Goal: Contribute content: Contribute content

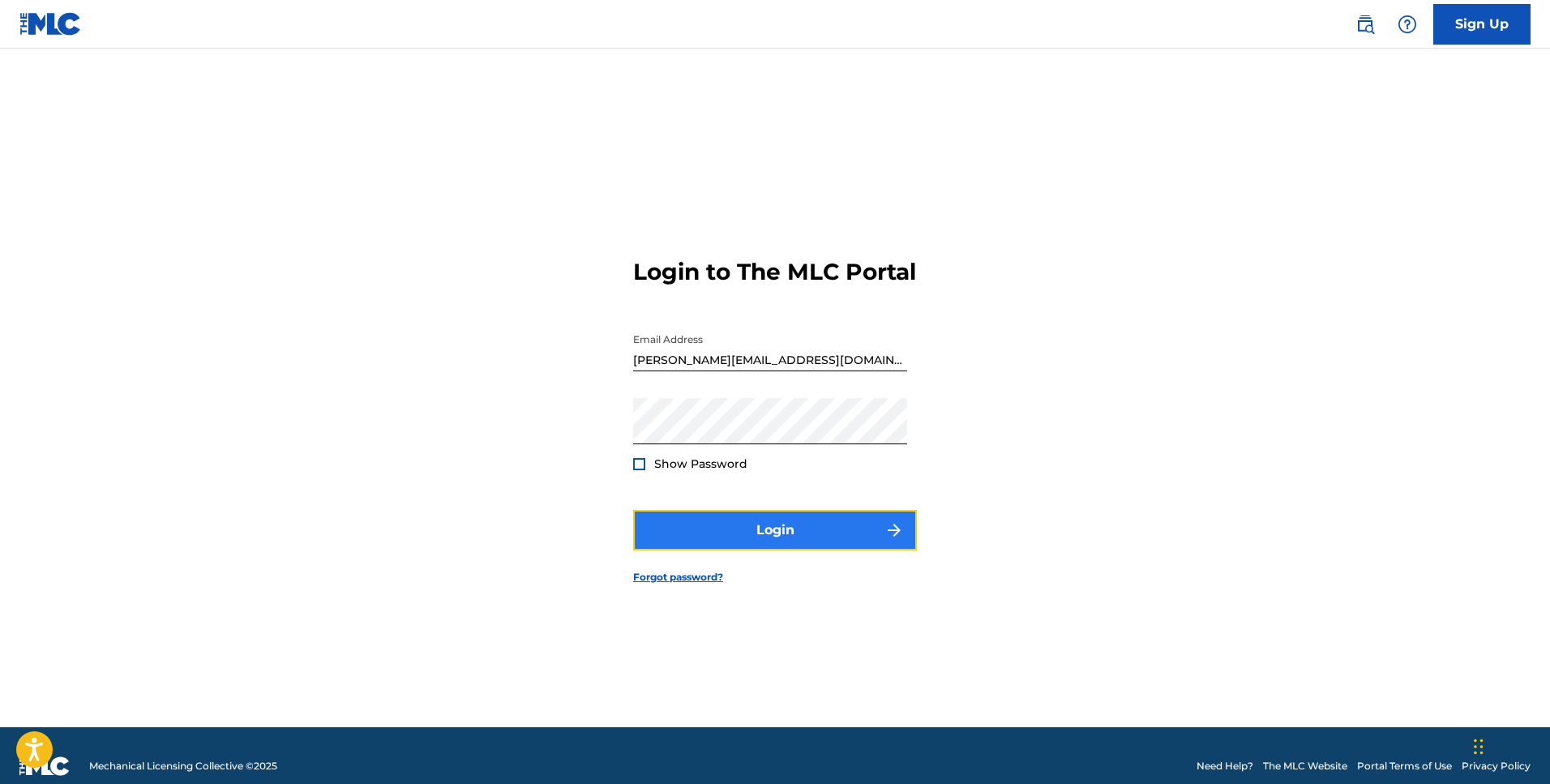
click at [793, 544] on button "Login" at bounding box center [775, 530] width 283 height 40
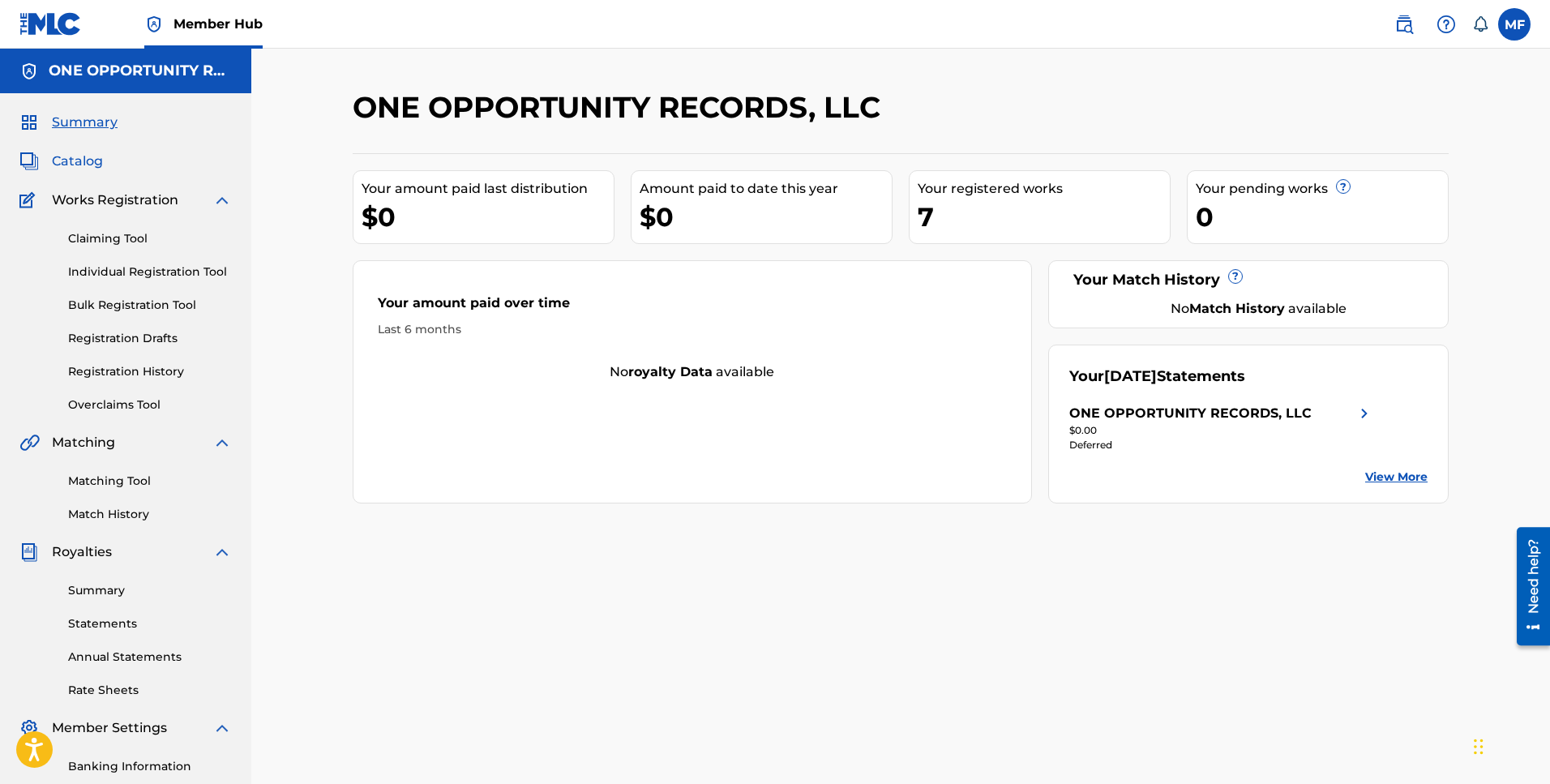
click at [88, 165] on span "Catalog" at bounding box center [77, 161] width 51 height 20
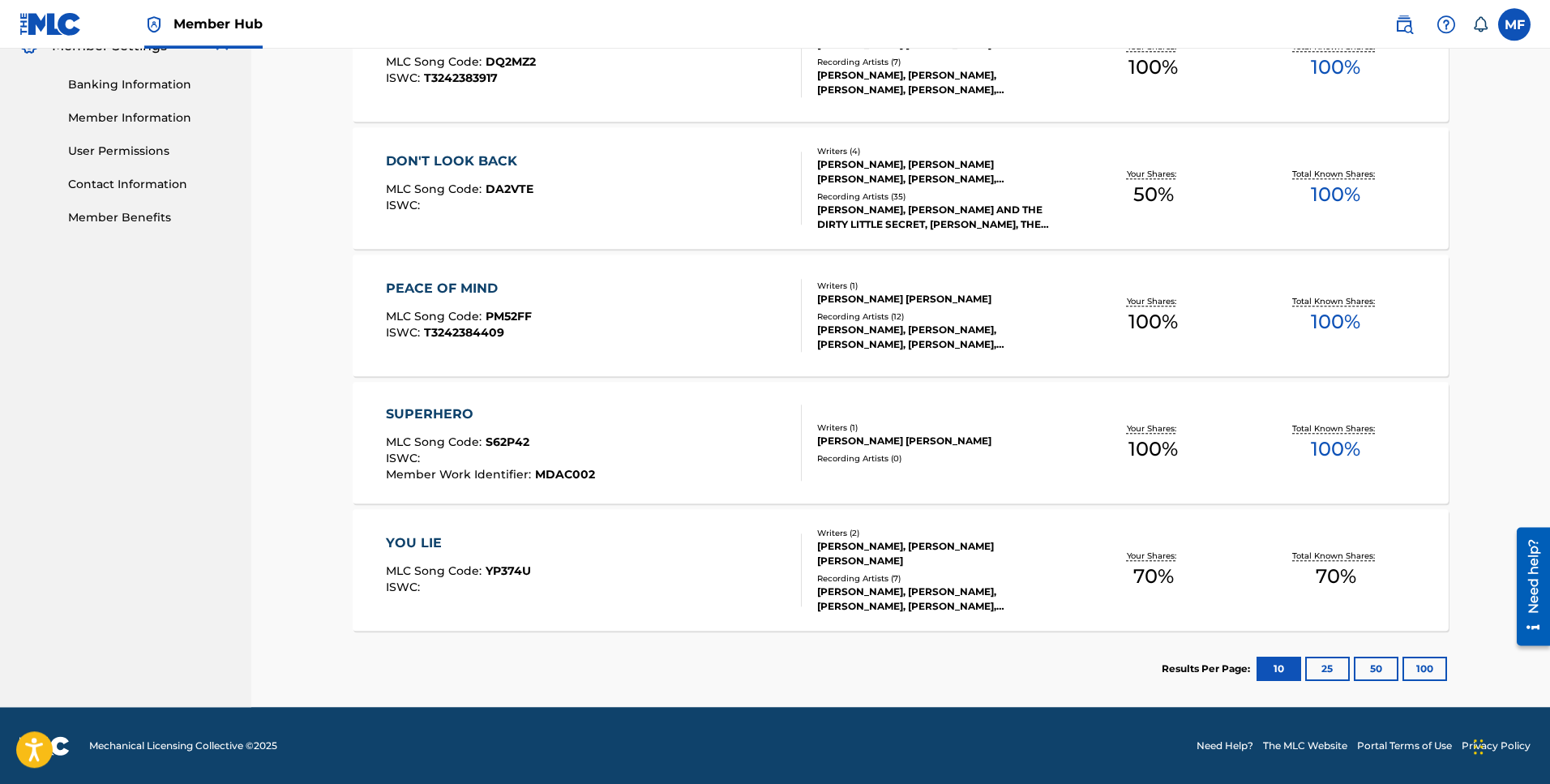
scroll to position [682, 0]
click at [1323, 666] on button "25" at bounding box center [1328, 668] width 45 height 24
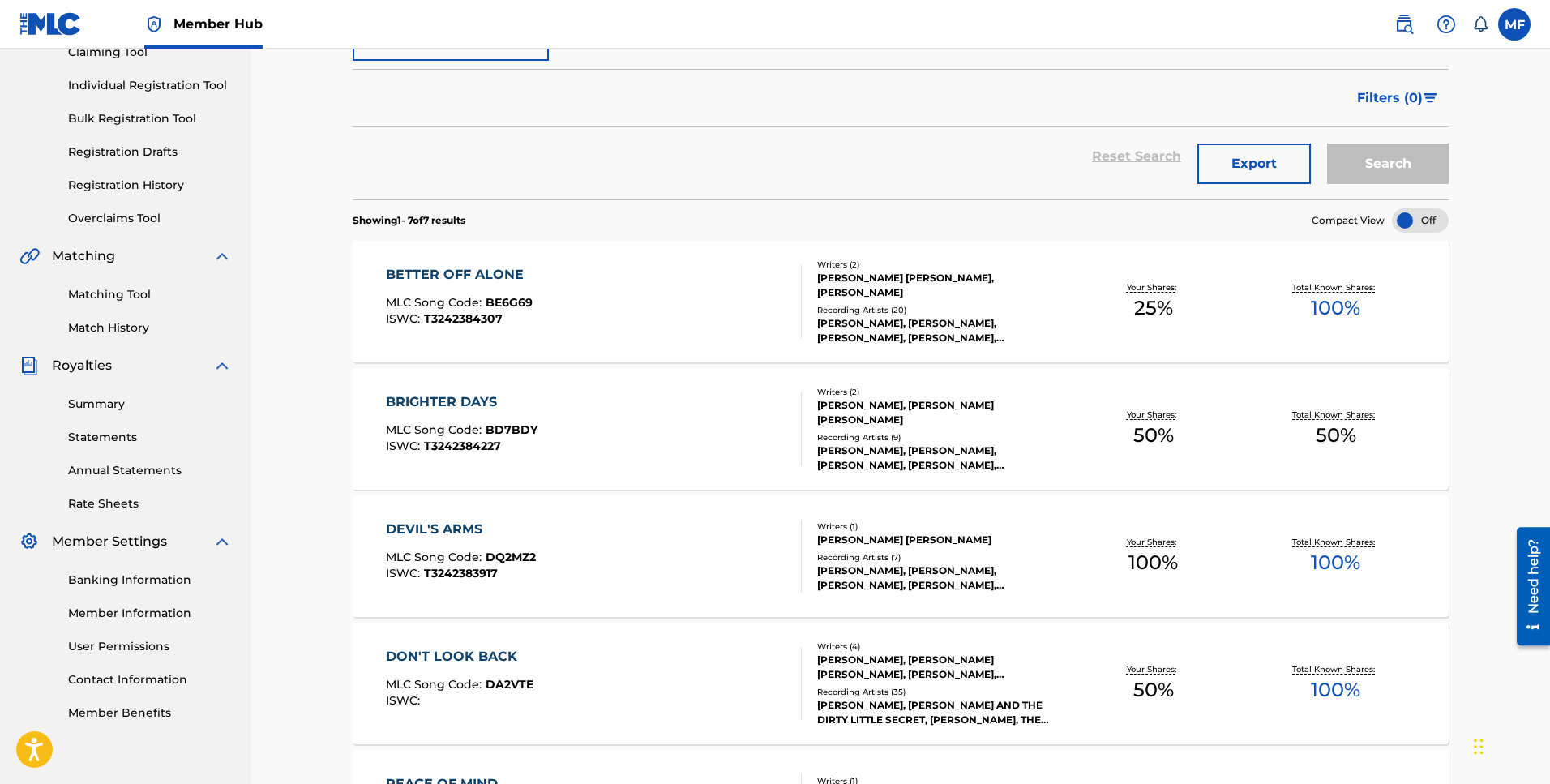
scroll to position [103, 0]
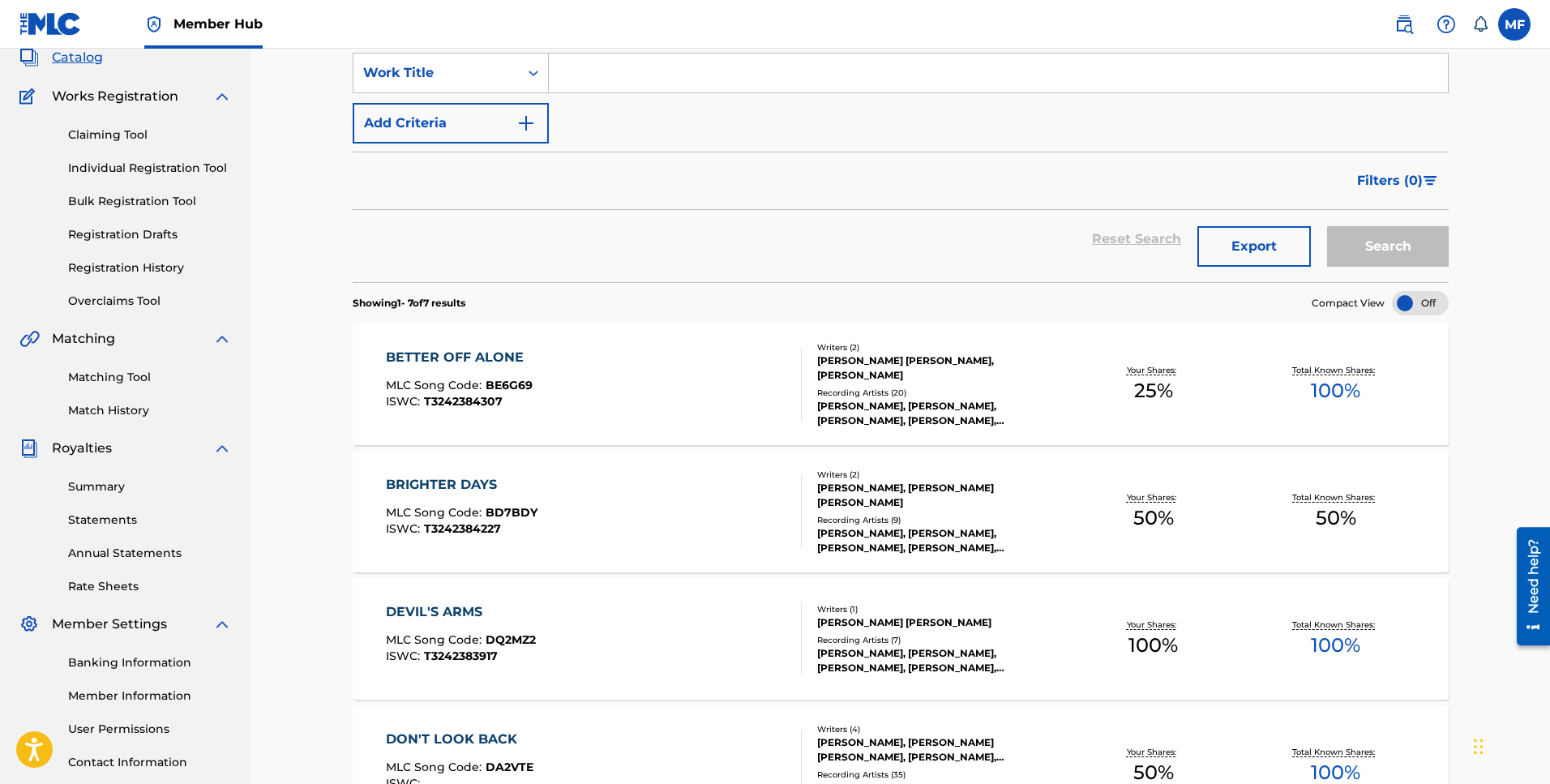
click at [461, 393] on div "MLC Song Code : BE6G69" at bounding box center [459, 387] width 146 height 16
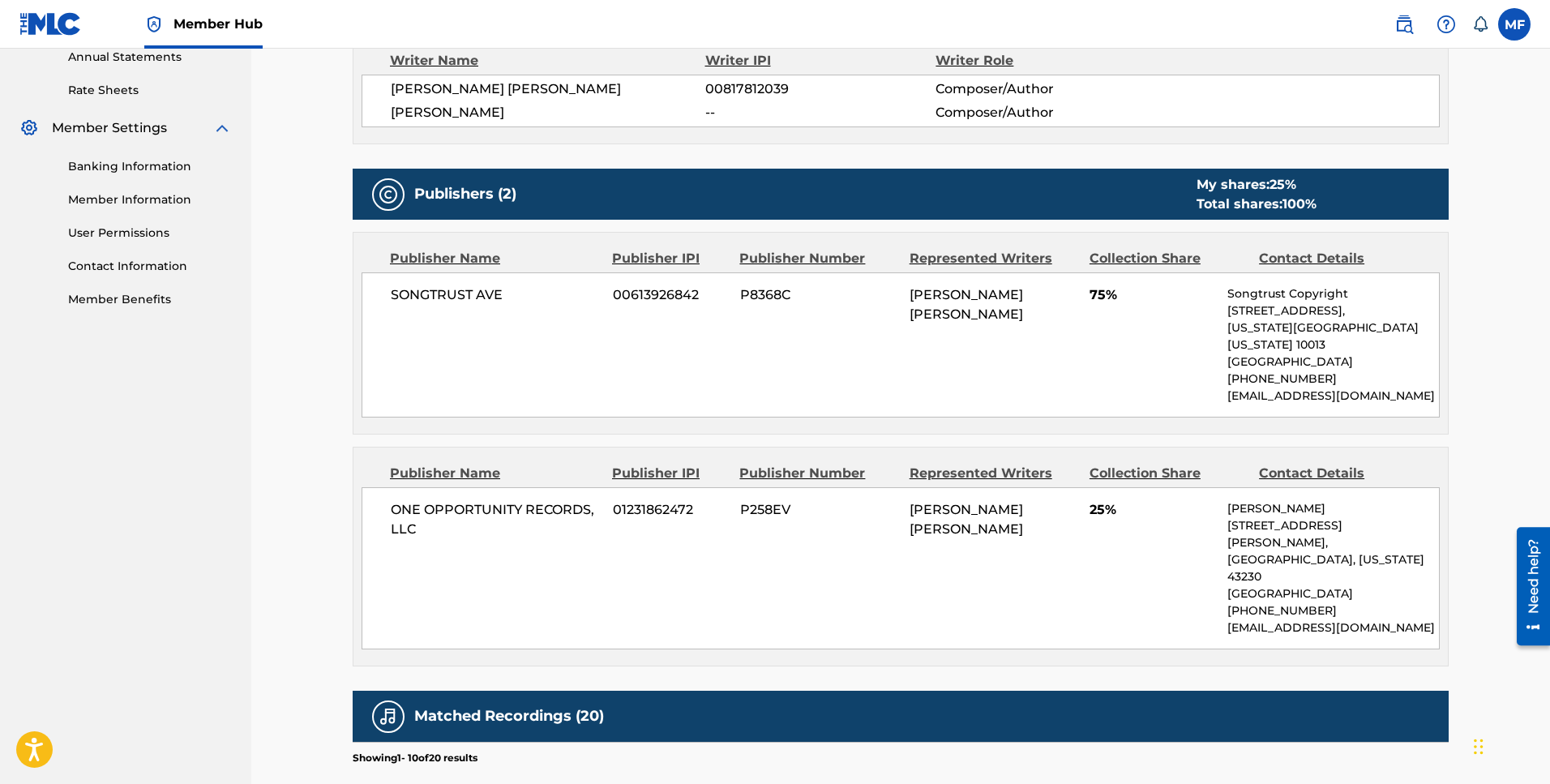
scroll to position [434, 0]
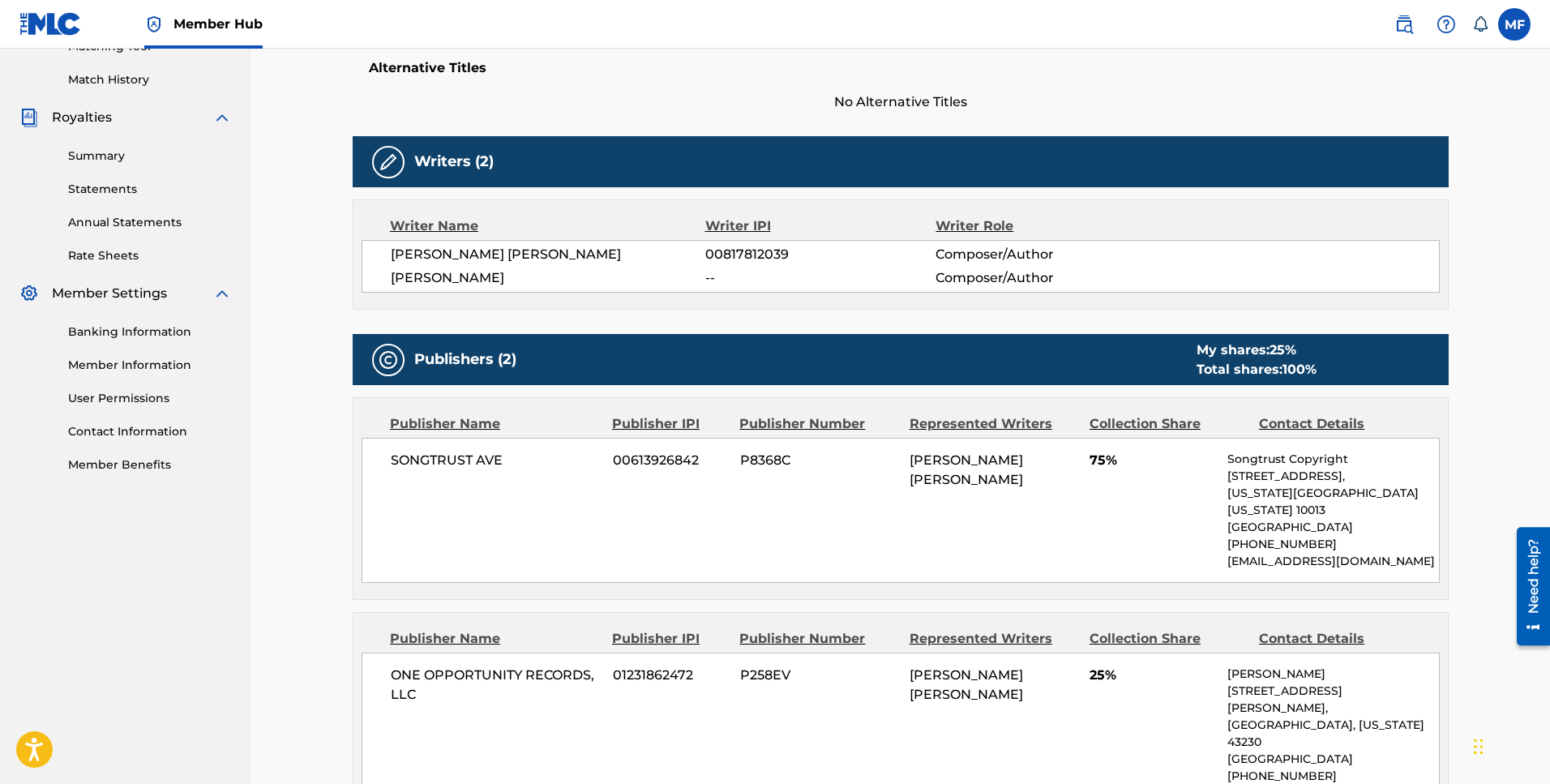
click at [380, 159] on img at bounding box center [388, 162] width 20 height 20
click at [388, 164] on img at bounding box center [388, 162] width 20 height 20
click at [482, 166] on h5 "Writers (2)" at bounding box center [454, 162] width 79 height 19
click at [485, 267] on div "[PERSON_NAME] [PERSON_NAME] 00817812039 Composer/Author [PERSON_NAME] -- Compos…" at bounding box center [900, 265] width 1078 height 53
click at [439, 226] on div "Writer Name" at bounding box center [548, 226] width 315 height 20
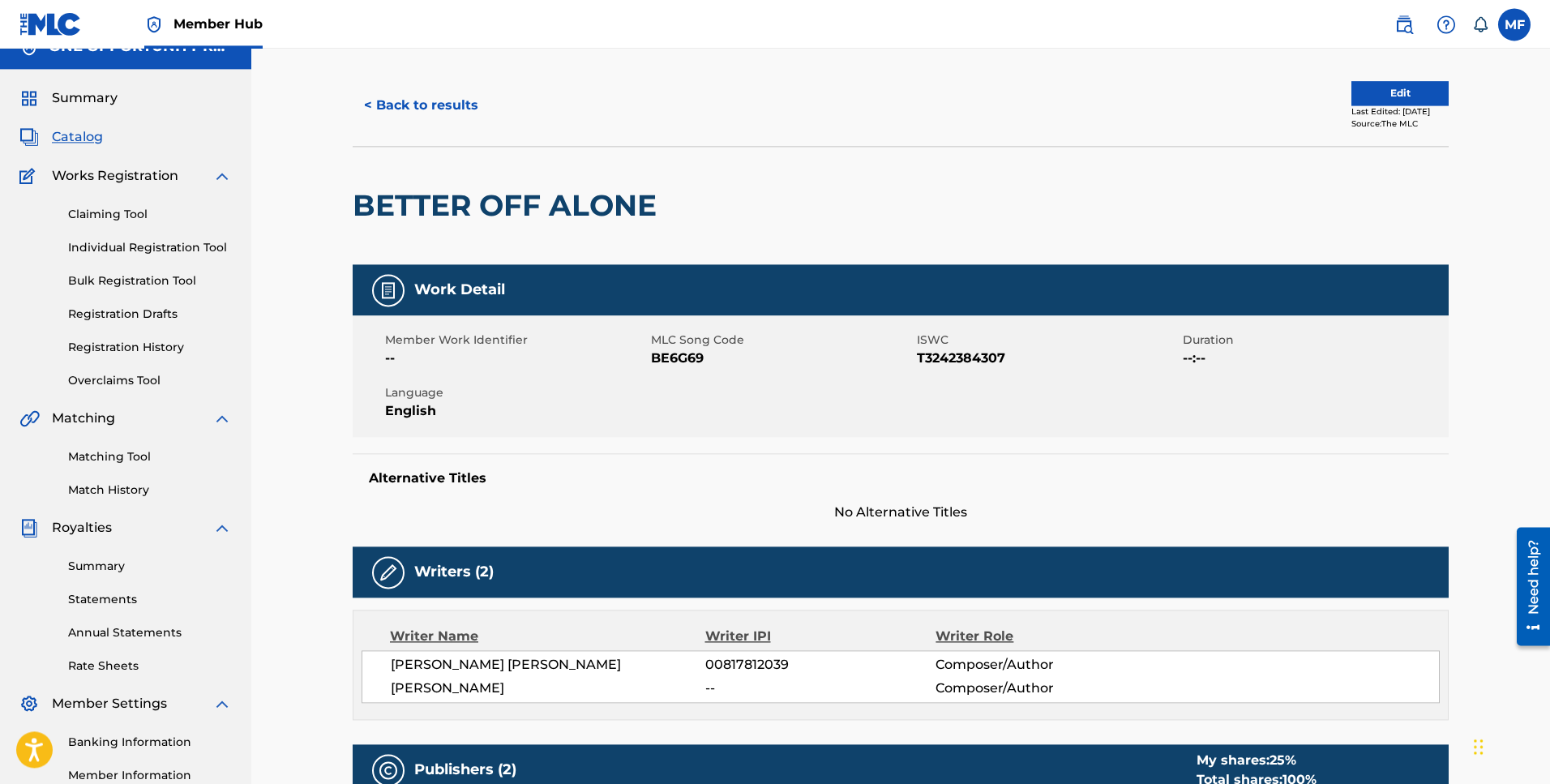
scroll to position [0, 0]
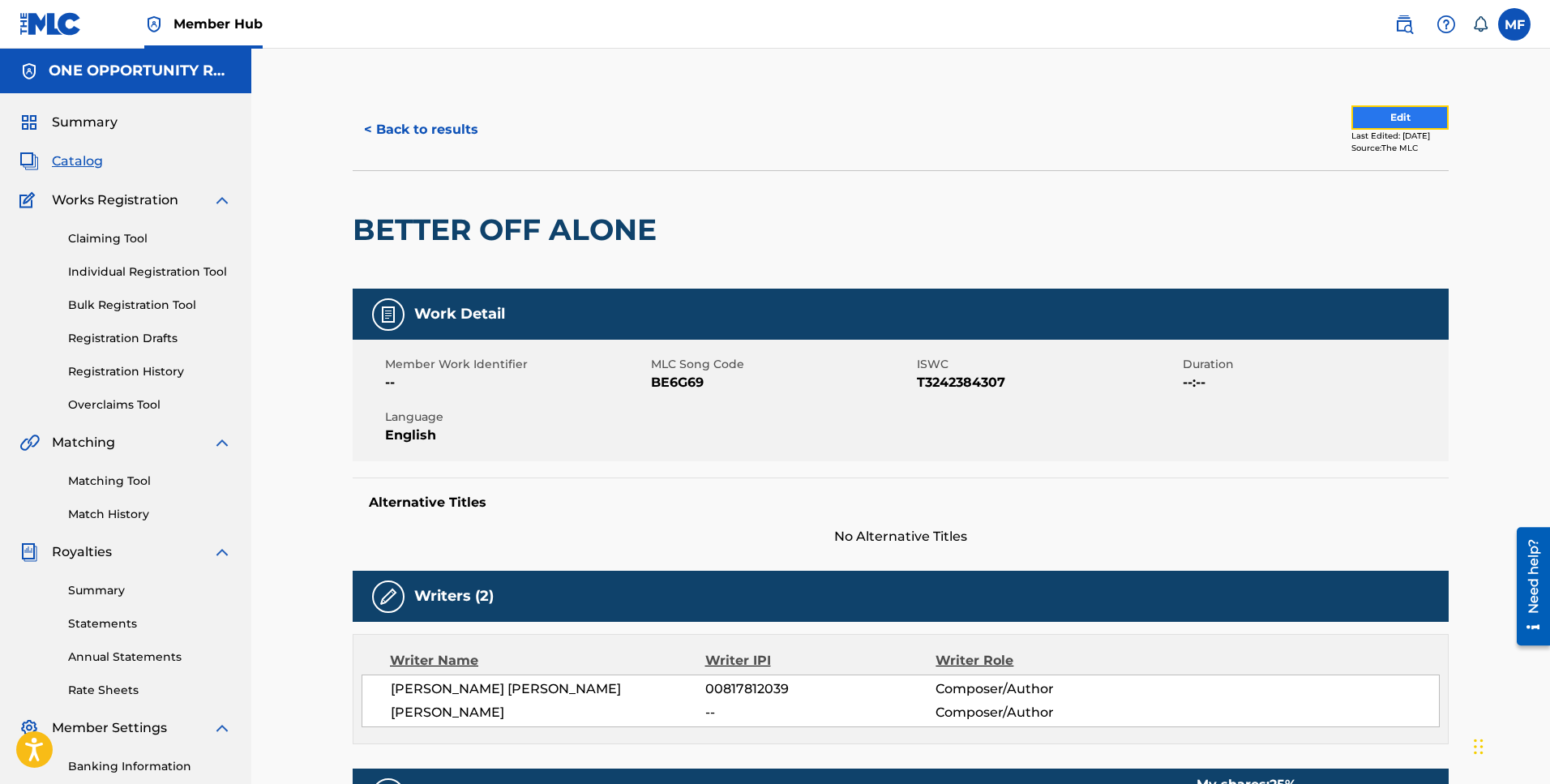
click at [1401, 113] on button "Edit" at bounding box center [1399, 117] width 97 height 24
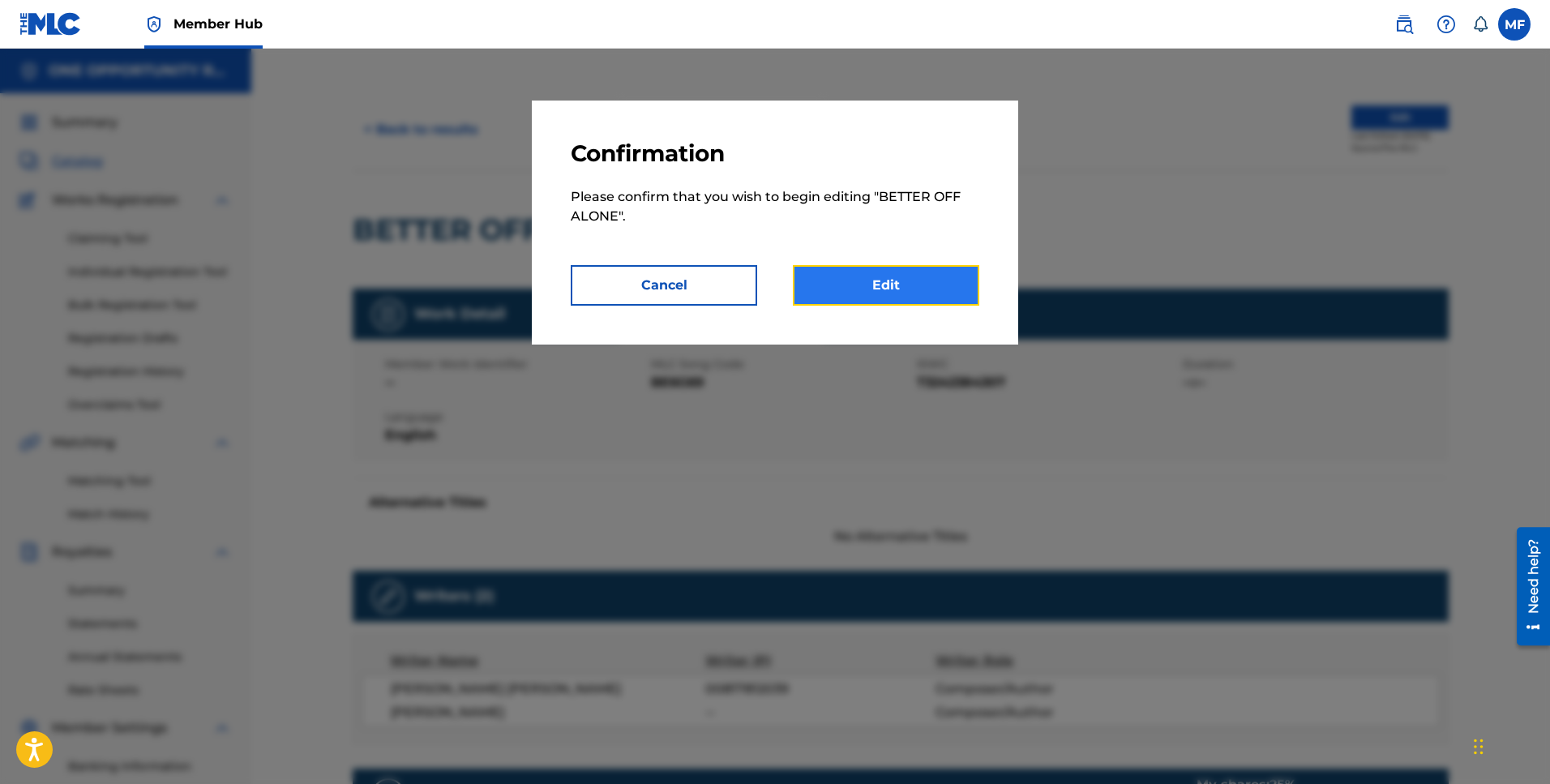
click at [891, 298] on link "Edit" at bounding box center [886, 285] width 186 height 40
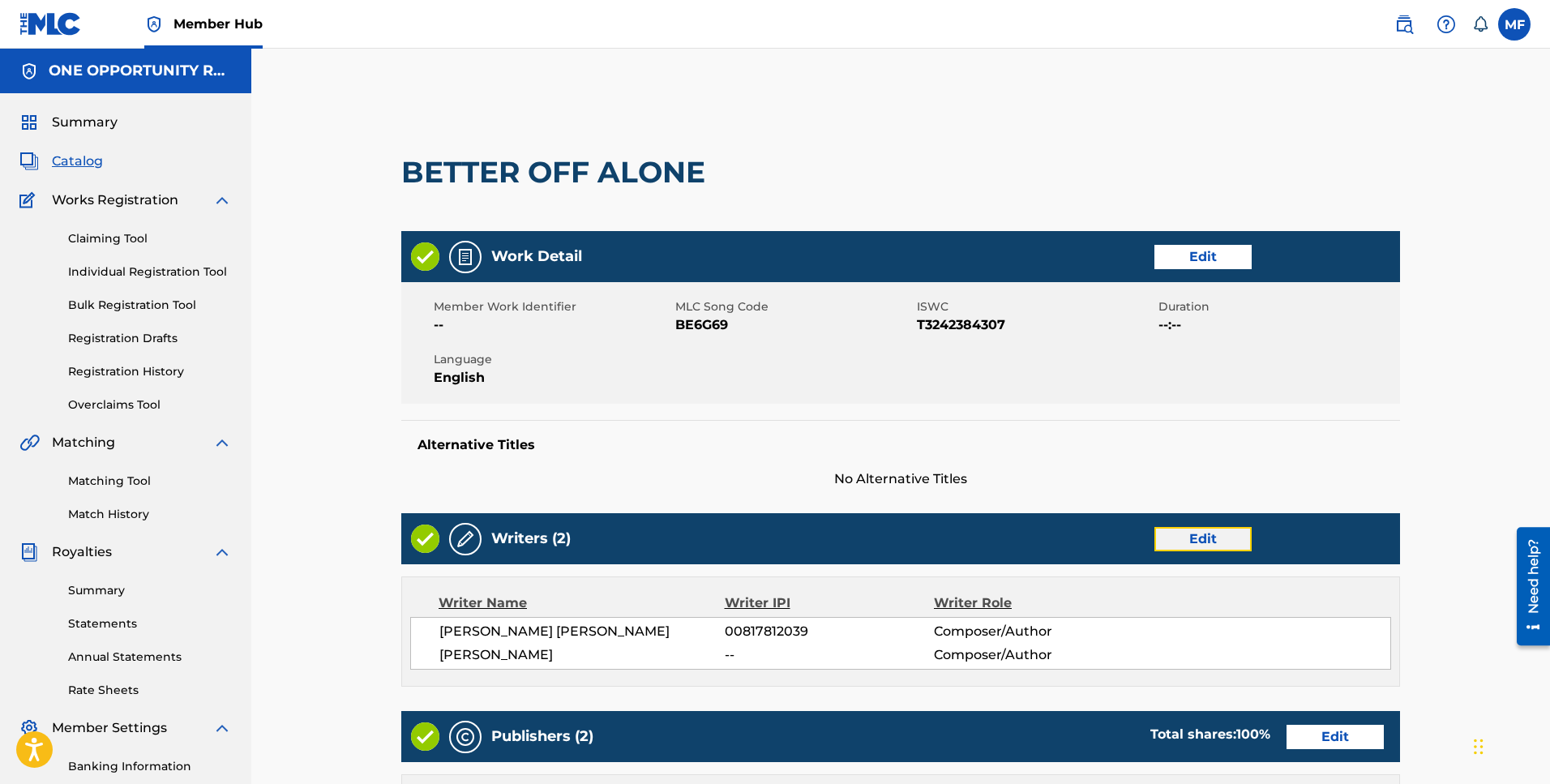
click at [1211, 548] on link "Edit" at bounding box center [1203, 539] width 97 height 24
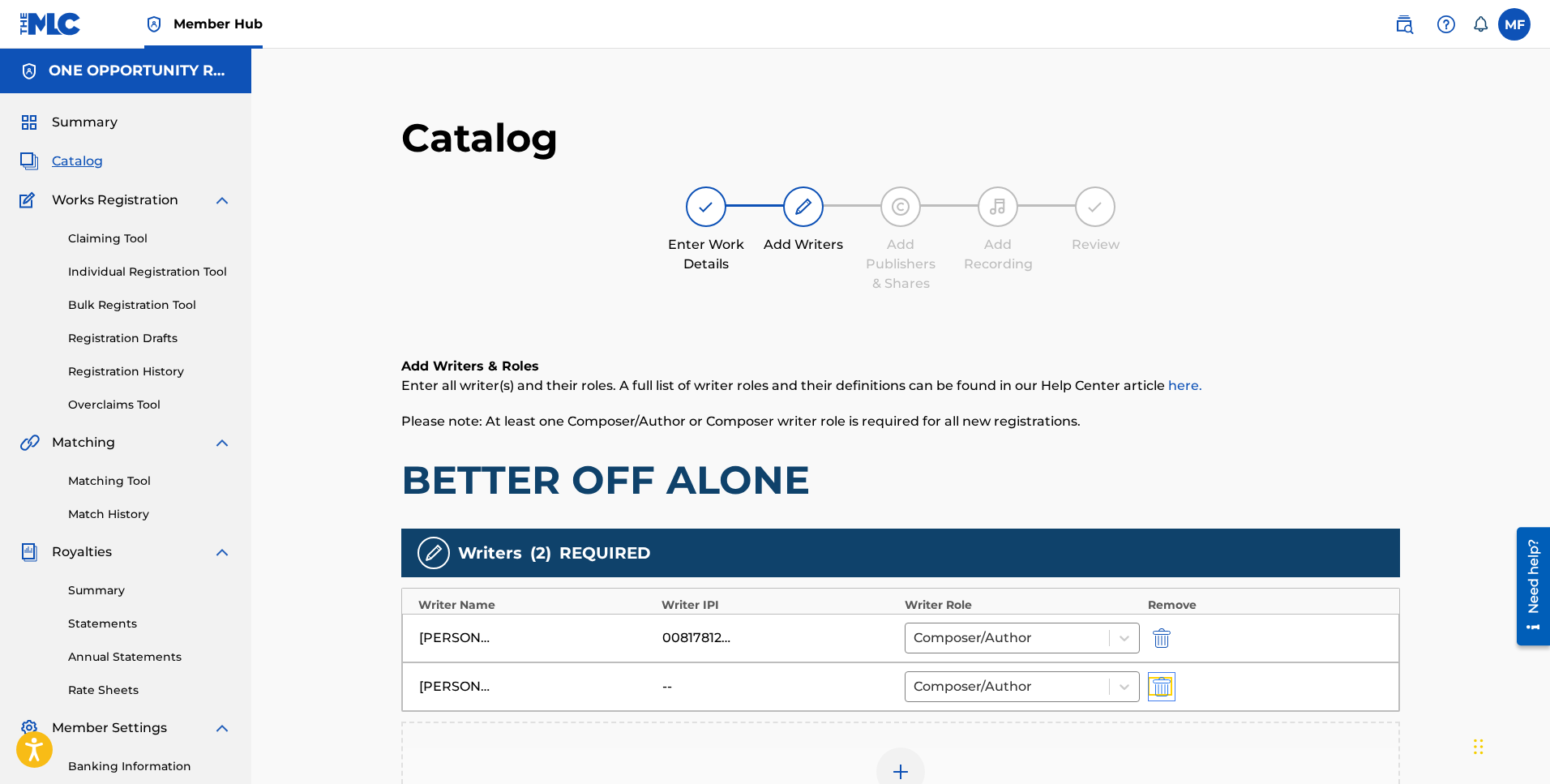
click at [1163, 687] on img "submit" at bounding box center [1161, 687] width 18 height 20
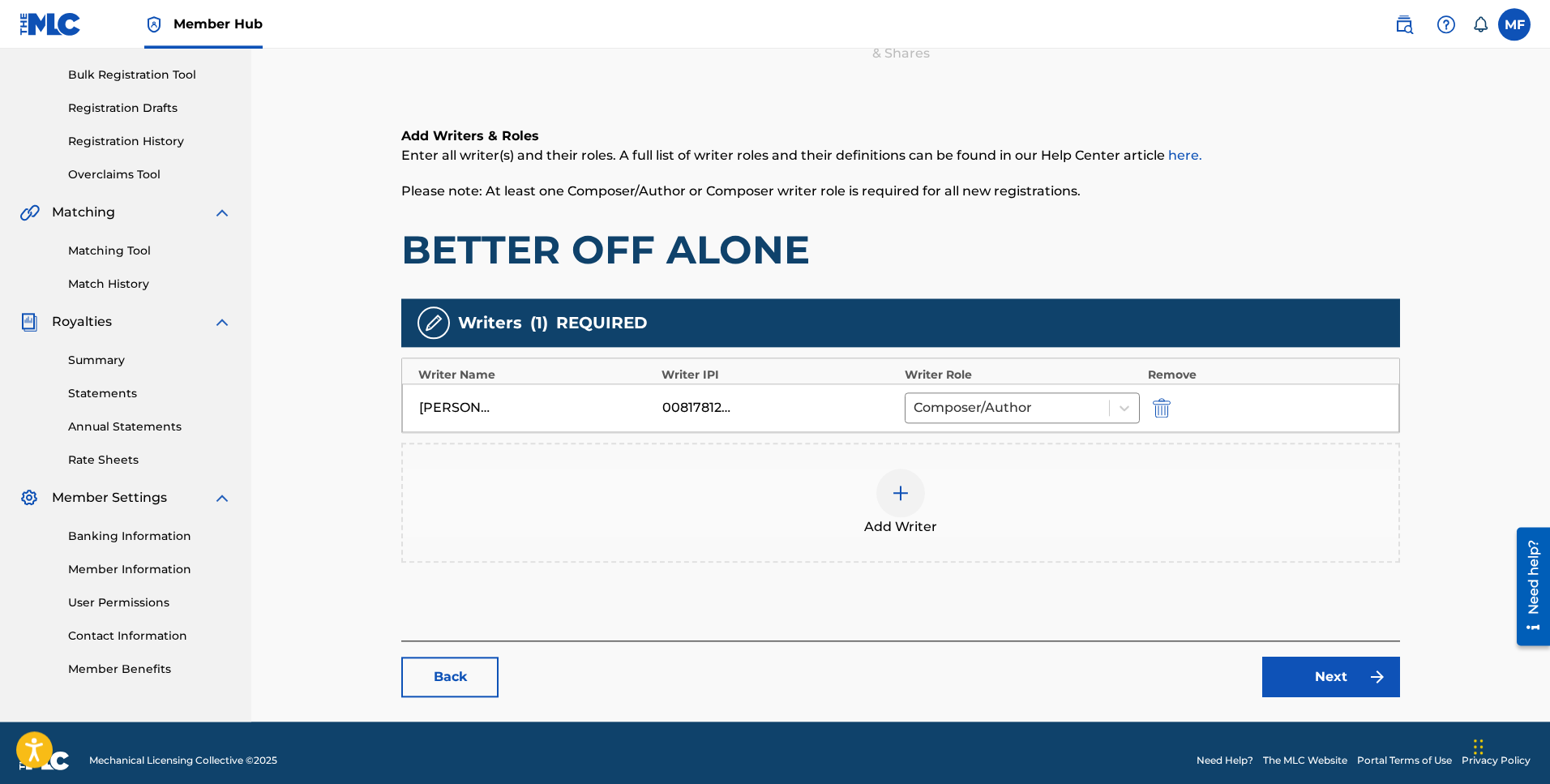
scroll to position [246, 0]
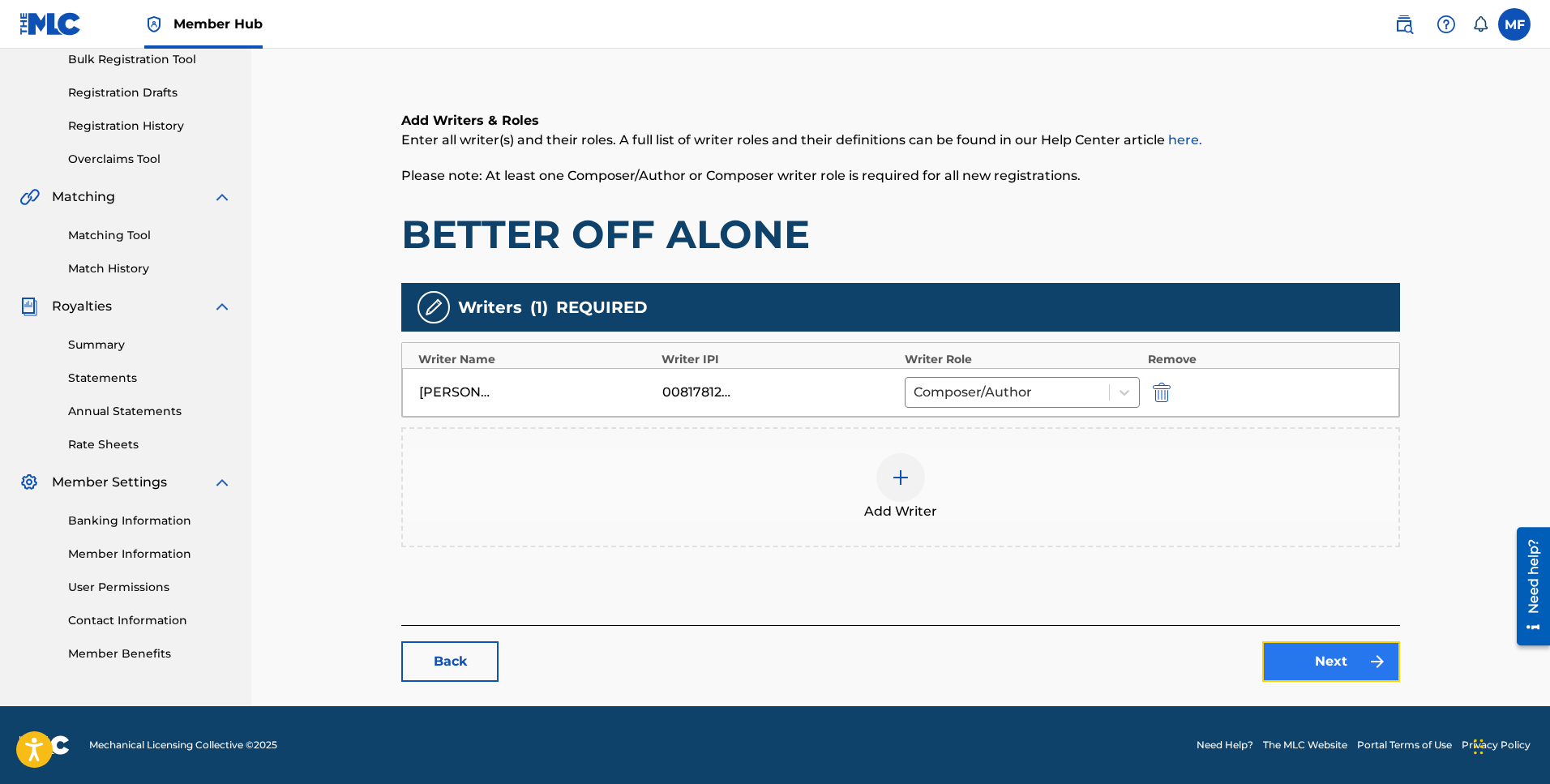
click at [1306, 664] on link "Next" at bounding box center [1331, 661] width 138 height 40
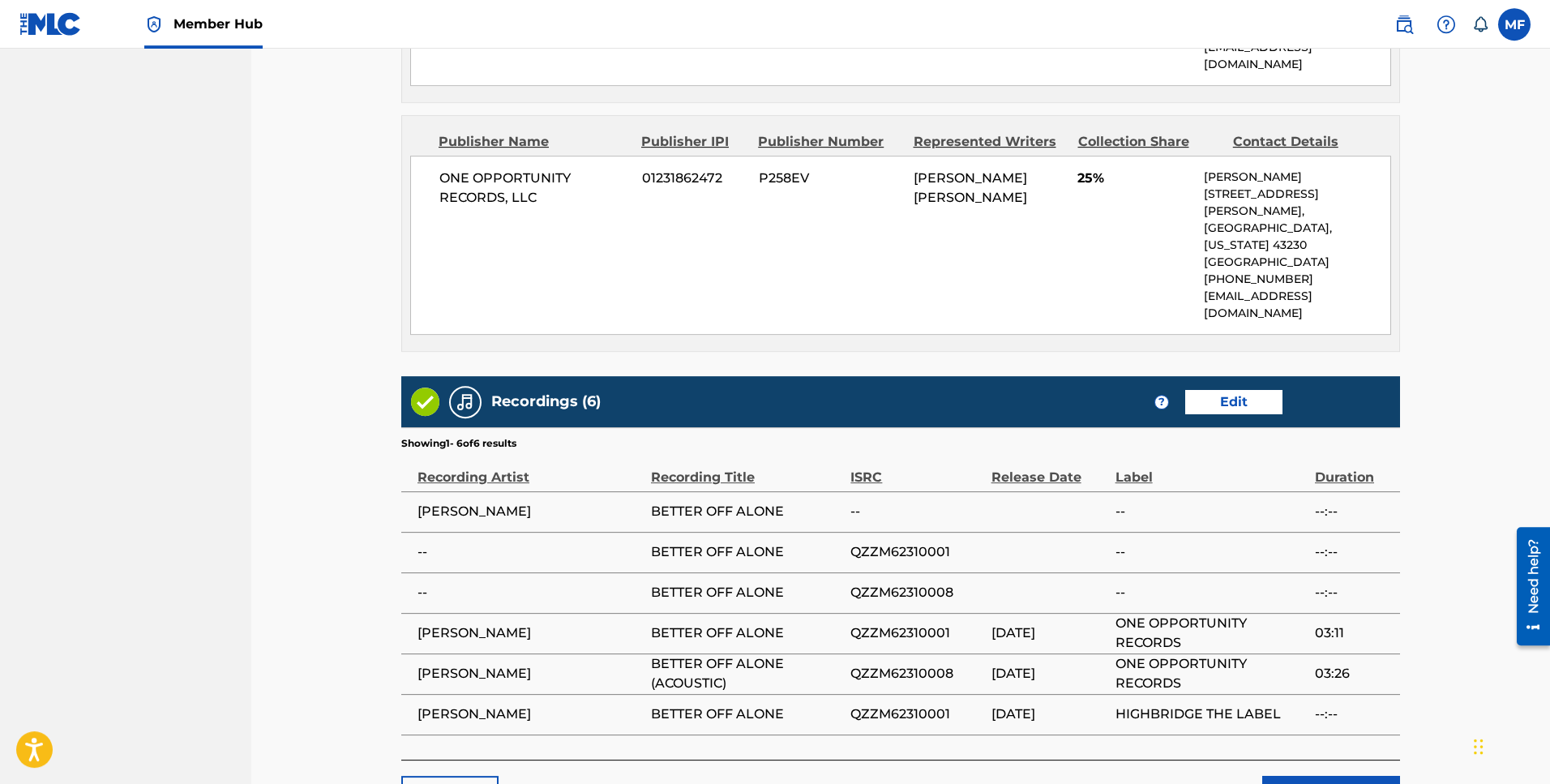
scroll to position [945, 0]
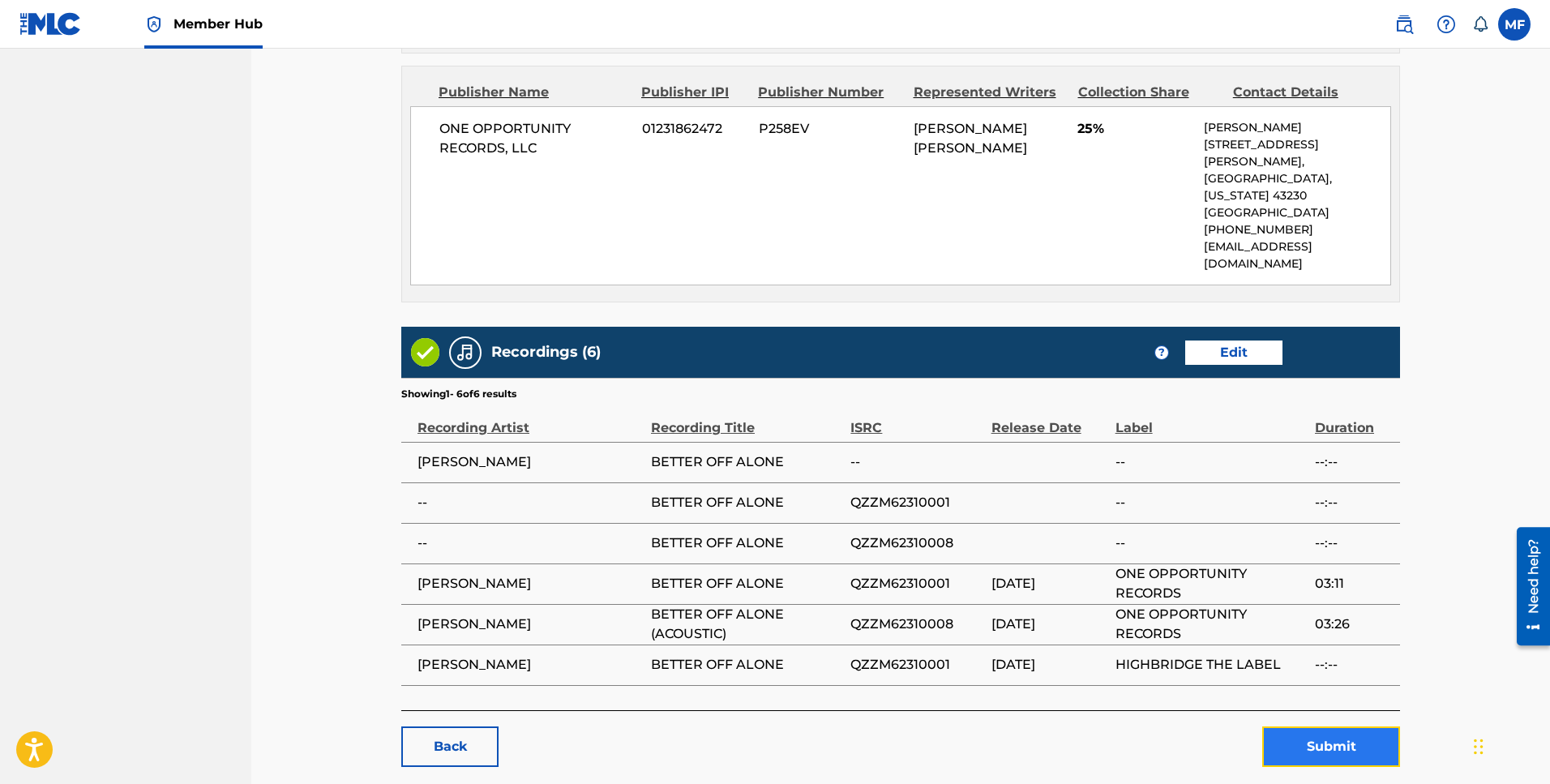
click at [1304, 726] on button "Submit" at bounding box center [1331, 746] width 138 height 40
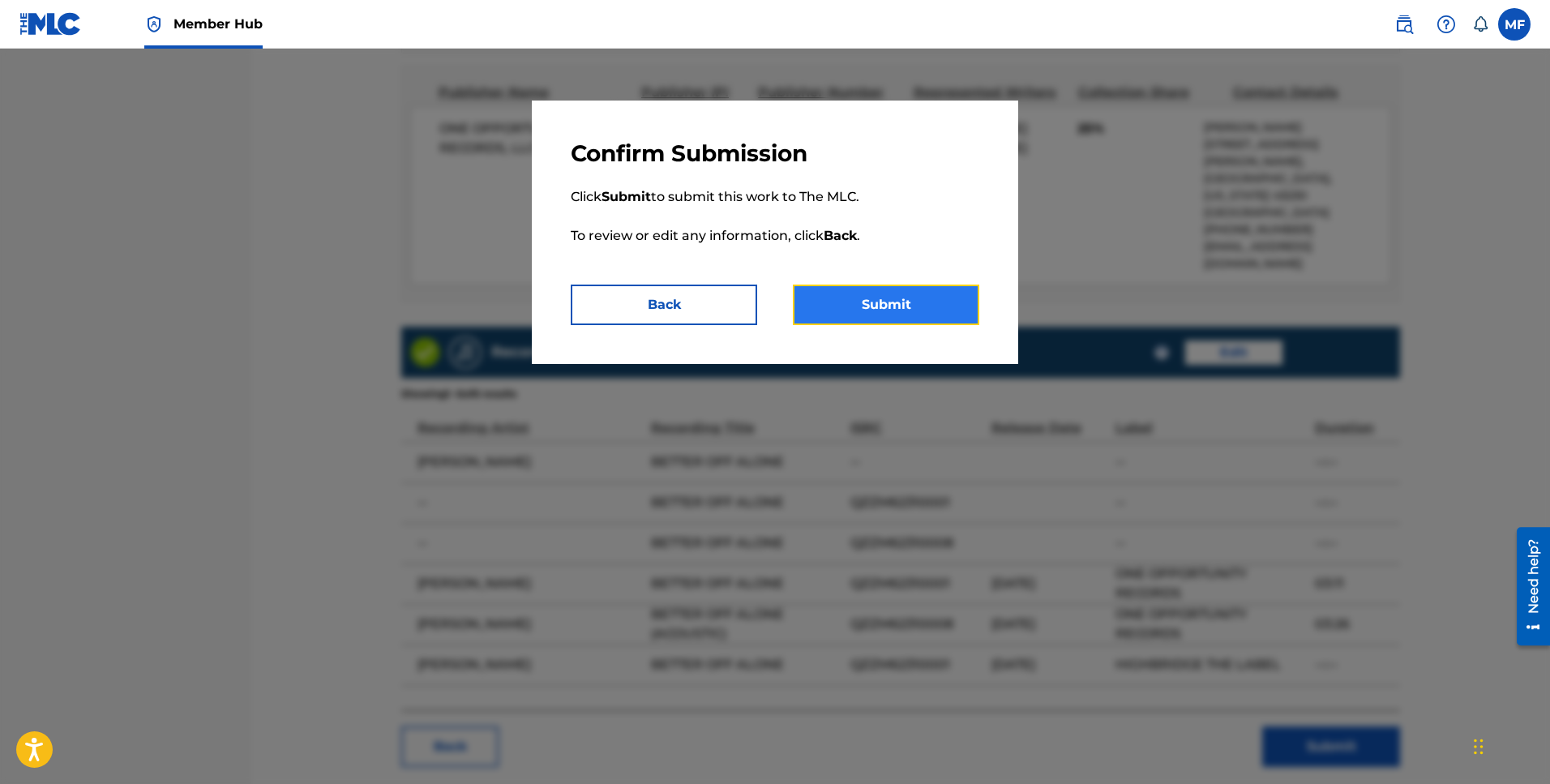
click at [912, 299] on button "Submit" at bounding box center [886, 304] width 186 height 40
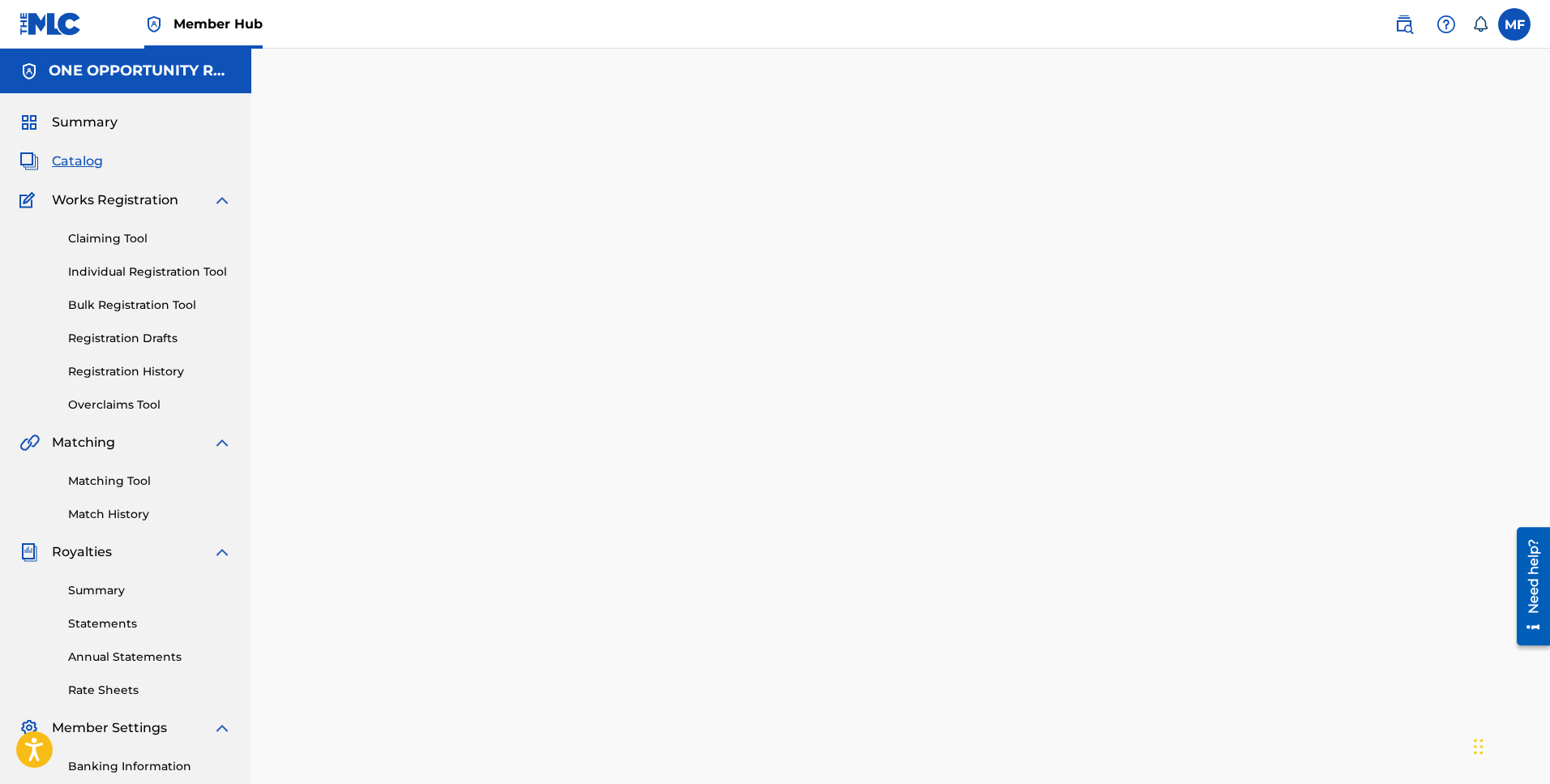
click at [72, 165] on span "Catalog" at bounding box center [77, 161] width 51 height 20
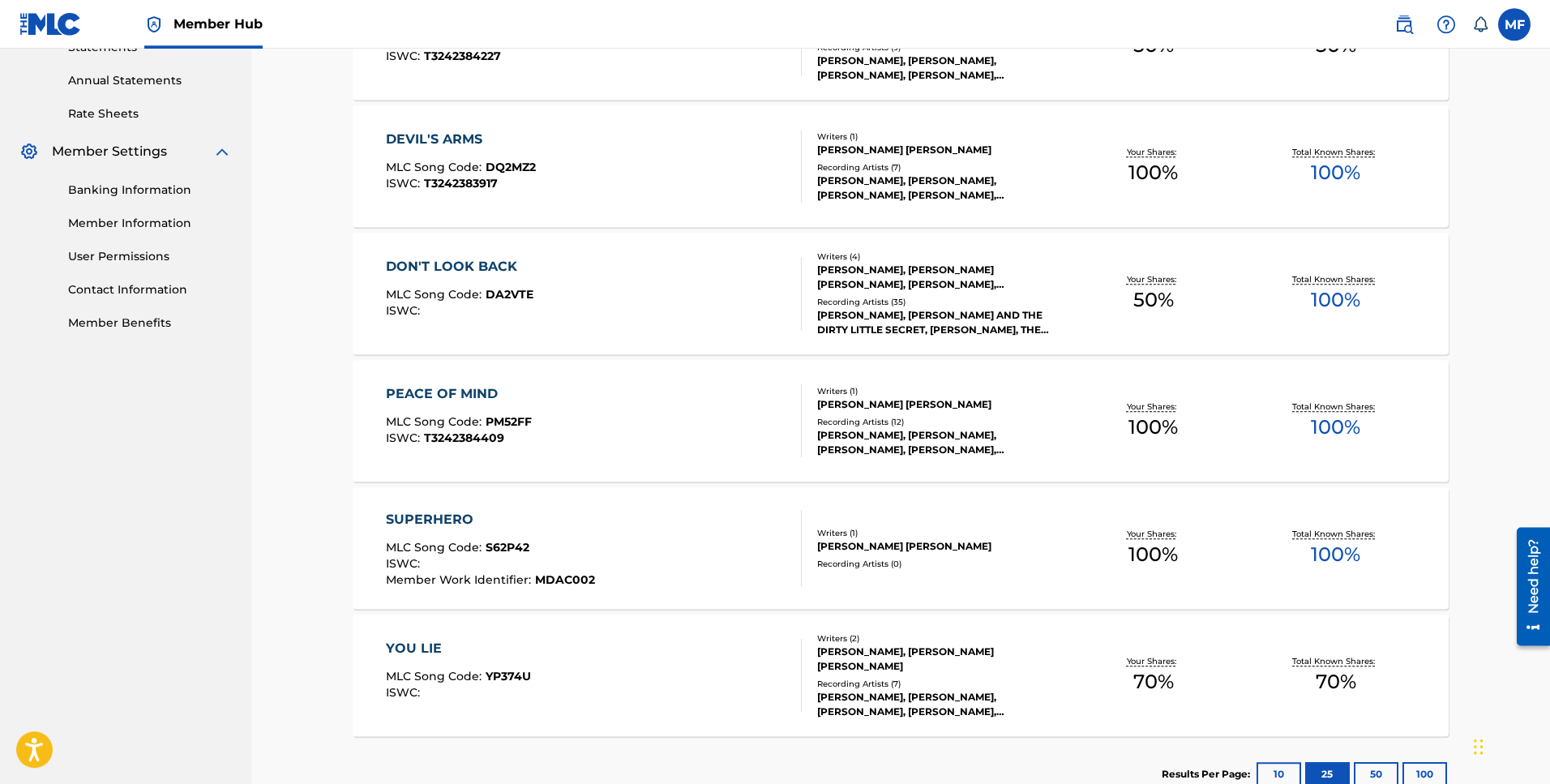
scroll to position [579, 0]
click at [517, 529] on div "SUPERHERO MLC Song Code : S62P42 ISWC : Member Work Identifier : MDAC002" at bounding box center [490, 545] width 209 height 76
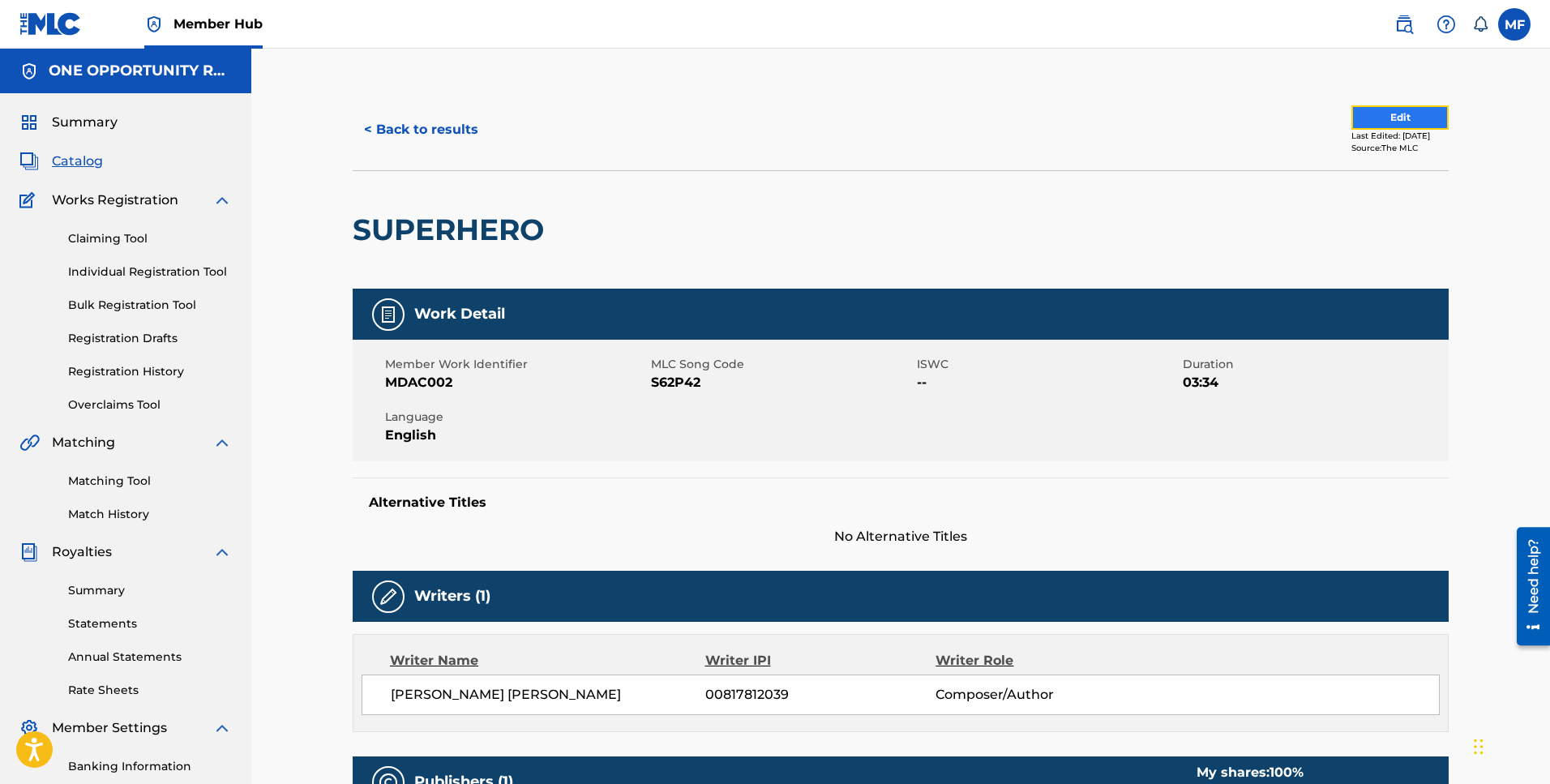
click at [1403, 116] on button "Edit" at bounding box center [1399, 117] width 97 height 24
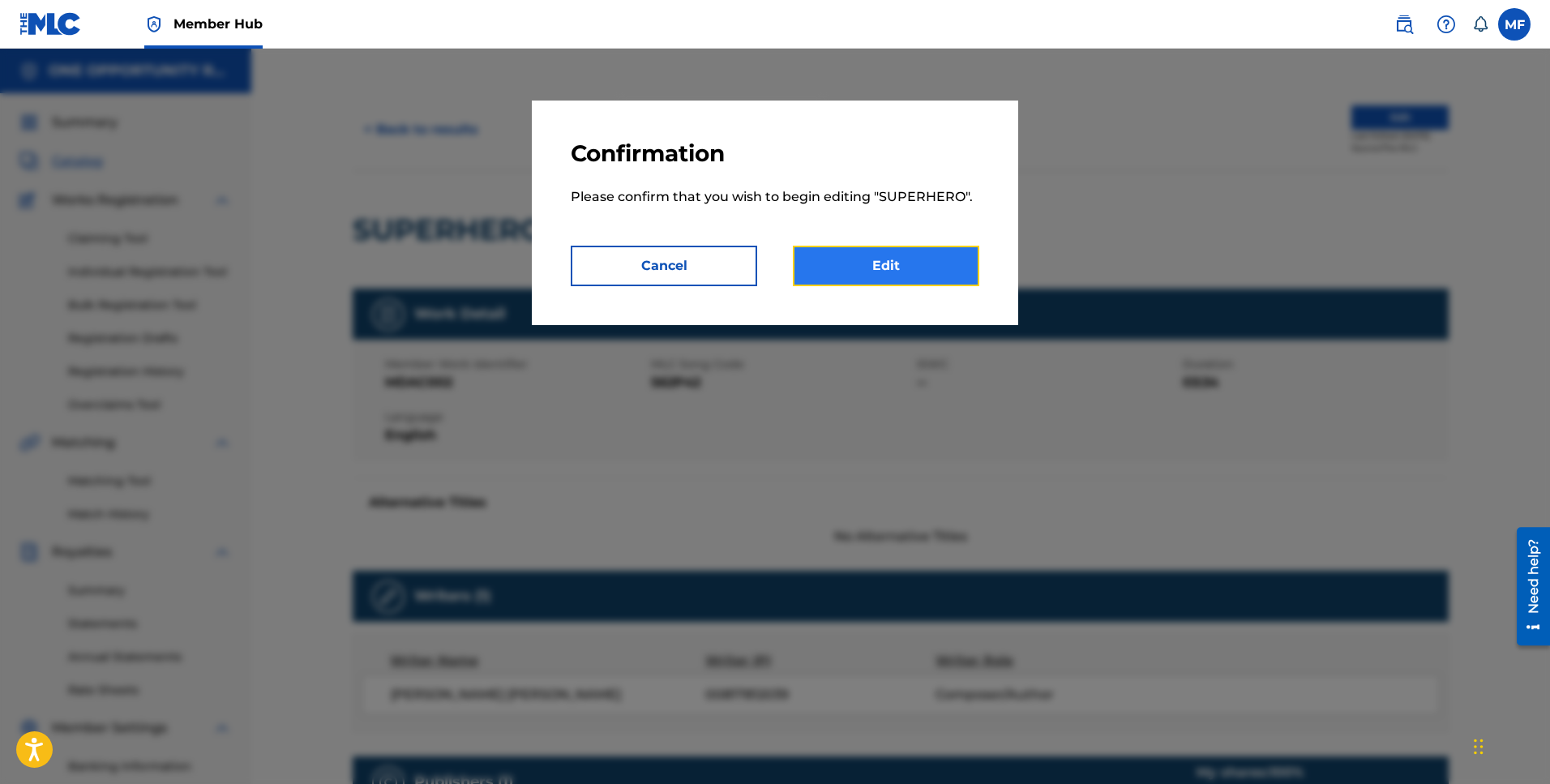
click at [877, 265] on link "Edit" at bounding box center [886, 265] width 186 height 40
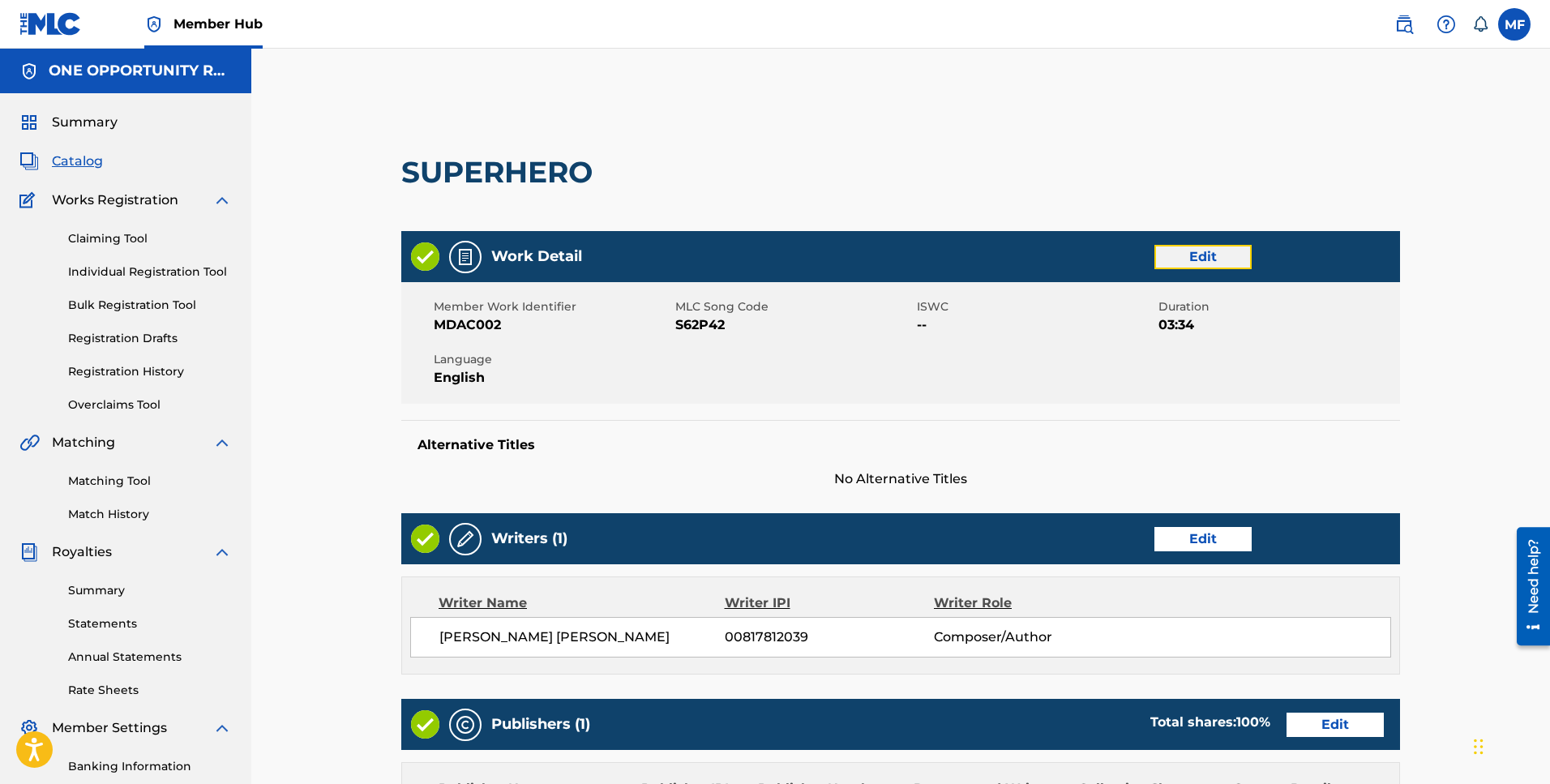
click at [1237, 259] on link "Edit" at bounding box center [1203, 257] width 97 height 24
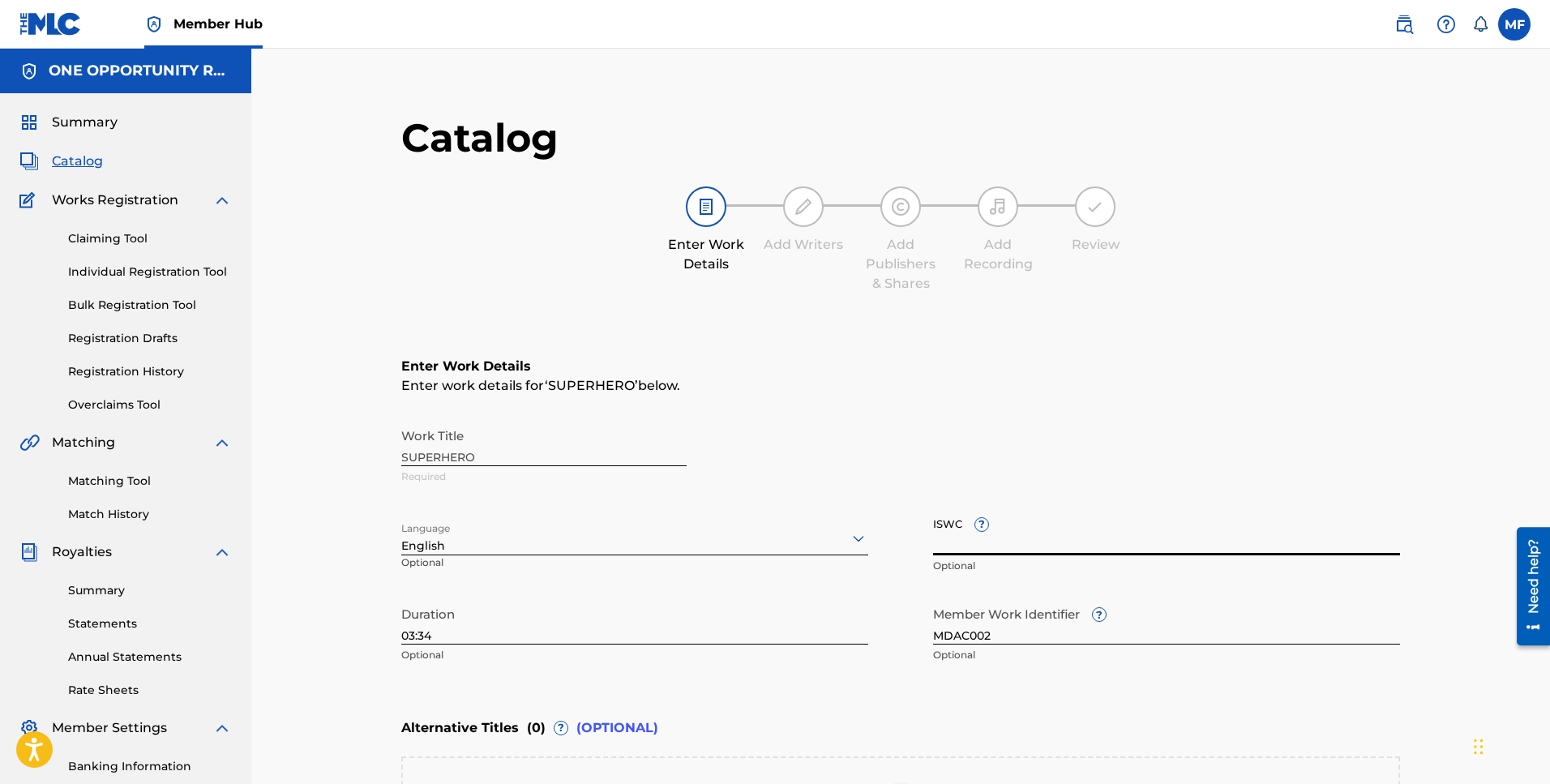
click at [999, 541] on input "ISWC ?" at bounding box center [1167, 532] width 467 height 47
paste input "T3336855853"
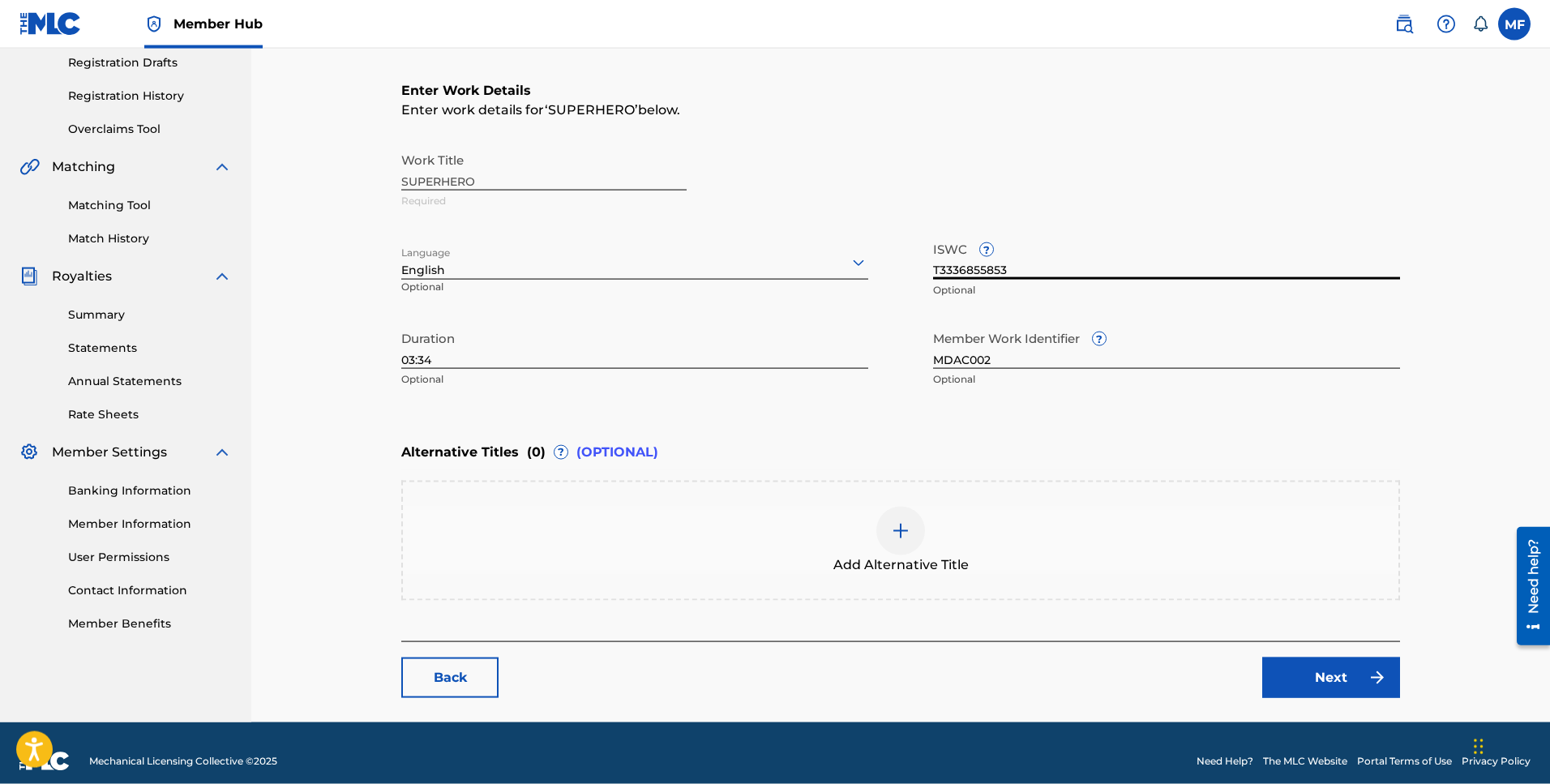
scroll to position [292, 0]
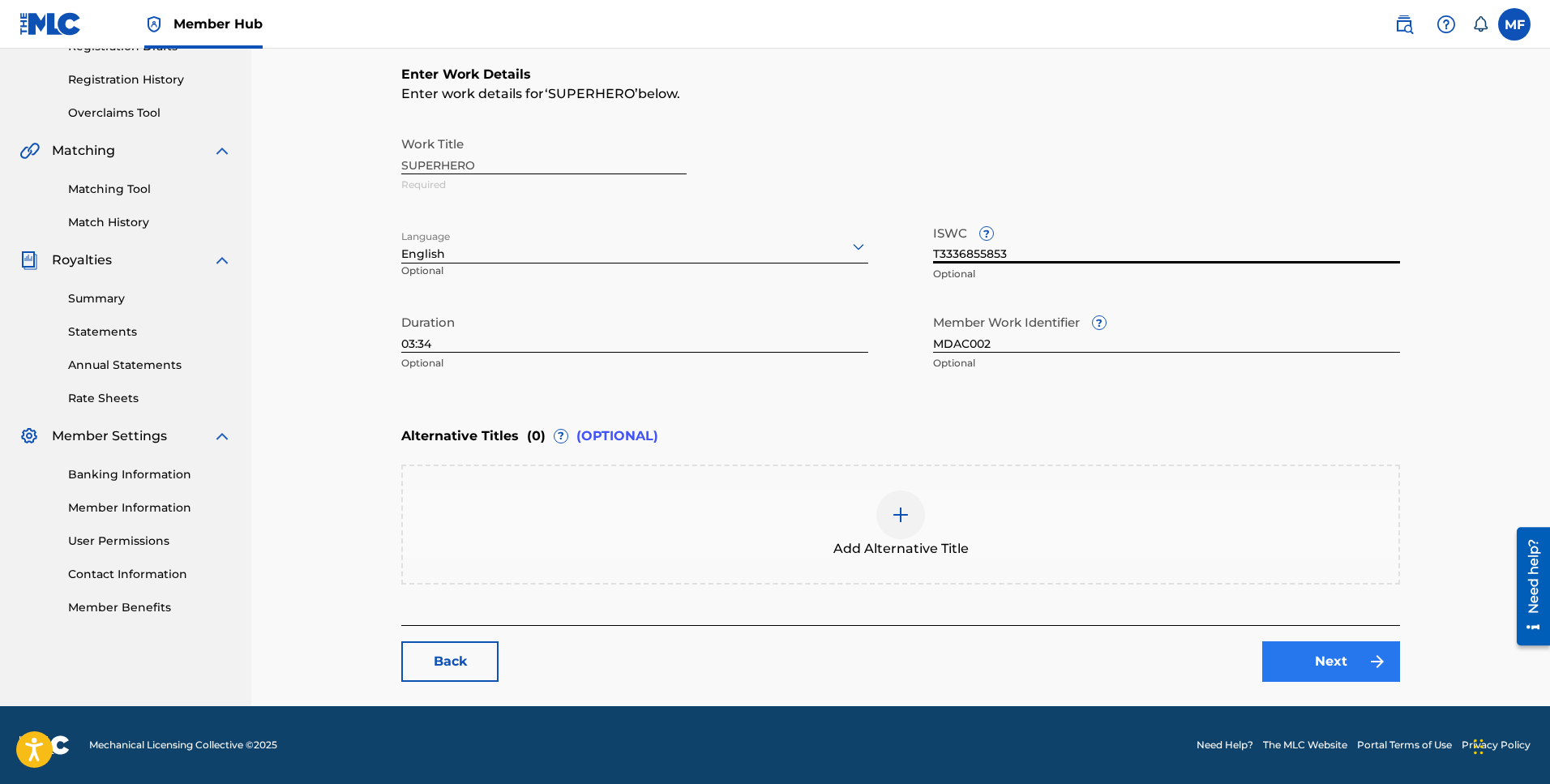
type input "T3336855853"
click at [1331, 667] on link "Next" at bounding box center [1331, 661] width 138 height 40
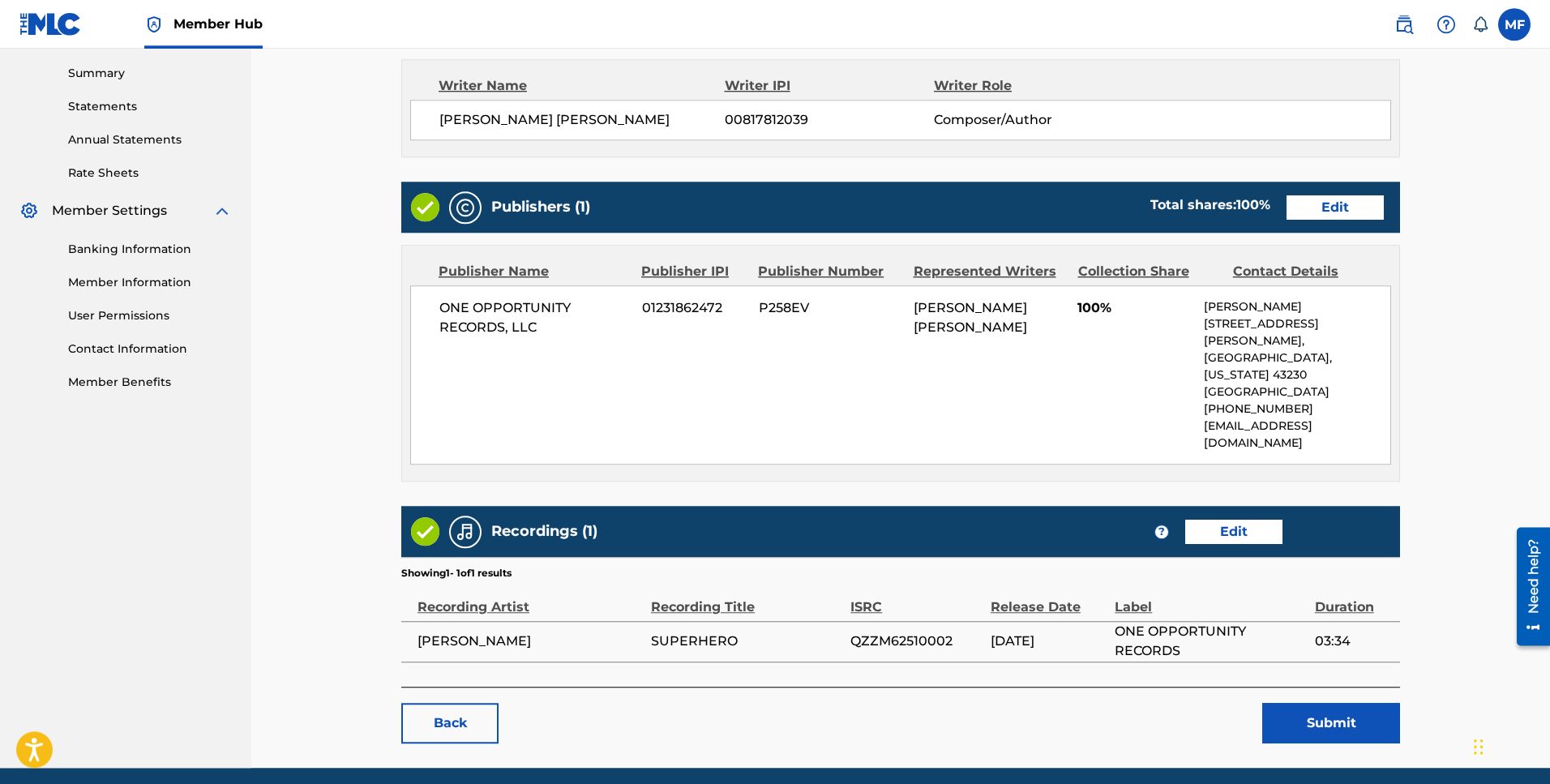
scroll to position [544, 0]
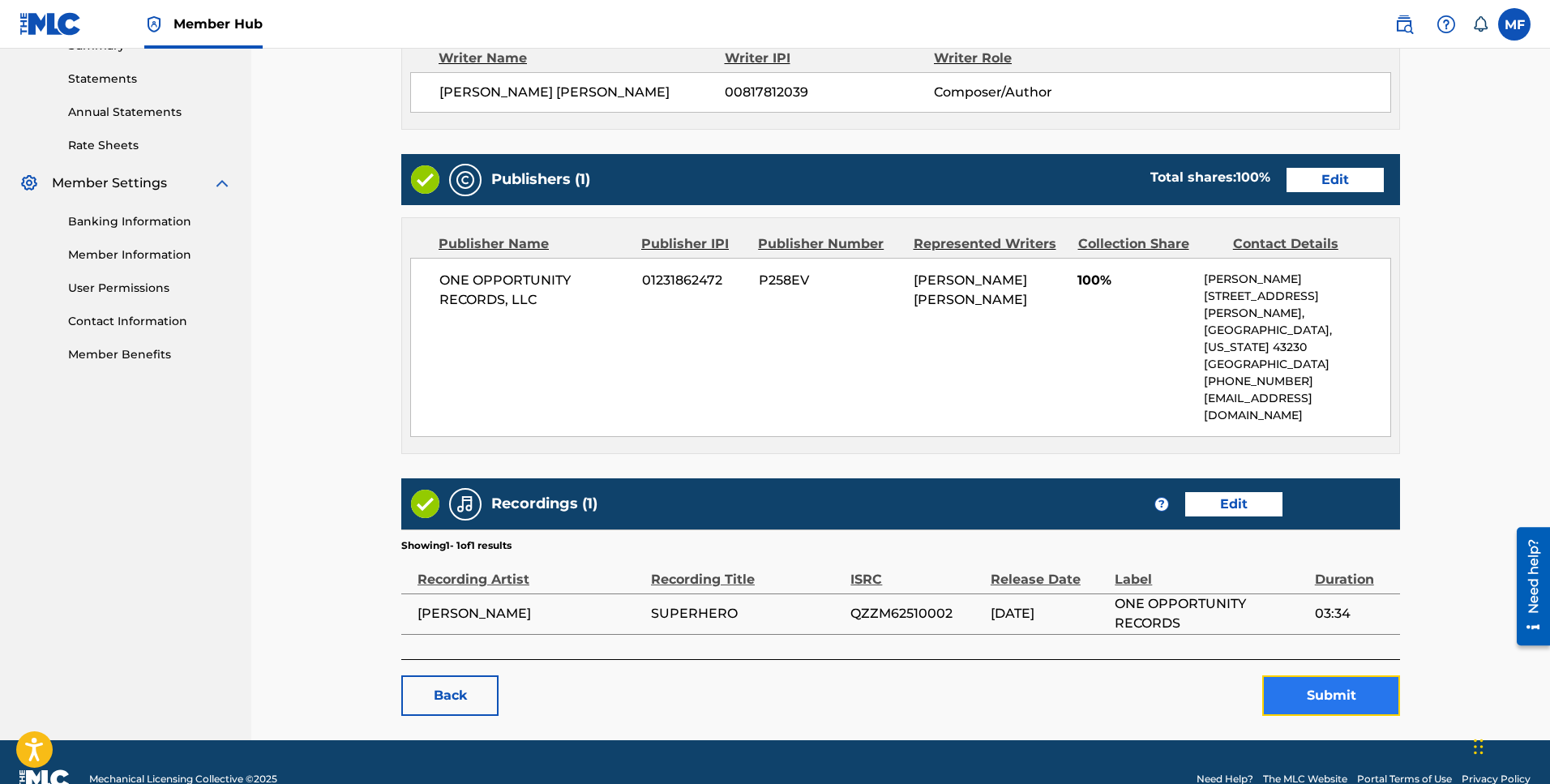
click at [1316, 675] on button "Submit" at bounding box center [1331, 695] width 138 height 40
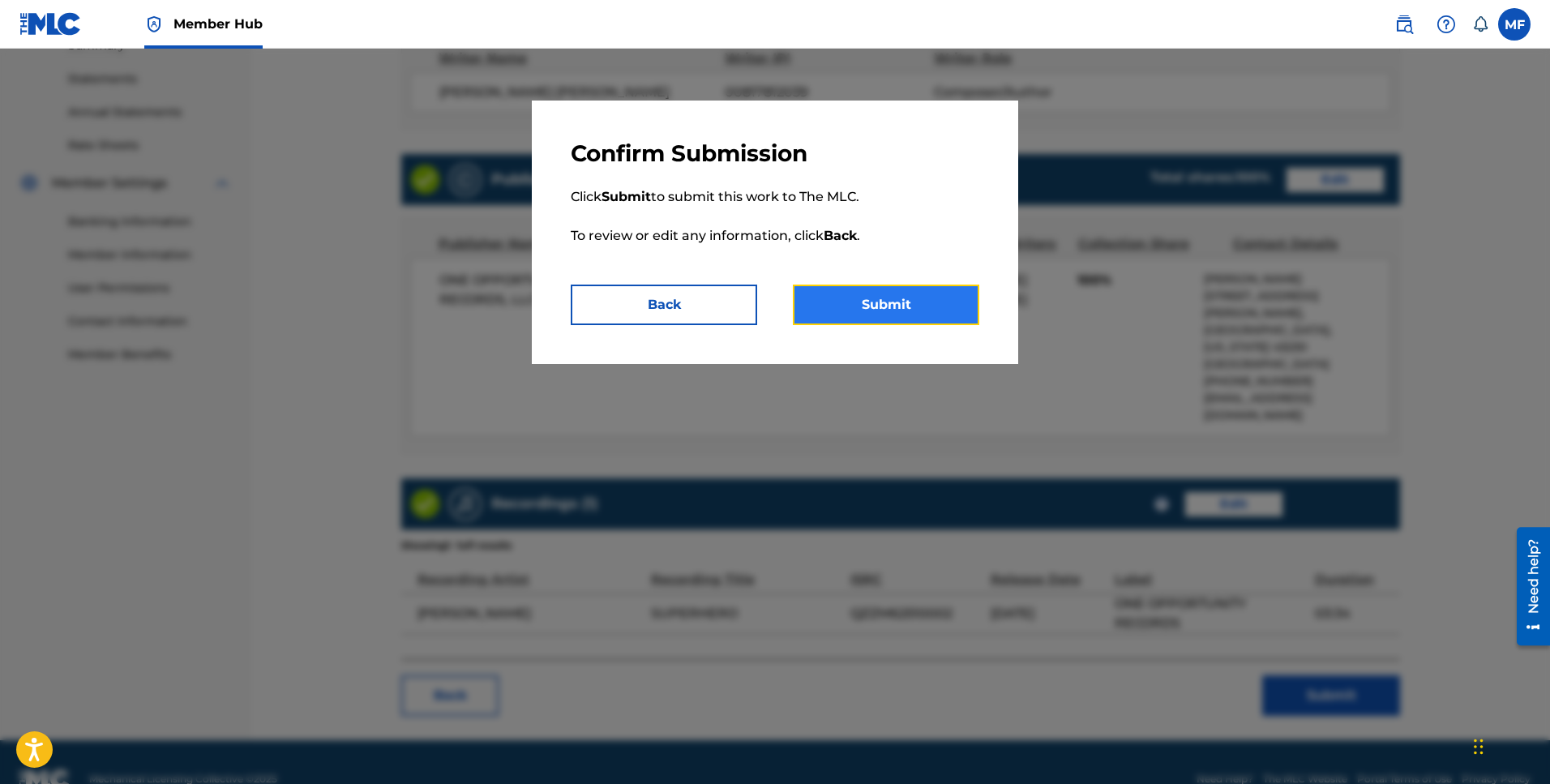
click at [914, 310] on button "Submit" at bounding box center [886, 304] width 186 height 40
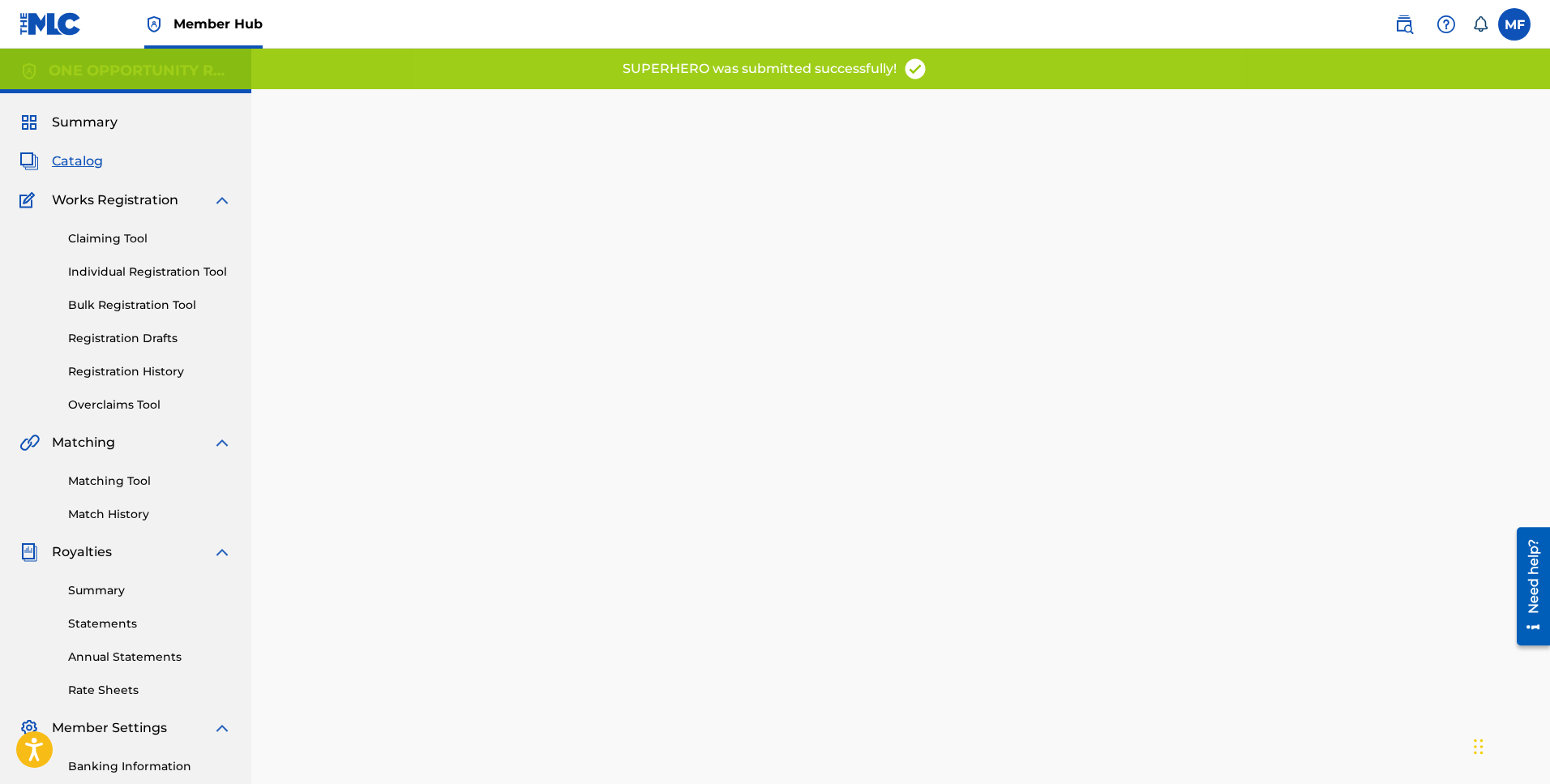
click at [65, 163] on span "Catalog" at bounding box center [77, 161] width 51 height 20
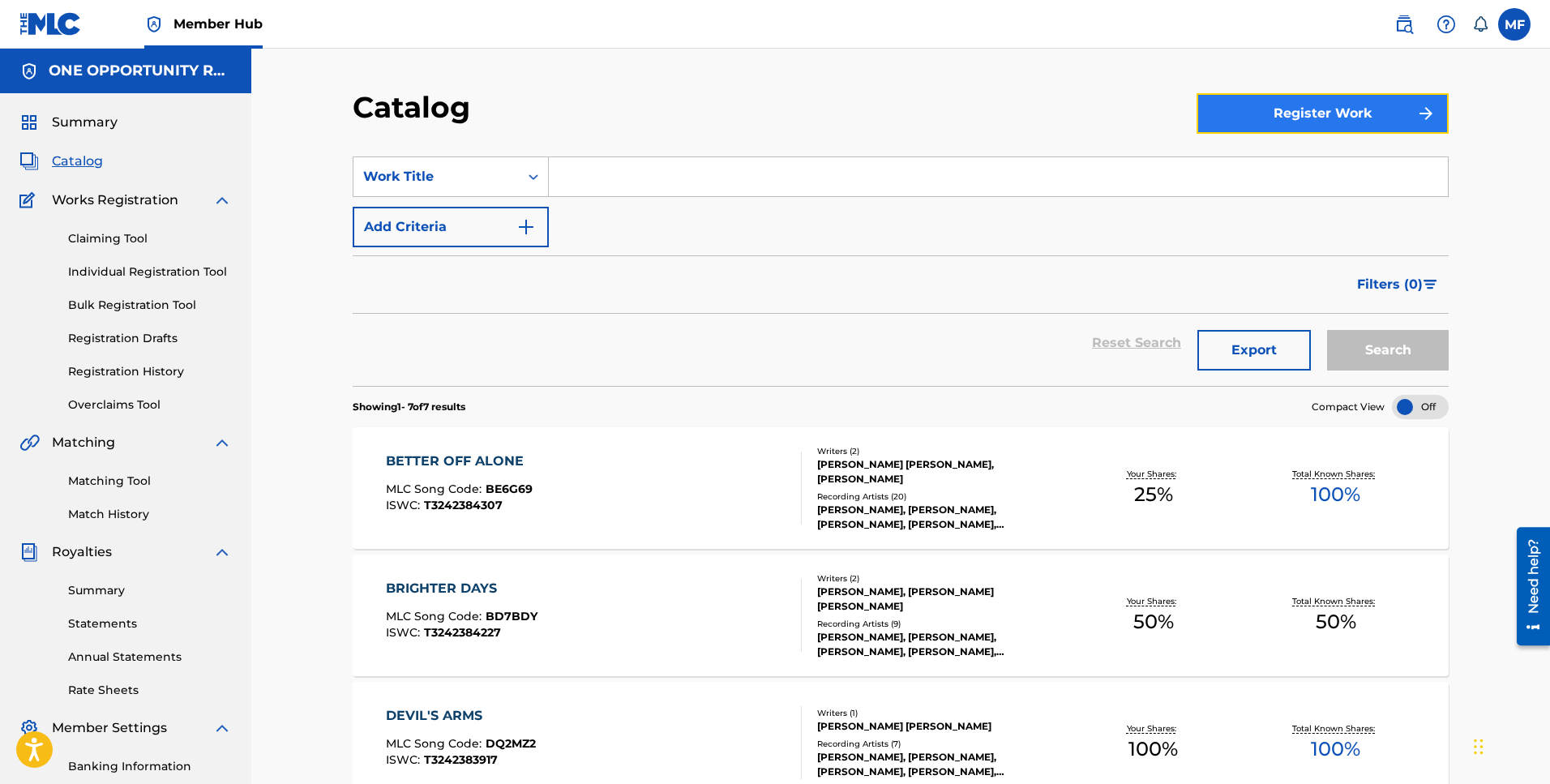
click at [1330, 122] on button "Register Work" at bounding box center [1323, 113] width 252 height 40
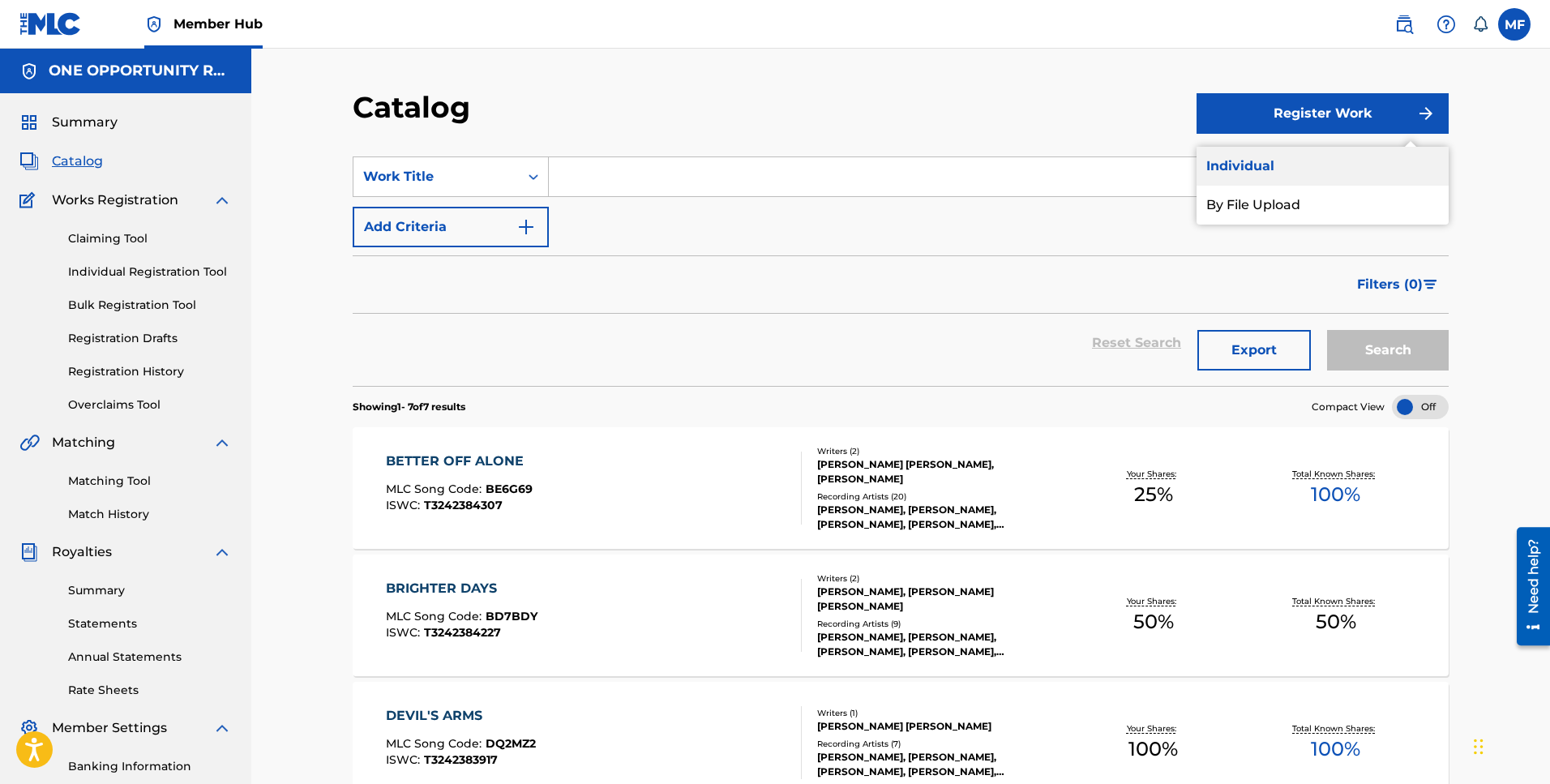
click at [1254, 169] on link "Individual" at bounding box center [1323, 165] width 252 height 39
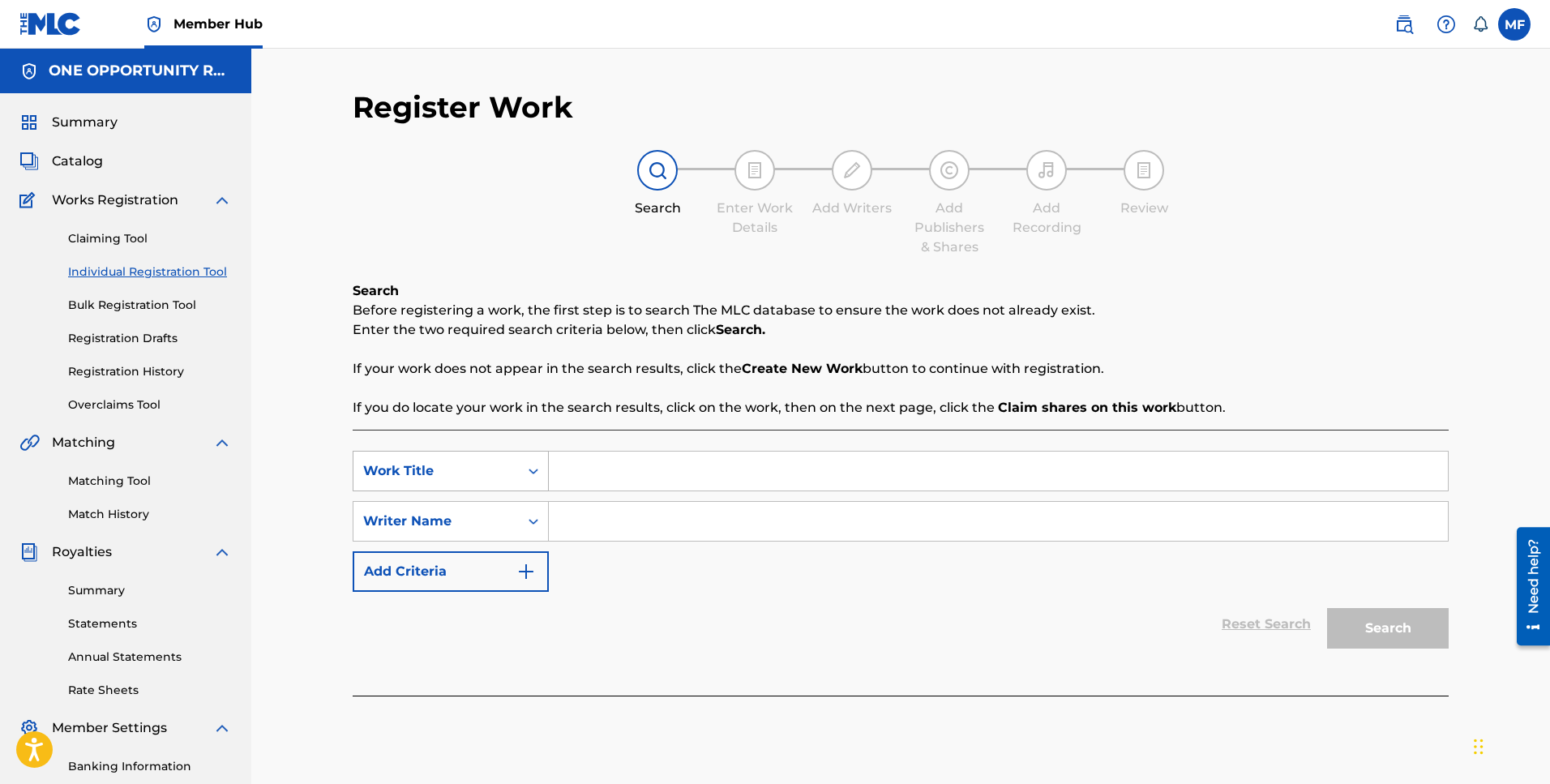
click at [501, 473] on div "Work Title" at bounding box center [436, 470] width 146 height 20
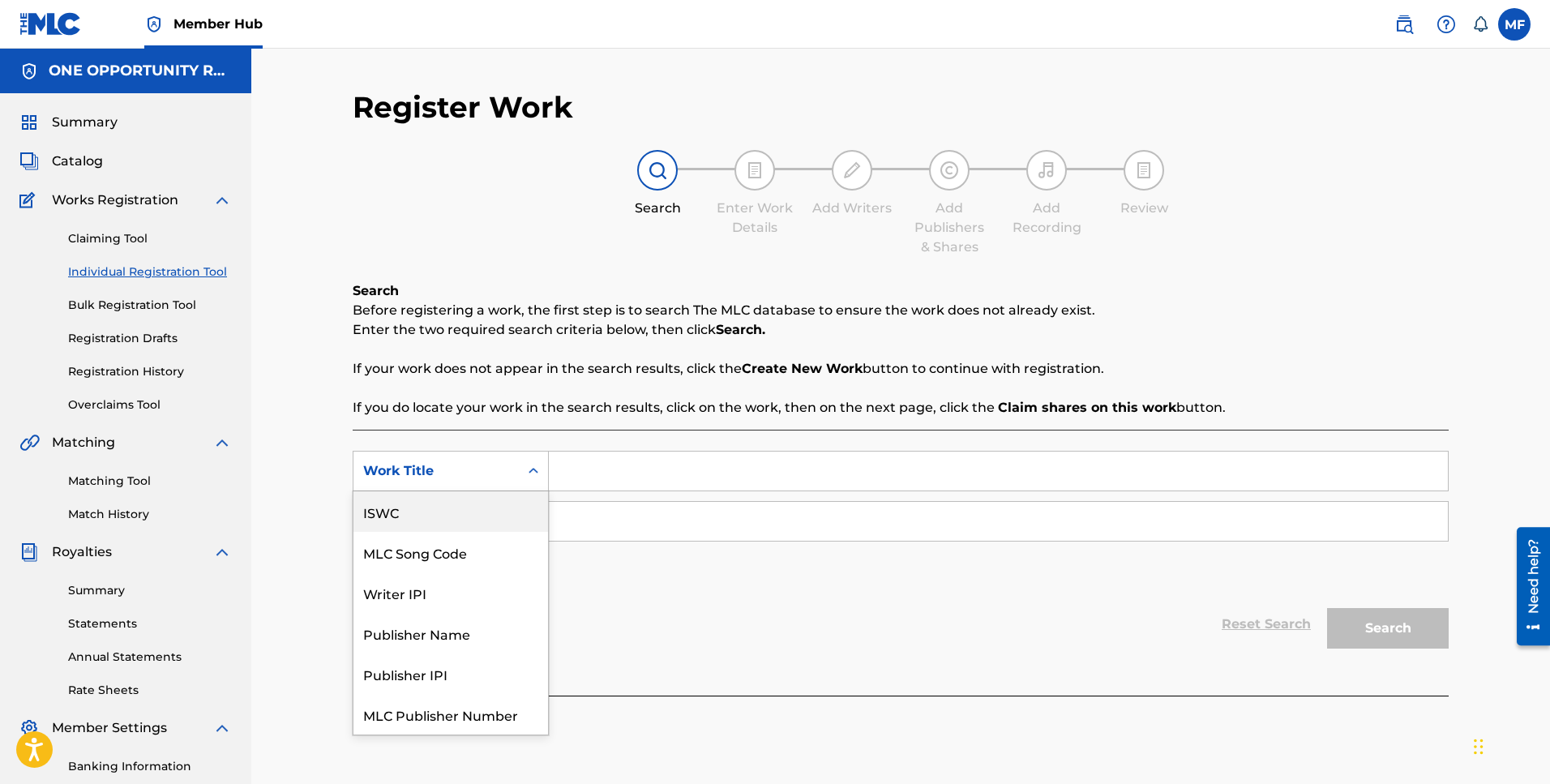
click at [473, 514] on div "ISWC" at bounding box center [451, 511] width 195 height 40
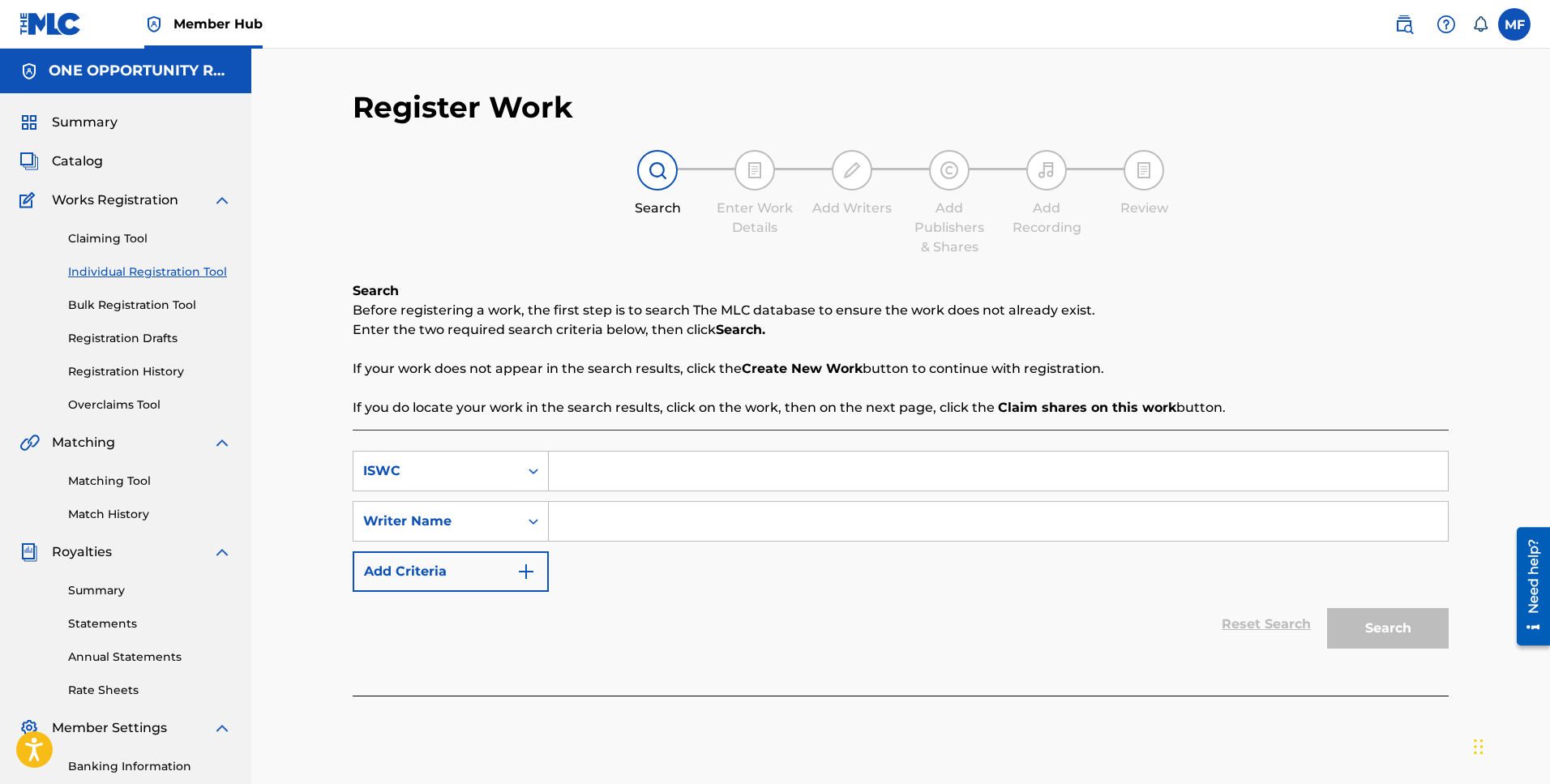
click at [632, 475] on input "Search Form" at bounding box center [998, 470] width 899 height 39
paste input "T3354983221"
type input "T3354983221"
click at [625, 522] on input "Search Form" at bounding box center [998, 520] width 899 height 39
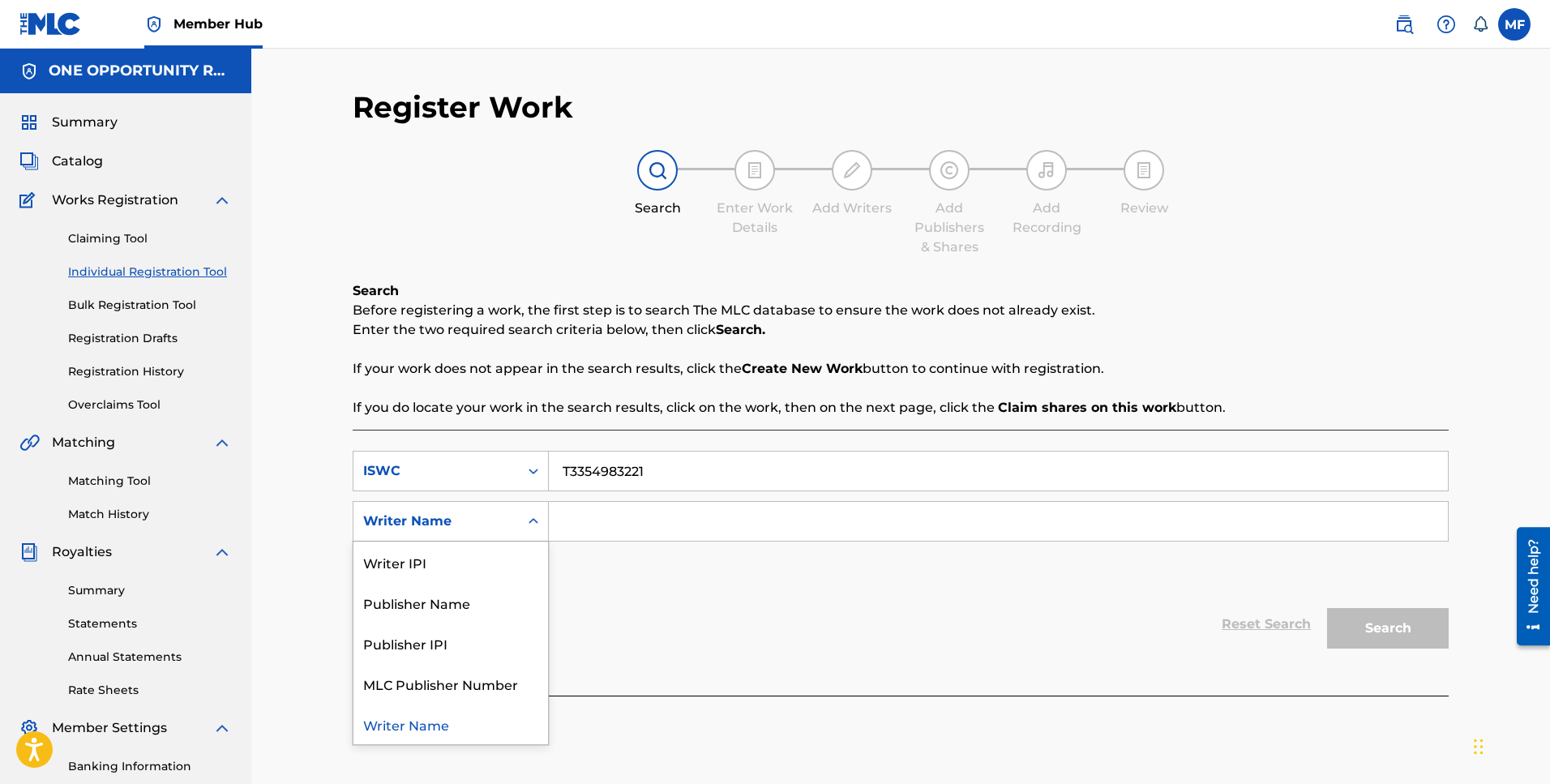
click at [537, 515] on icon "Search Form" at bounding box center [533, 521] width 16 height 16
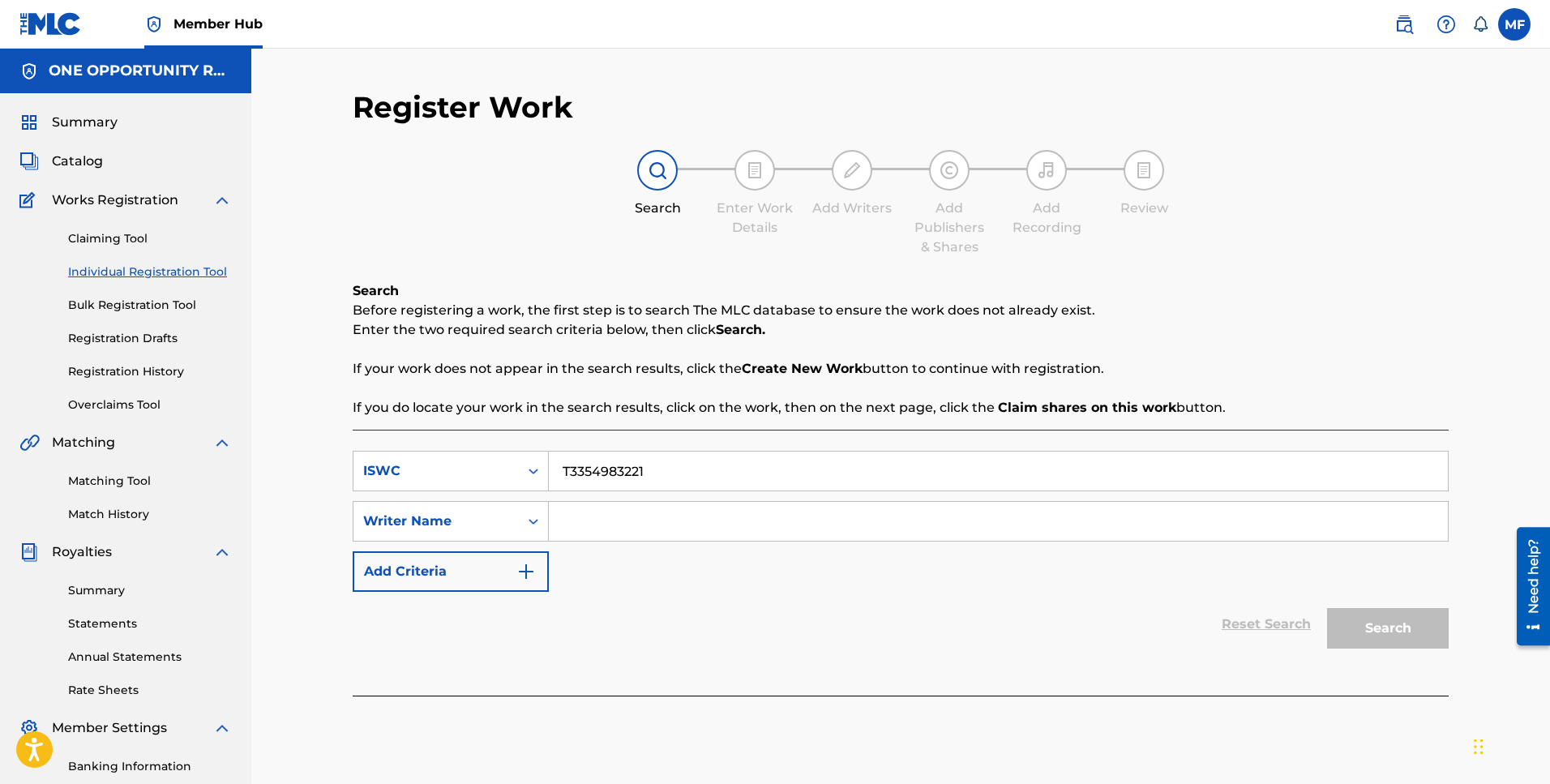
click at [679, 522] on input "Search Form" at bounding box center [998, 520] width 899 height 39
type input "[PERSON_NAME]"
click at [1405, 616] on button "Search" at bounding box center [1387, 628] width 121 height 40
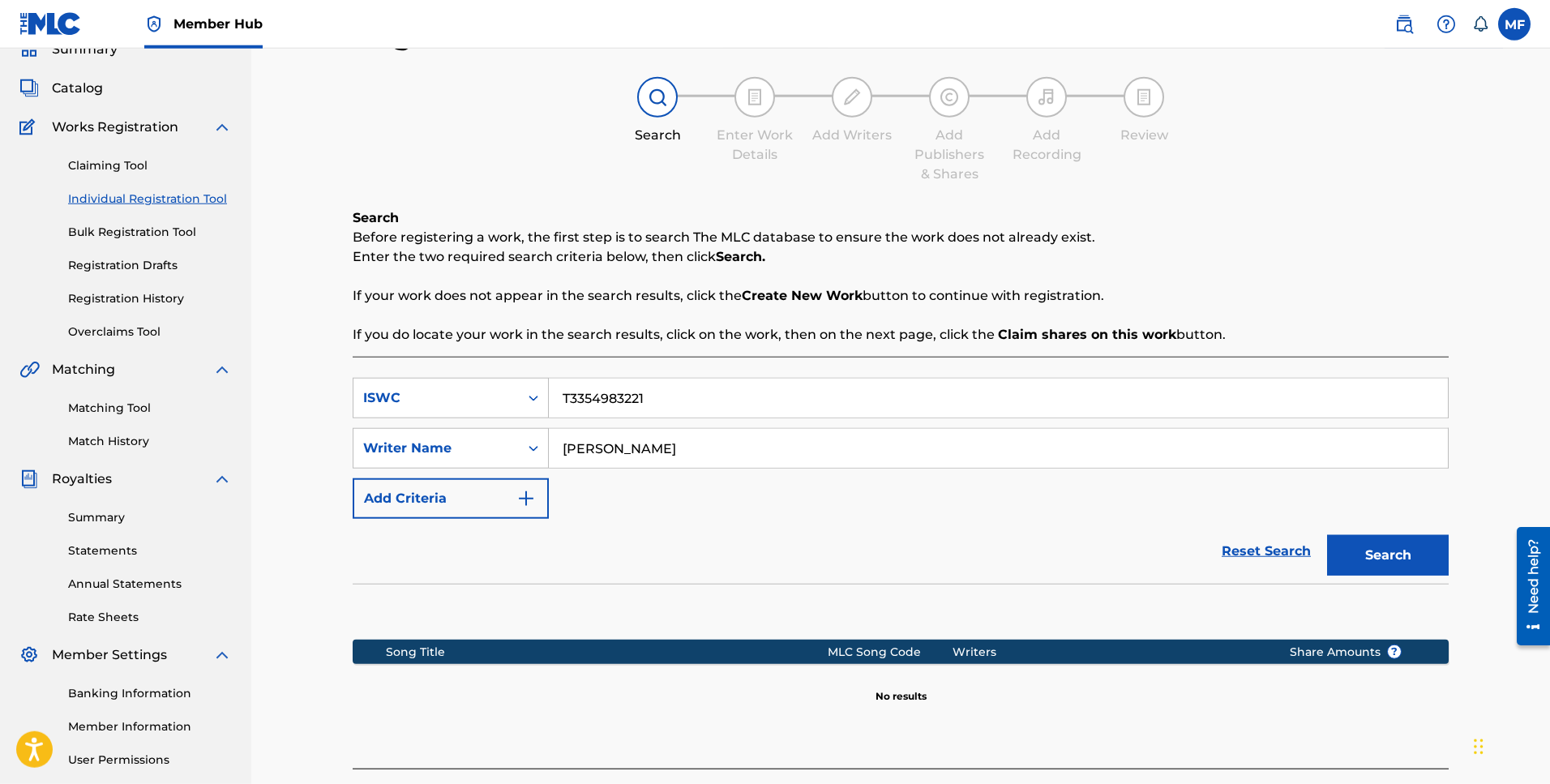
scroll to position [56, 0]
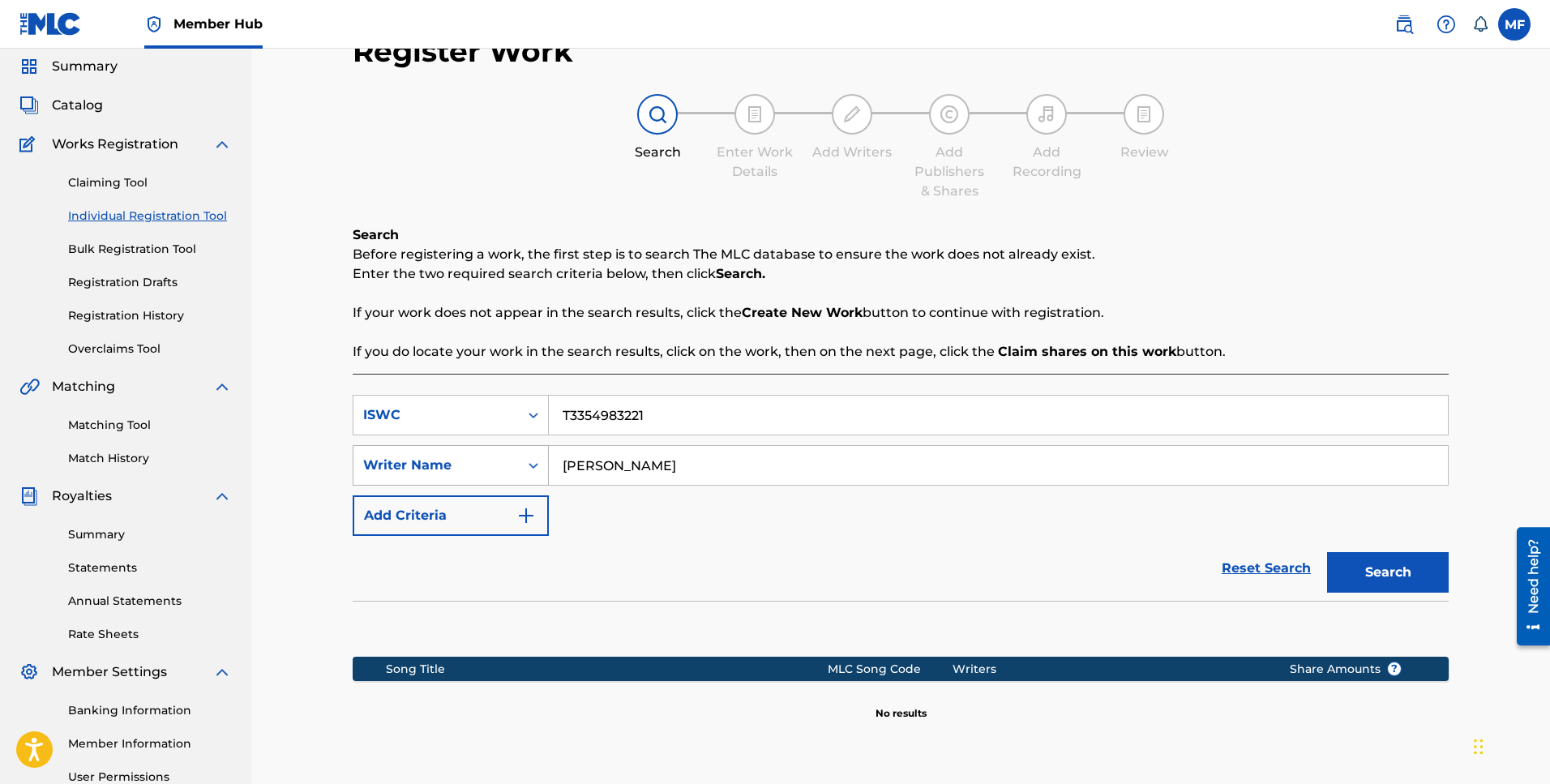
click at [512, 462] on div "Writer Name" at bounding box center [436, 465] width 165 height 31
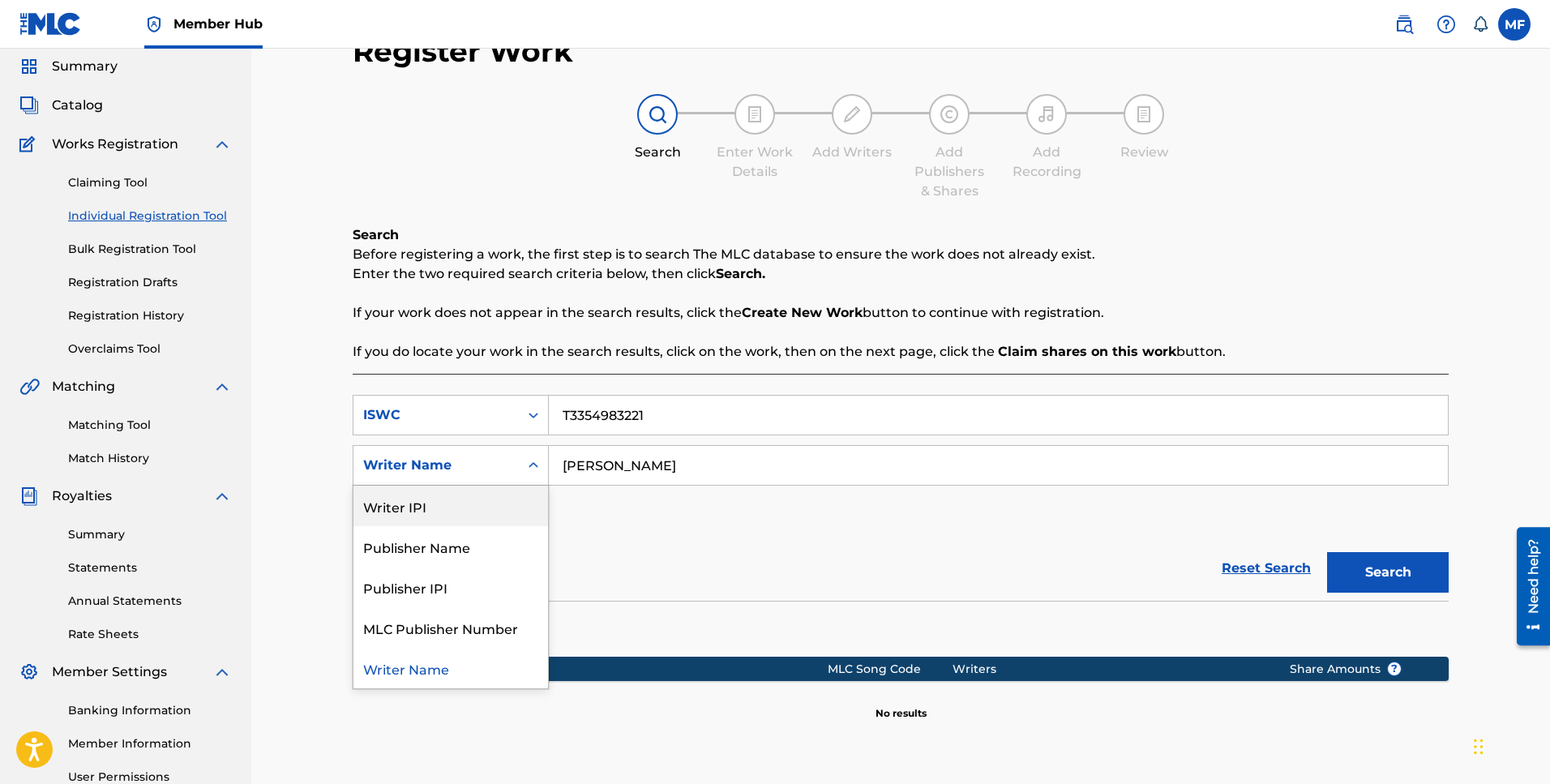
click at [399, 510] on div "Writer IPI" at bounding box center [451, 506] width 195 height 40
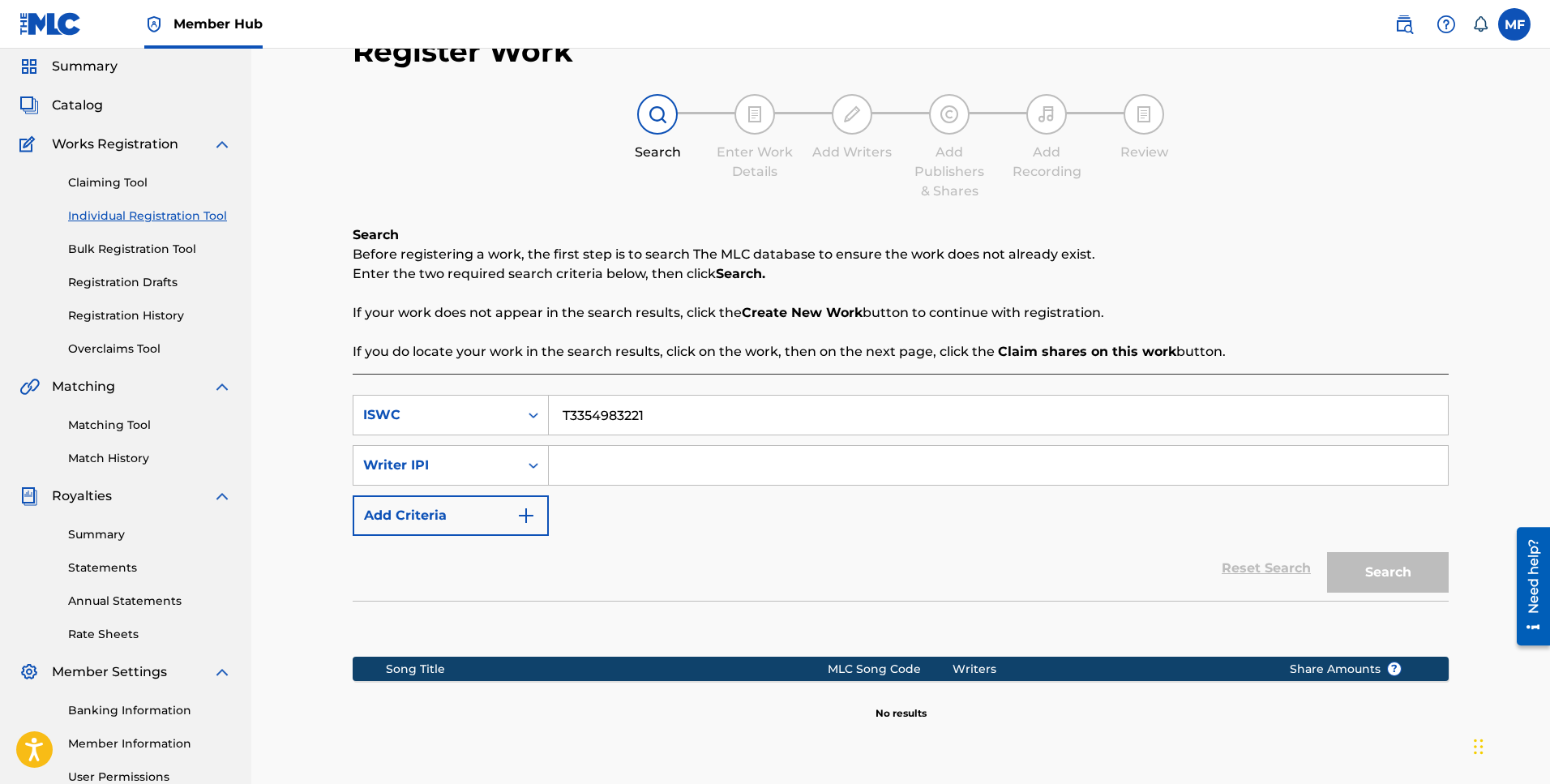
click at [636, 473] on input "Search Form" at bounding box center [998, 464] width 899 height 39
paste input "00817812039"
type input "00817812039"
click at [1379, 563] on button "Search" at bounding box center [1387, 572] width 121 height 40
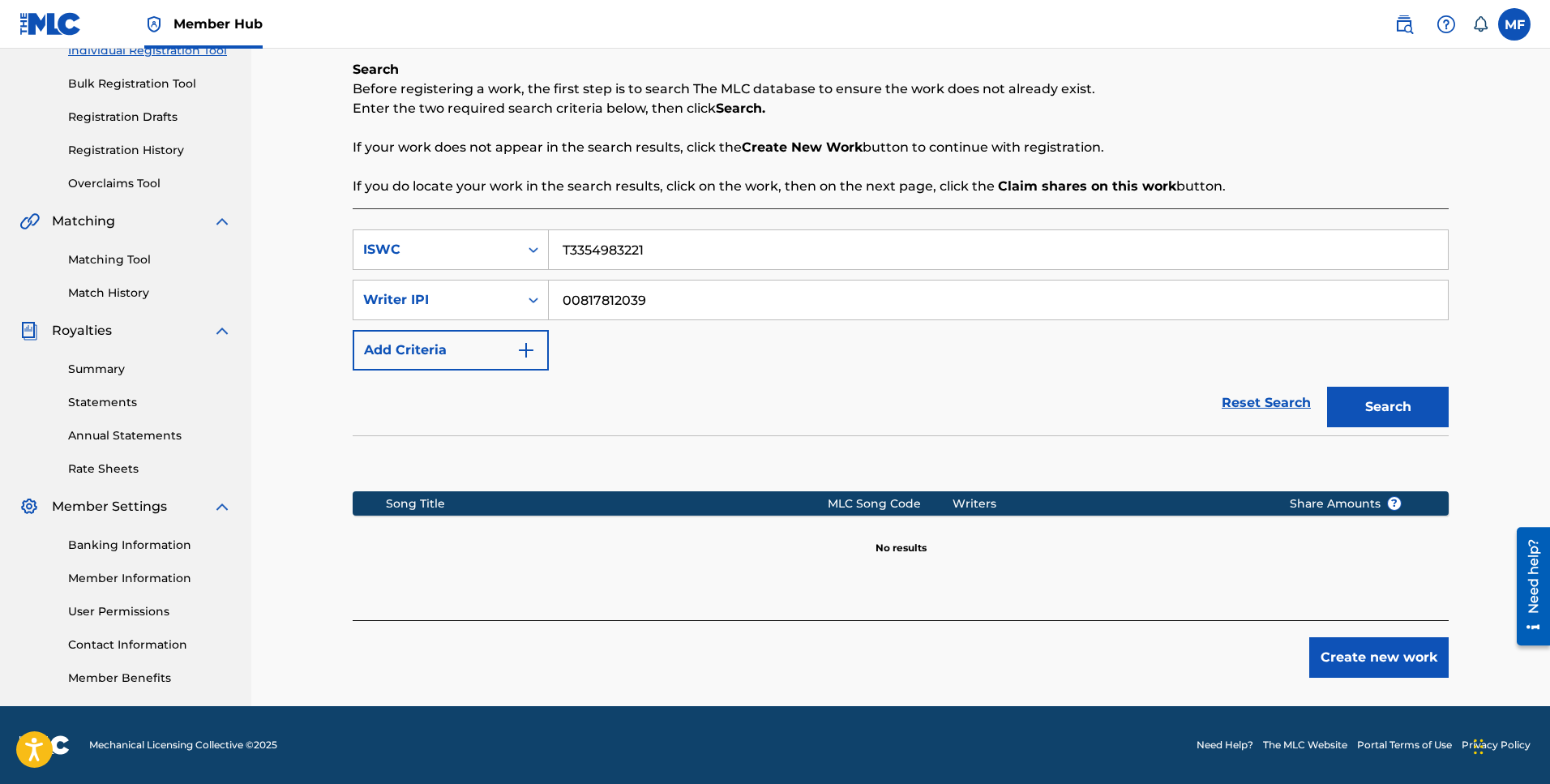
scroll to position [139, 0]
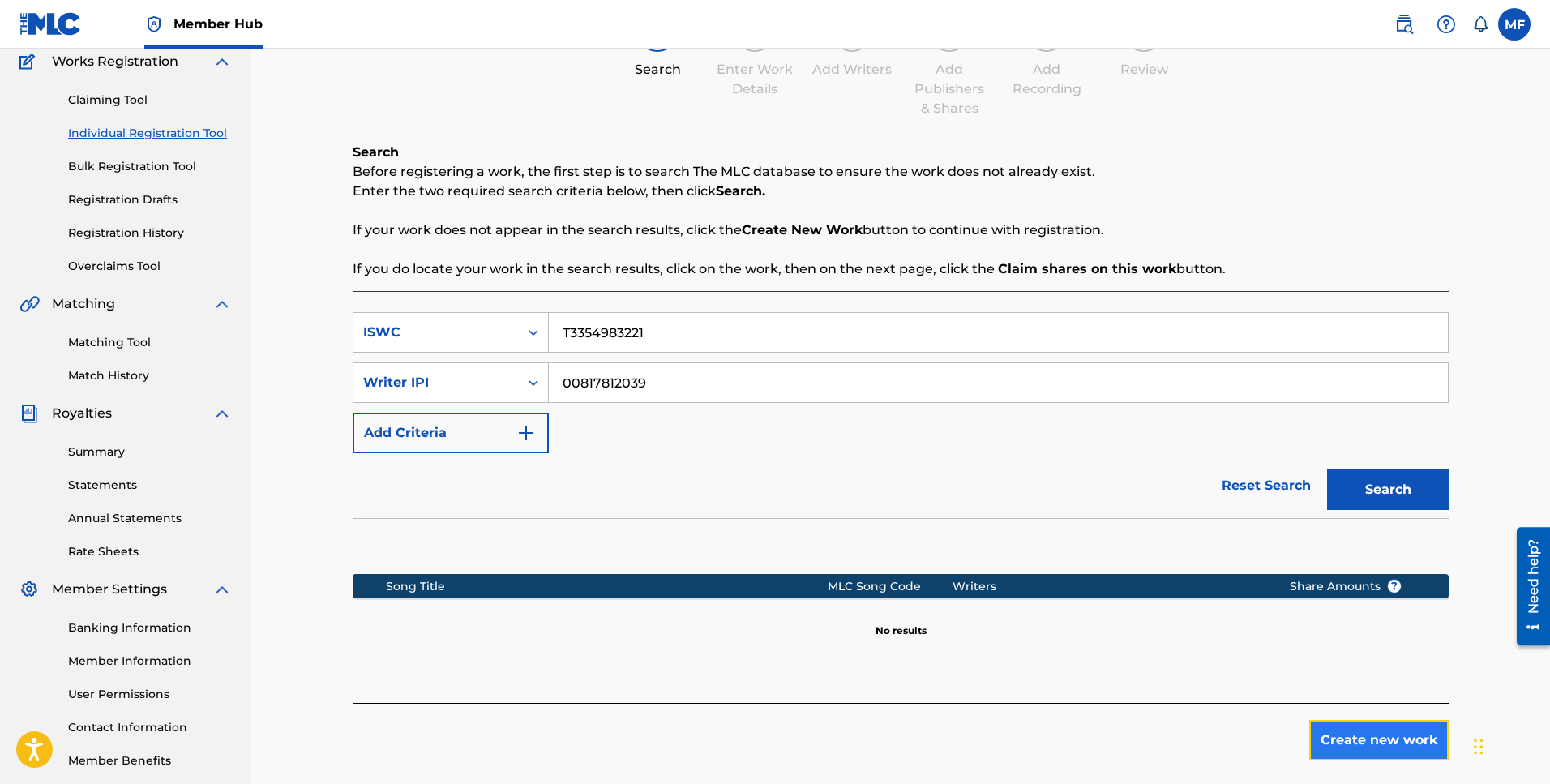
click at [1385, 733] on button "Create new work" at bounding box center [1379, 739] width 140 height 40
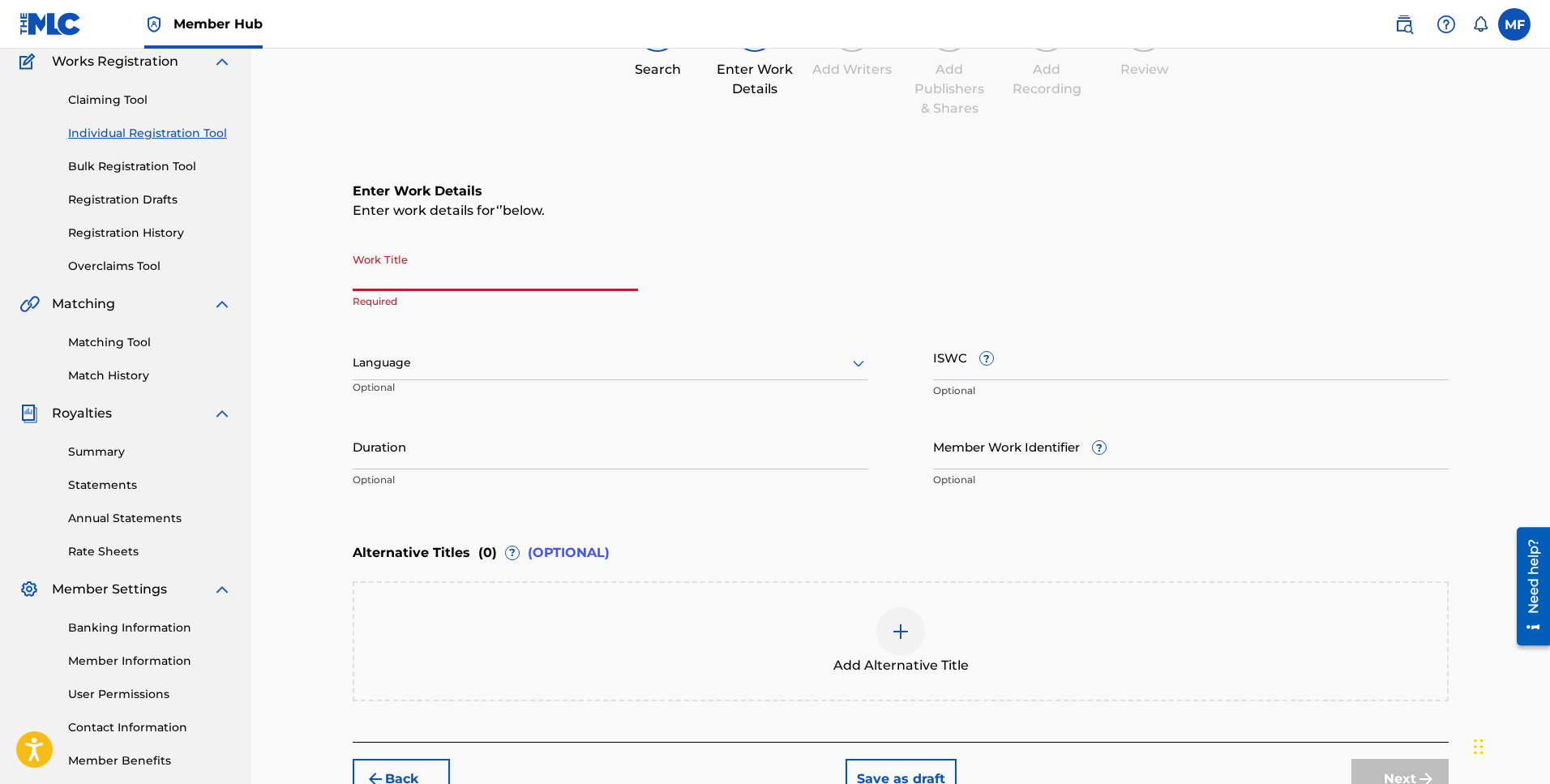
click at [470, 278] on input "Work Title" at bounding box center [495, 268] width 285 height 47
type input "This is Love"
click at [1038, 367] on input "ISWC ?" at bounding box center [1191, 358] width 515 height 47
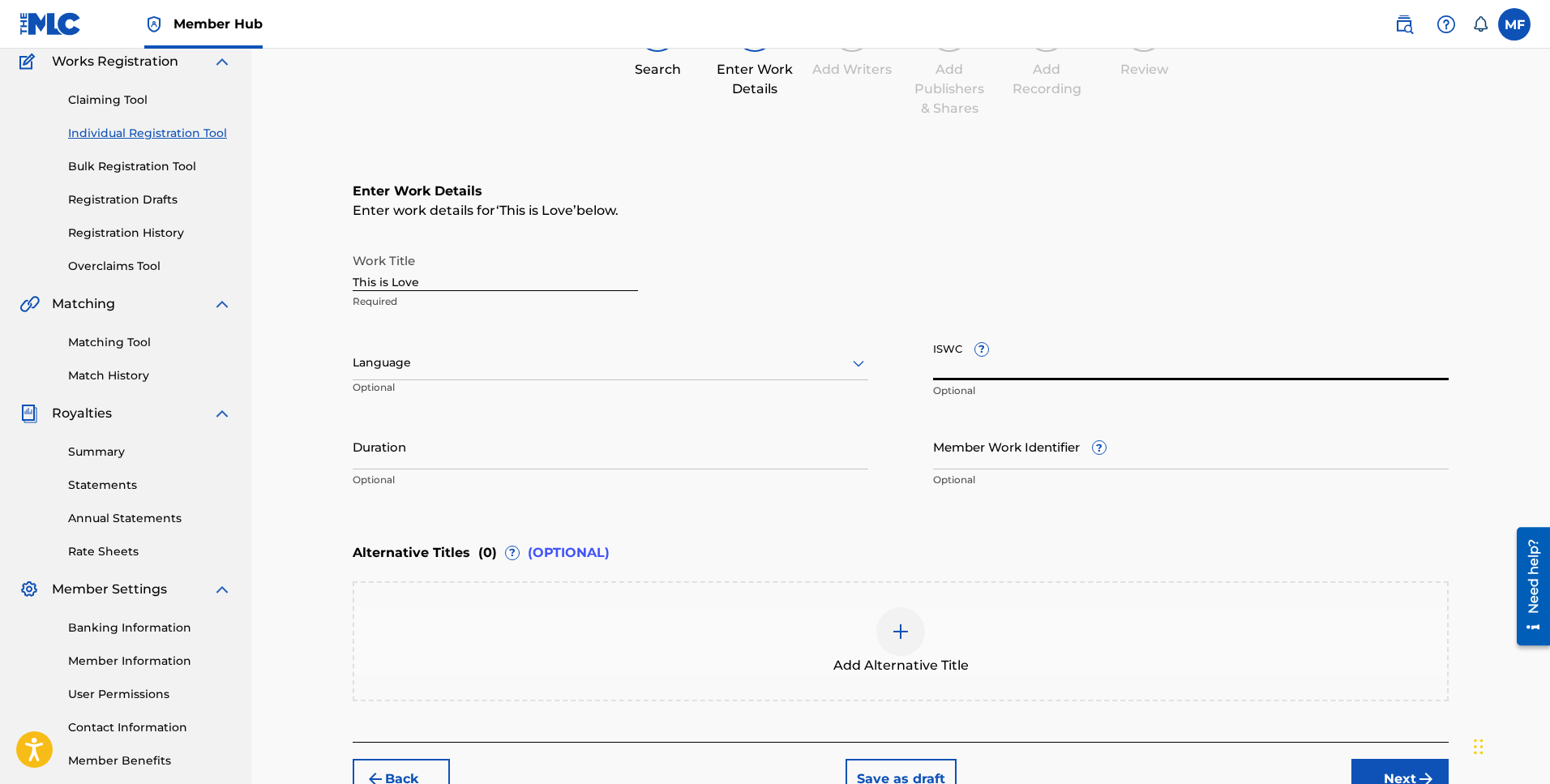
paste input "T3354983221"
type input "T3354983221"
click at [520, 358] on div at bounding box center [610, 363] width 515 height 21
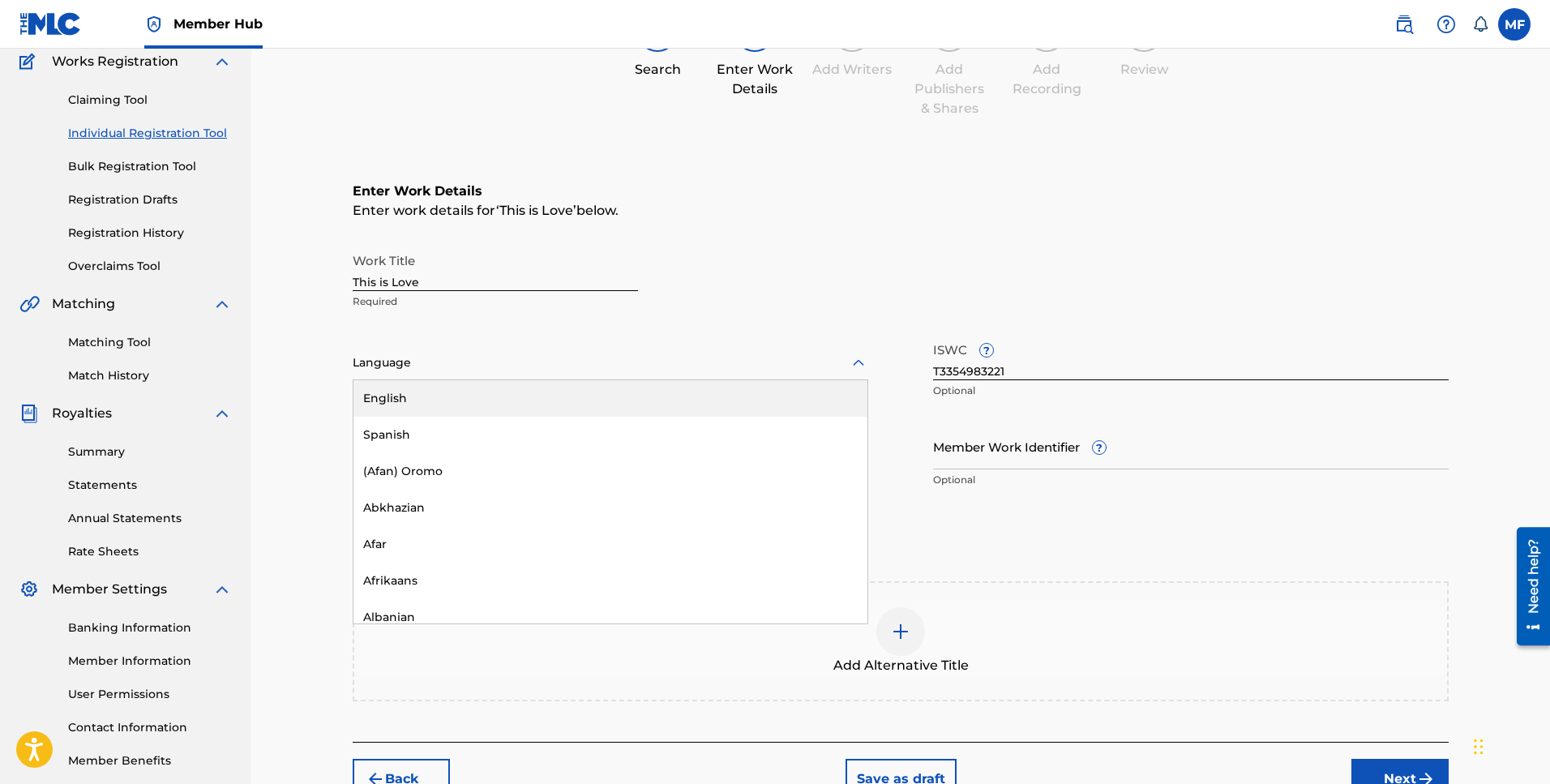
click at [433, 400] on div "English" at bounding box center [610, 398] width 514 height 36
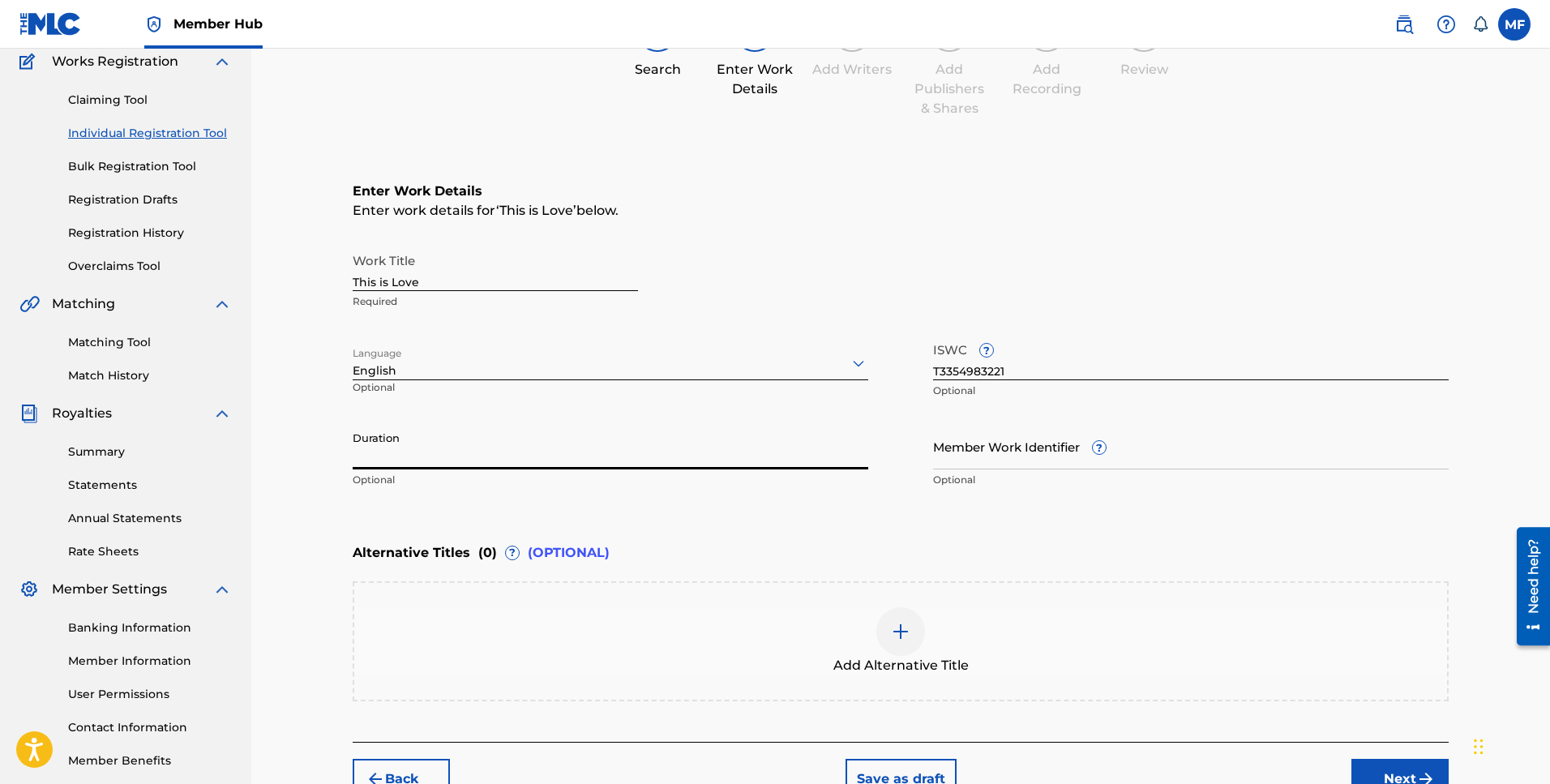
click at [445, 459] on input "Duration" at bounding box center [610, 446] width 515 height 47
type input "3"
type input "03:52"
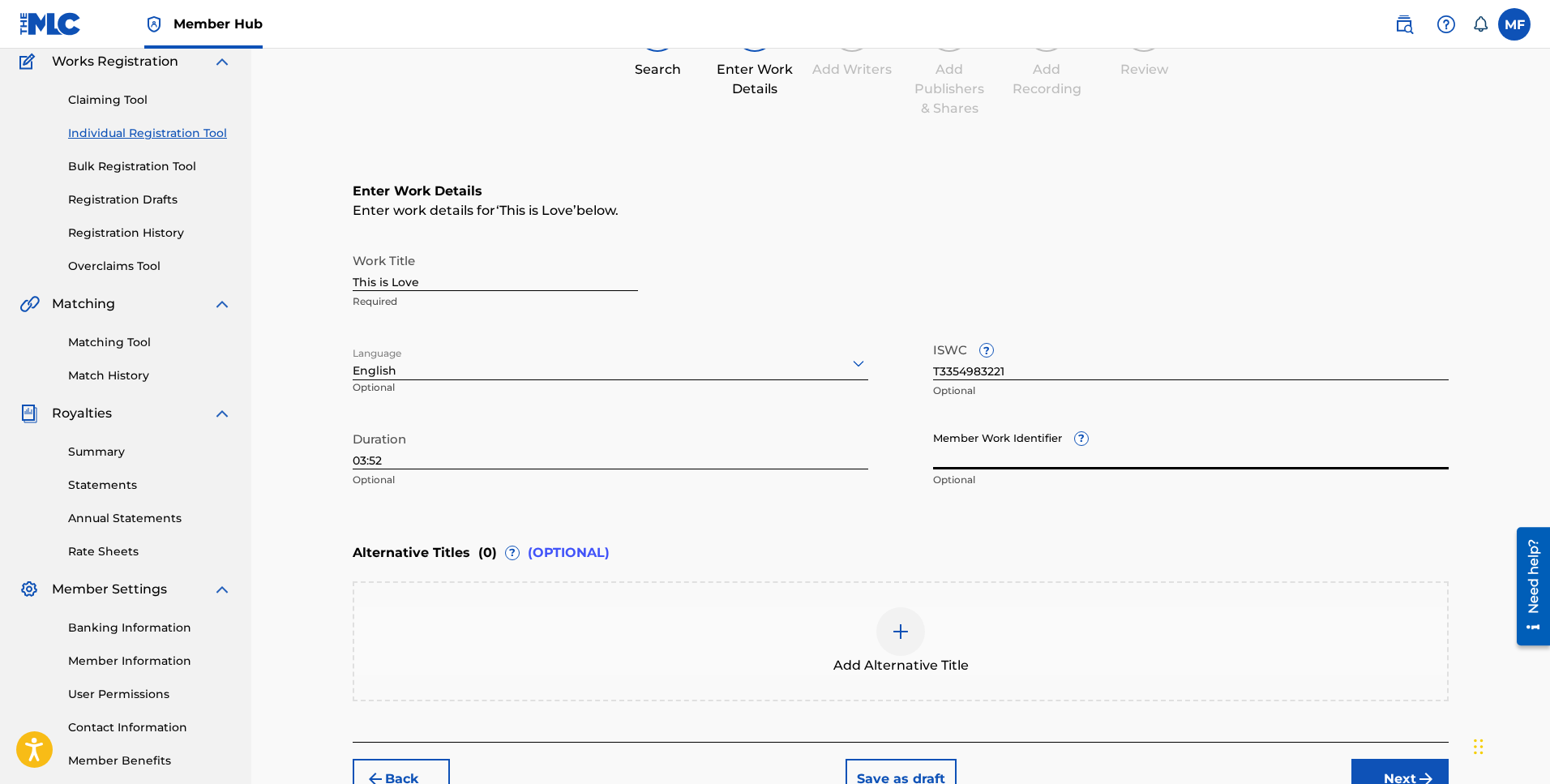
click at [1017, 456] on input "Member Work Identifier ?" at bounding box center [1191, 446] width 515 height 47
paste input "MDAC003"
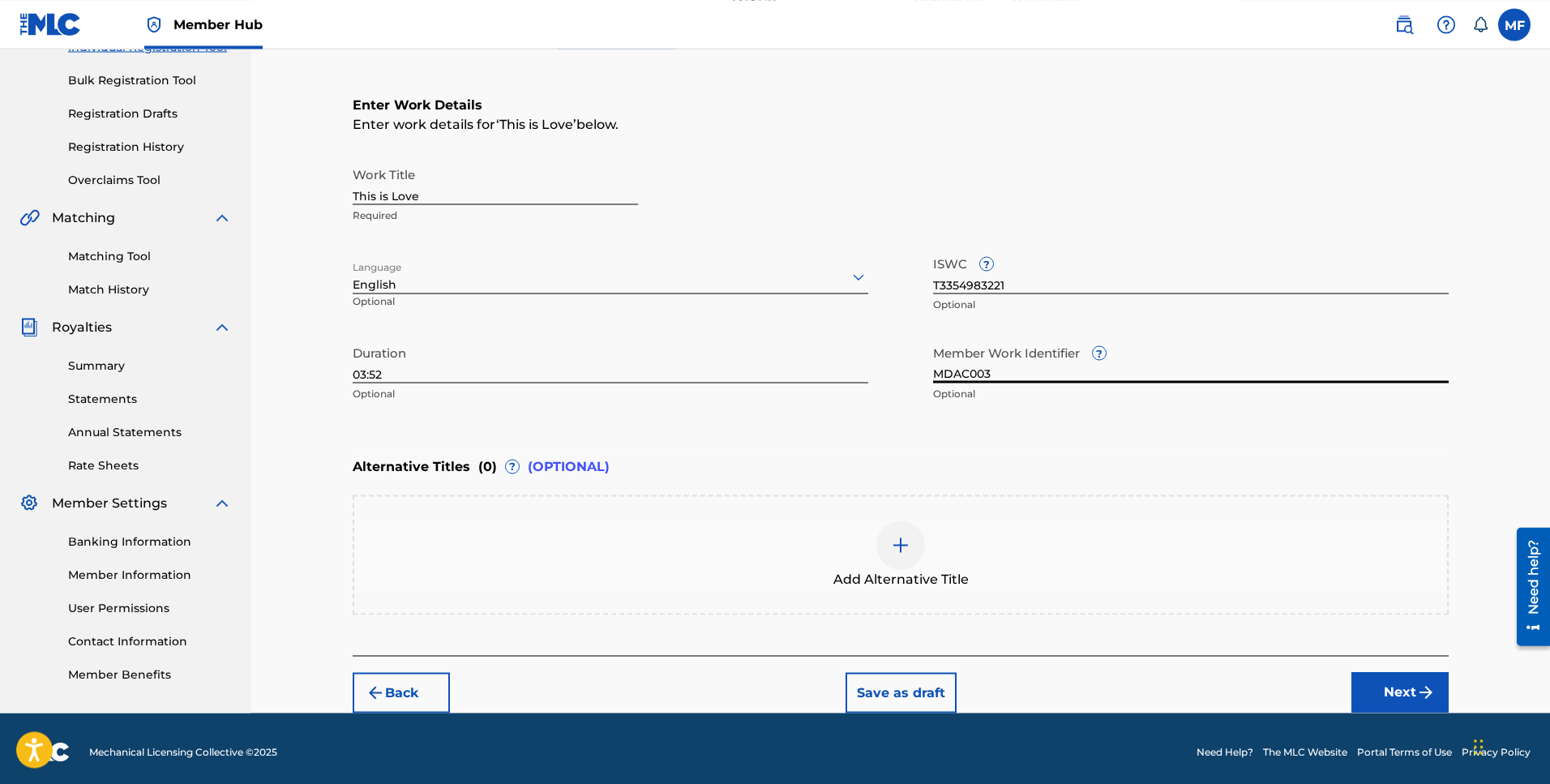
scroll to position [232, 0]
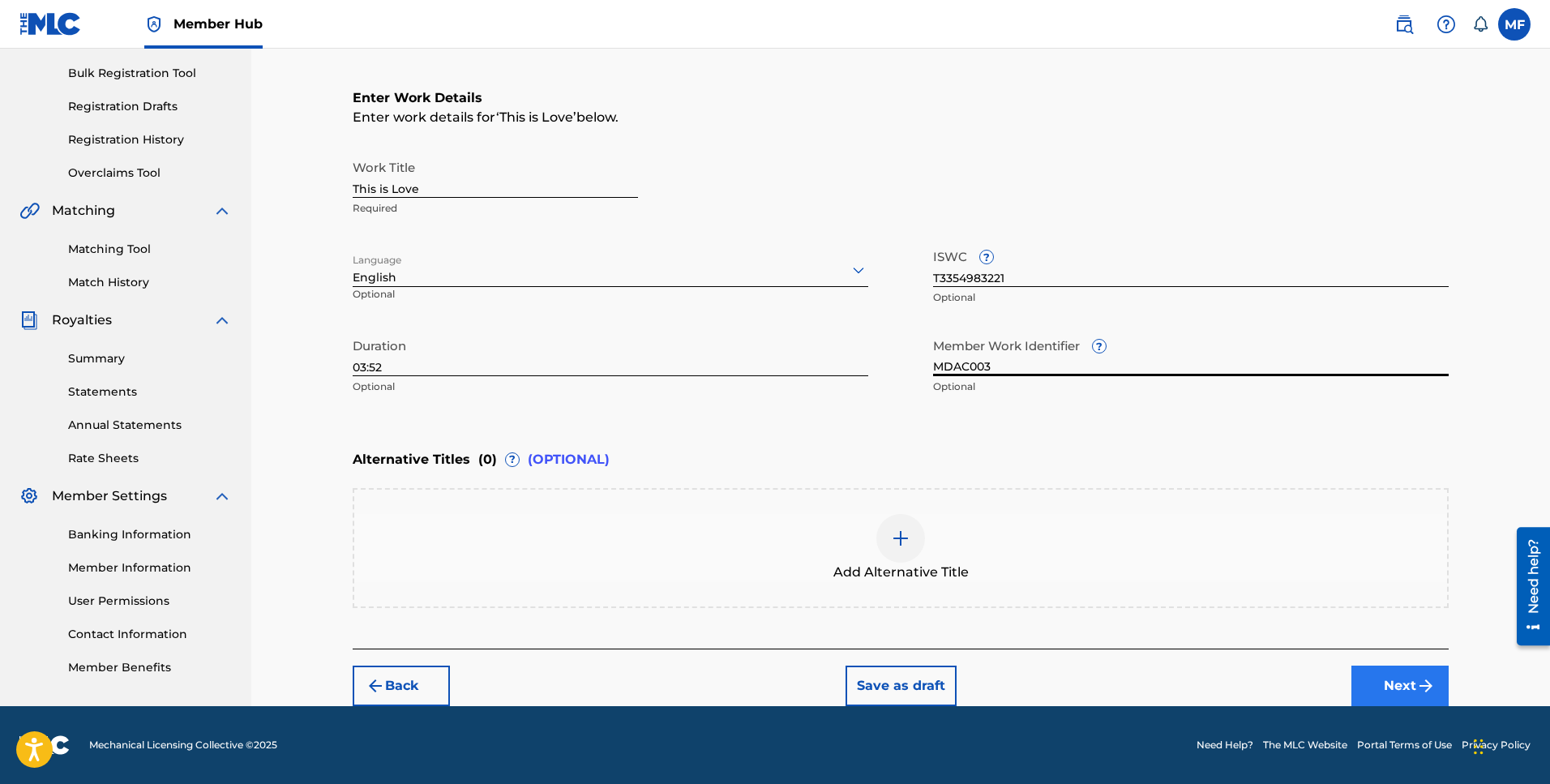
type input "MDAC003"
click at [1378, 682] on button "Next" at bounding box center [1399, 685] width 97 height 40
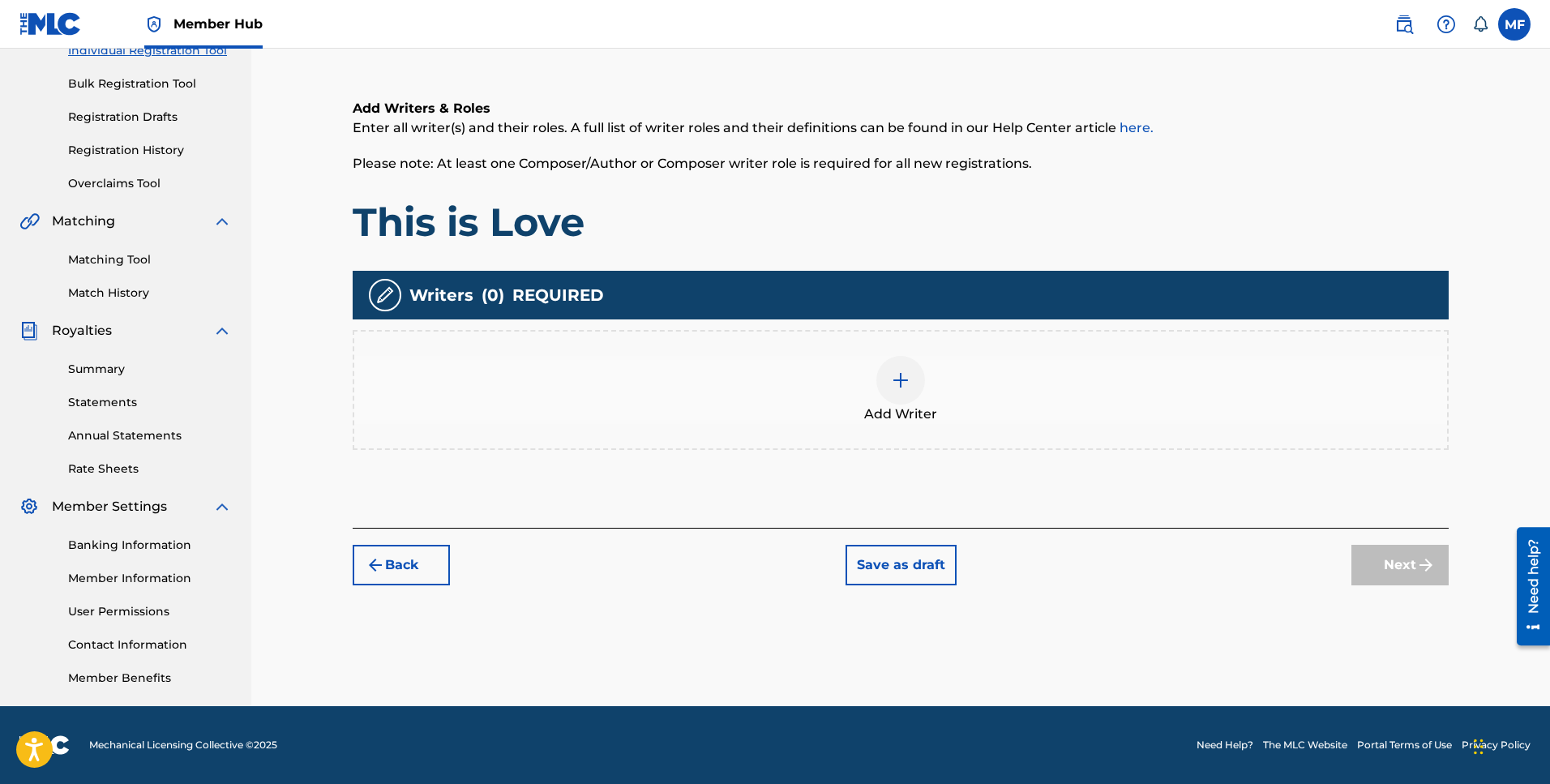
click at [917, 385] on div at bounding box center [900, 380] width 48 height 48
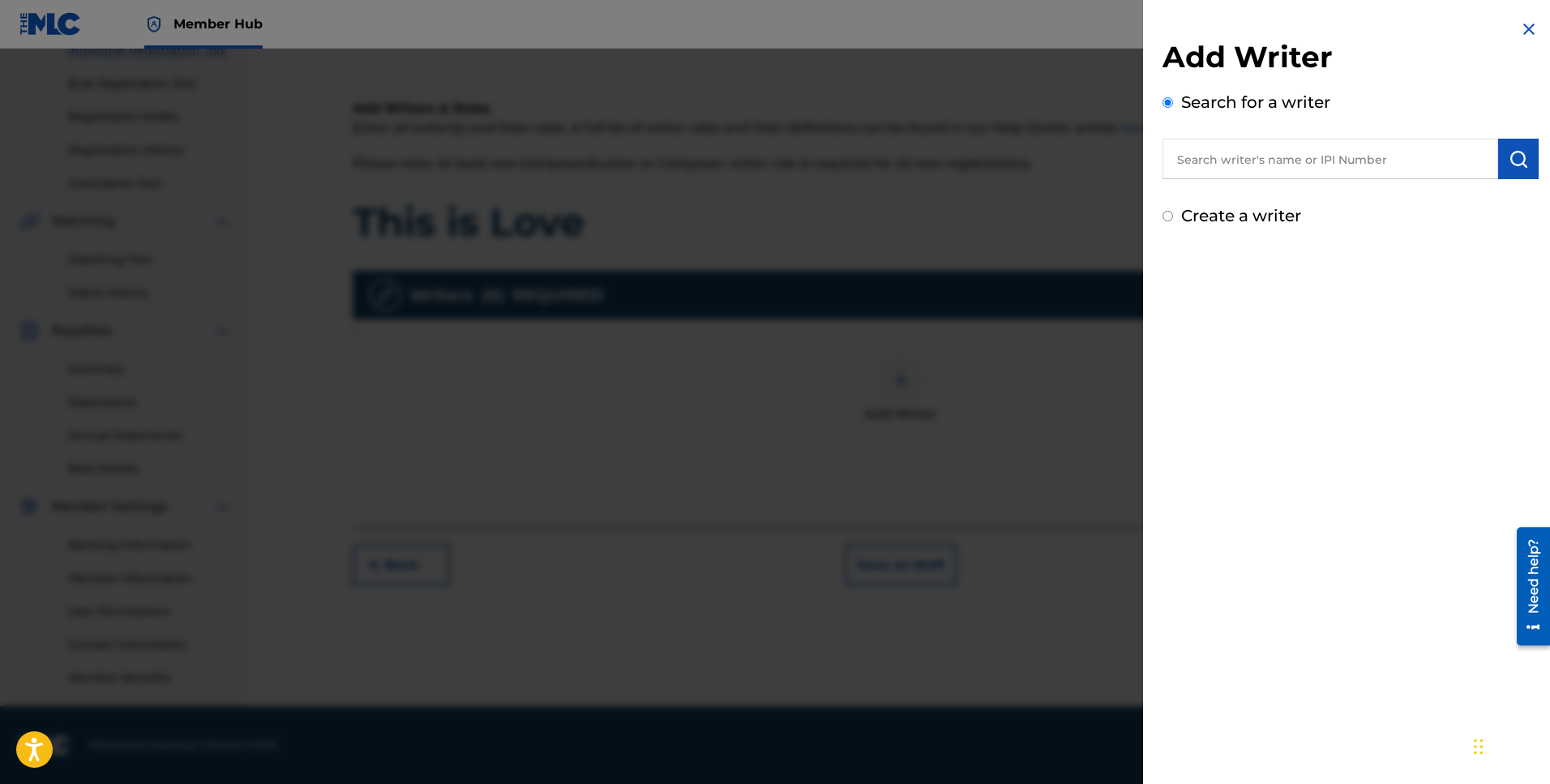
click at [1235, 159] on input "text" at bounding box center [1330, 159] width 336 height 40
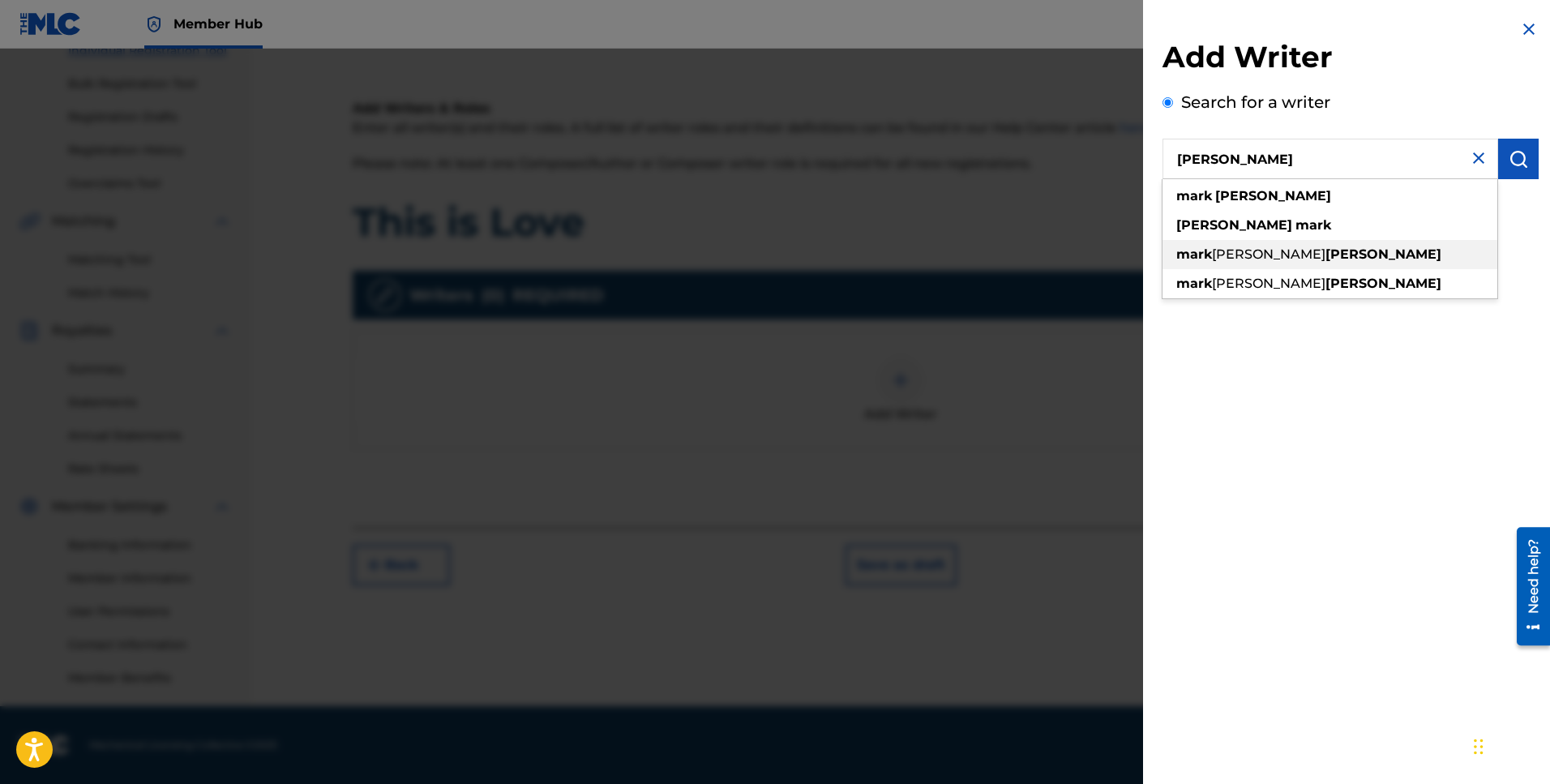
click at [1212, 256] on span "[PERSON_NAME]" at bounding box center [1269, 254] width 114 height 16
type input "[PERSON_NAME] [PERSON_NAME]"
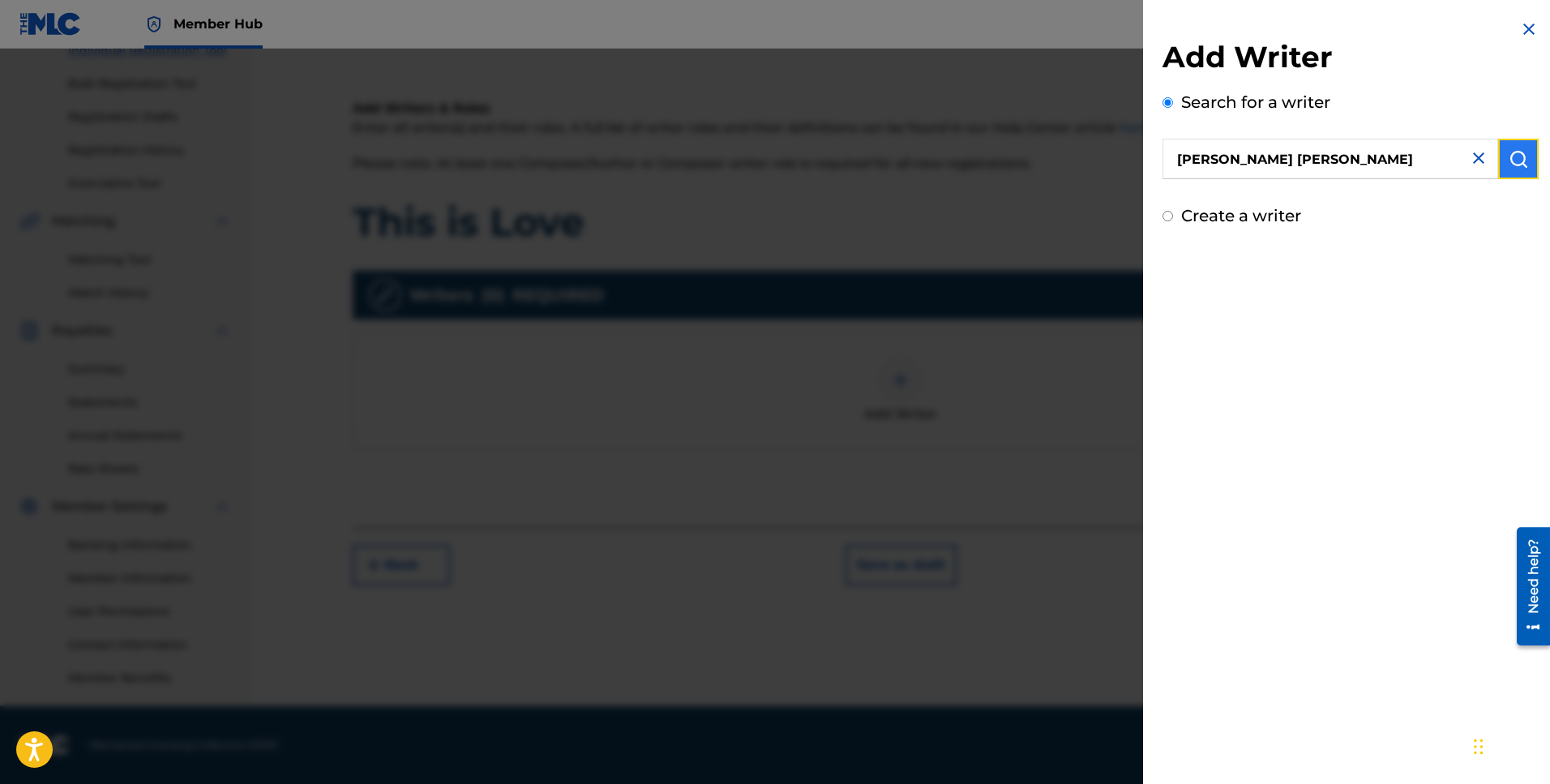
click at [1515, 159] on img "submit" at bounding box center [1518, 159] width 20 height 20
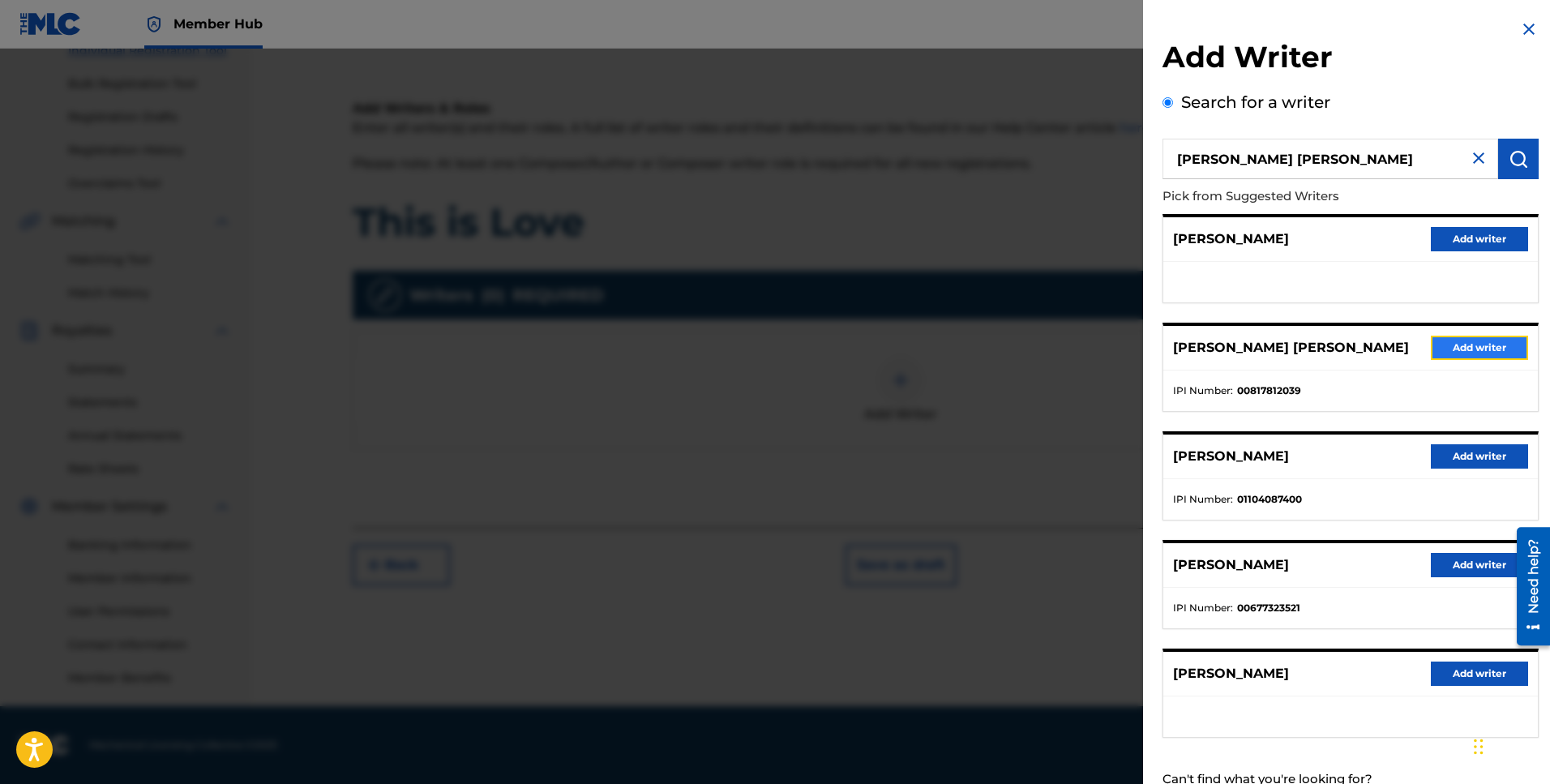
click at [1460, 354] on button "Add writer" at bounding box center [1479, 348] width 97 height 24
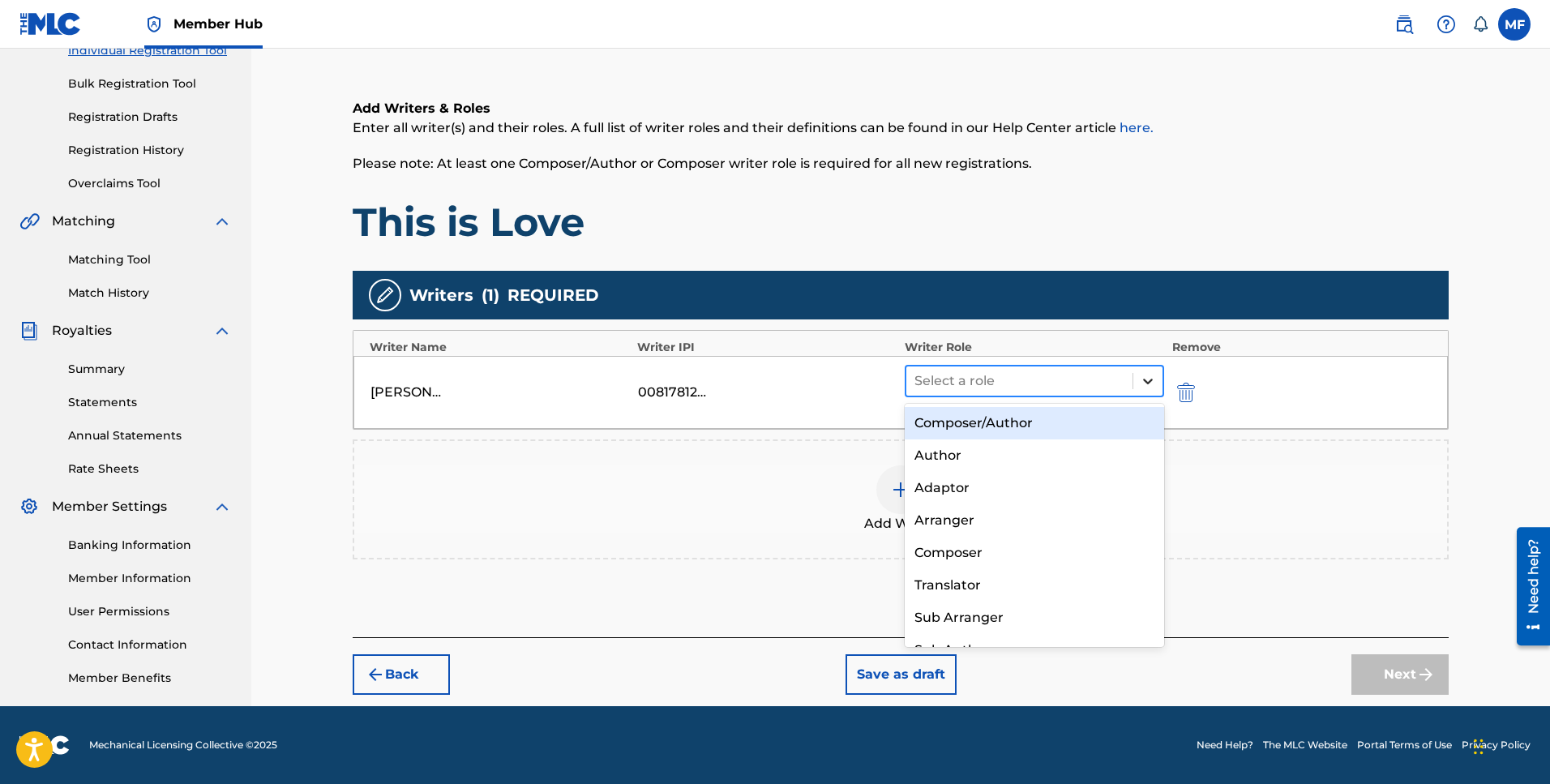
click at [1155, 381] on icon at bounding box center [1148, 381] width 16 height 16
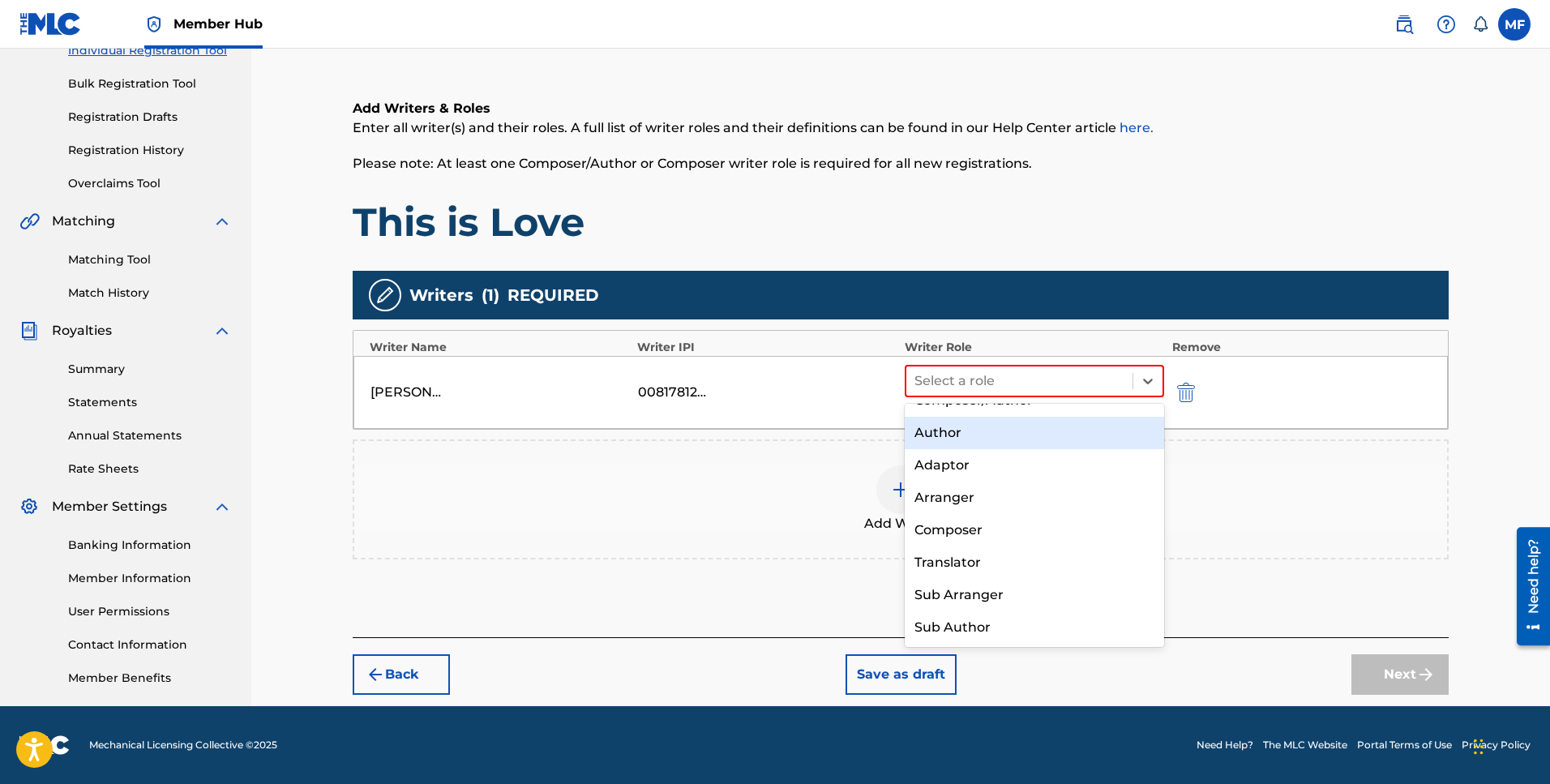
scroll to position [0, 0]
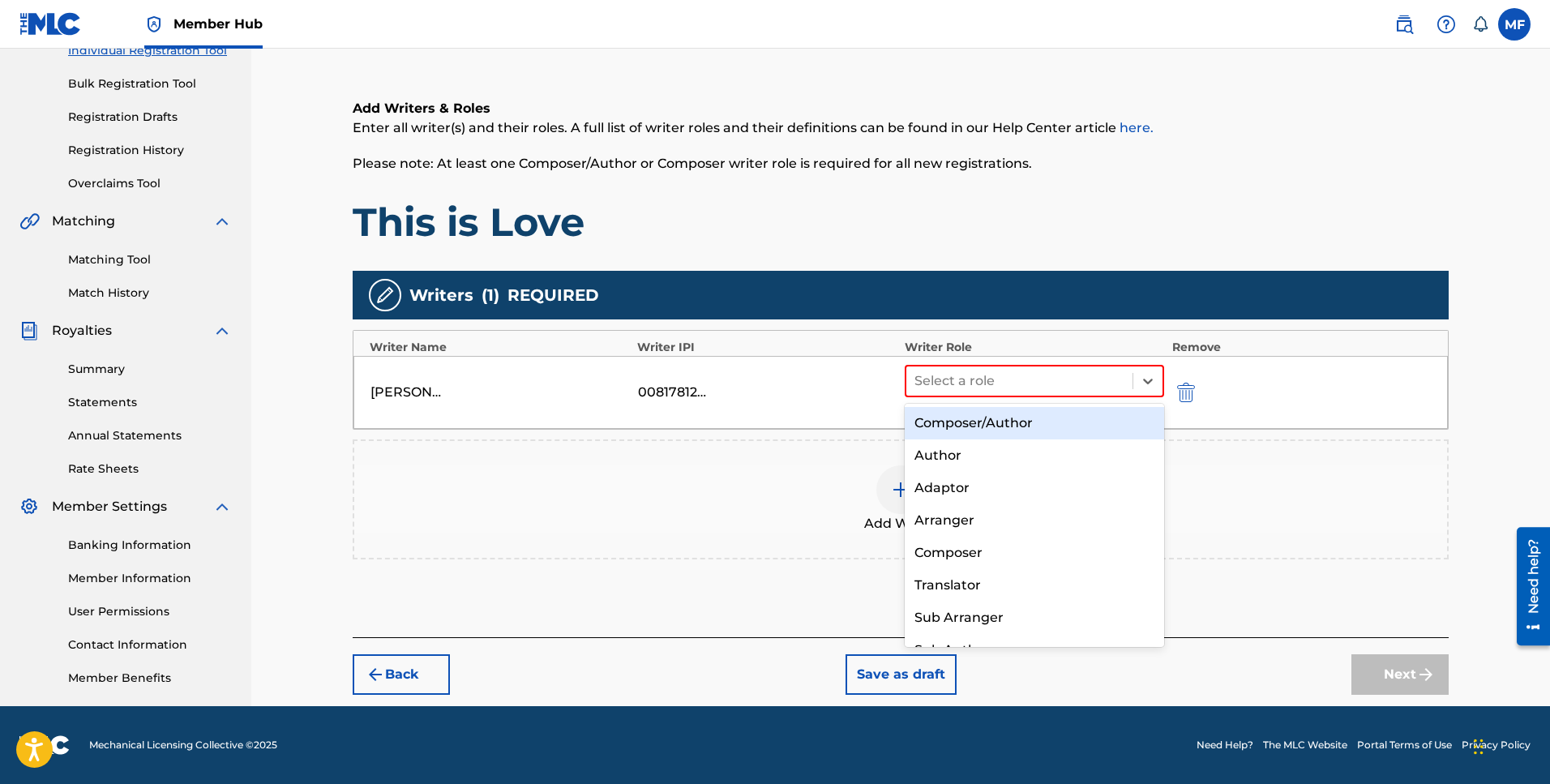
click at [1010, 420] on div "Composer/Author" at bounding box center [1034, 423] width 259 height 33
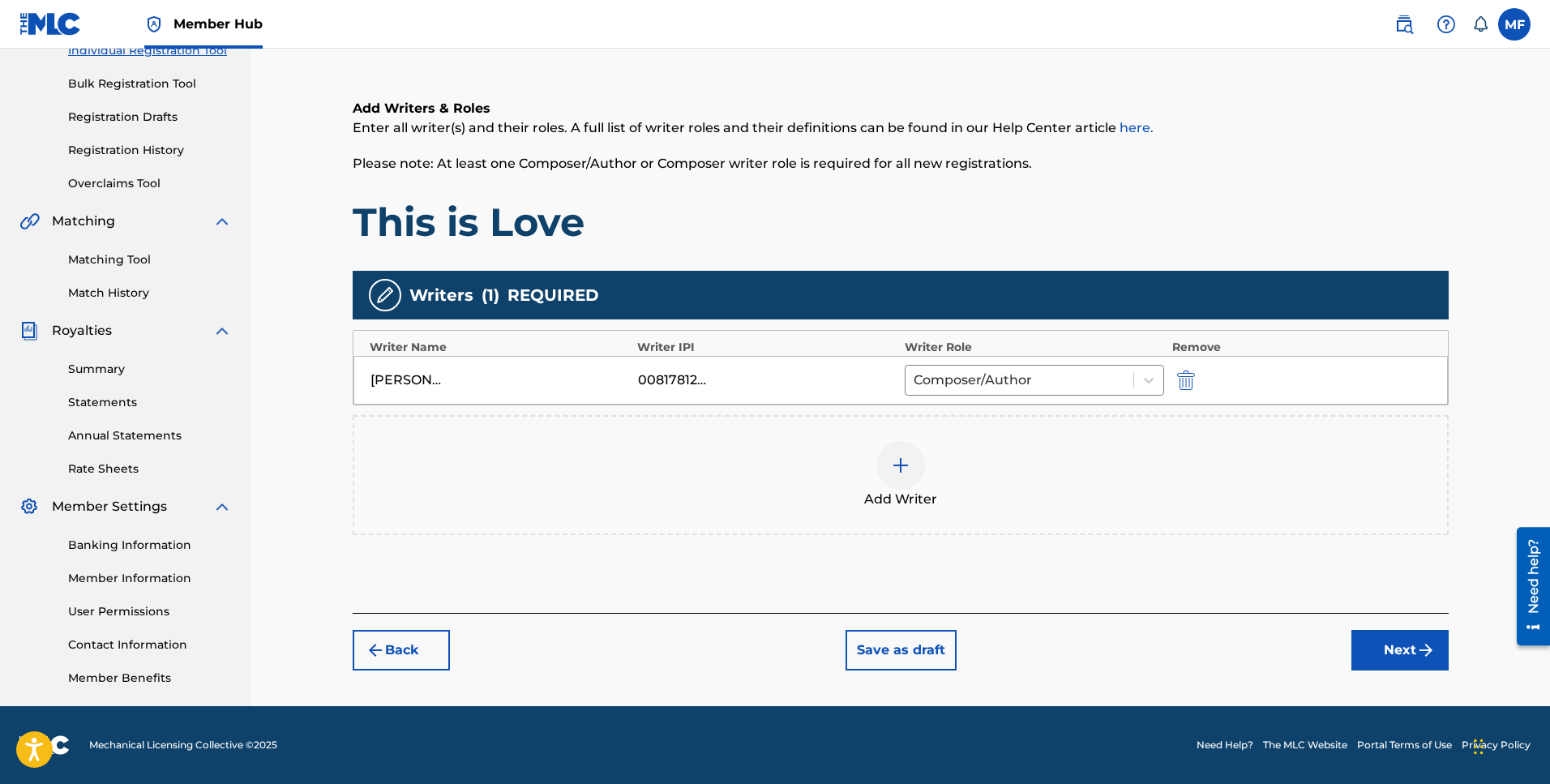
click at [899, 468] on img at bounding box center [900, 465] width 20 height 20
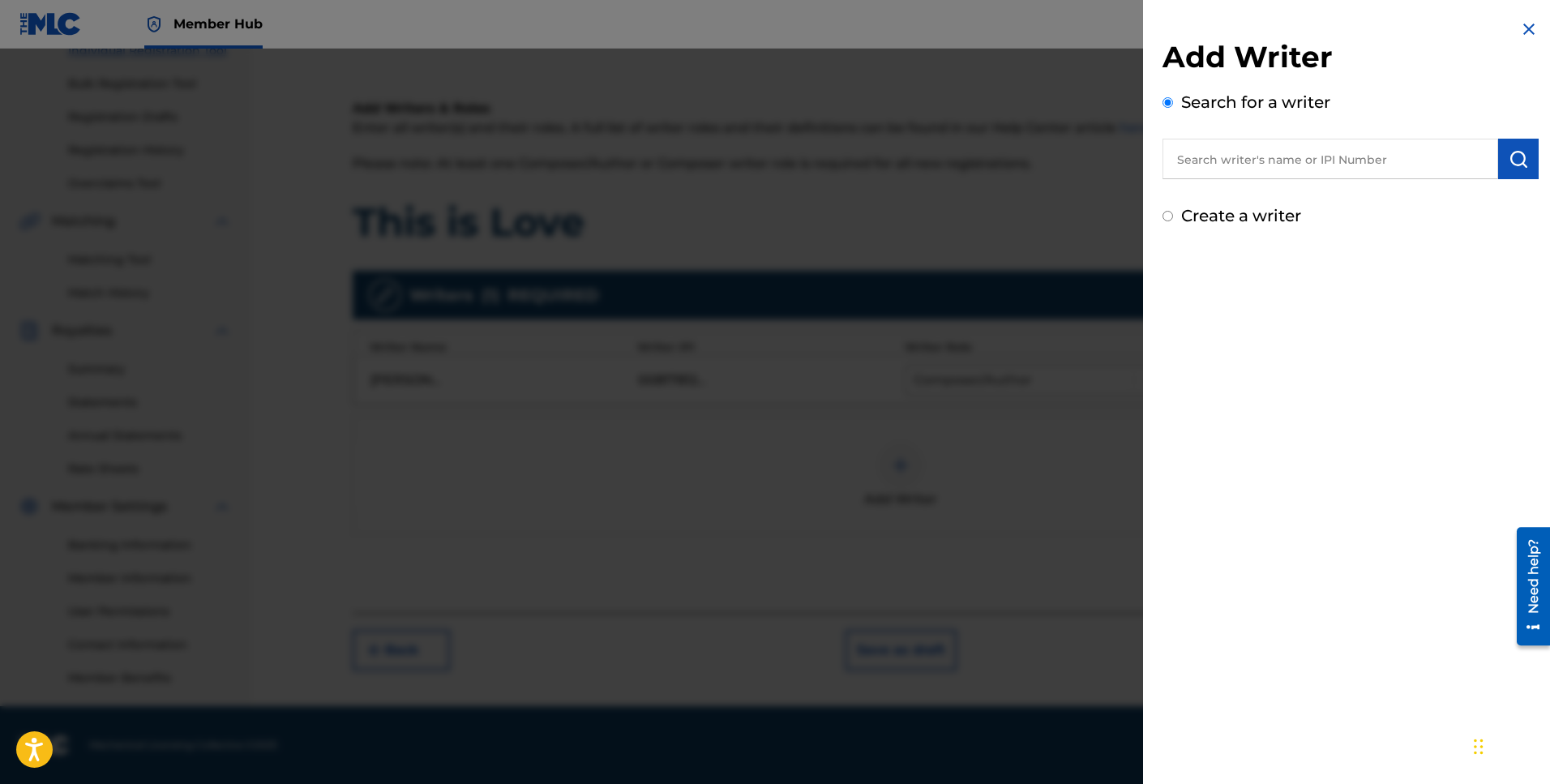
click at [1315, 166] on input "text" at bounding box center [1330, 159] width 336 height 40
click at [1253, 159] on input "text" at bounding box center [1330, 159] width 336 height 40
paste input "00186338247"
type input "00186338247"
click at [1509, 161] on img "submit" at bounding box center [1518, 159] width 20 height 20
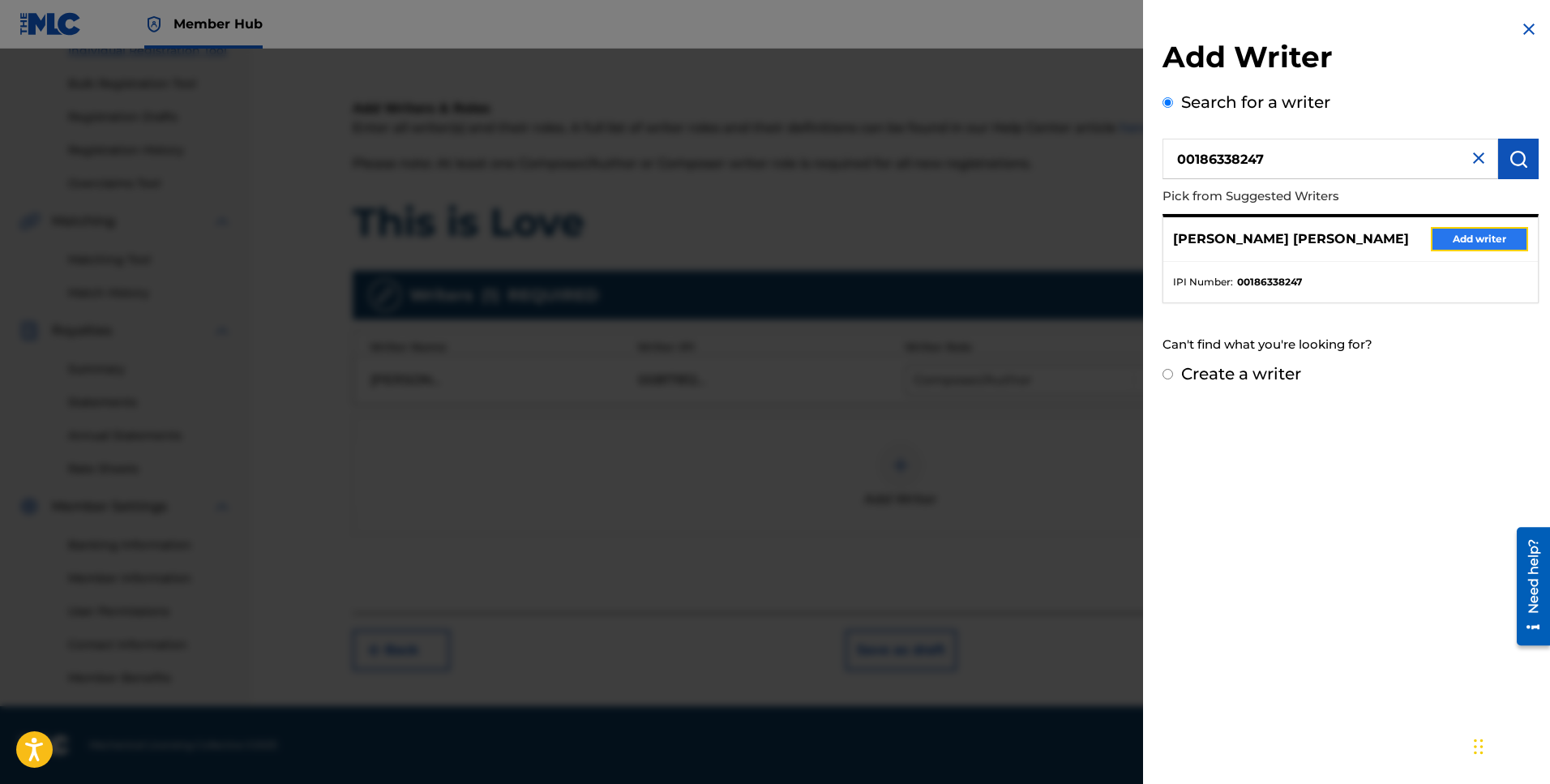
click at [1493, 248] on button "Add writer" at bounding box center [1479, 239] width 97 height 24
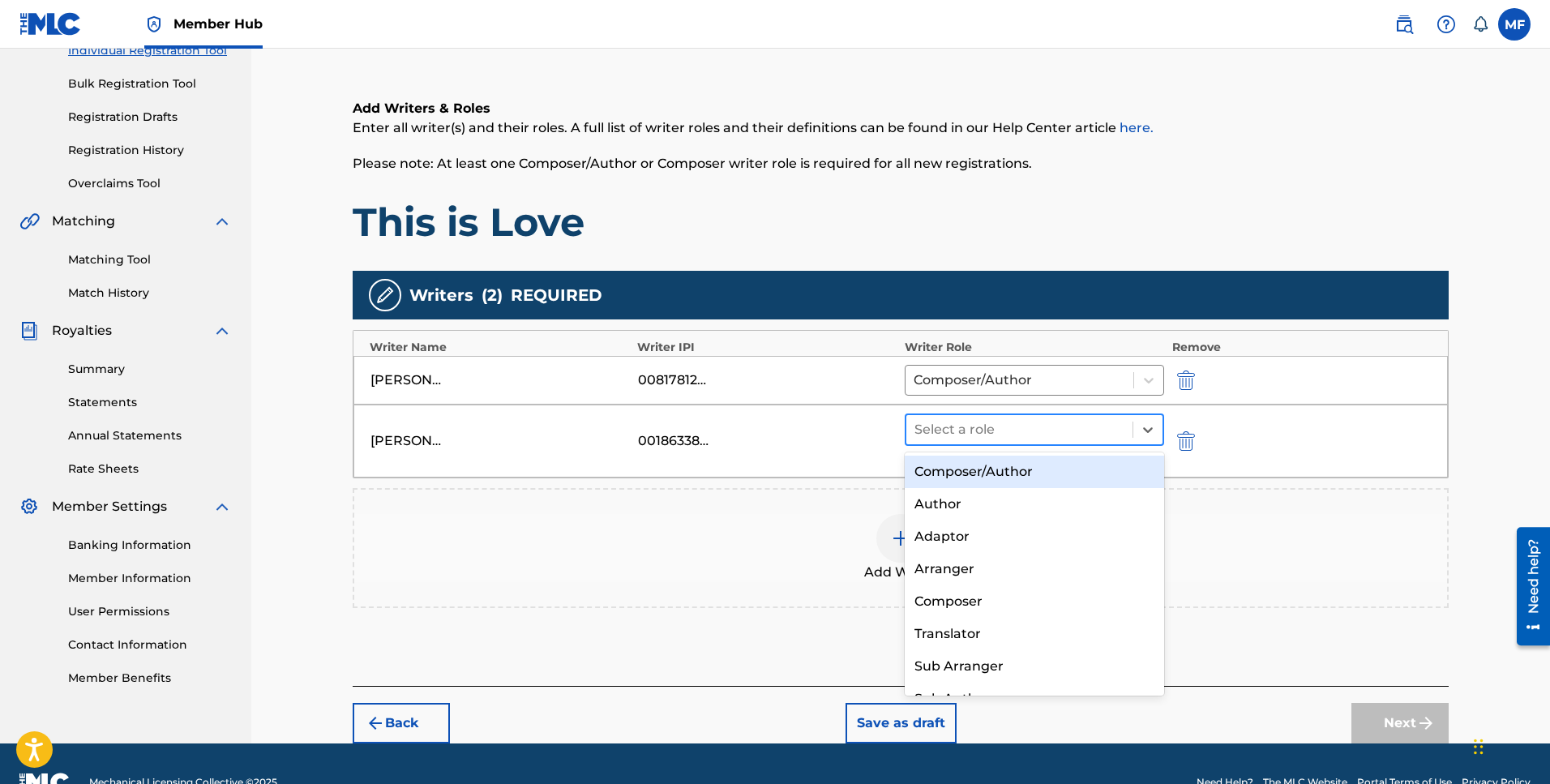
click at [1065, 427] on div at bounding box center [1019, 429] width 210 height 22
click at [991, 476] on div "Composer/Author" at bounding box center [1034, 472] width 259 height 33
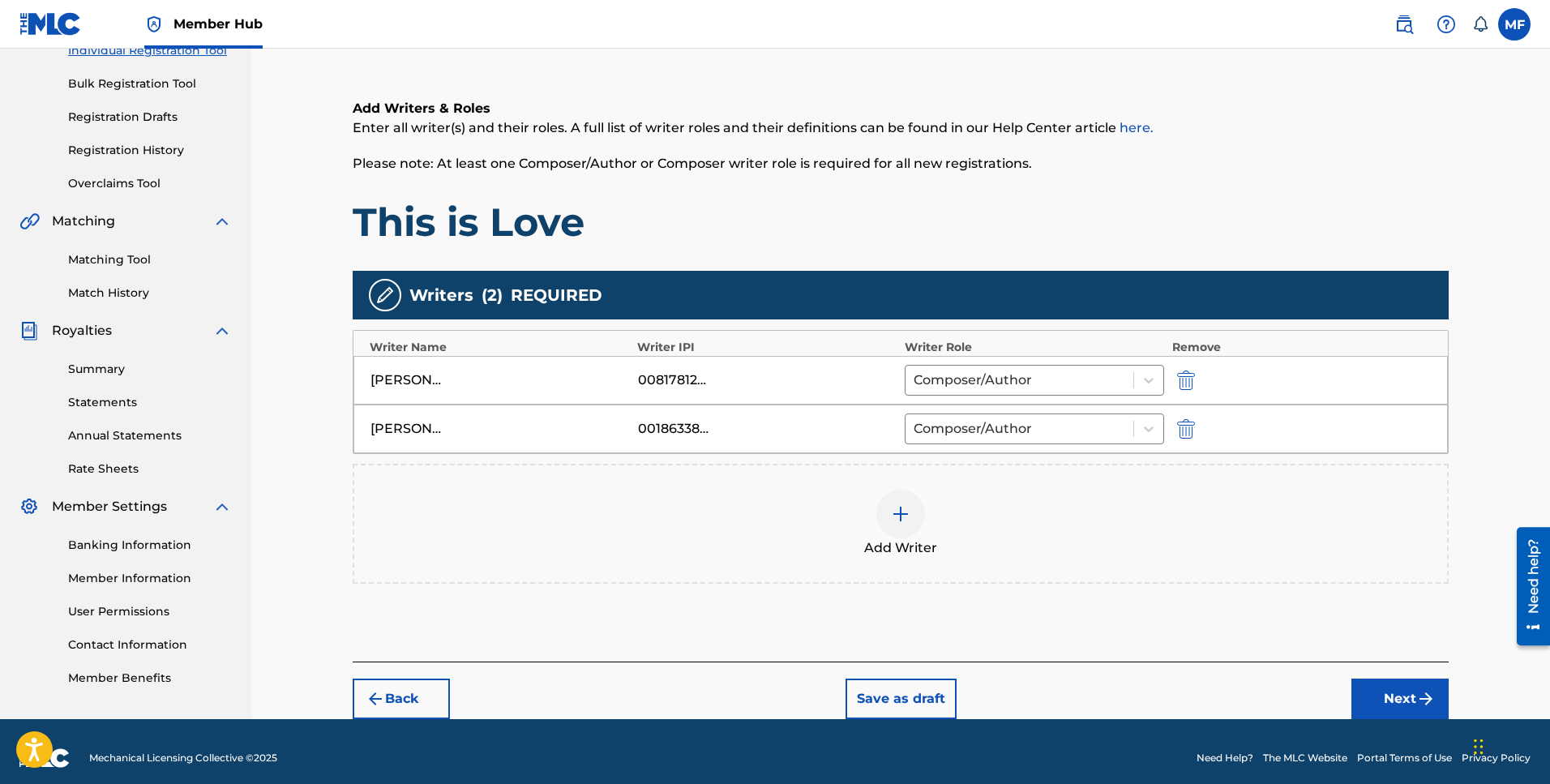
click at [905, 513] on img at bounding box center [900, 513] width 20 height 20
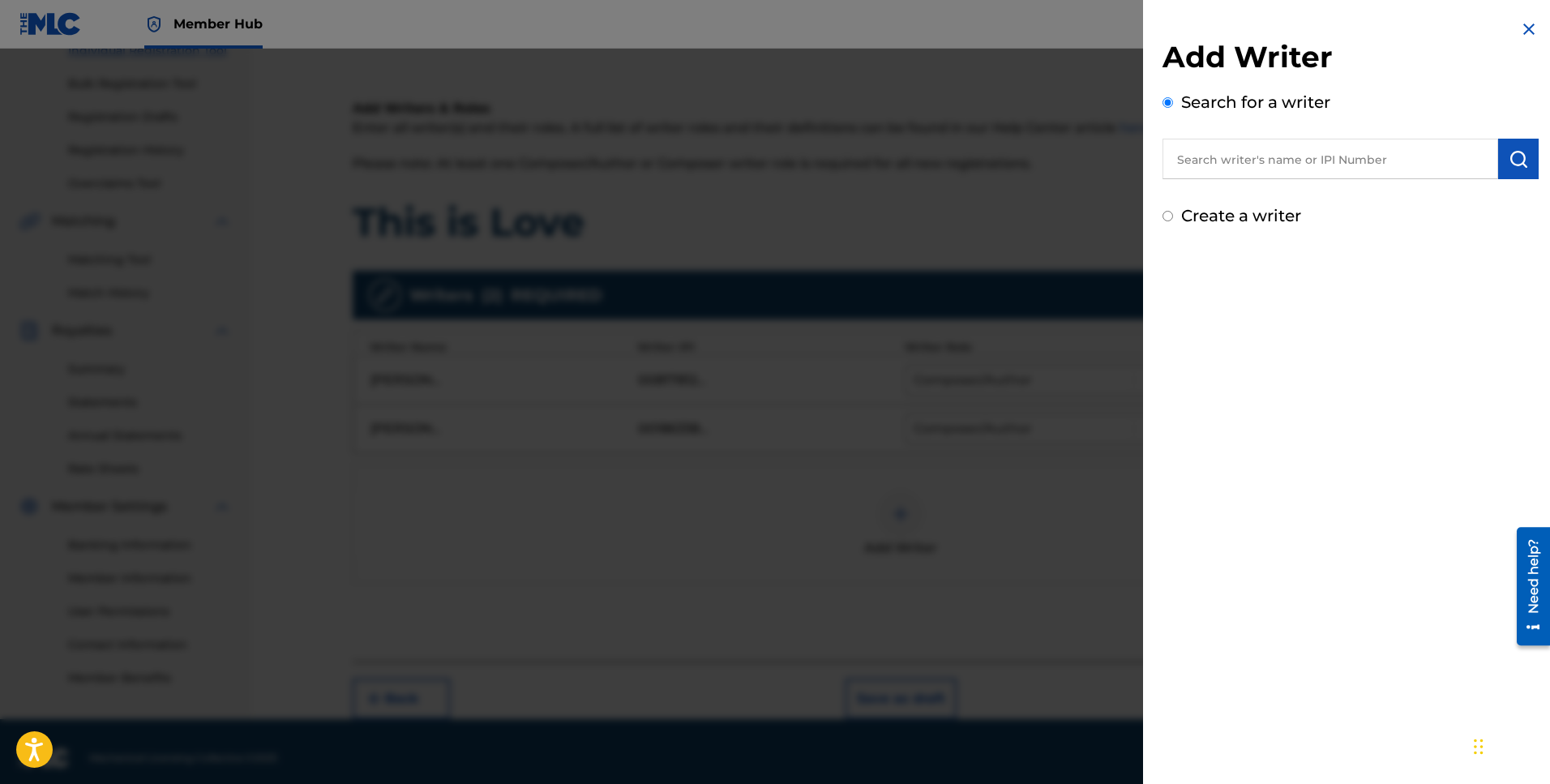
click at [1254, 163] on input "text" at bounding box center [1330, 159] width 336 height 40
paste input "01267065250"
type input "01267065250"
click at [1510, 166] on img "submit" at bounding box center [1518, 159] width 20 height 20
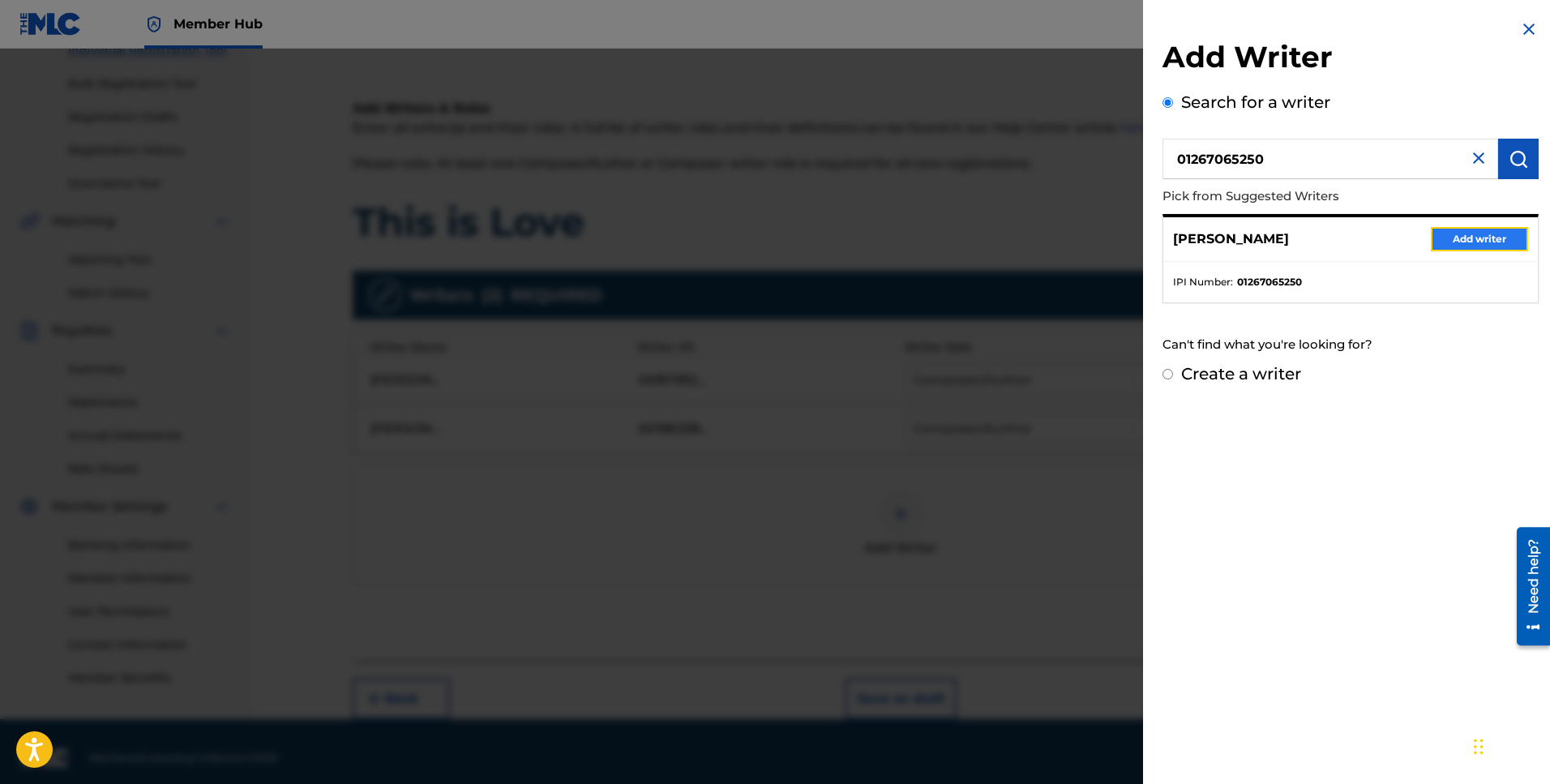
click at [1497, 240] on button "Add writer" at bounding box center [1479, 239] width 97 height 24
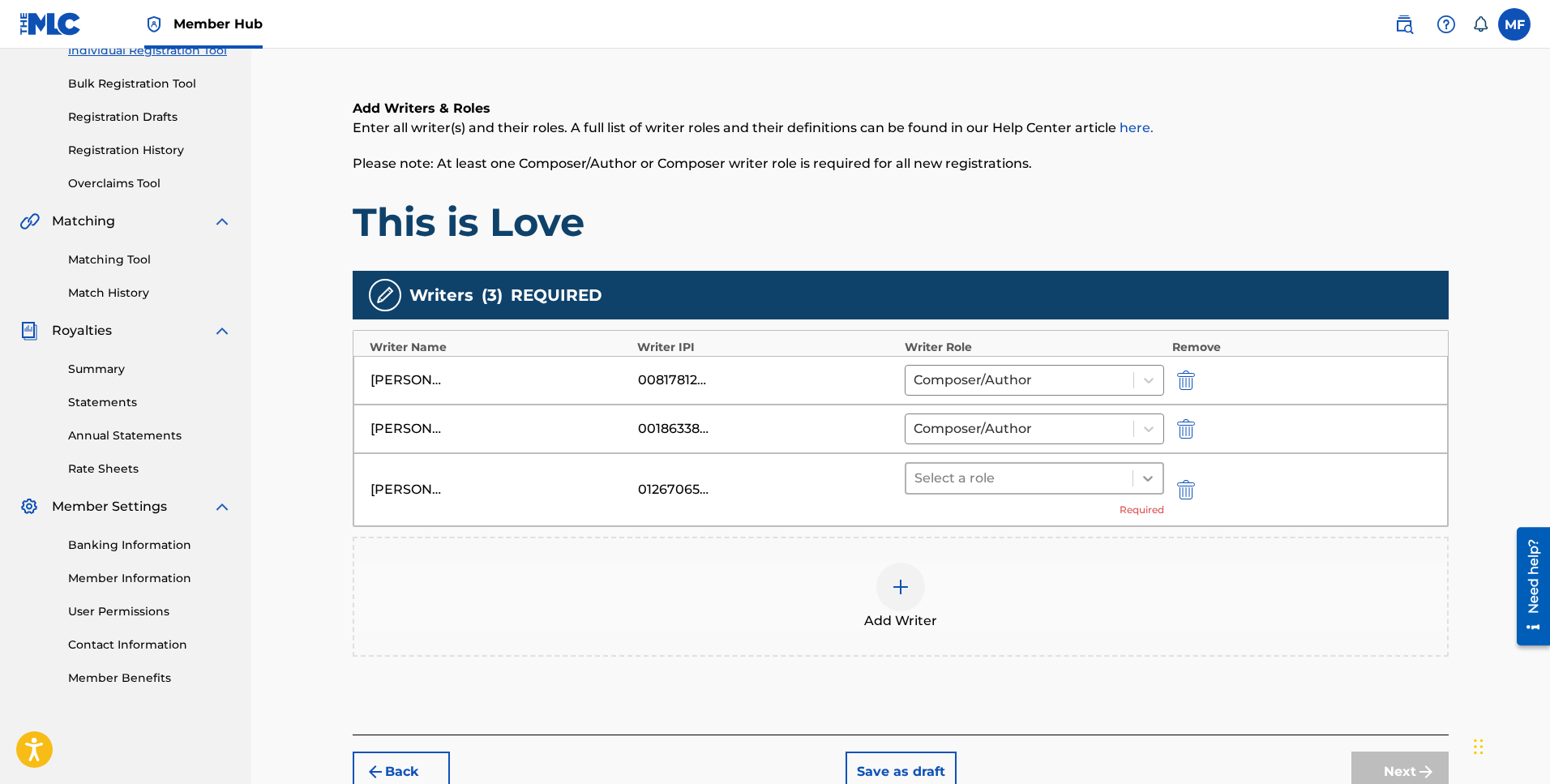
click at [1140, 483] on icon at bounding box center [1148, 478] width 16 height 16
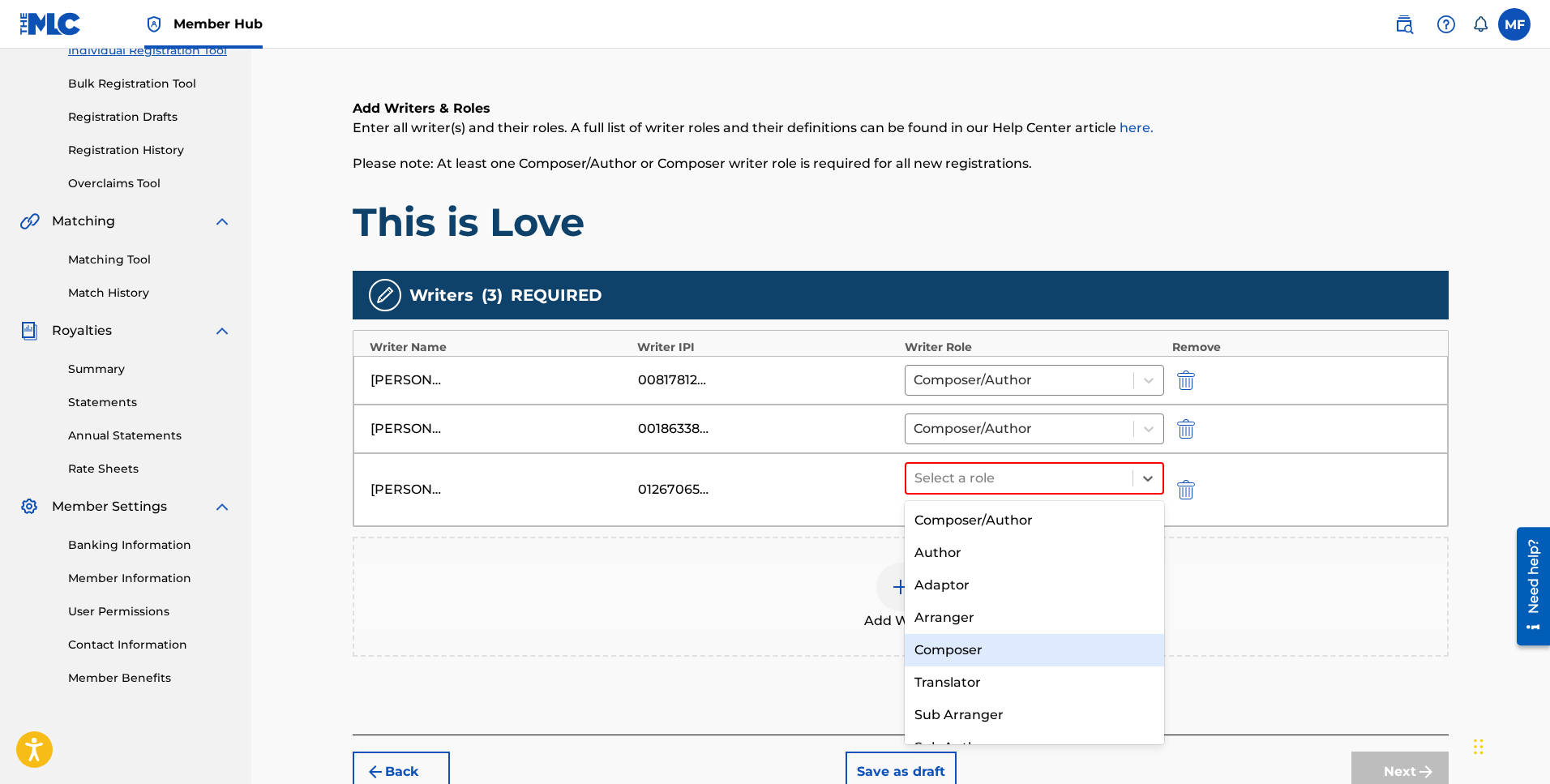
click at [987, 647] on div "Composer" at bounding box center [1034, 650] width 259 height 33
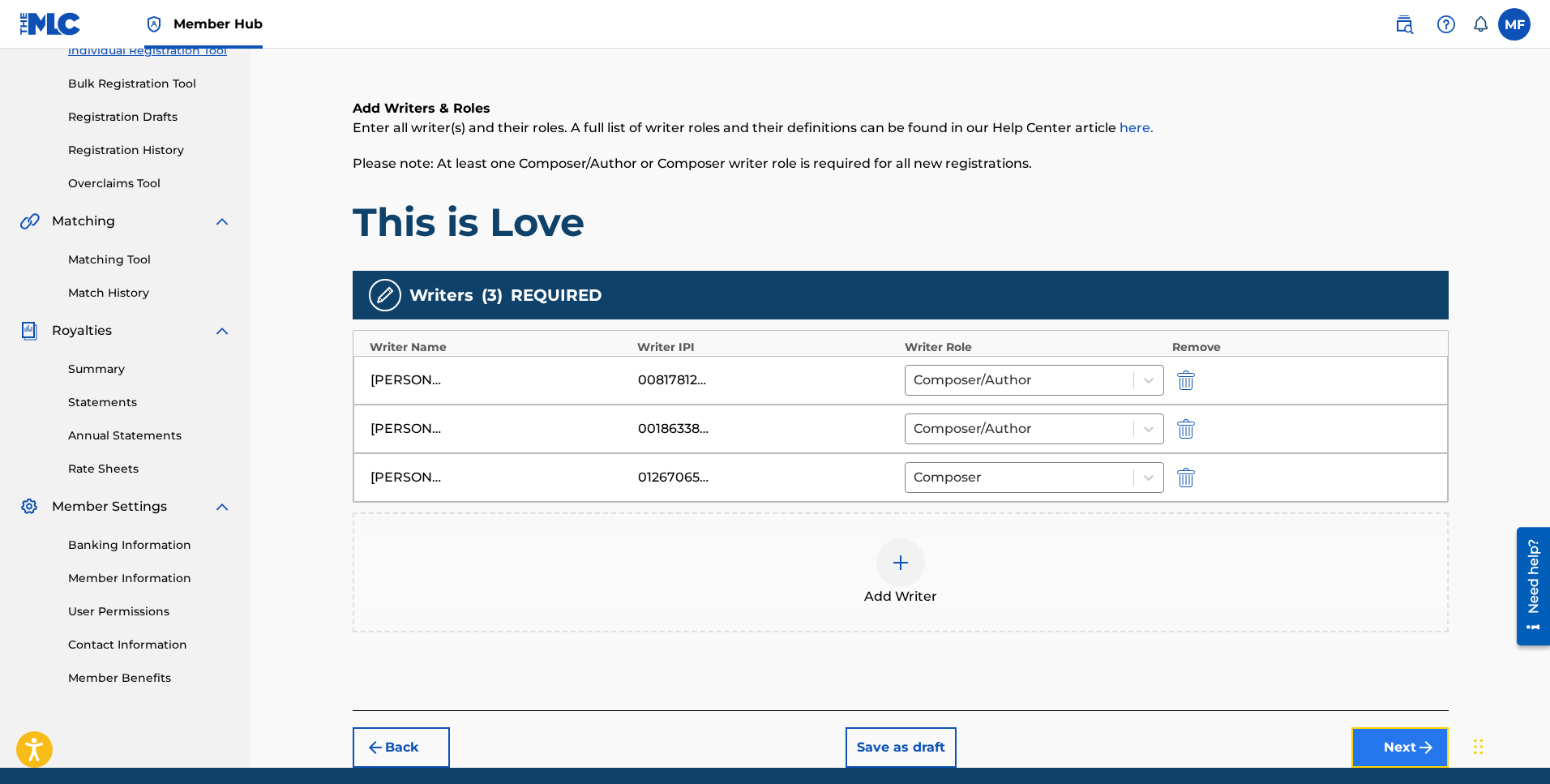
click at [1379, 739] on button "Next" at bounding box center [1399, 747] width 97 height 40
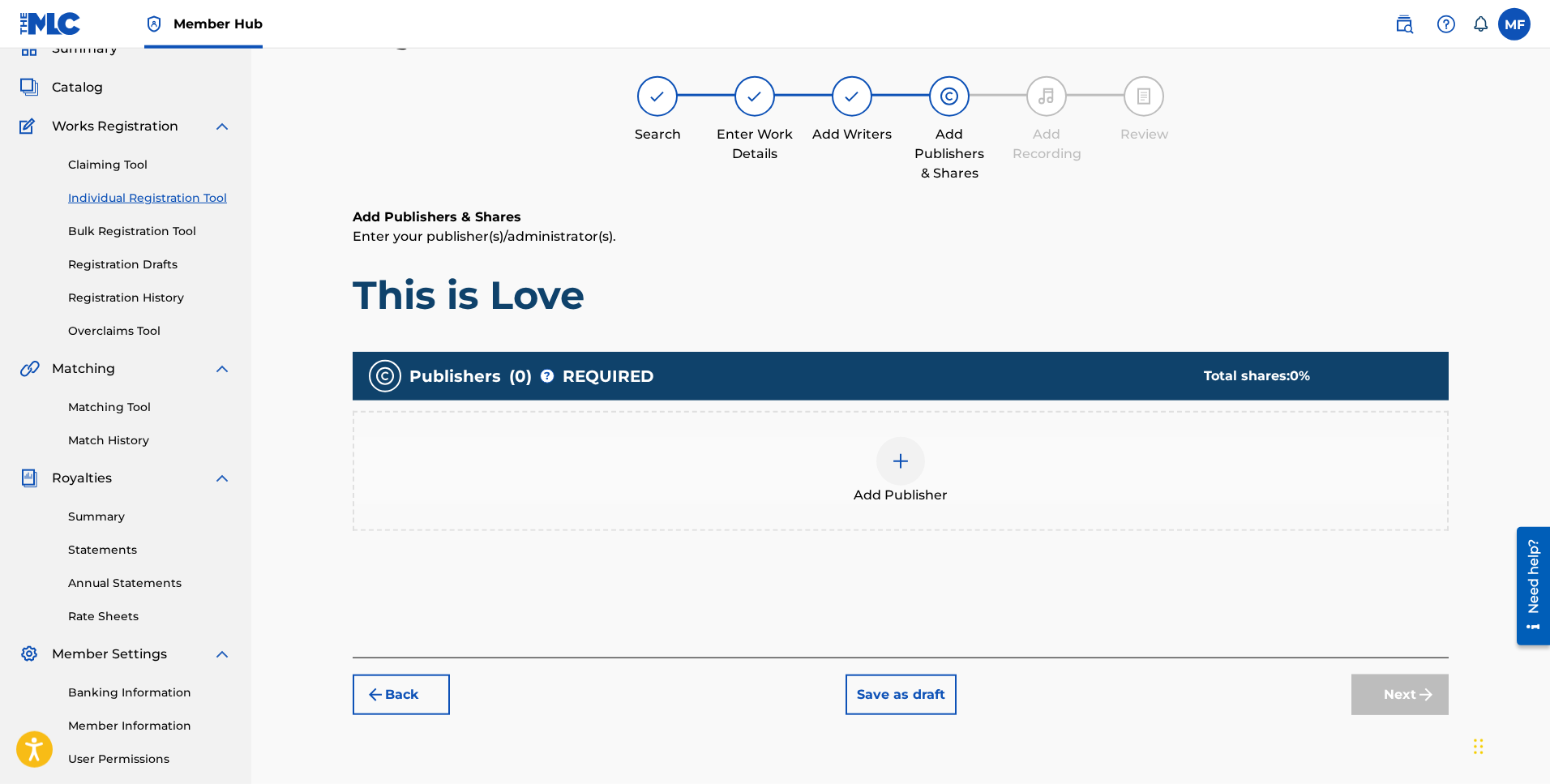
scroll to position [73, 0]
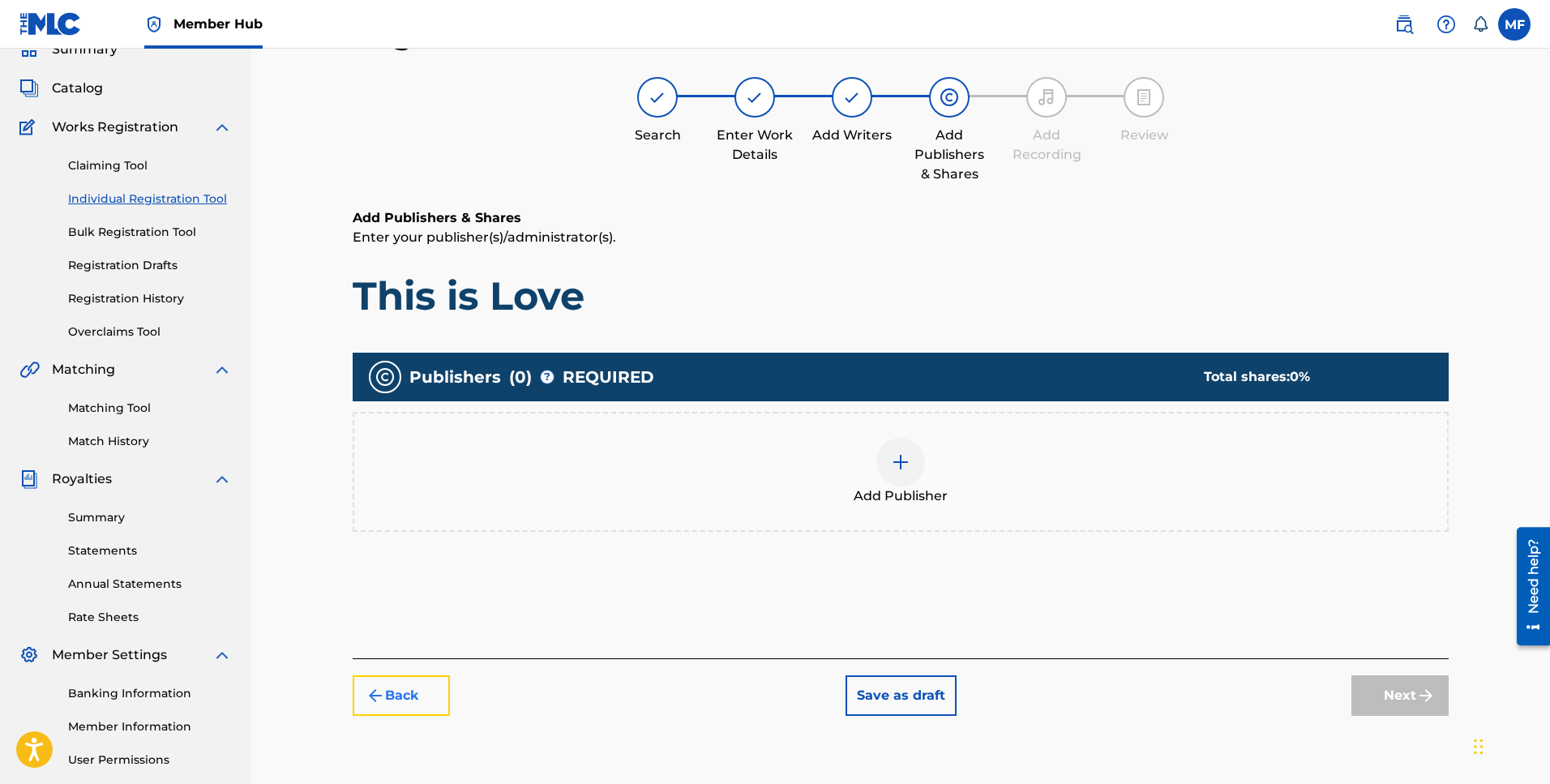
click at [415, 696] on button "Back" at bounding box center [401, 695] width 97 height 40
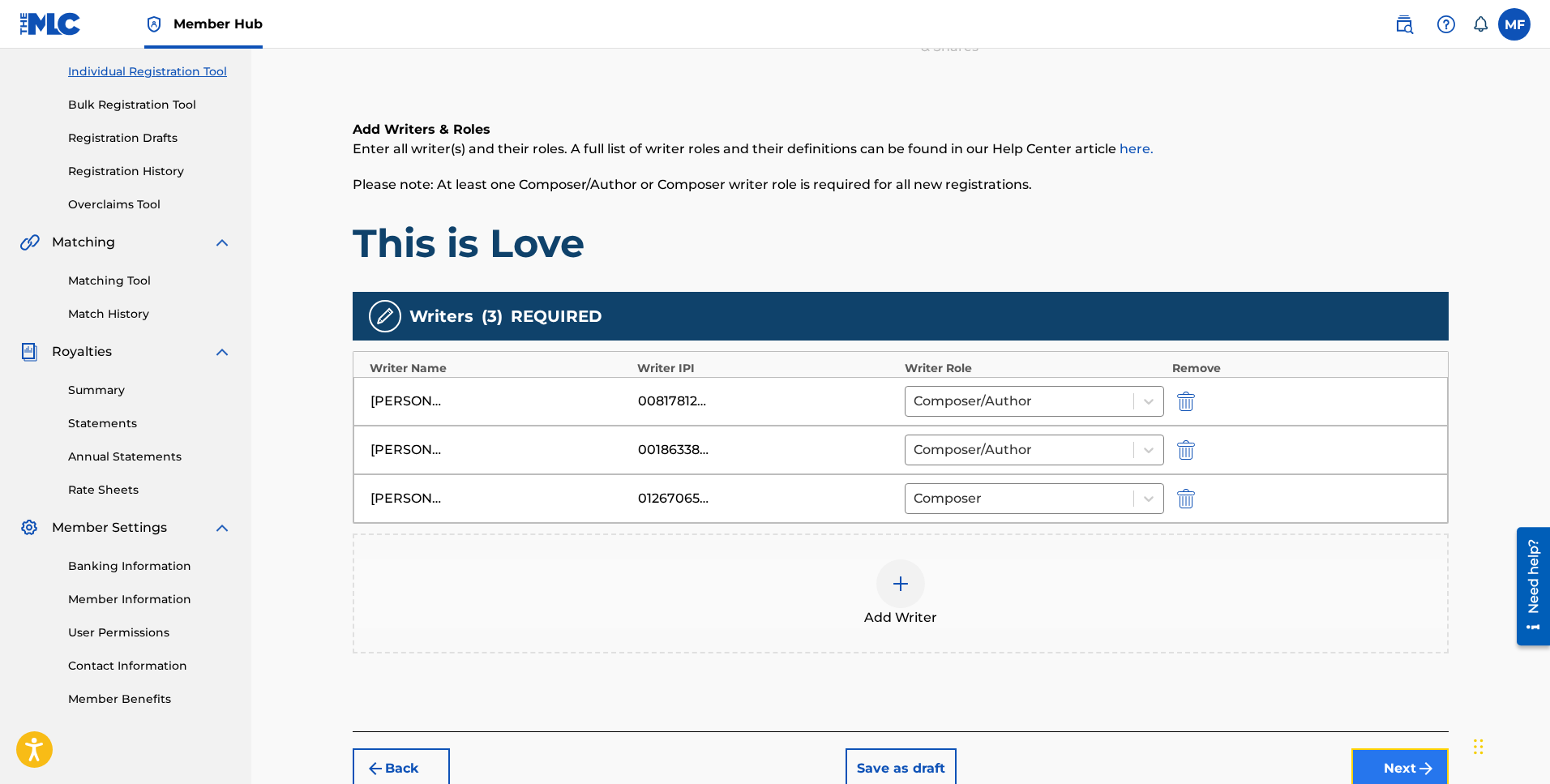
click at [1380, 757] on button "Next" at bounding box center [1399, 768] width 97 height 40
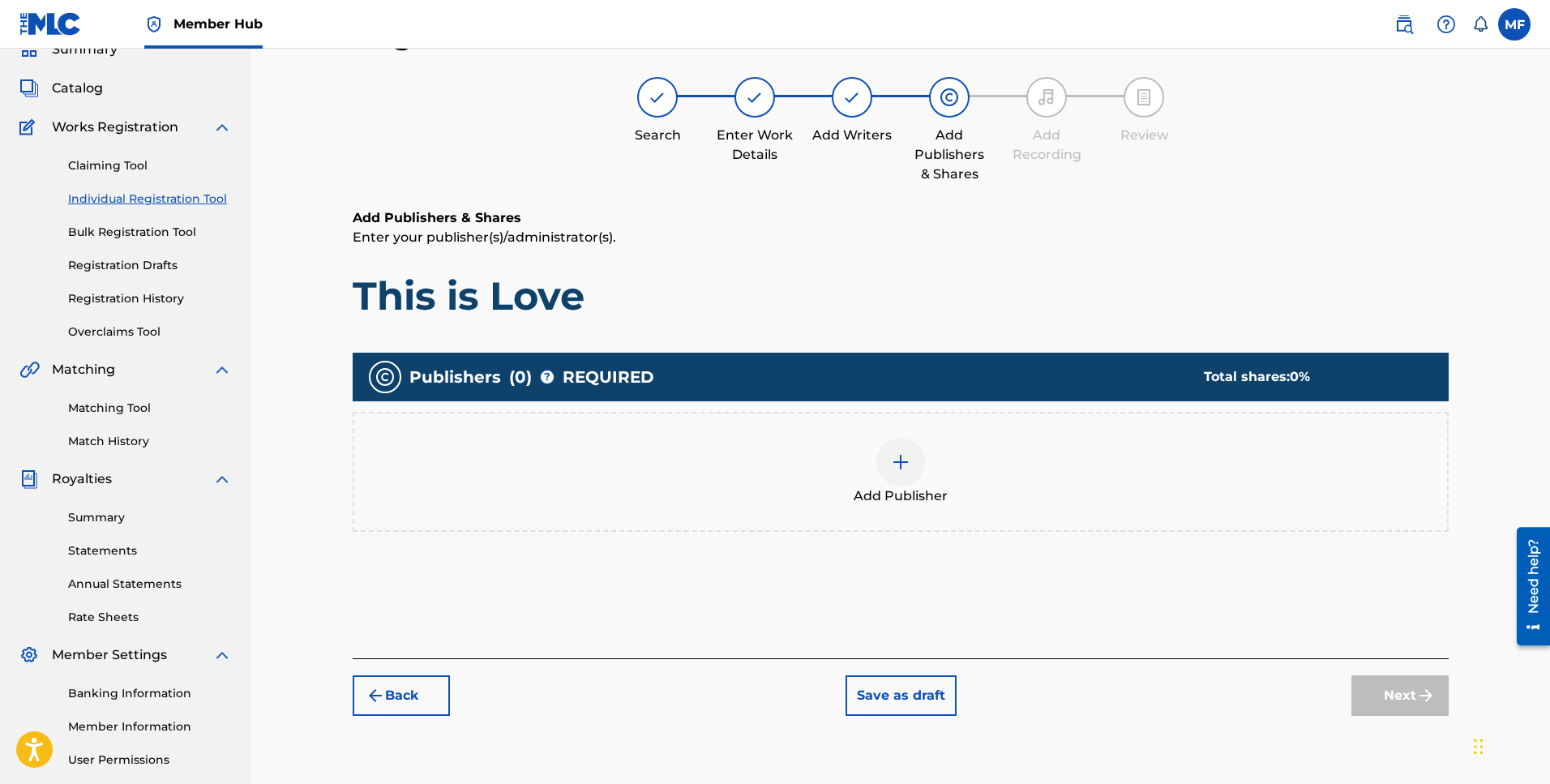
click at [898, 472] on div at bounding box center [900, 462] width 48 height 48
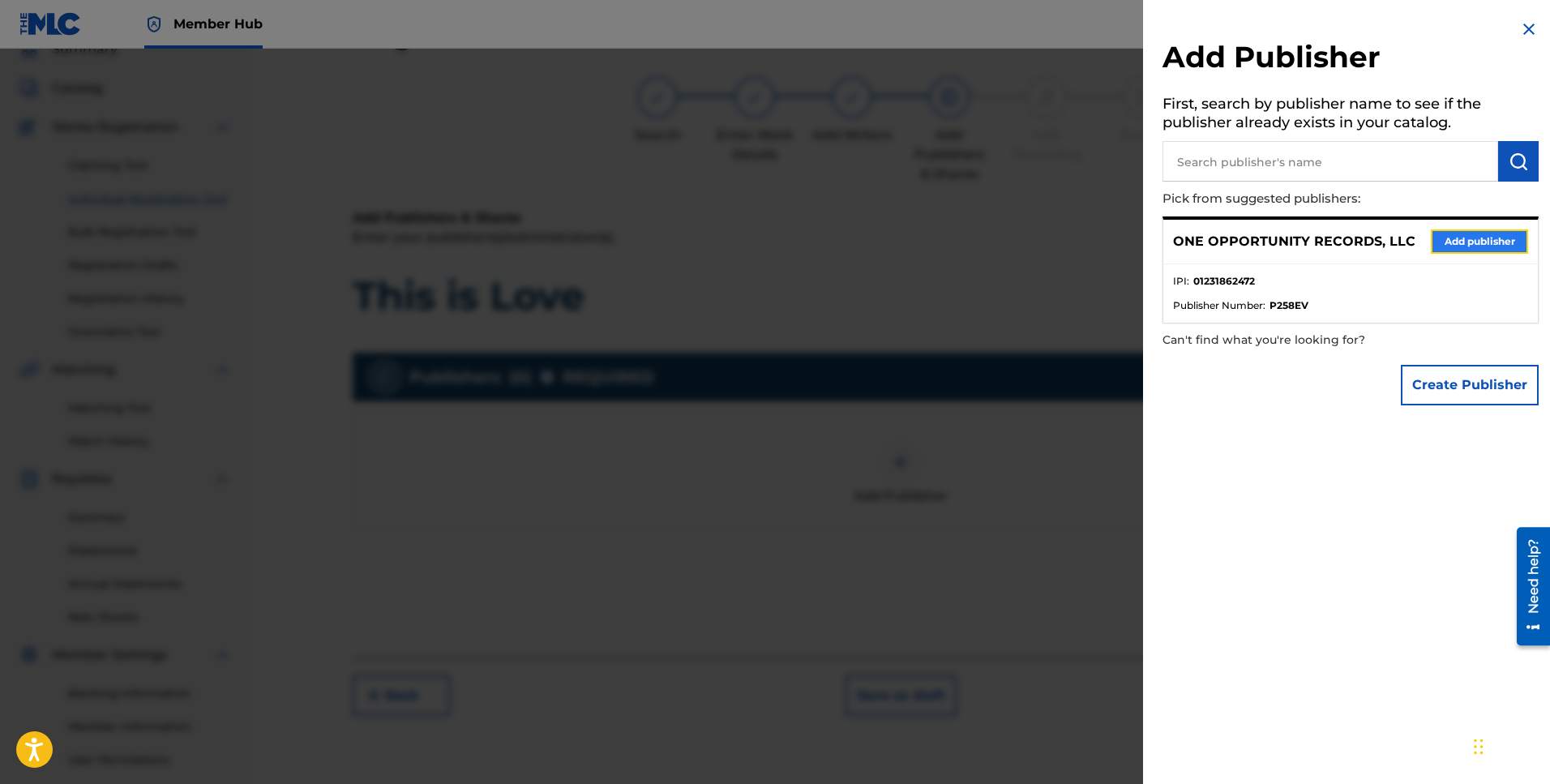
click at [1457, 237] on button "Add publisher" at bounding box center [1479, 241] width 97 height 24
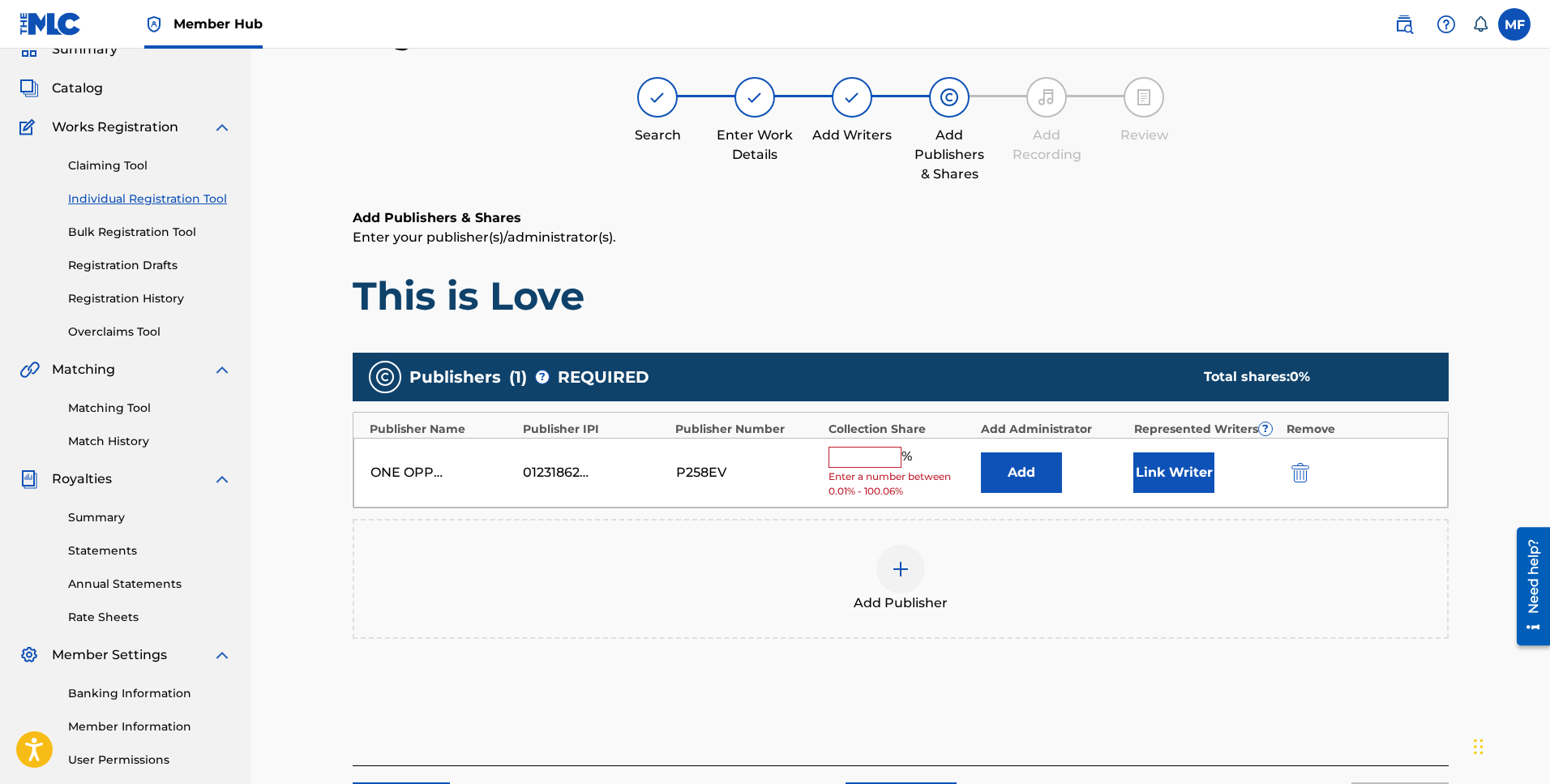
click at [868, 464] on input "text" at bounding box center [865, 457] width 73 height 21
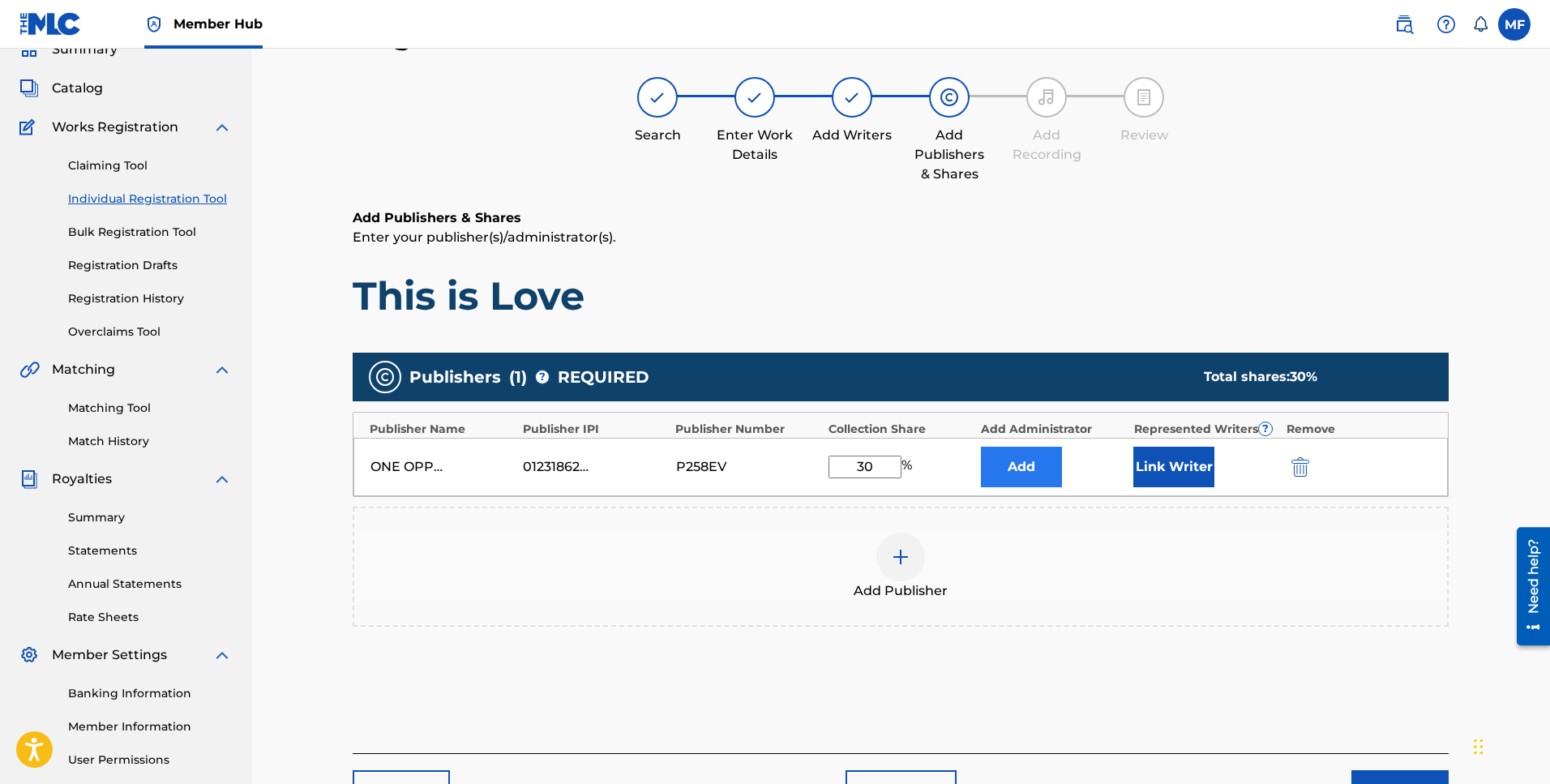
type input "30"
click at [1019, 470] on button "Add" at bounding box center [1021, 466] width 81 height 40
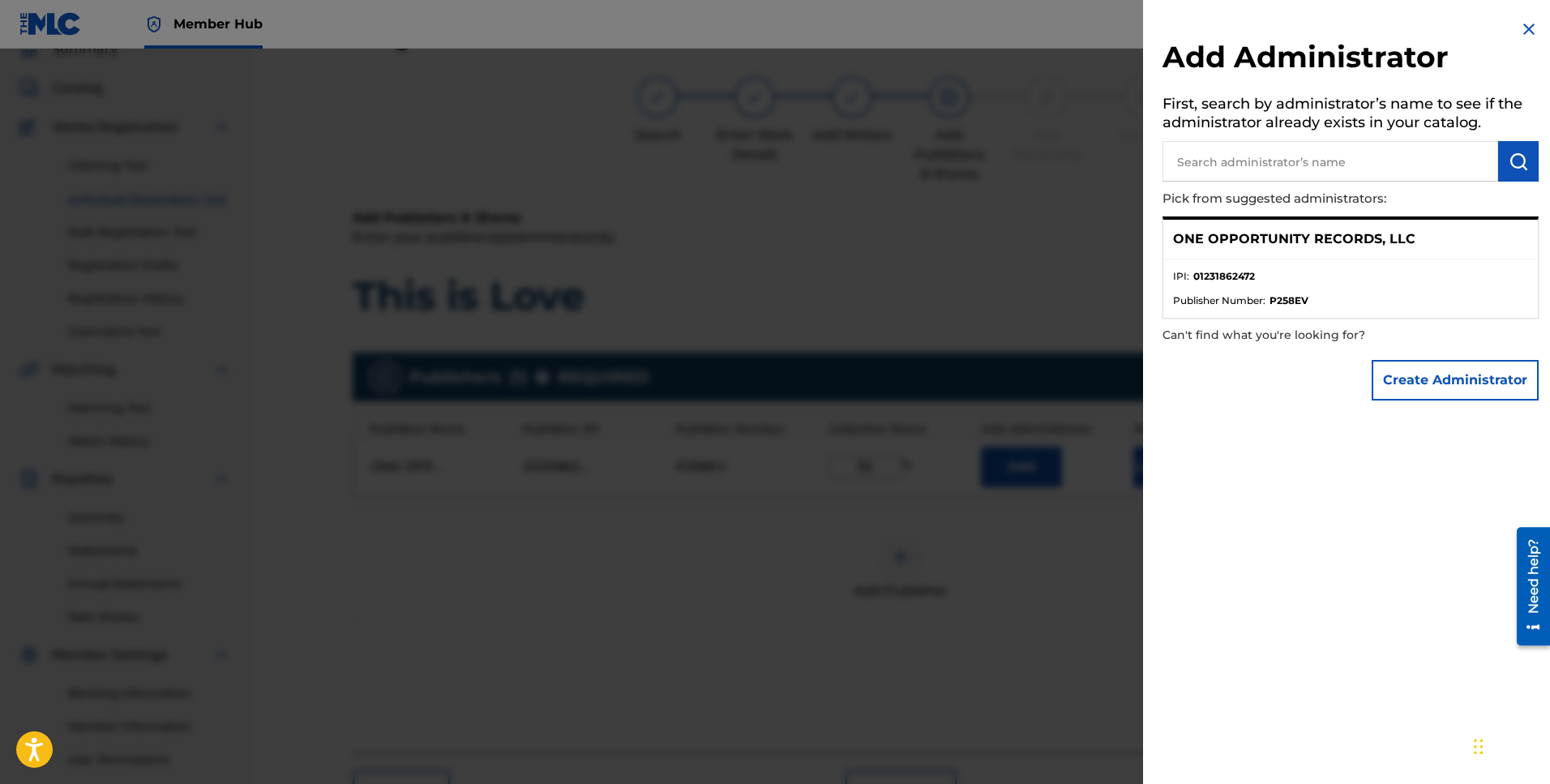
click at [1250, 241] on p "ONE OPPORTUNITY RECORDS, LLC" at bounding box center [1293, 239] width 242 height 20
click at [1236, 284] on li "IPI : 01231862472" at bounding box center [1350, 281] width 355 height 24
click at [1253, 241] on p "ONE OPPORTUNITY RECORDS, LLC" at bounding box center [1293, 239] width 242 height 20
click at [1264, 245] on p "ONE OPPORTUNITY RECORDS, LLC" at bounding box center [1293, 239] width 242 height 20
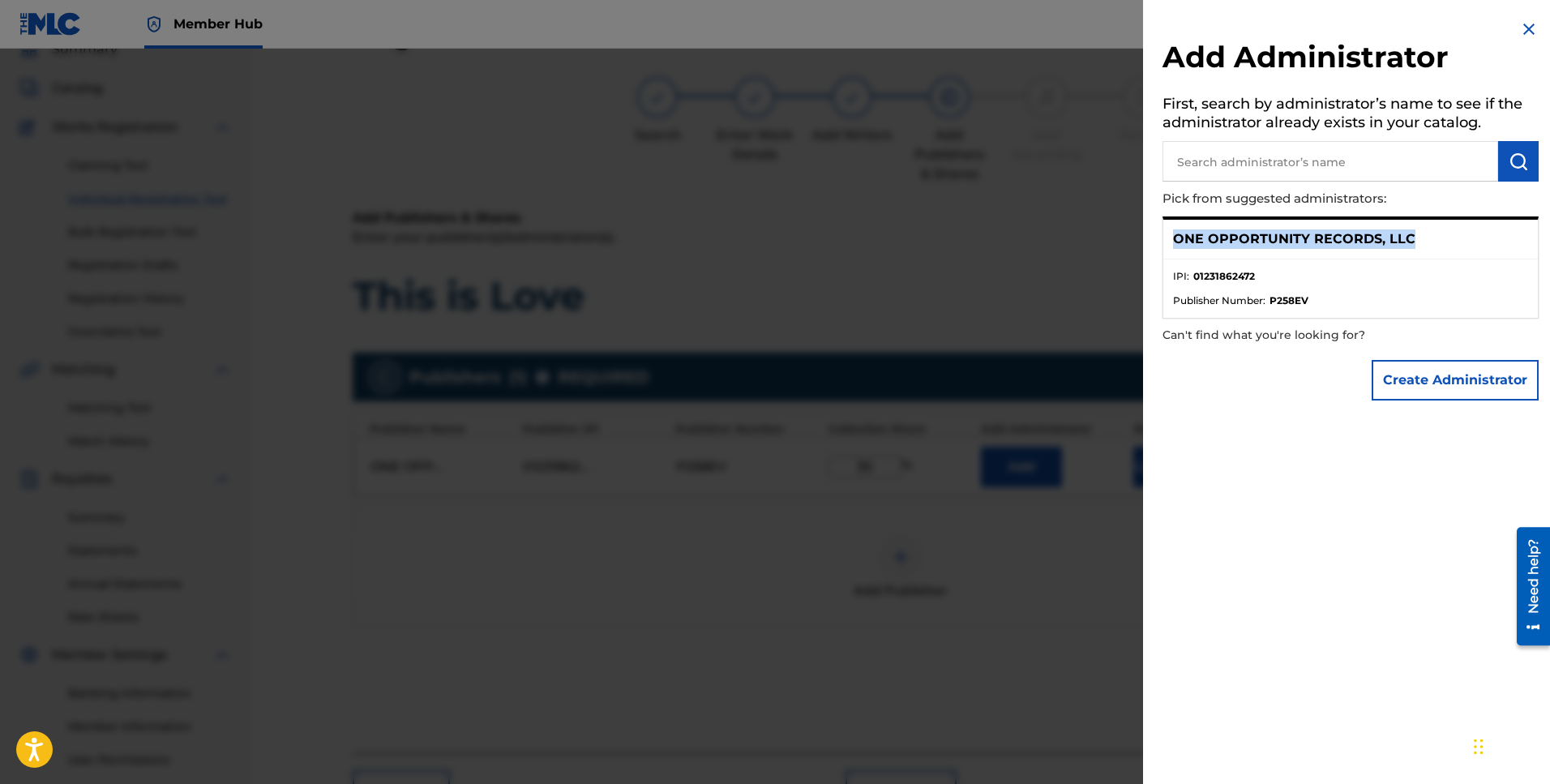
drag, startPoint x: 1172, startPoint y: 237, endPoint x: 1412, endPoint y: 246, distance: 240.2
click at [1412, 246] on div "ONE OPPORTUNITY RECORDS, LLC" at bounding box center [1350, 240] width 375 height 40
click at [1230, 278] on strong "01231862472" at bounding box center [1224, 276] width 62 height 15
copy strong "01231862472"
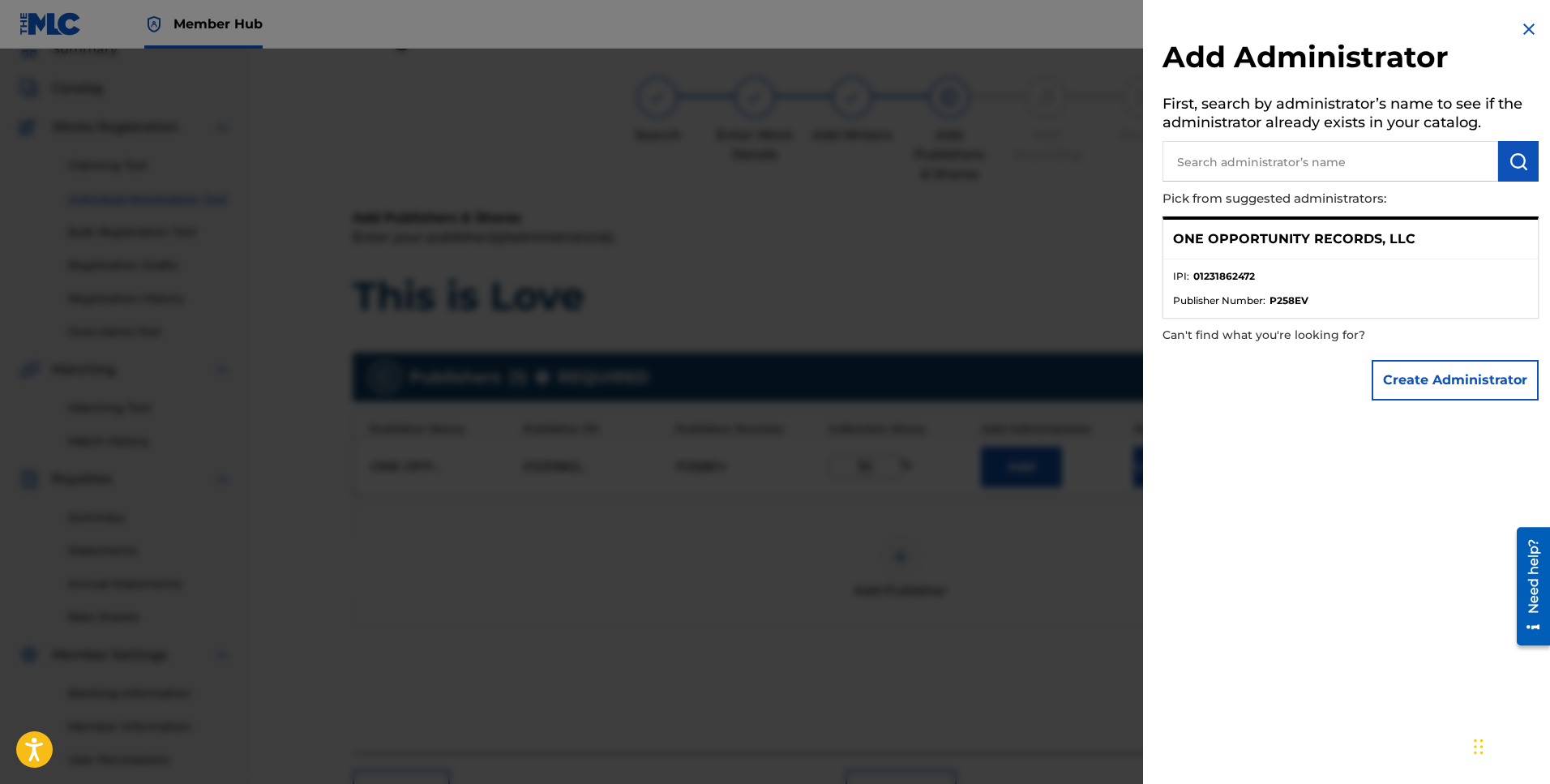
click at [1305, 161] on input "text" at bounding box center [1330, 161] width 336 height 40
click at [1522, 35] on img at bounding box center [1528, 29] width 20 height 20
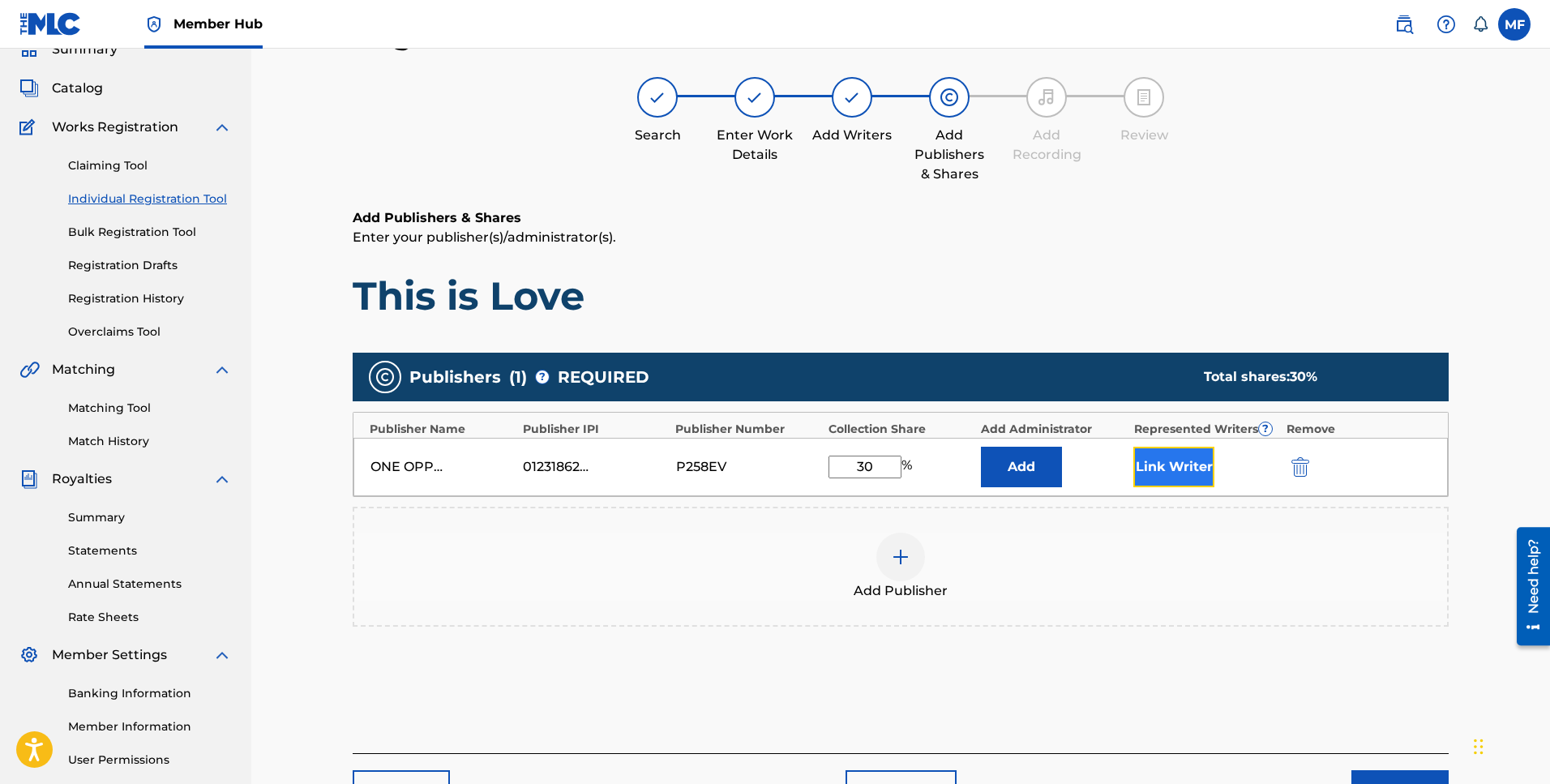
click at [1180, 481] on button "Link Writer" at bounding box center [1173, 466] width 81 height 40
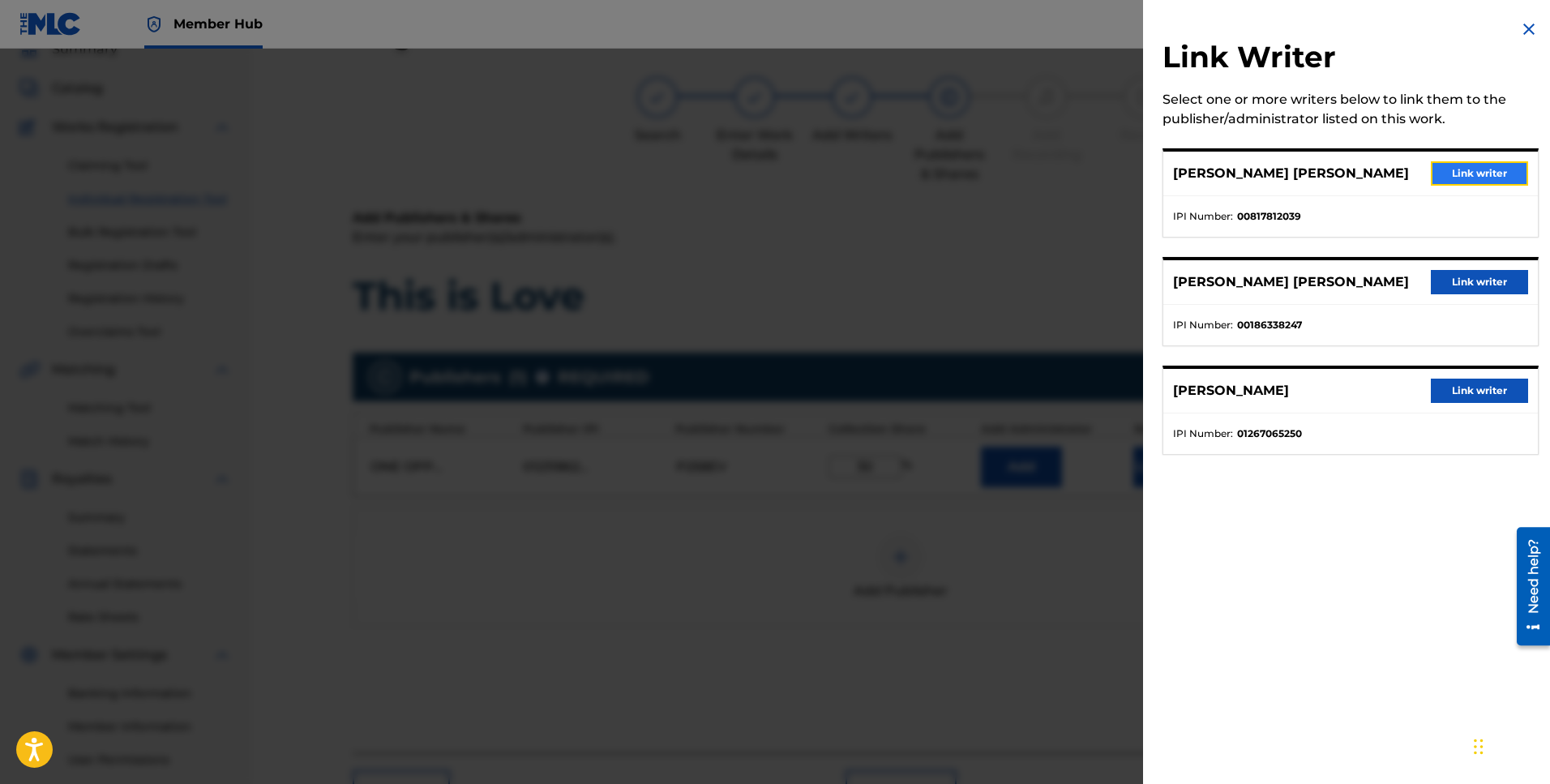
click at [1470, 172] on button "Link writer" at bounding box center [1479, 173] width 97 height 24
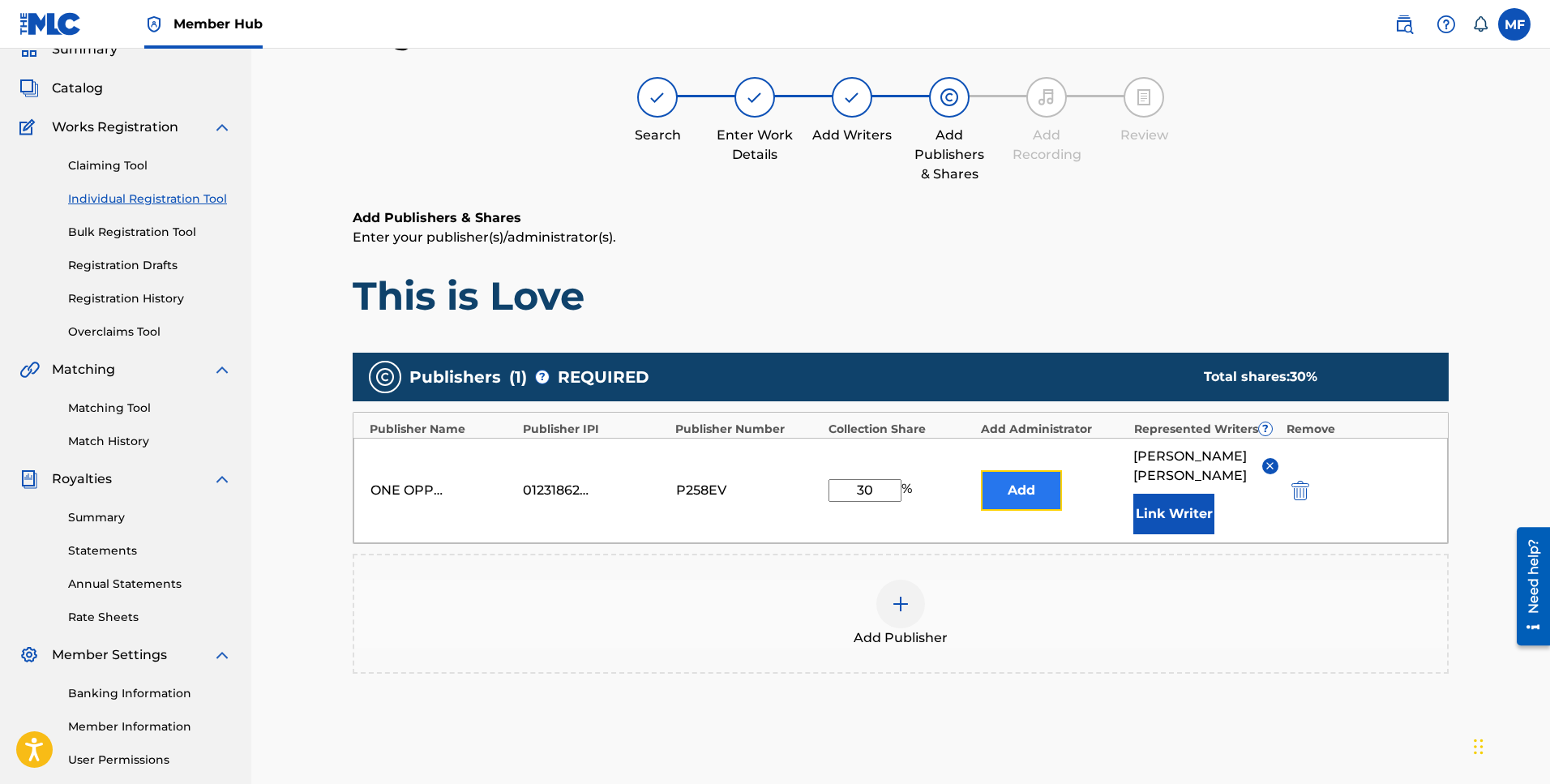
click at [1029, 488] on button "Add" at bounding box center [1021, 490] width 81 height 40
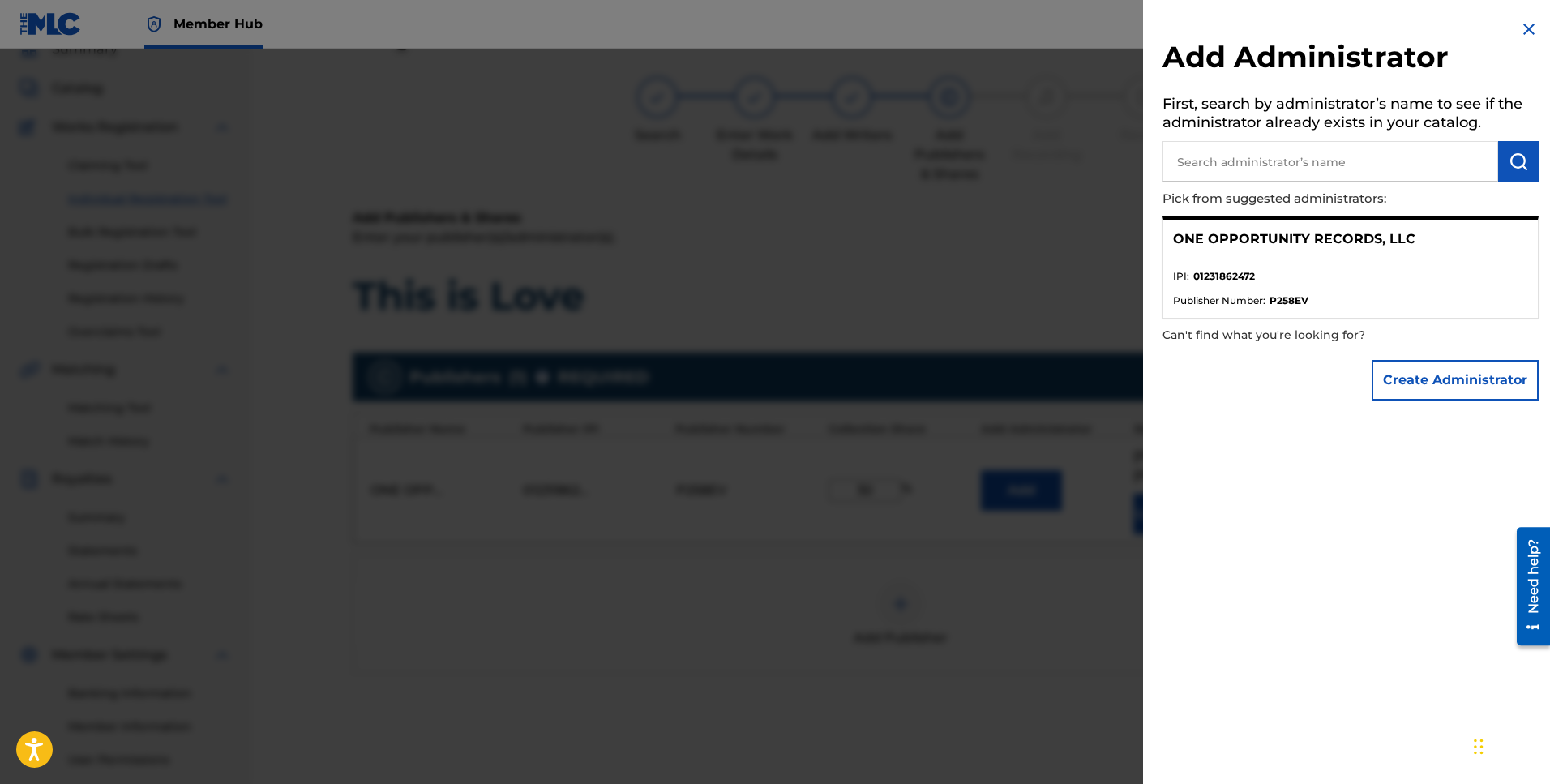
click at [1248, 237] on p "ONE OPPORTUNITY RECORDS, LLC" at bounding box center [1293, 239] width 242 height 20
click at [1267, 158] on input "text" at bounding box center [1330, 161] width 336 height 40
paste input "01231862472"
type input "01231862472"
click at [1509, 166] on img "submit" at bounding box center [1518, 161] width 20 height 20
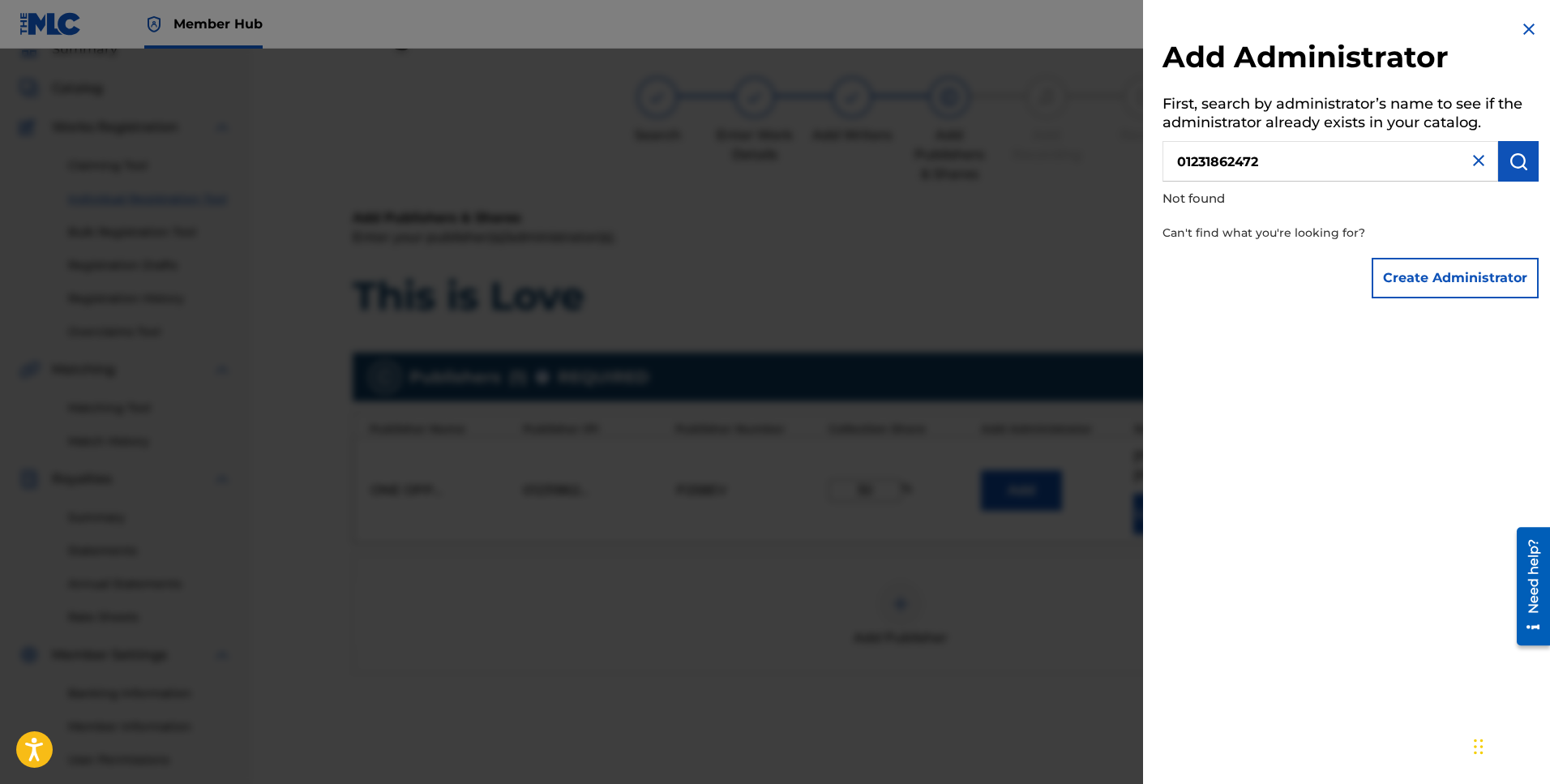
click at [1473, 164] on img at bounding box center [1478, 160] width 20 height 20
click at [1278, 171] on input "text" at bounding box center [1330, 161] width 336 height 40
click at [1522, 30] on img at bounding box center [1528, 29] width 20 height 20
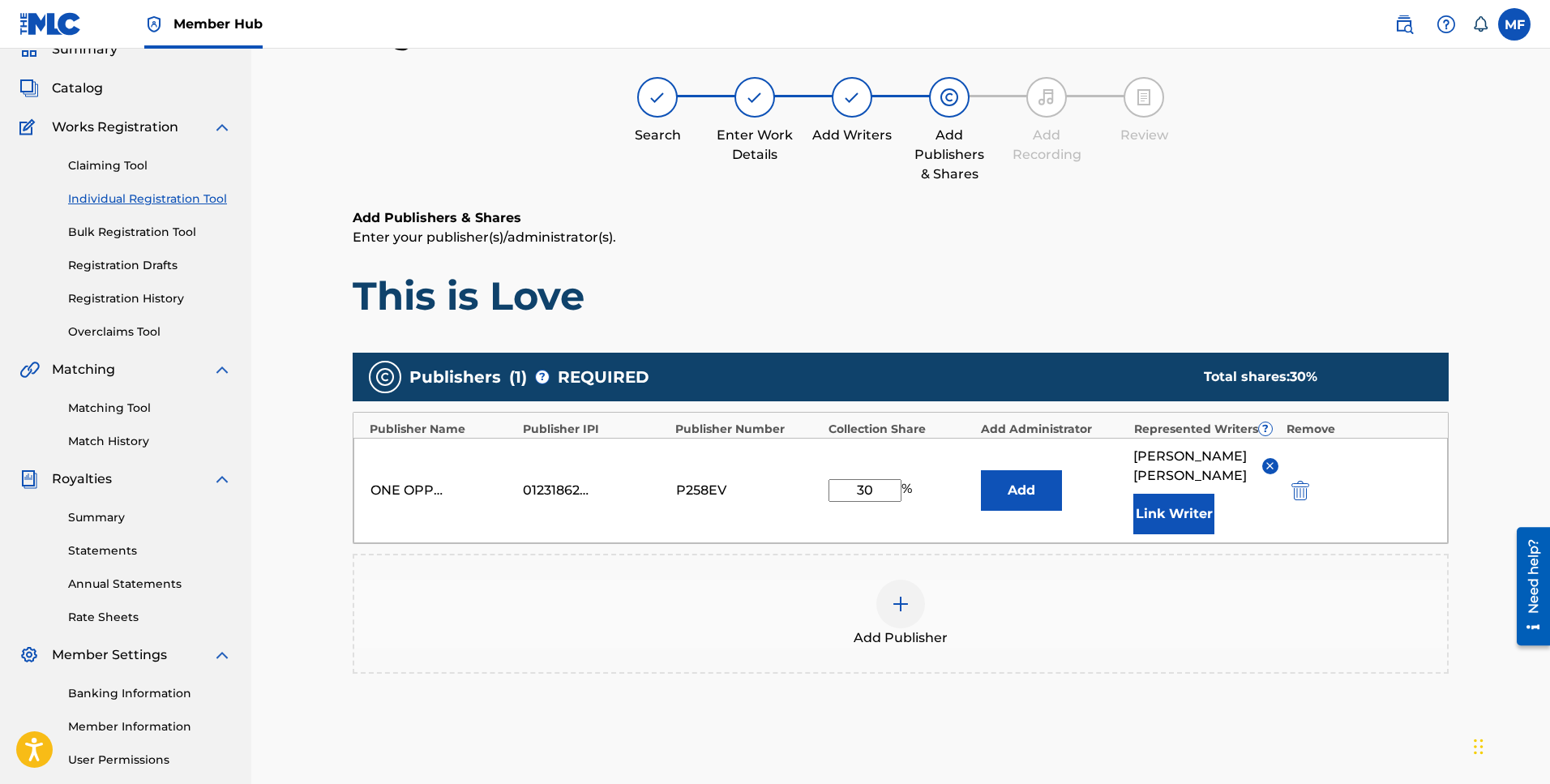
click at [896, 610] on img at bounding box center [900, 604] width 20 height 20
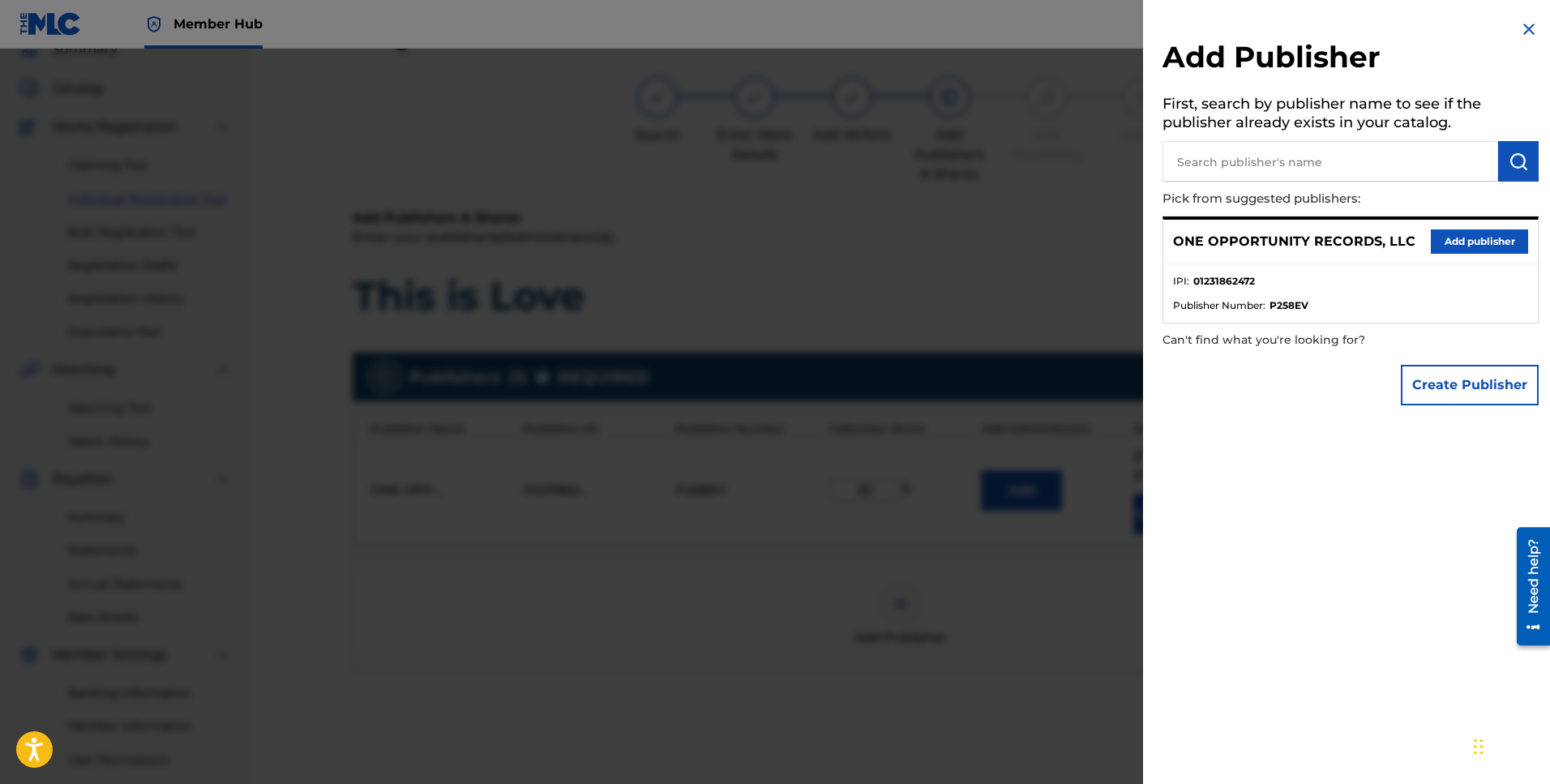
click at [1301, 159] on input "text" at bounding box center [1330, 161] width 336 height 40
type input "count mecha"
click at [1498, 163] on button "submit" at bounding box center [1518, 161] width 40 height 40
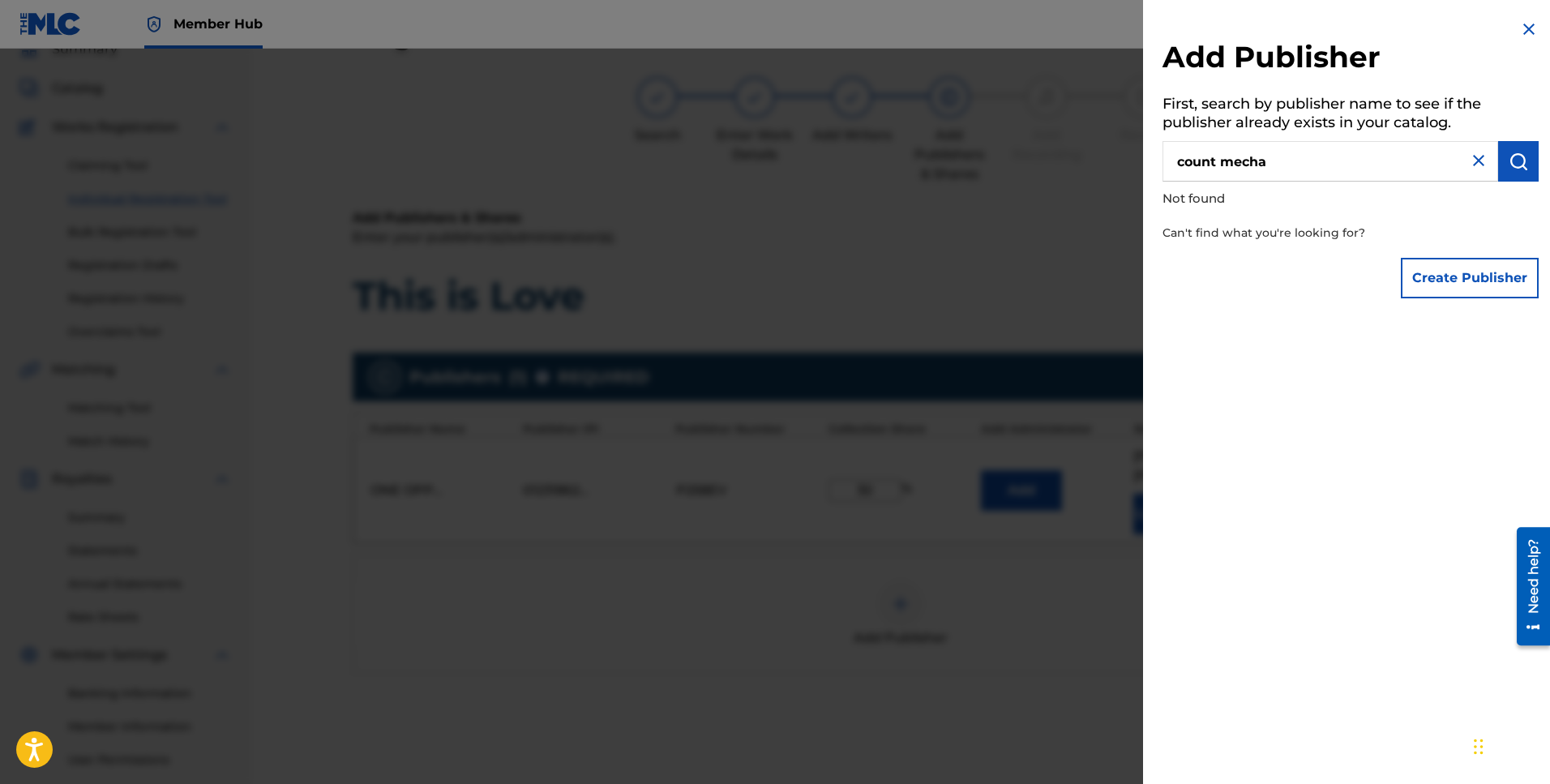
click at [1522, 30] on img at bounding box center [1528, 29] width 20 height 20
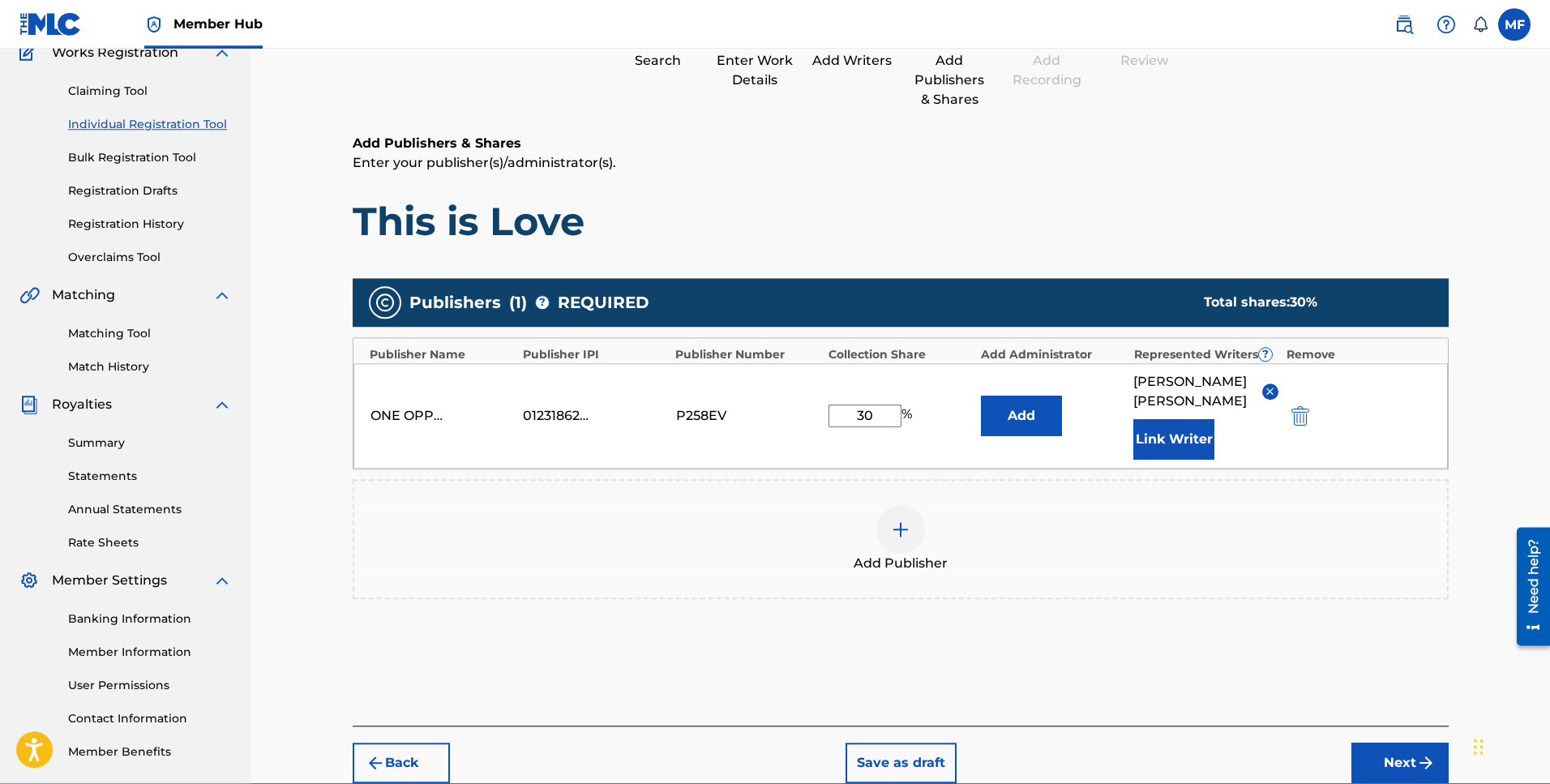
scroll to position [225, 0]
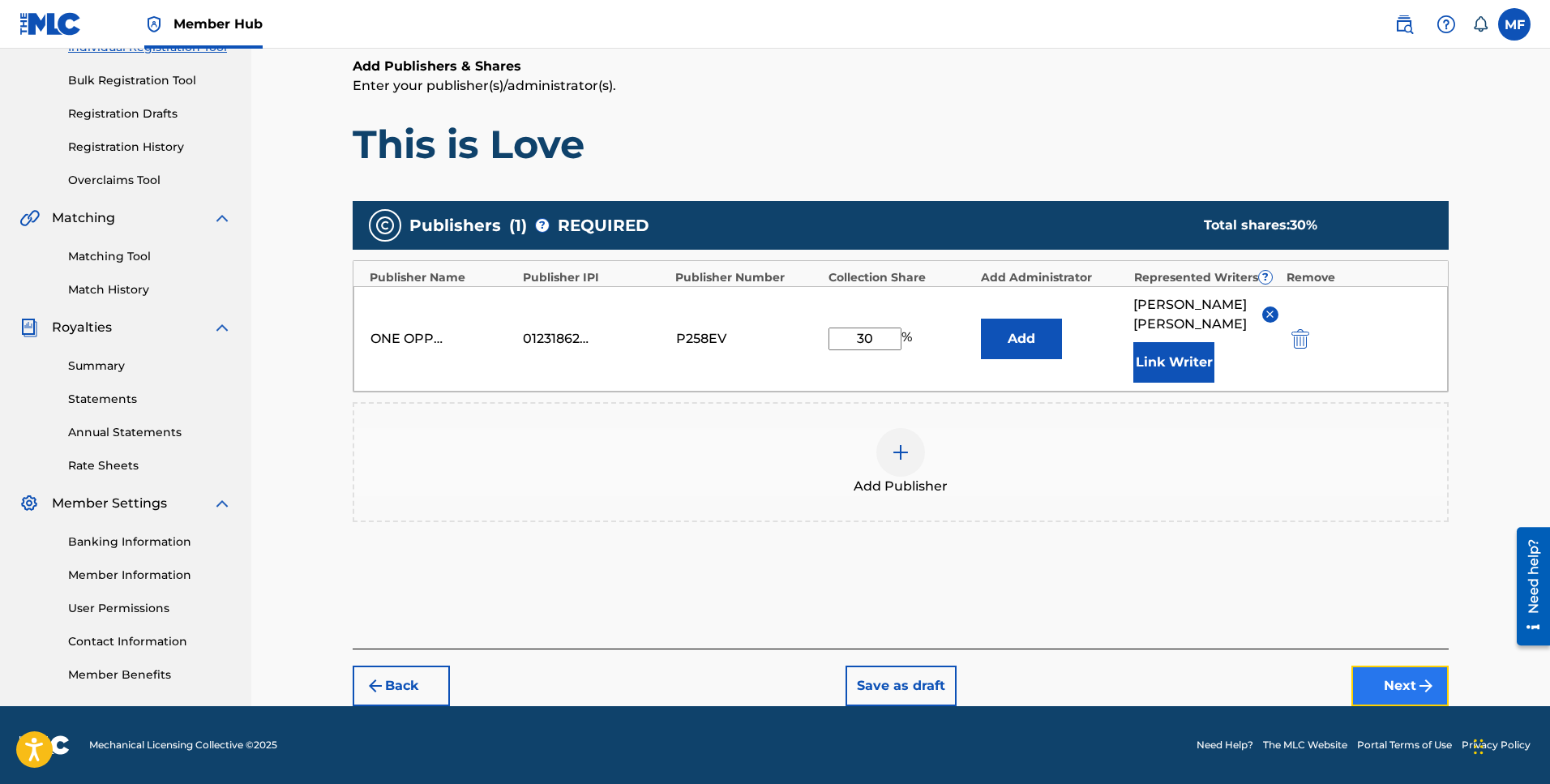
click at [1374, 680] on button "Next" at bounding box center [1399, 685] width 97 height 40
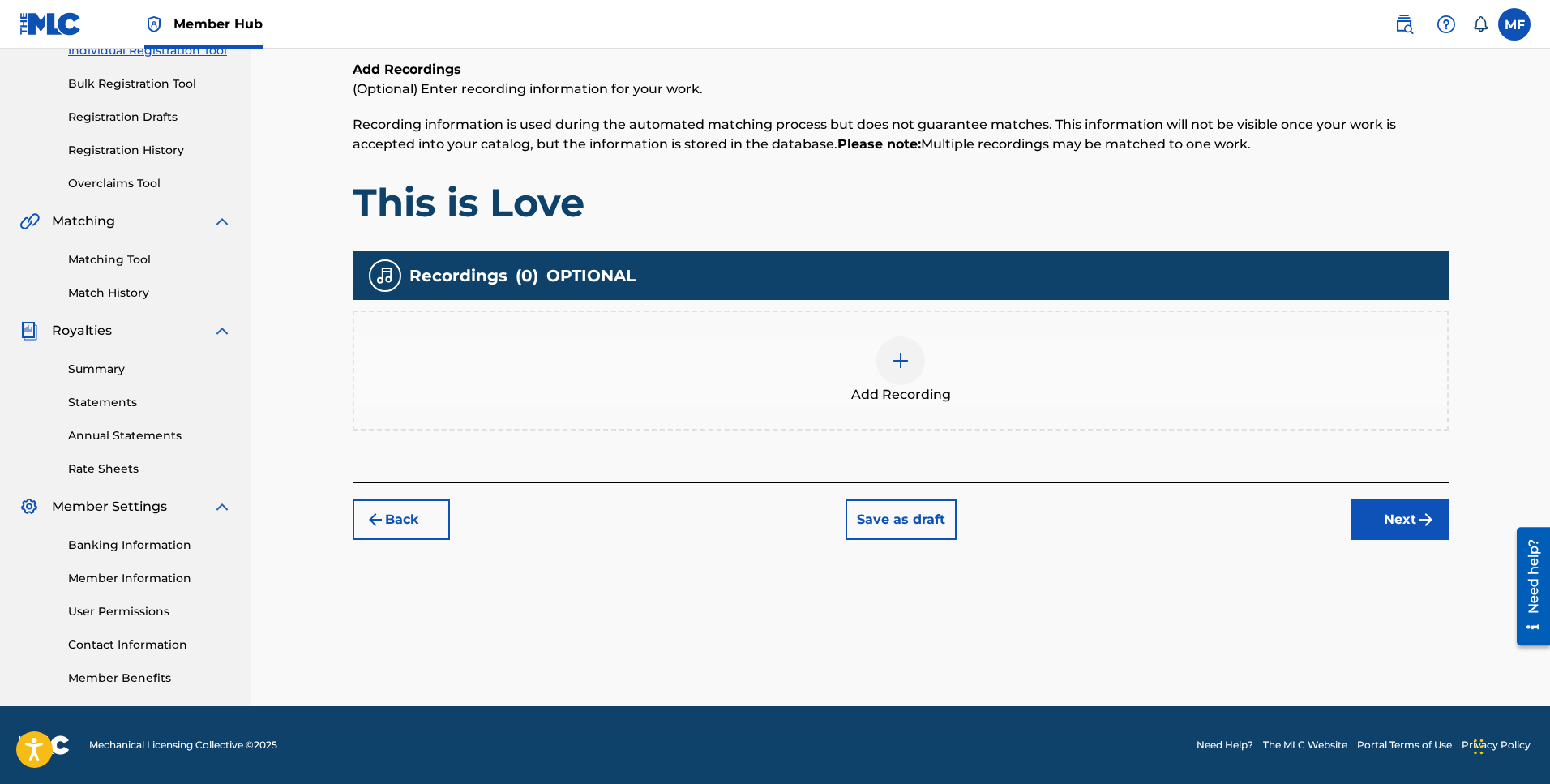
click at [906, 366] on img at bounding box center [900, 360] width 20 height 20
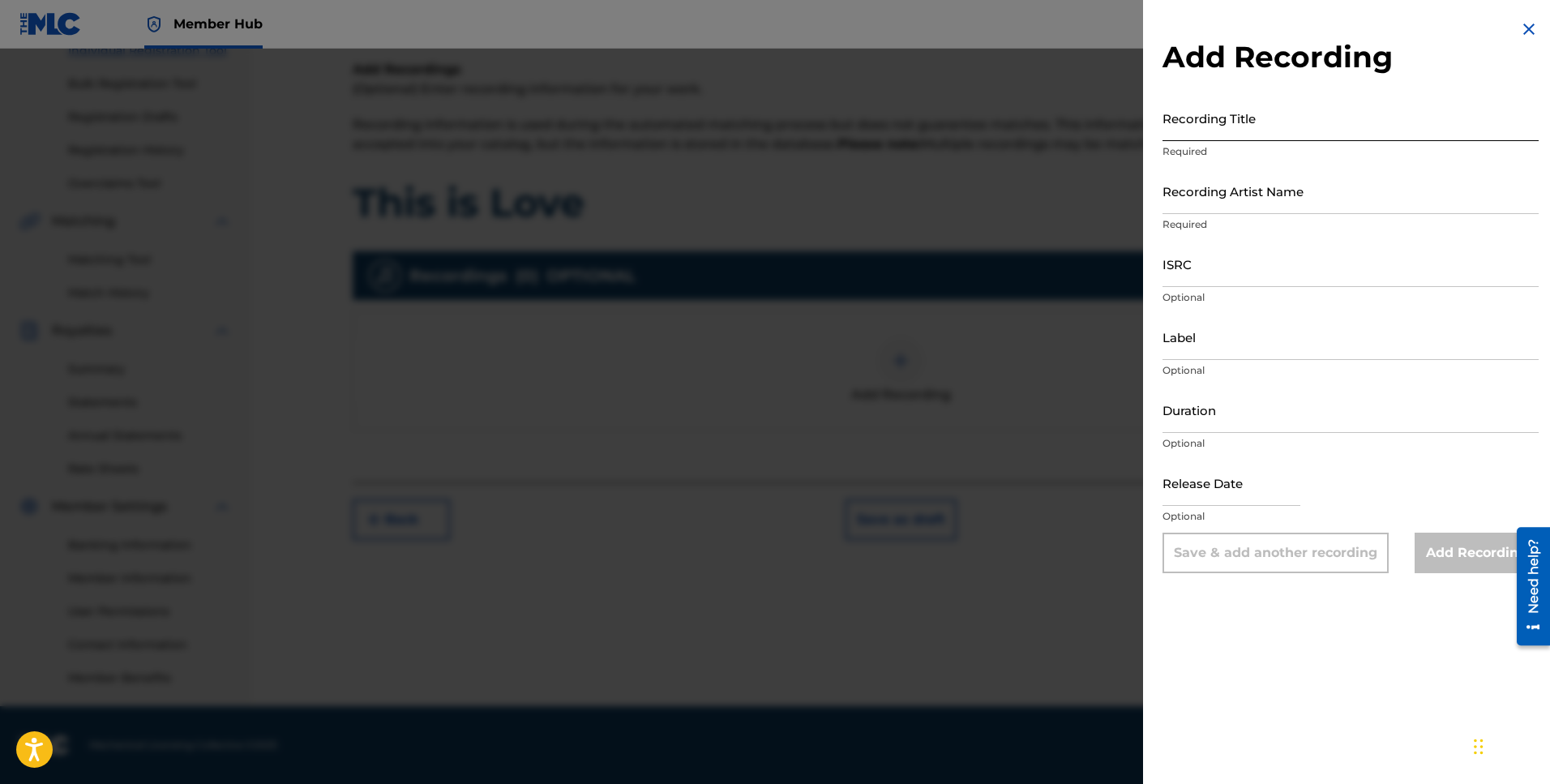
click at [1225, 134] on input "Recording Title" at bounding box center [1350, 118] width 377 height 47
paste input "This is Love"
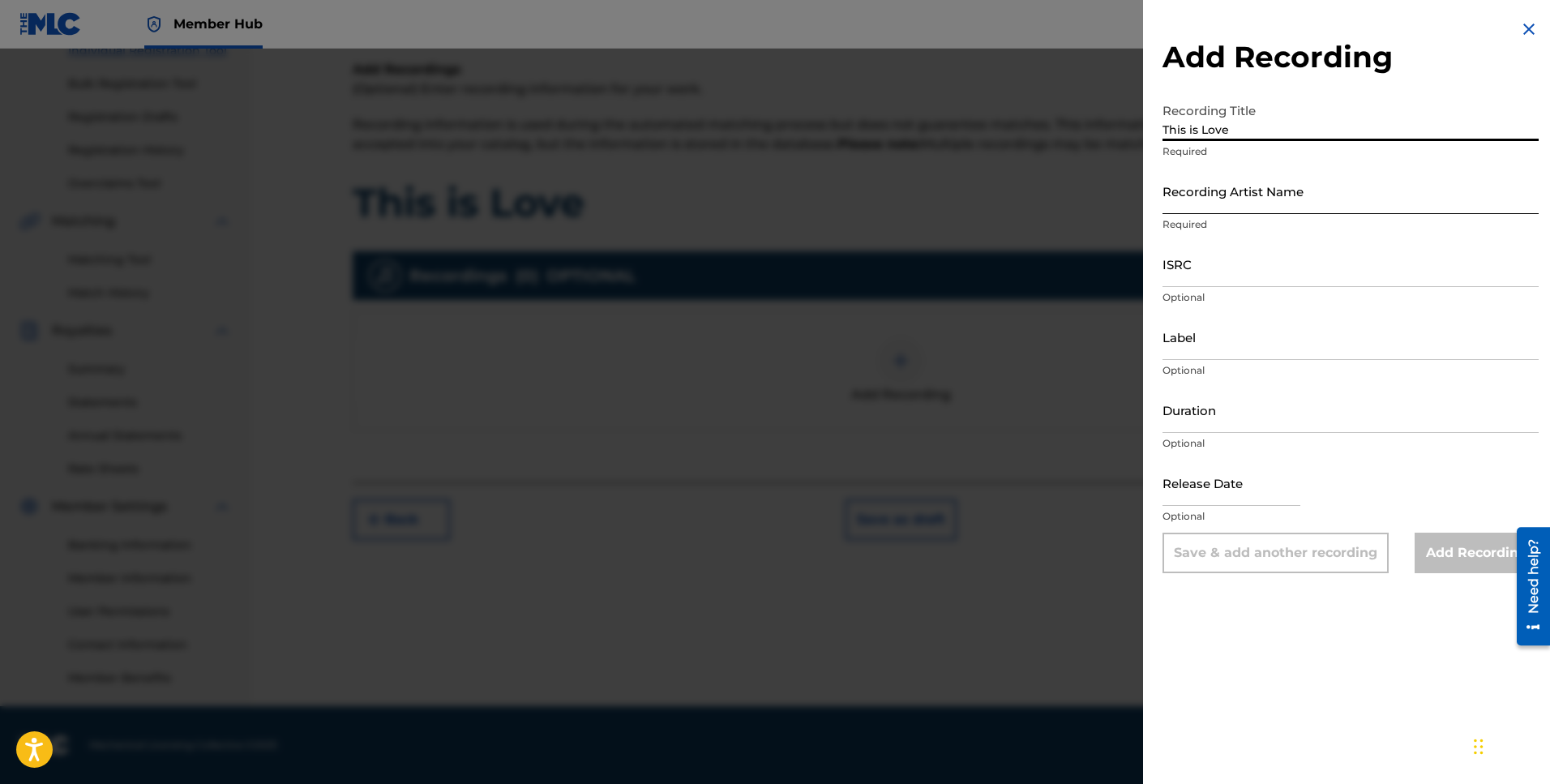
type input "This is Love"
click at [1261, 208] on input "Recording Artist Name" at bounding box center [1350, 191] width 377 height 47
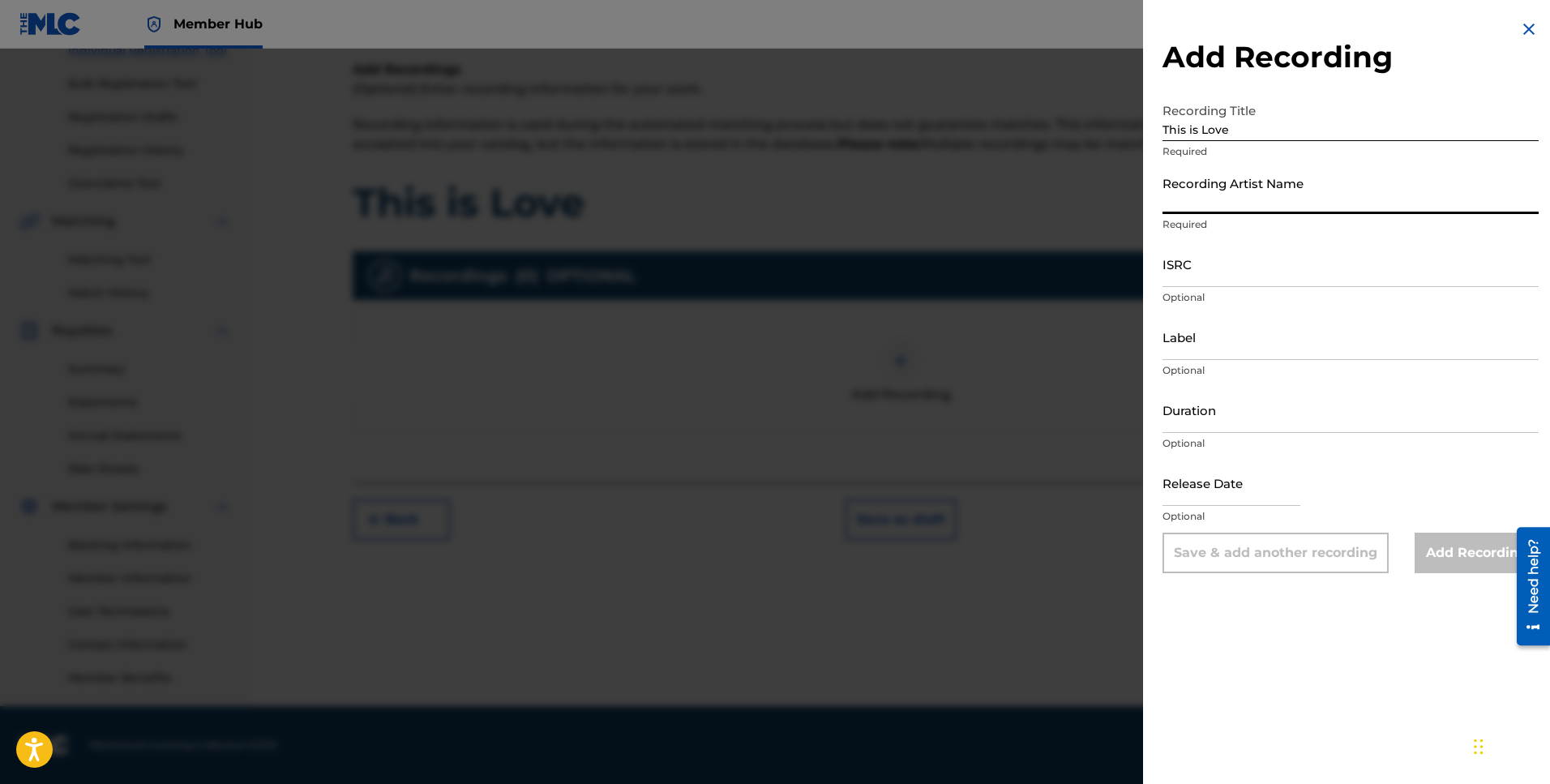
click at [1261, 208] on input "Recording Artist Name" at bounding box center [1350, 191] width 377 height 47
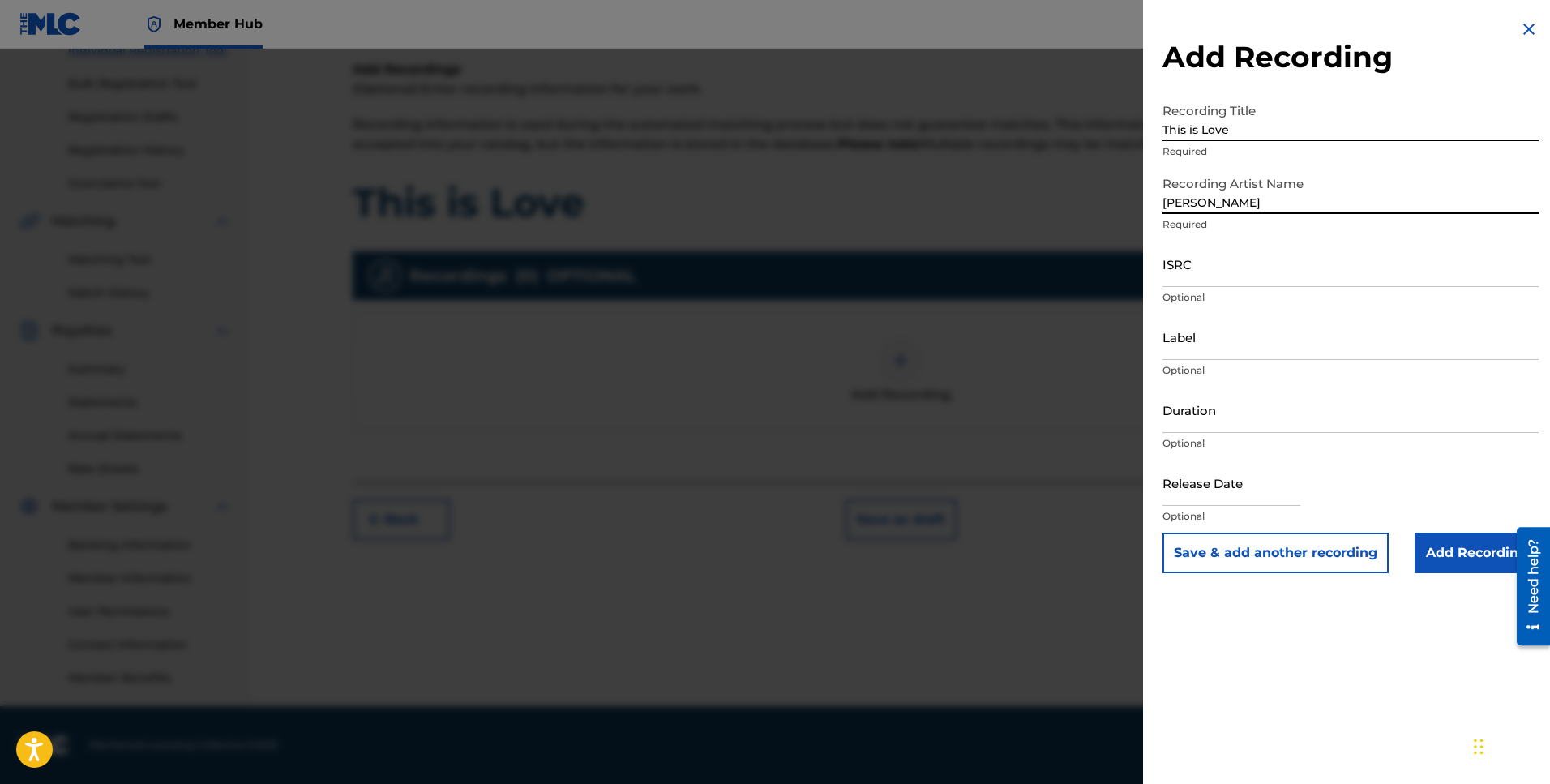
type input "[PERSON_NAME]"
click at [1205, 276] on input "ISRC" at bounding box center [1350, 264] width 377 height 47
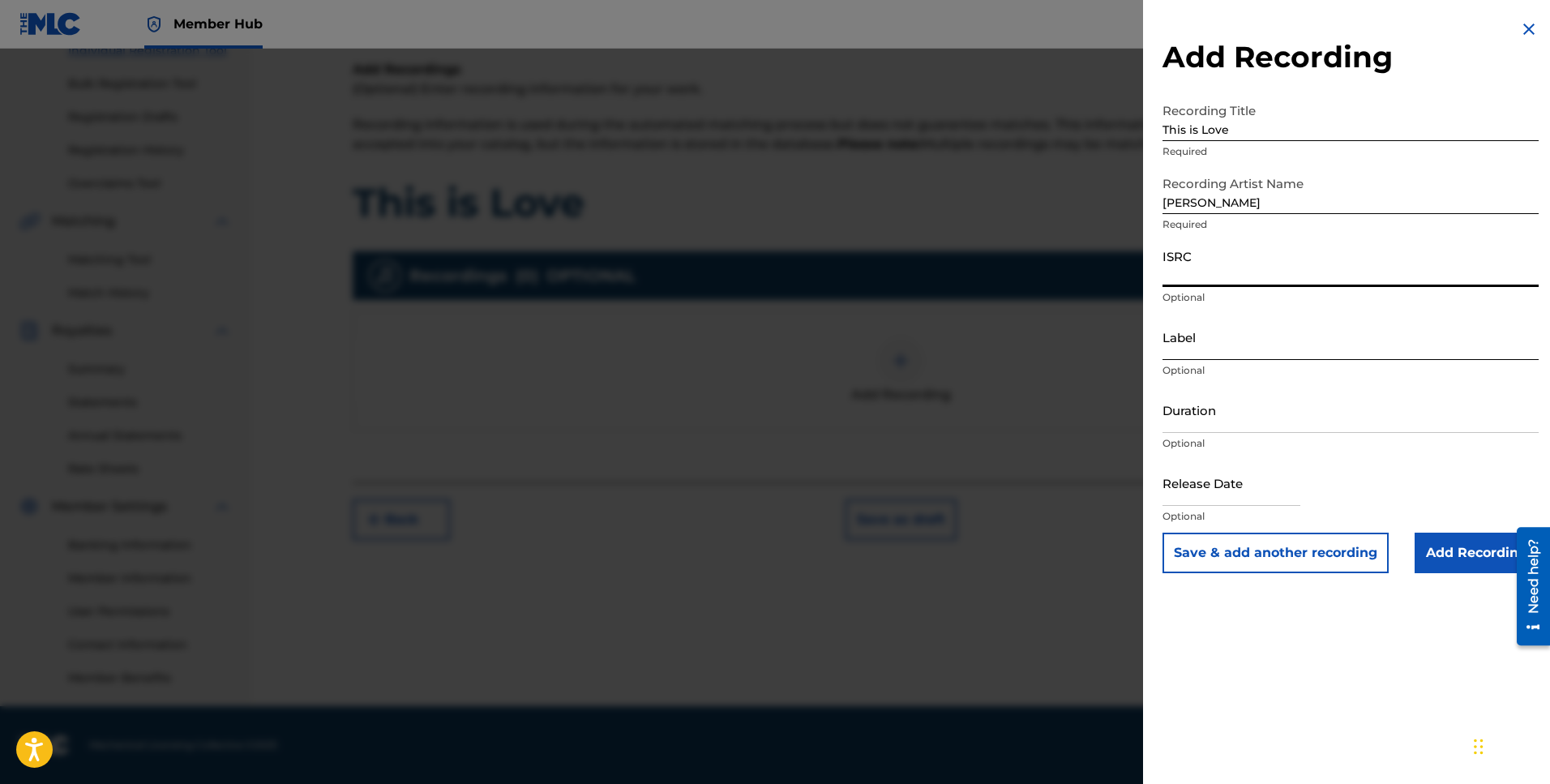
paste input "QZZM62510003"
type input "QZZM62510003"
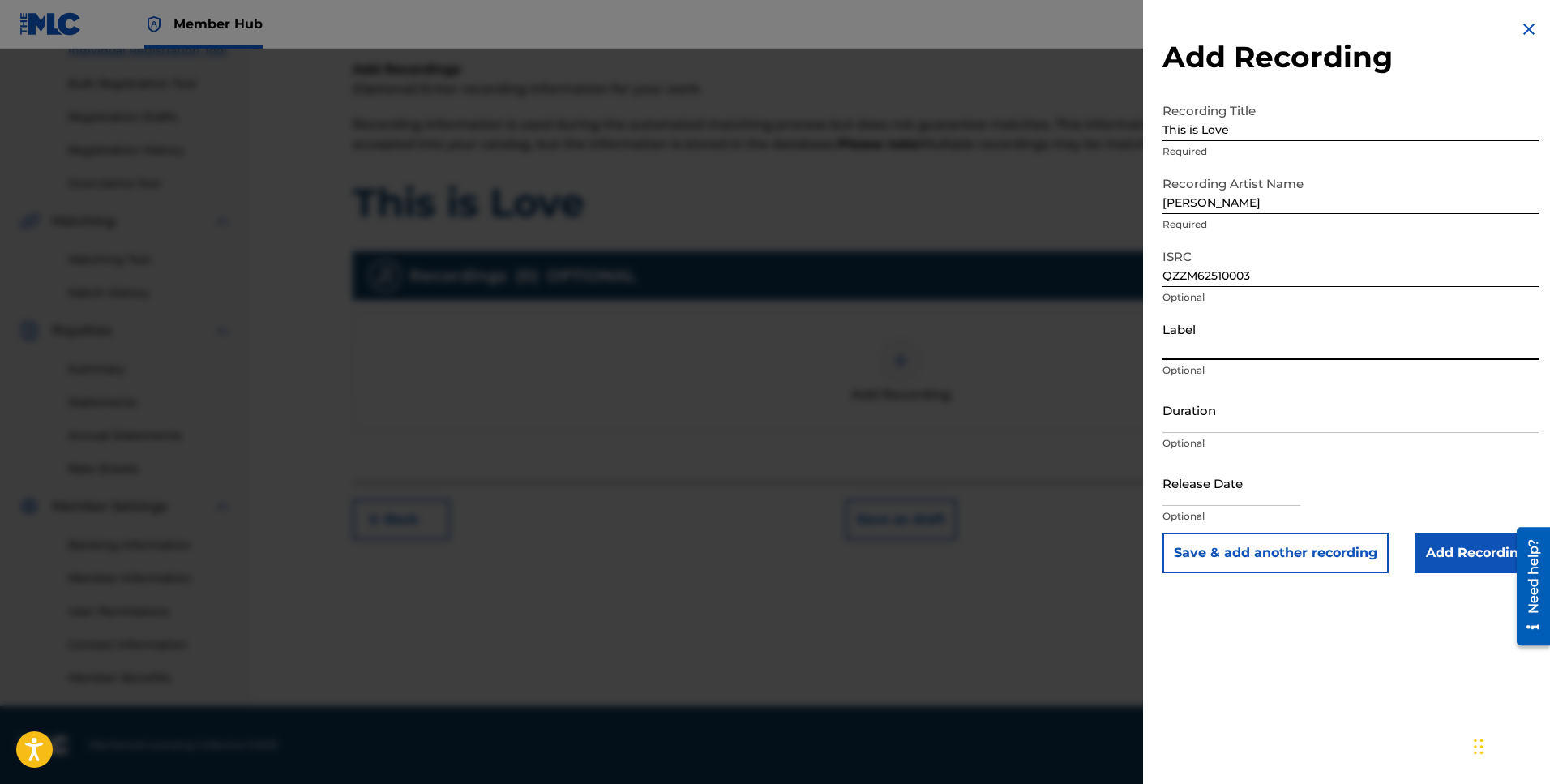
click at [1231, 346] on input "Label" at bounding box center [1350, 337] width 377 height 47
type input "One Opportunity Records"
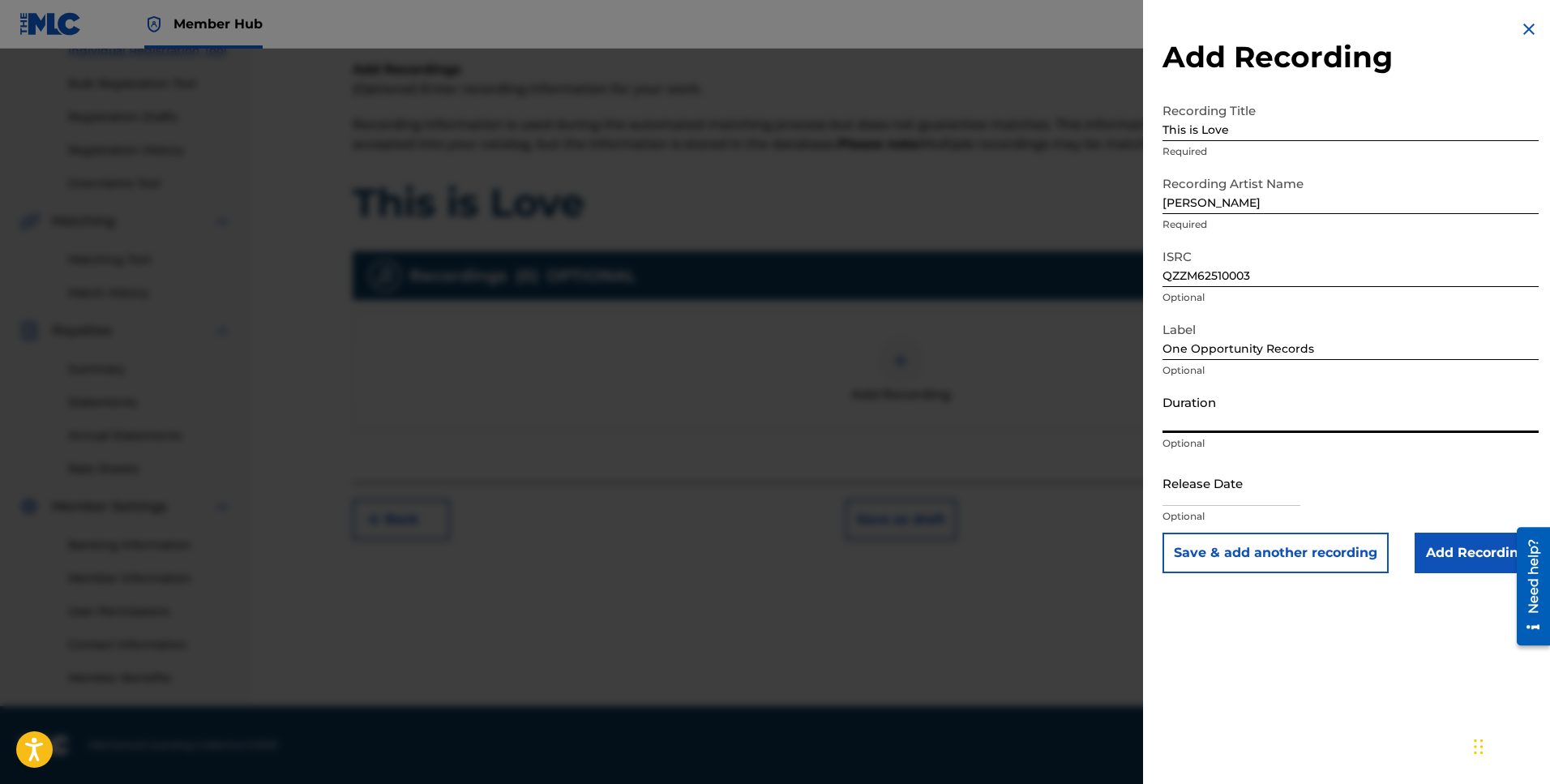
click at [1232, 414] on input "Duration" at bounding box center [1350, 410] width 377 height 47
type input "03:52"
click at [1258, 507] on div at bounding box center [1231, 483] width 138 height 49
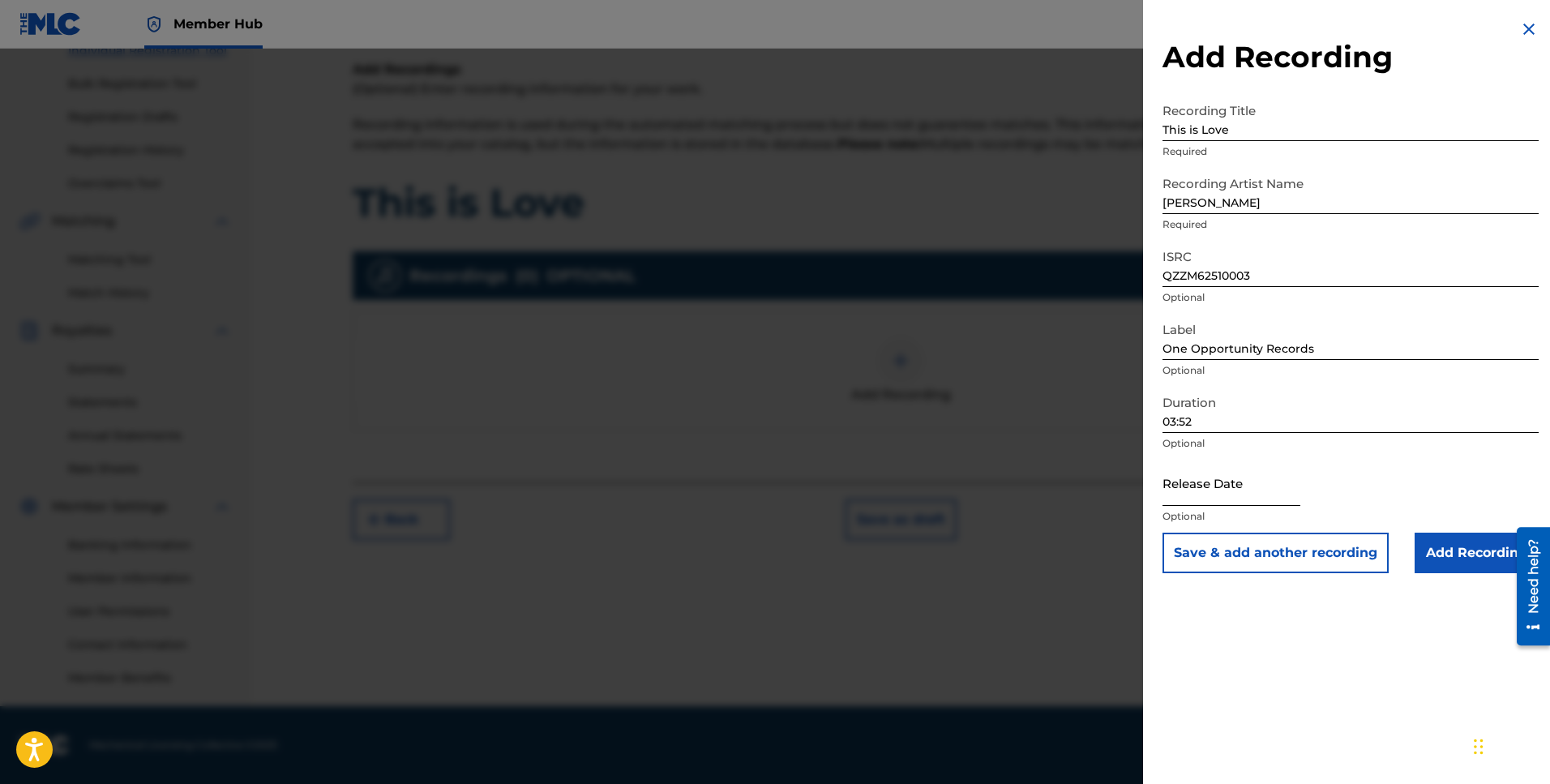
select select "9"
select select "2025"
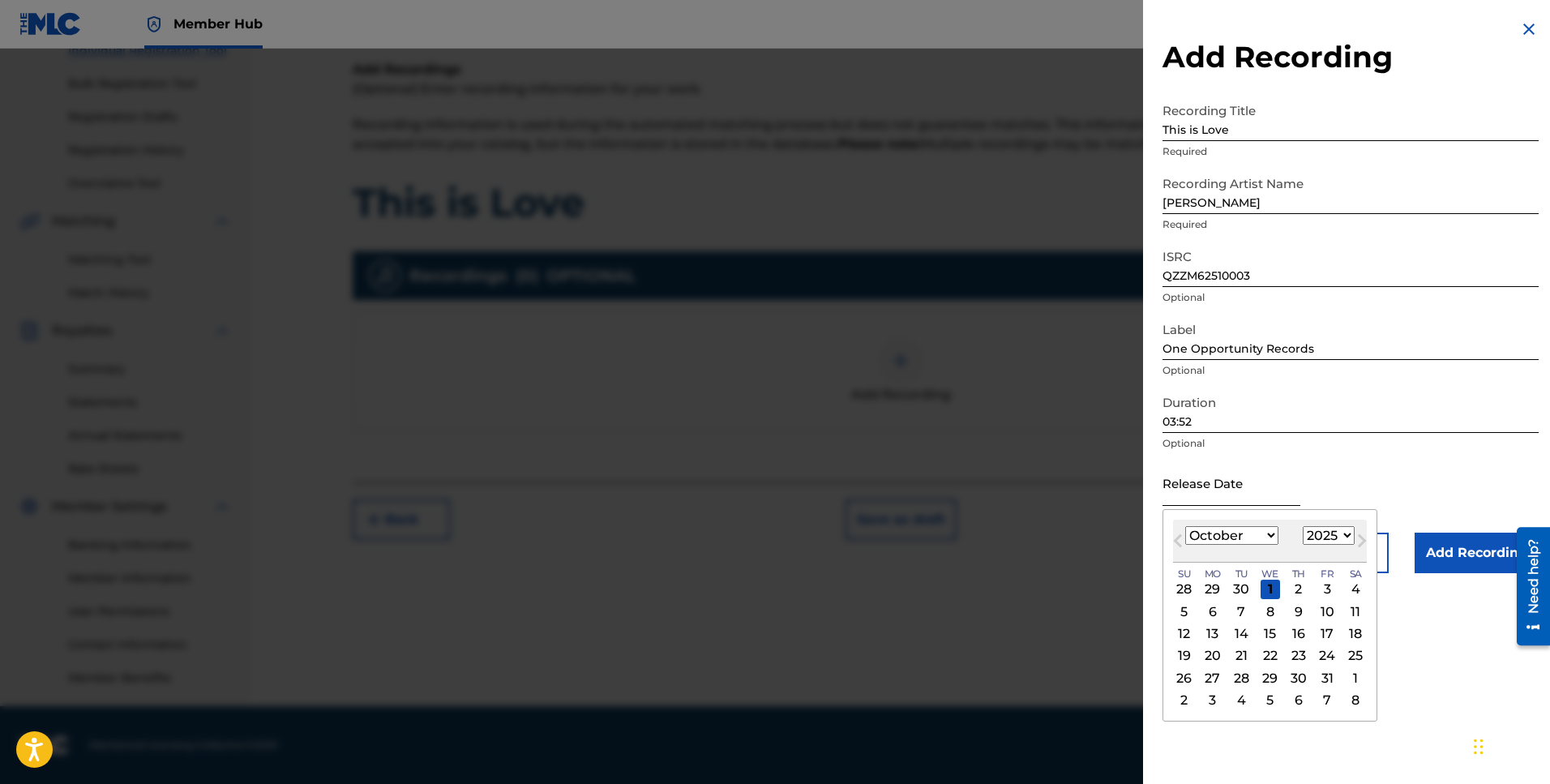
click at [1255, 495] on input "text" at bounding box center [1231, 482] width 138 height 47
click at [1180, 540] on span "Previous Month" at bounding box center [1180, 543] width 0 height 24
select select "7"
click at [1323, 632] on div "15" at bounding box center [1327, 633] width 20 height 20
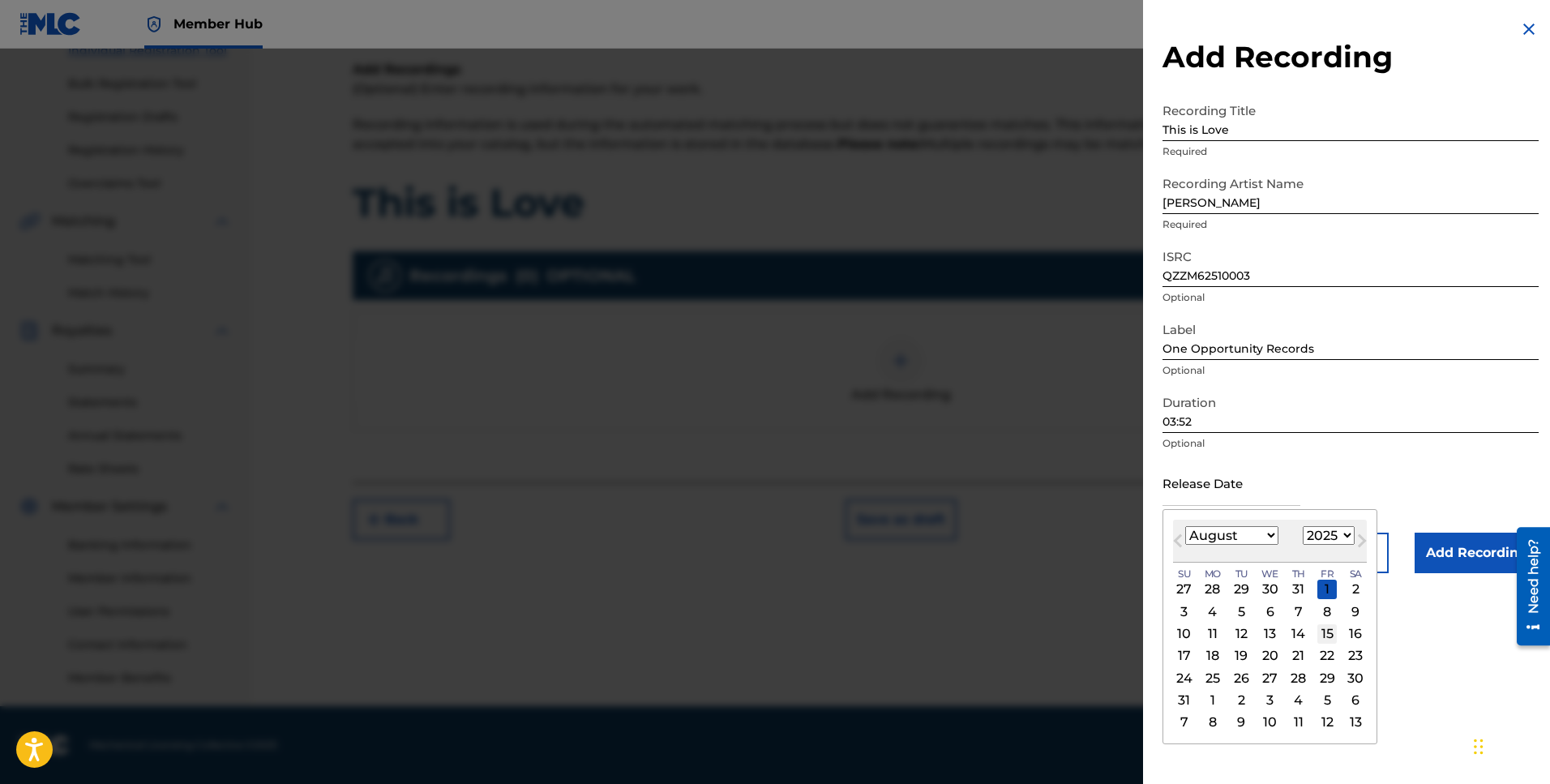
type input "[DATE]"
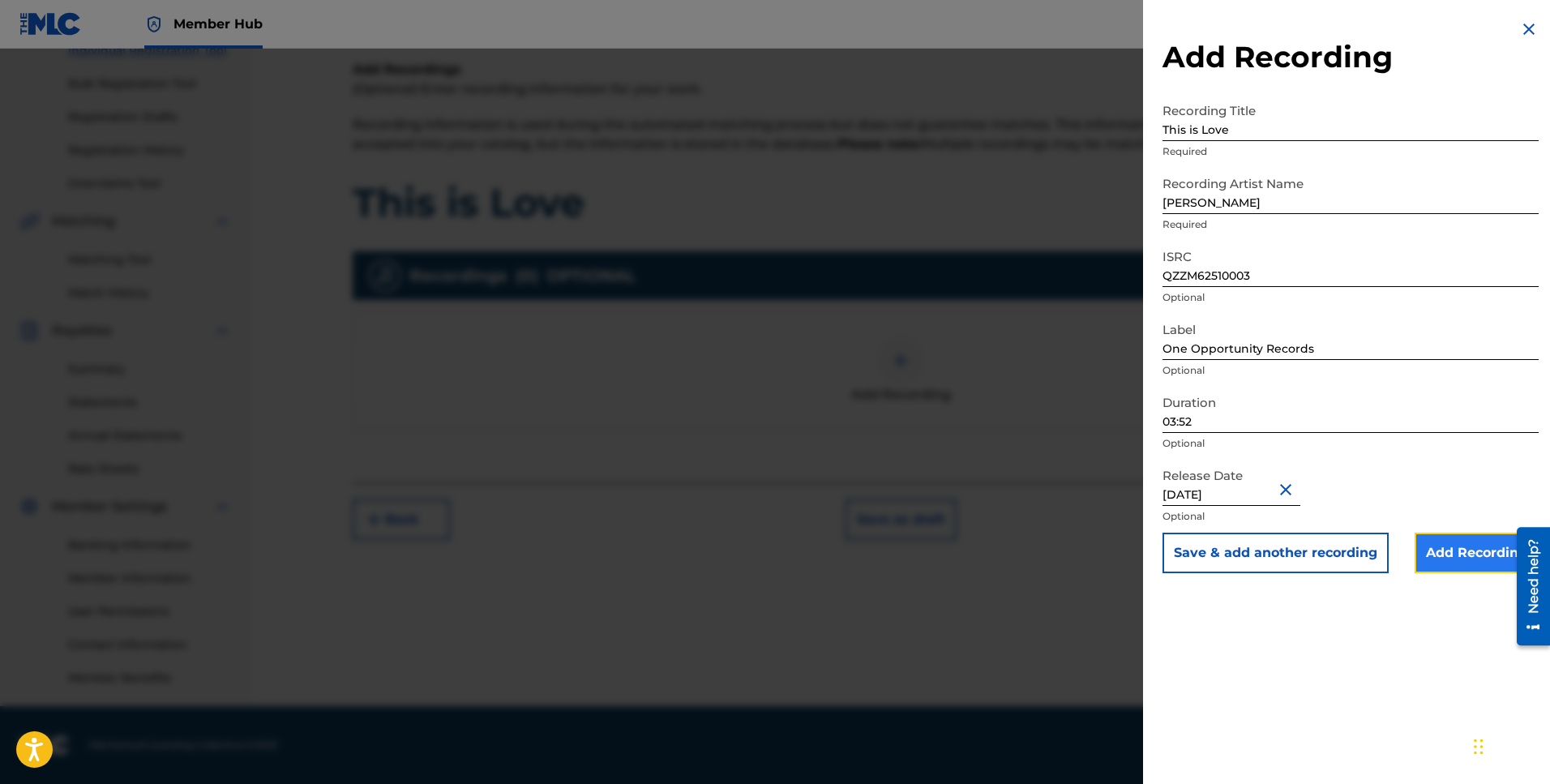
click at [1467, 551] on input "Add Recording" at bounding box center [1477, 552] width 124 height 40
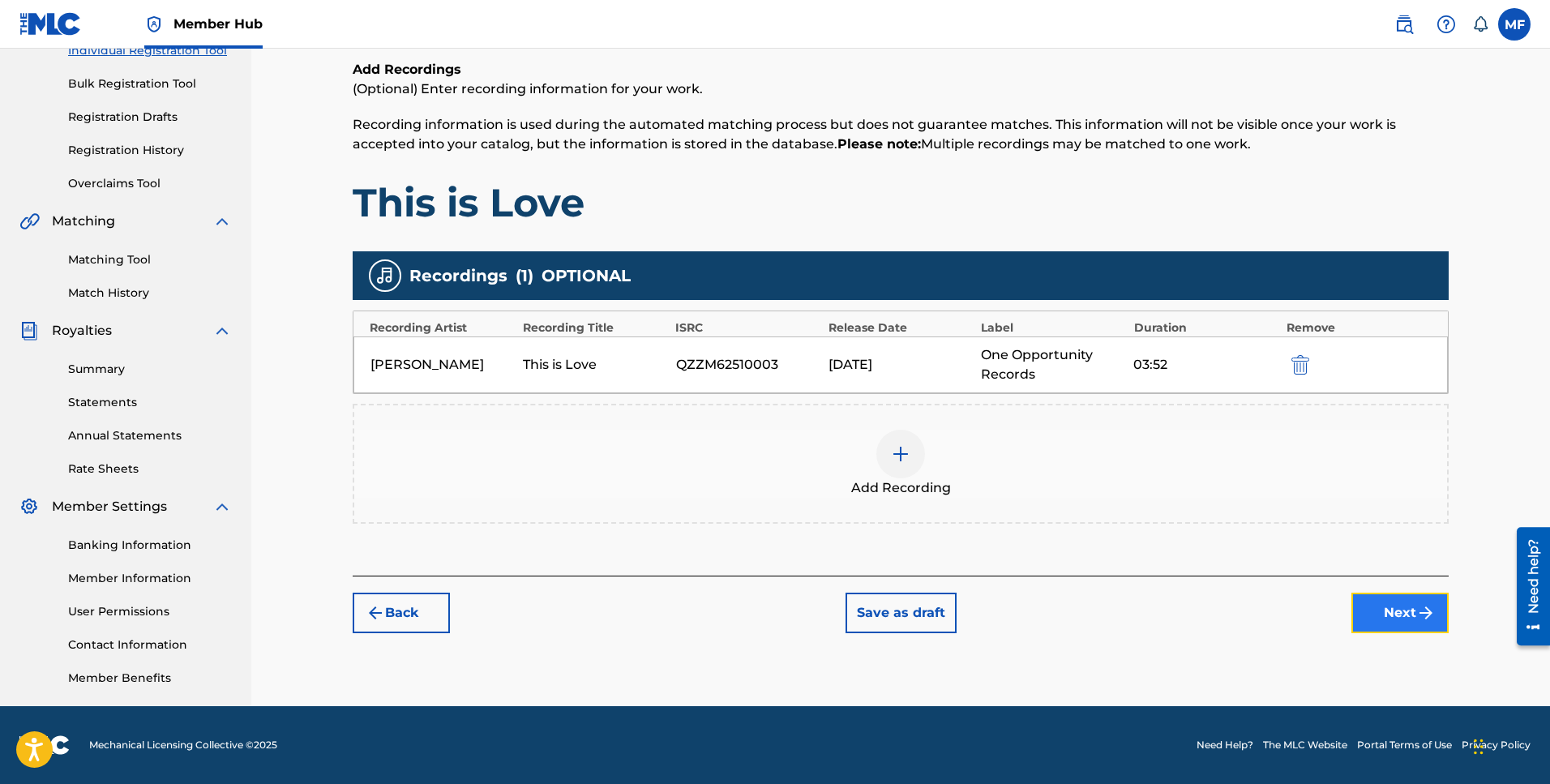
click at [1418, 613] on img "submit" at bounding box center [1426, 613] width 20 height 20
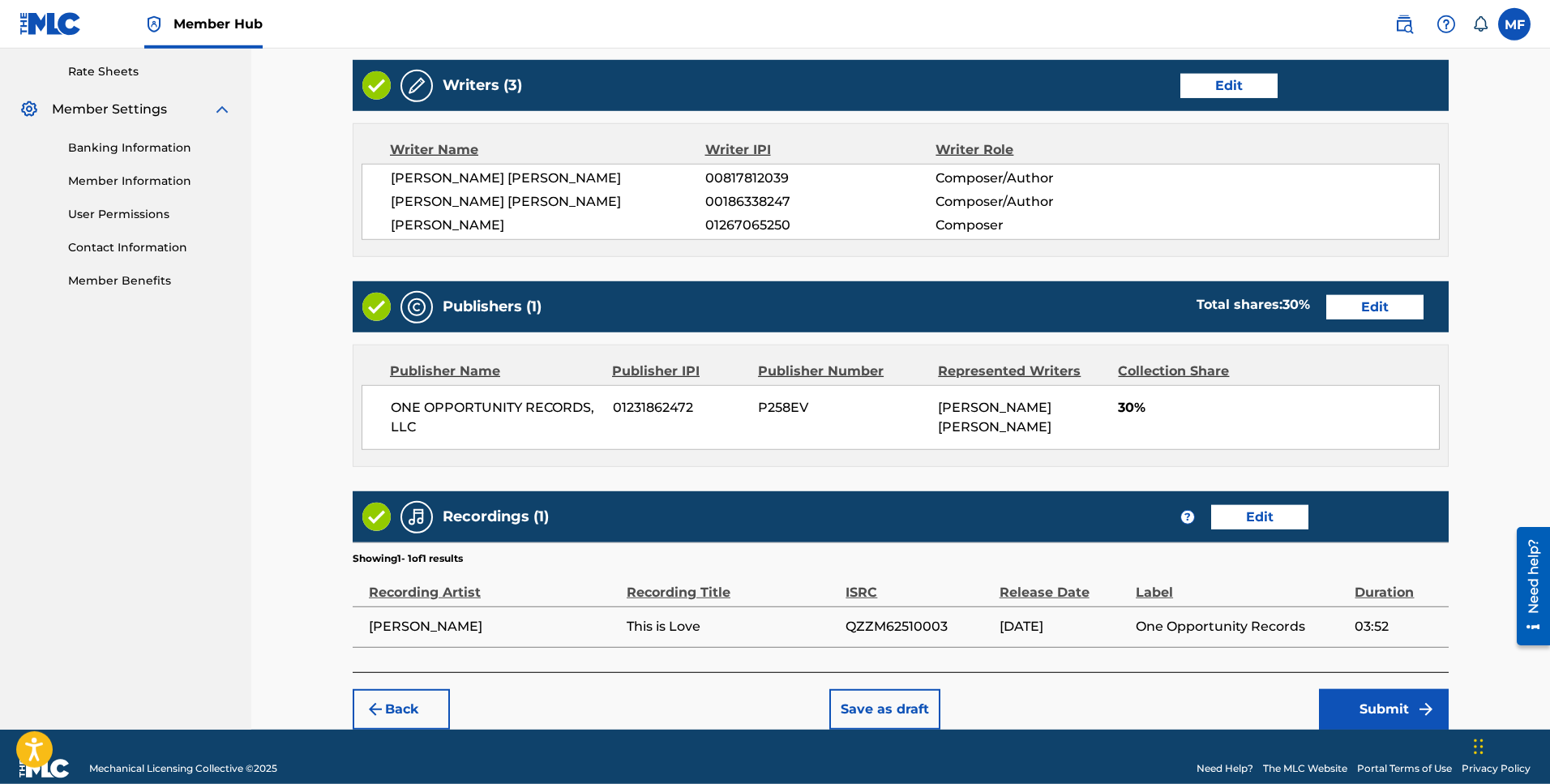
scroll to position [642, 0]
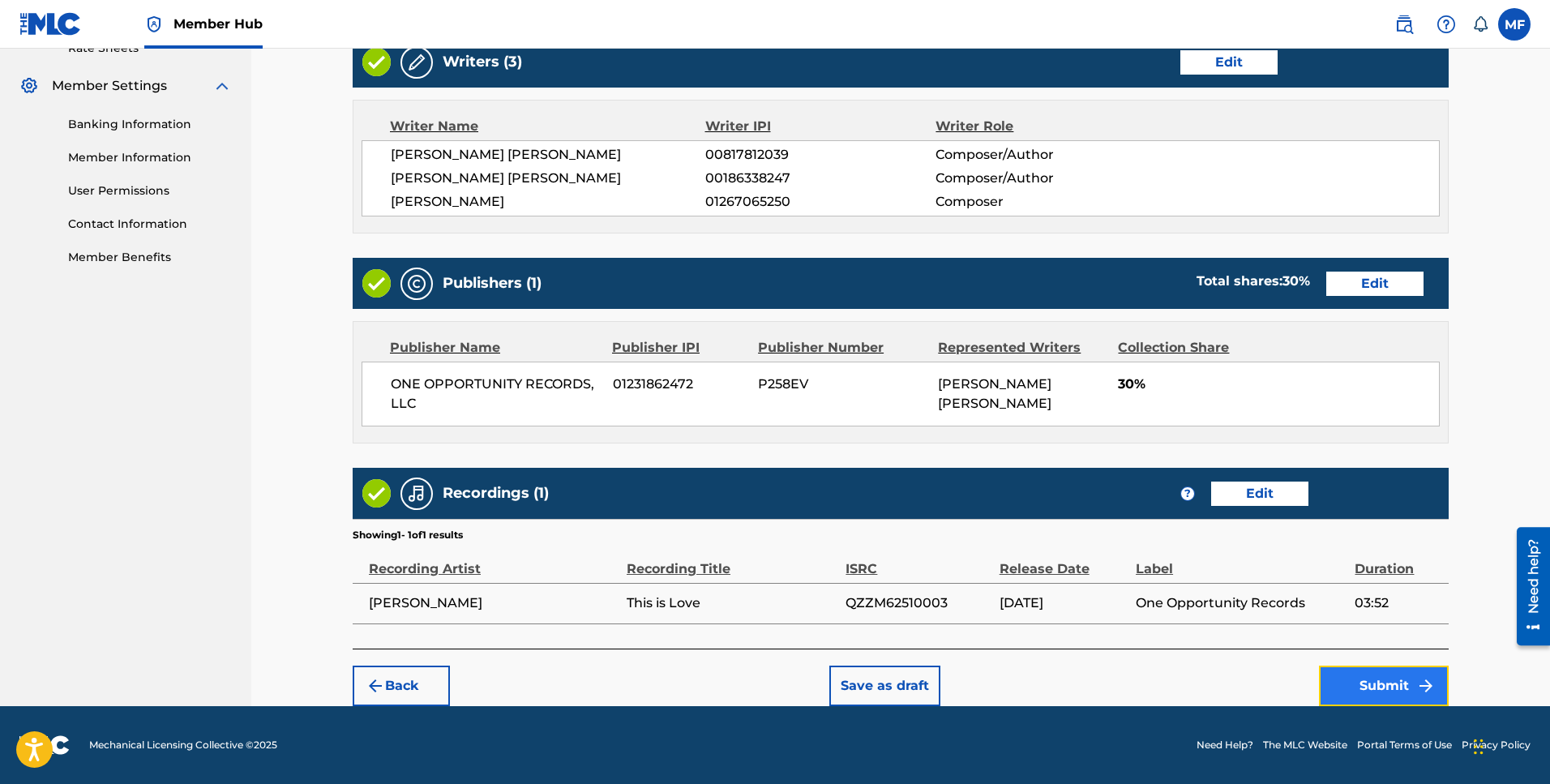
click at [1424, 683] on img "submit" at bounding box center [1426, 686] width 20 height 20
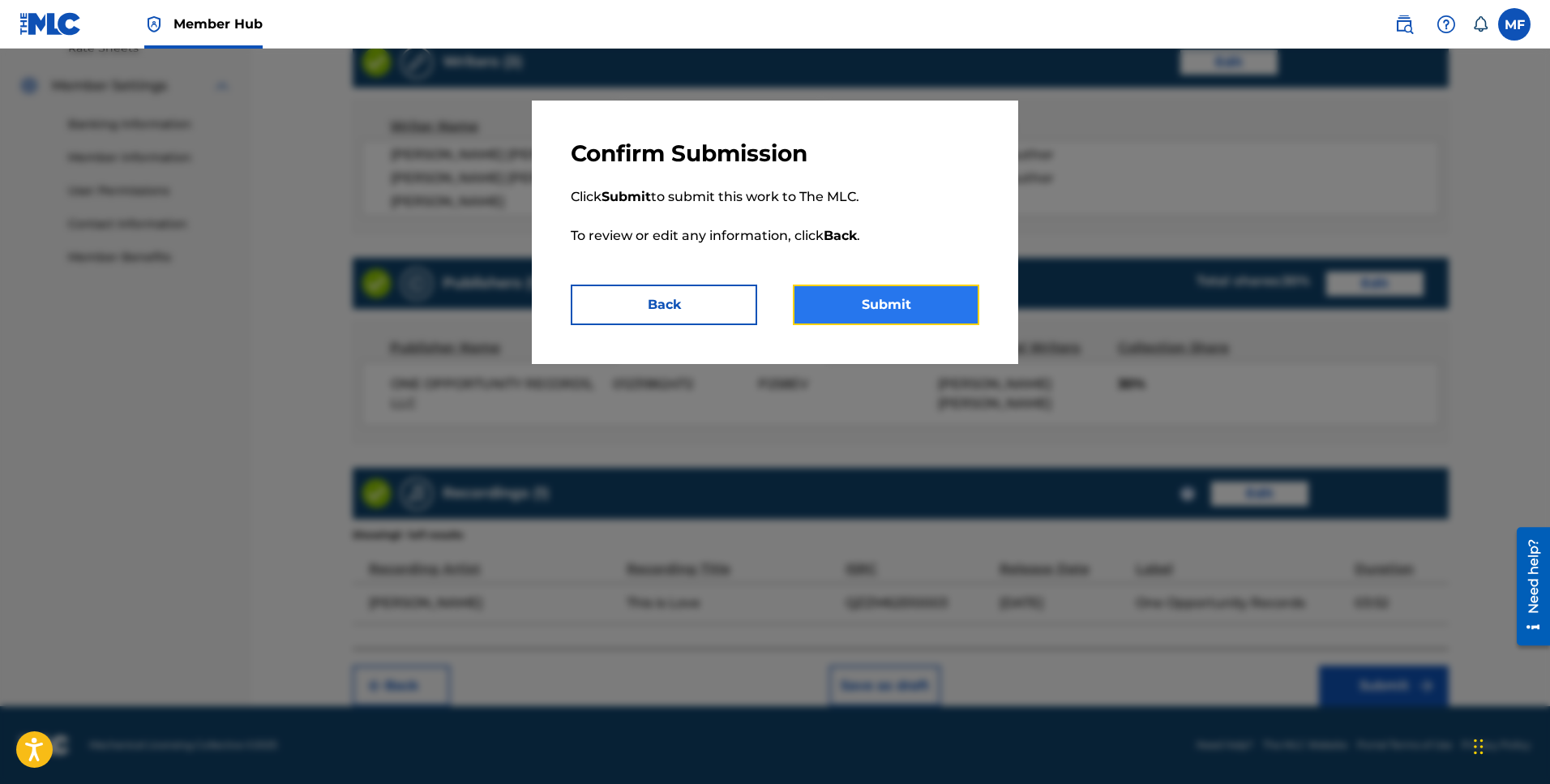
click at [908, 300] on button "Submit" at bounding box center [886, 304] width 186 height 40
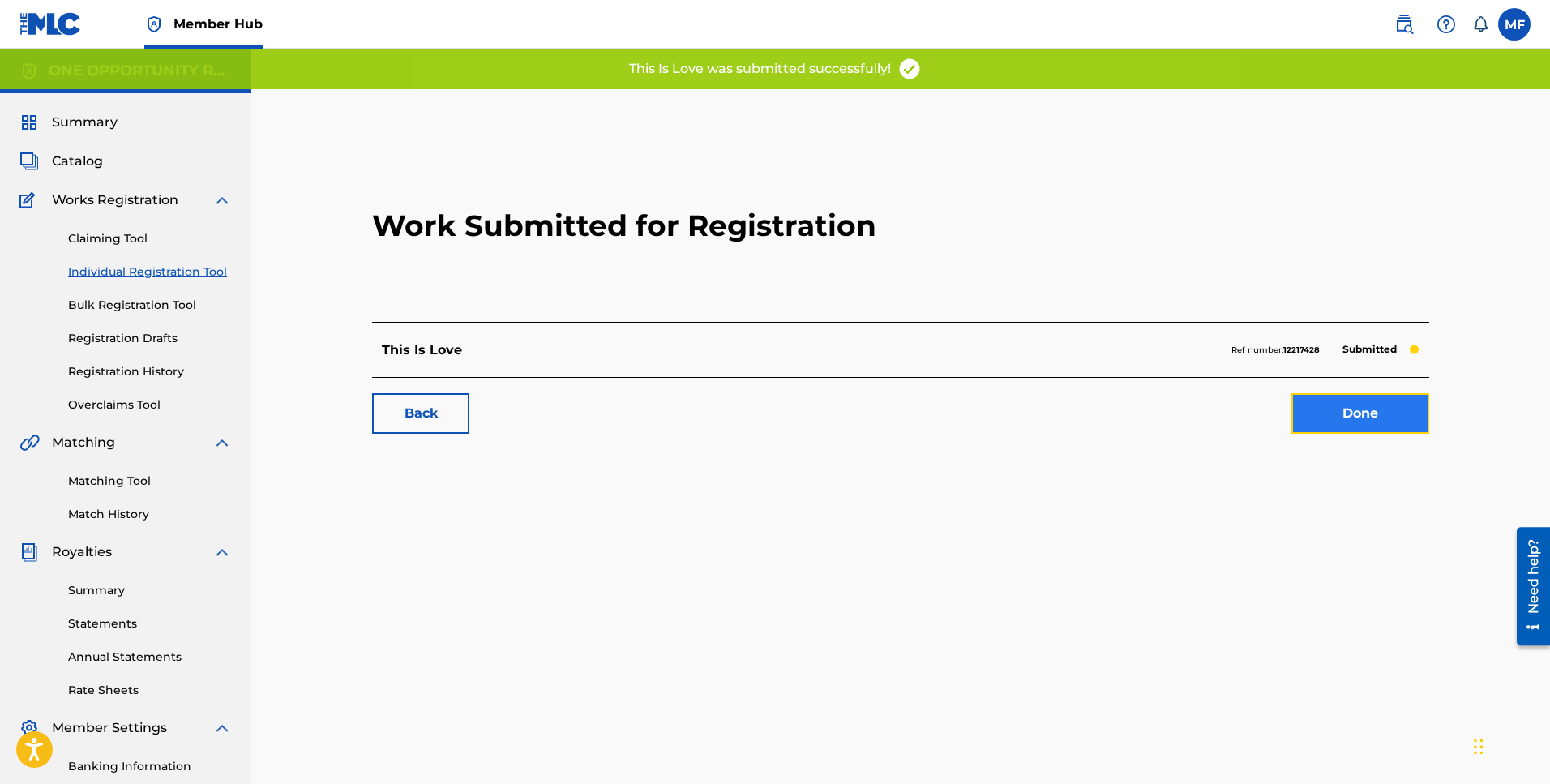
click at [1364, 423] on link "Done" at bounding box center [1360, 413] width 138 height 40
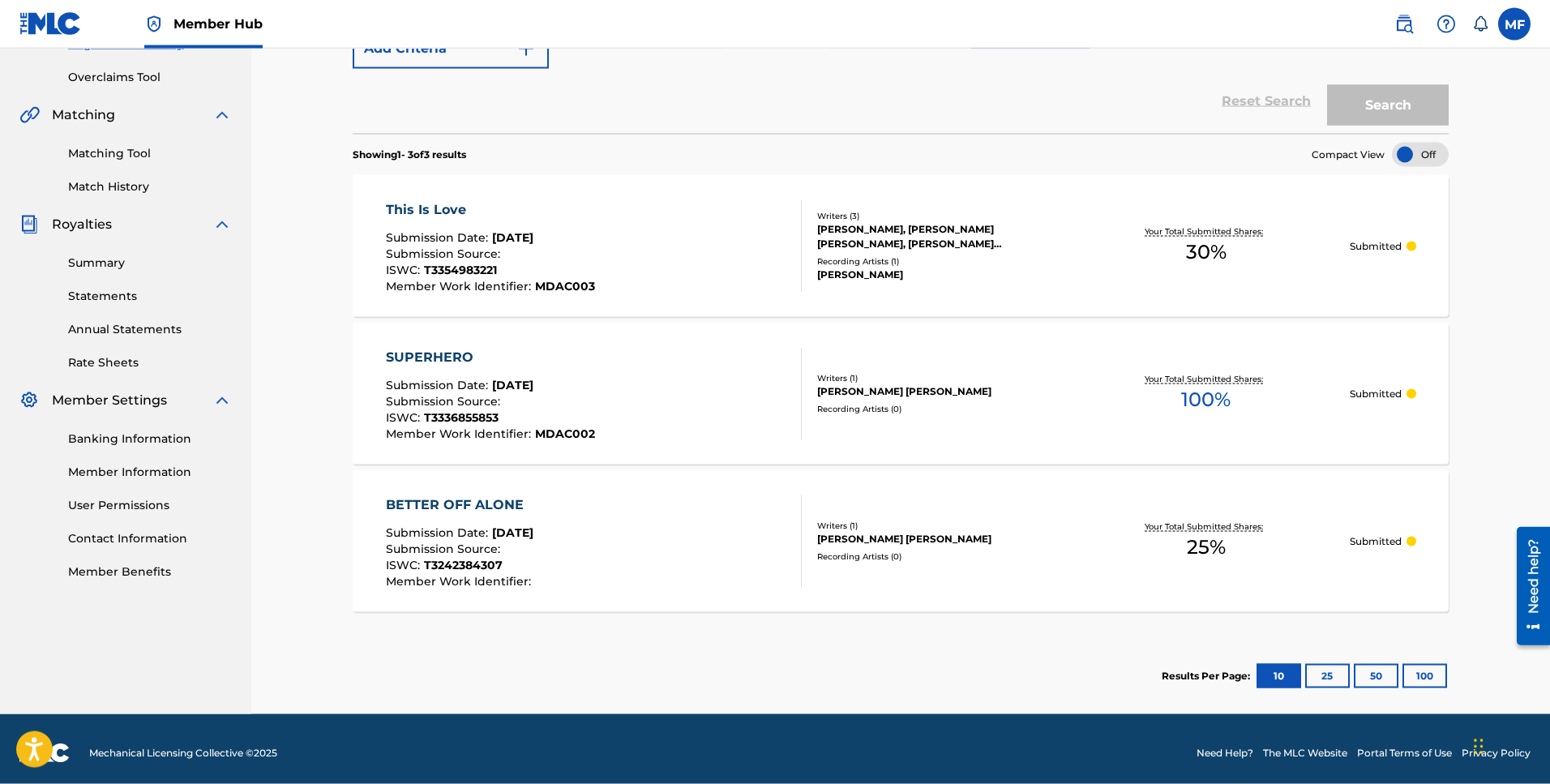
scroll to position [336, 0]
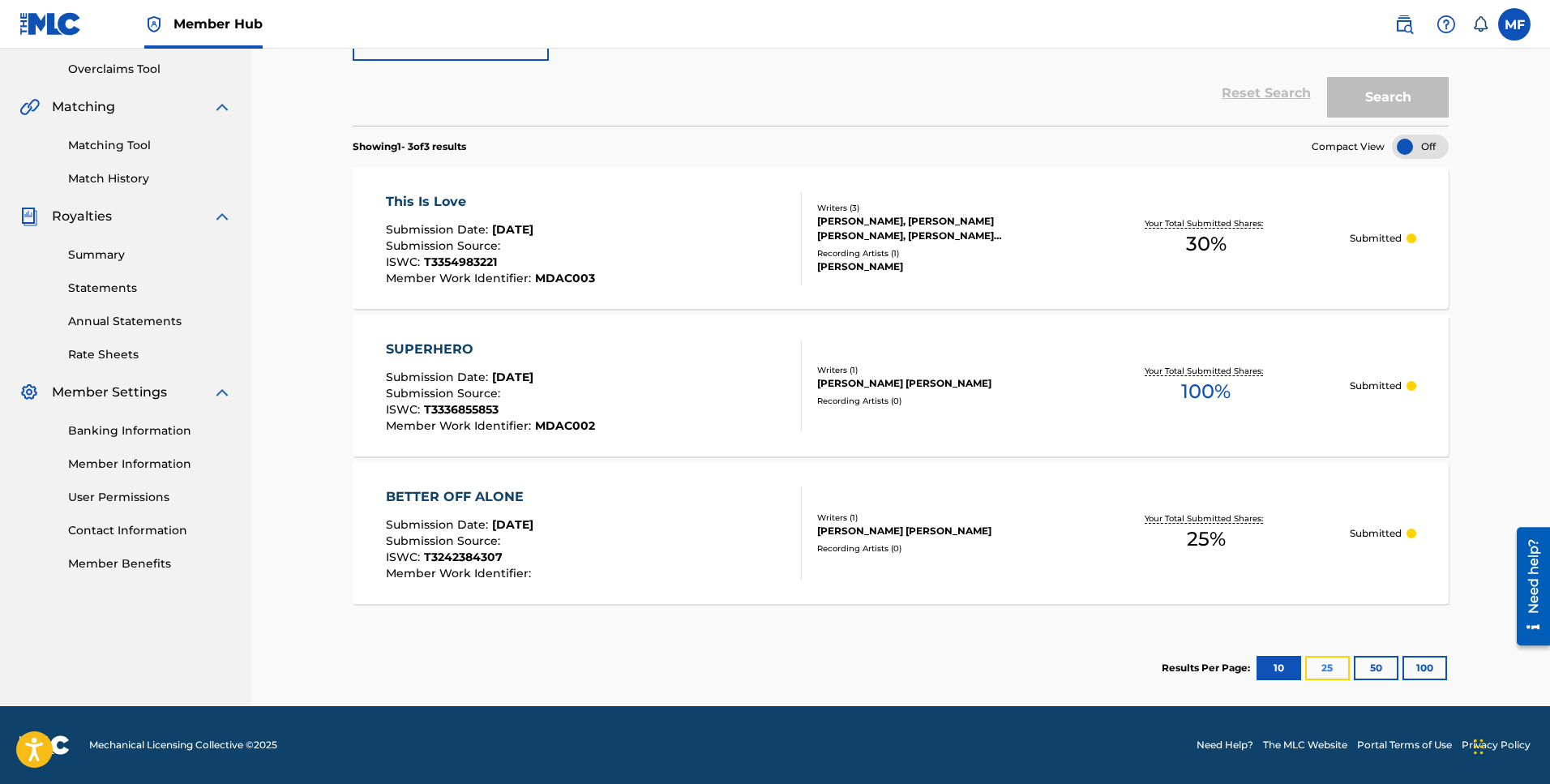
click at [1313, 679] on button "25" at bounding box center [1328, 668] width 45 height 24
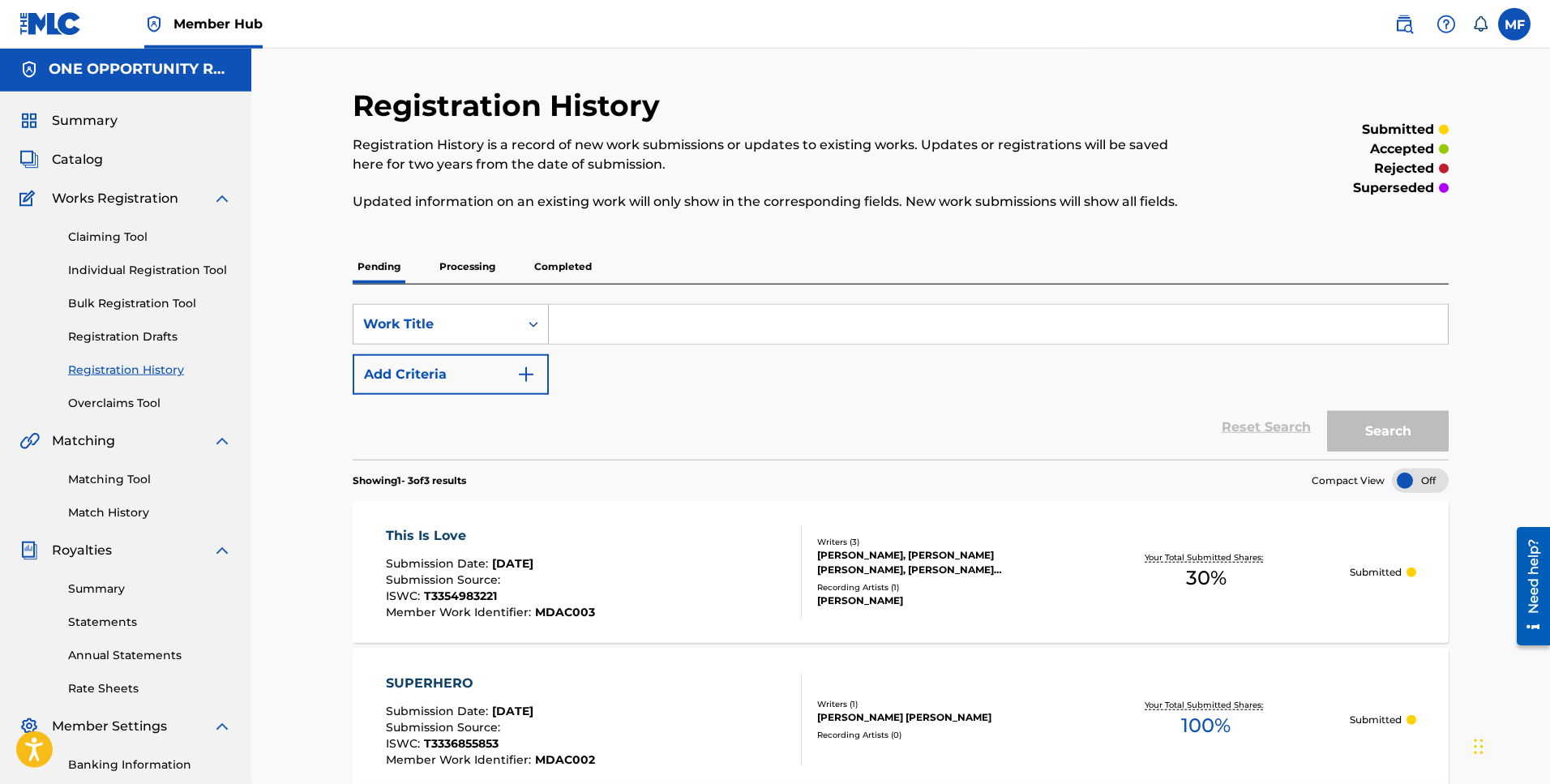
scroll to position [0, 0]
click at [459, 274] on p "Processing" at bounding box center [467, 269] width 65 height 34
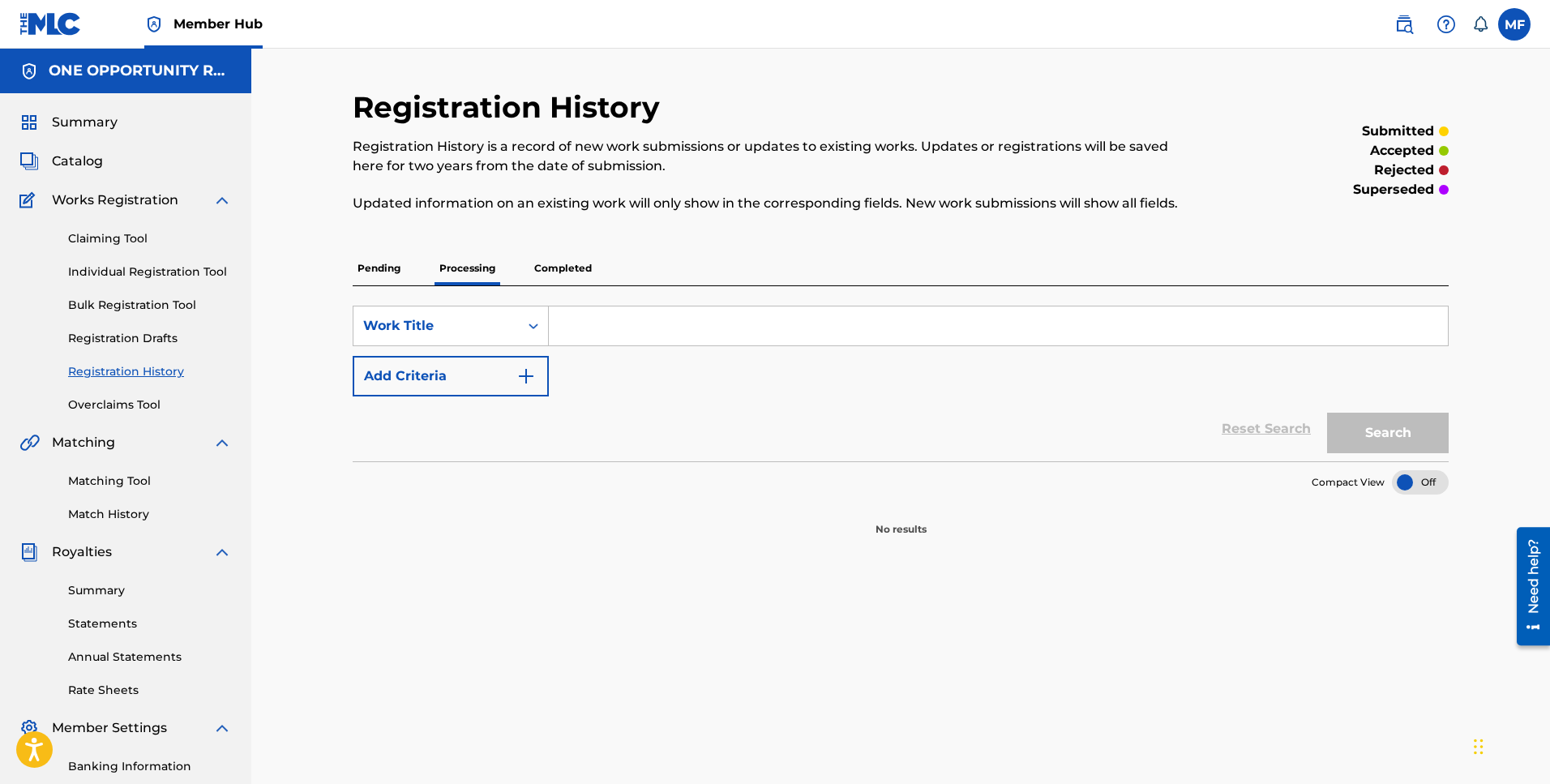
click at [585, 260] on p "Completed" at bounding box center [563, 269] width 67 height 34
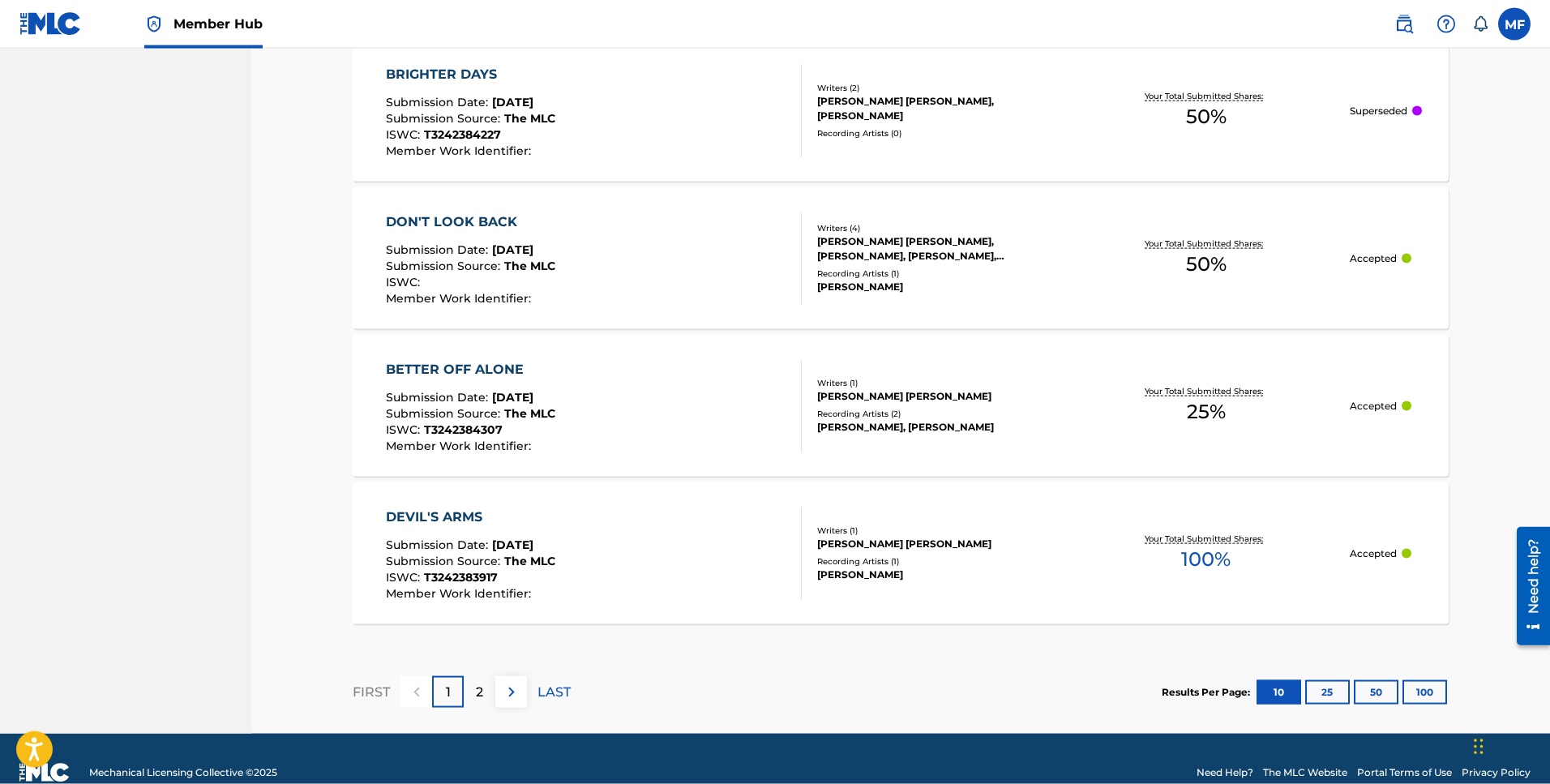
scroll to position [1442, 0]
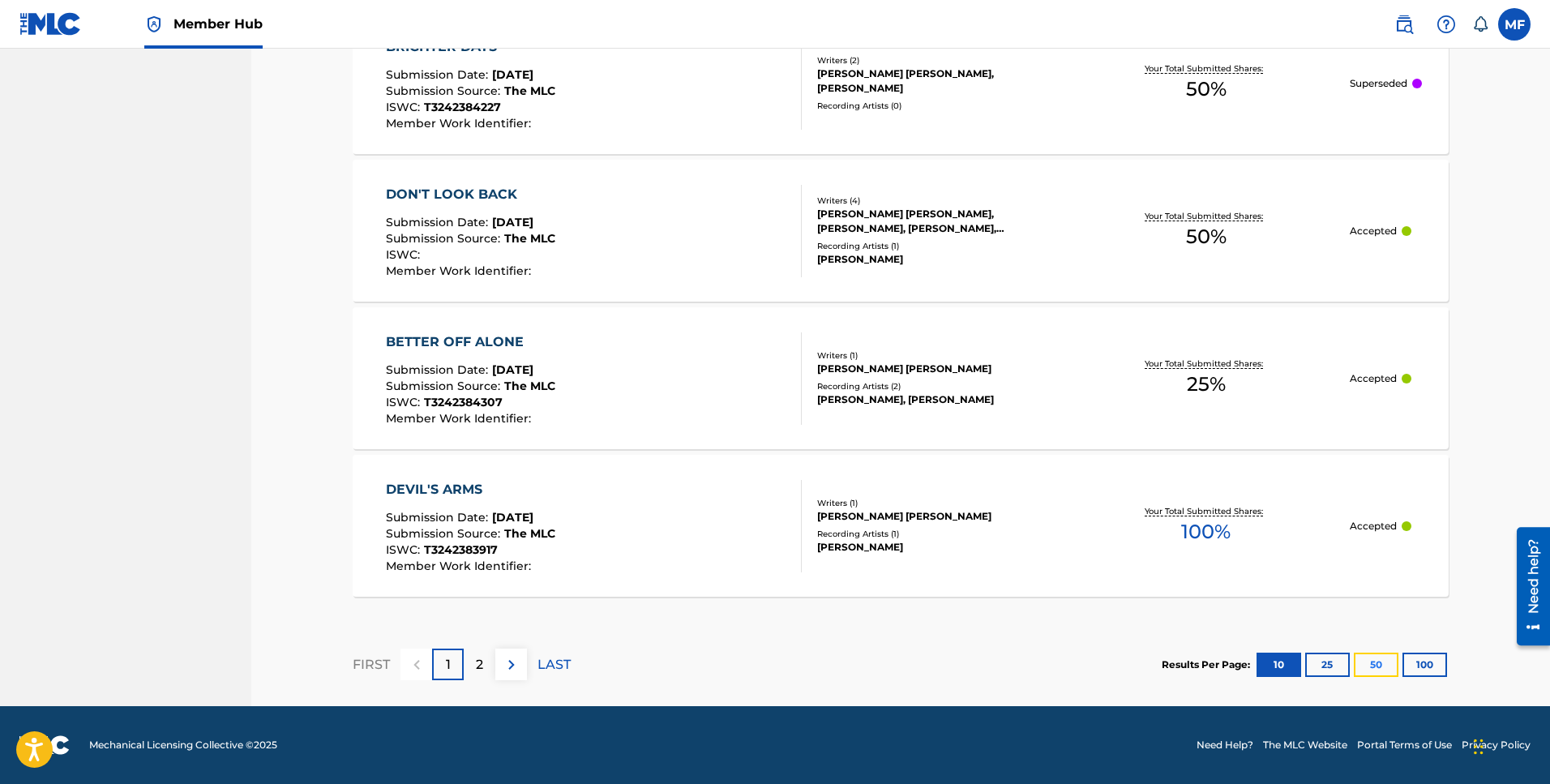
click at [1376, 669] on button "50" at bounding box center [1376, 664] width 45 height 24
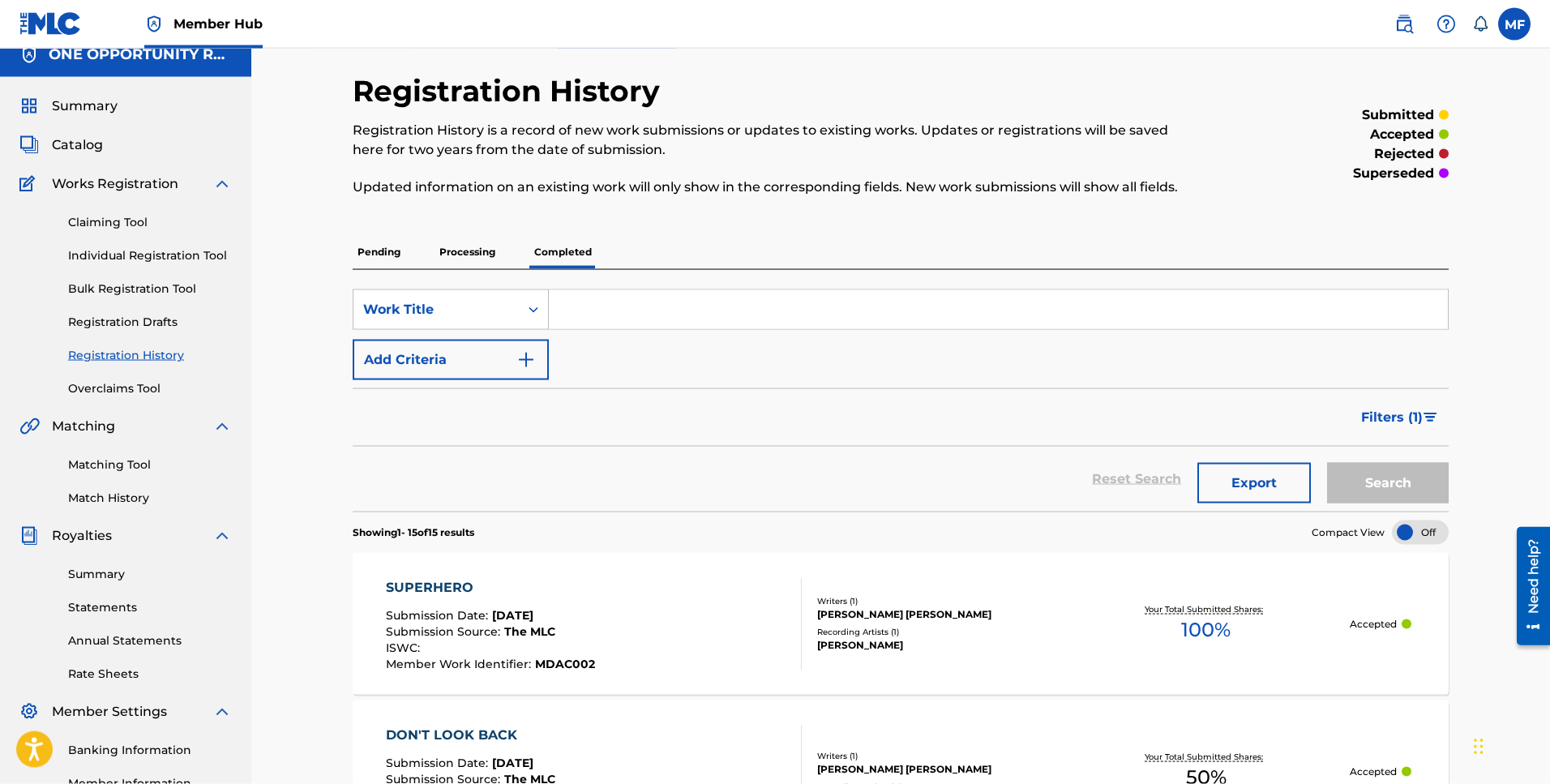
scroll to position [0, 0]
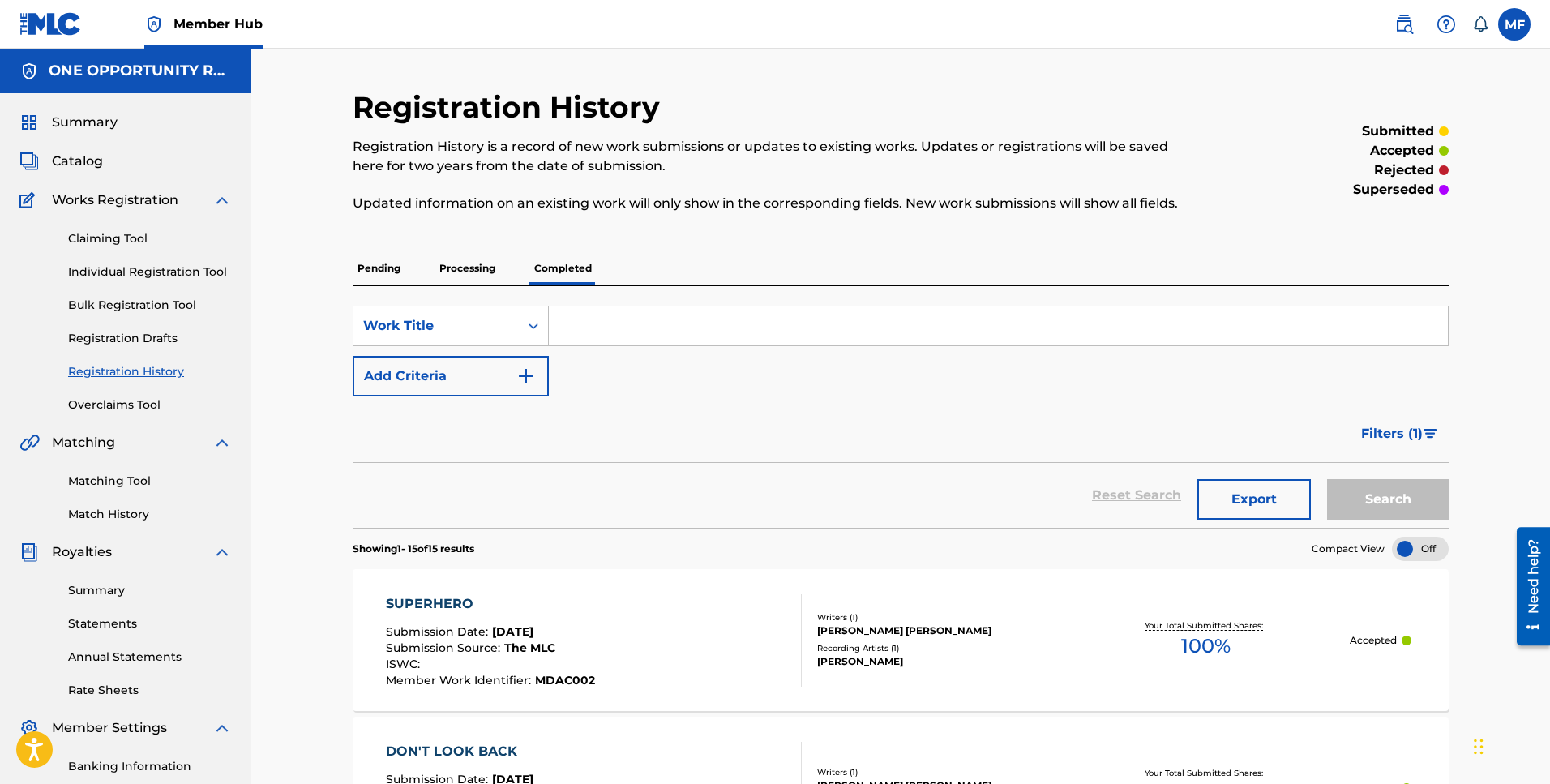
click at [376, 271] on p "Pending" at bounding box center [378, 269] width 53 height 34
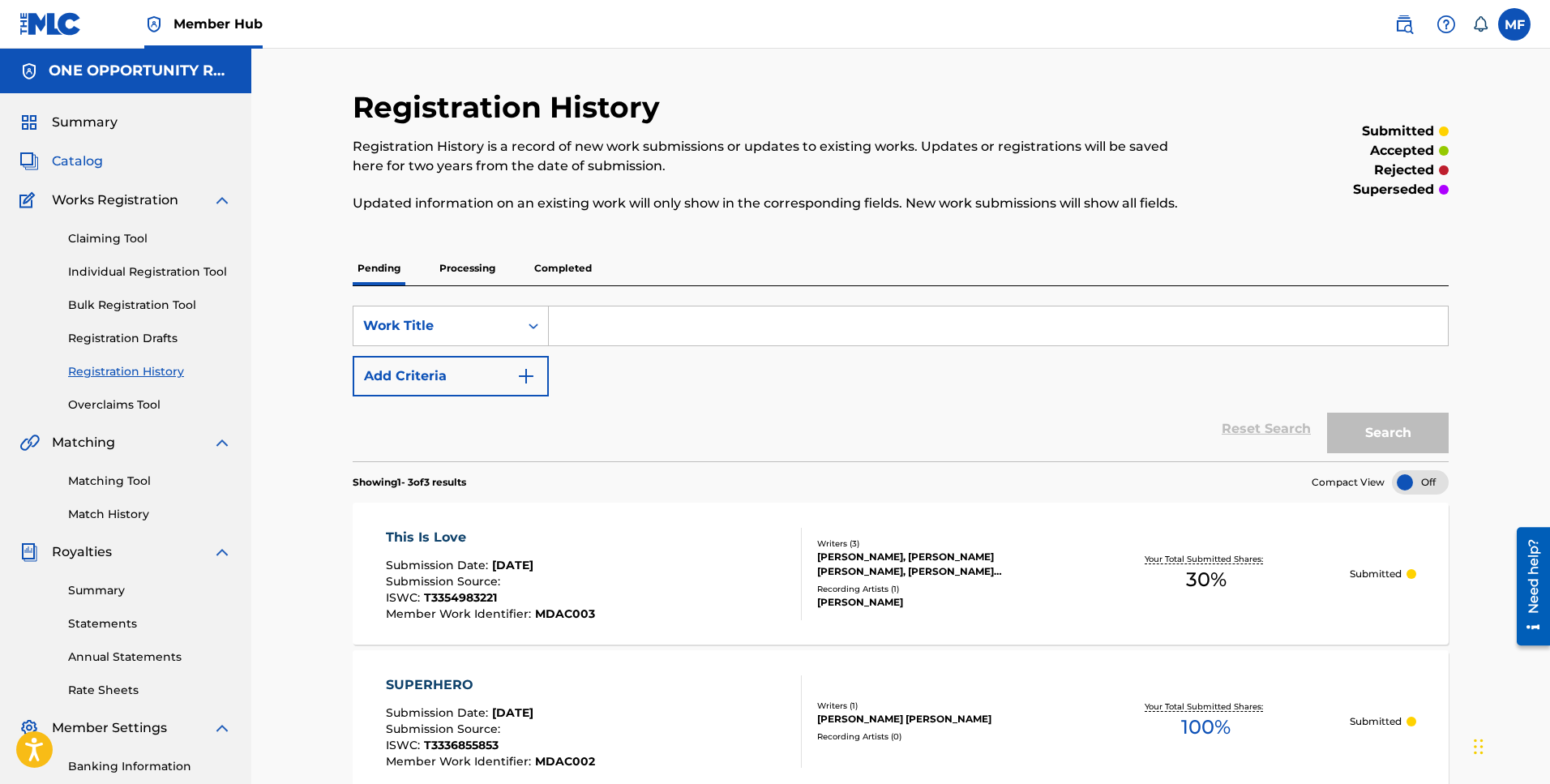
click at [71, 163] on span "Catalog" at bounding box center [77, 161] width 51 height 20
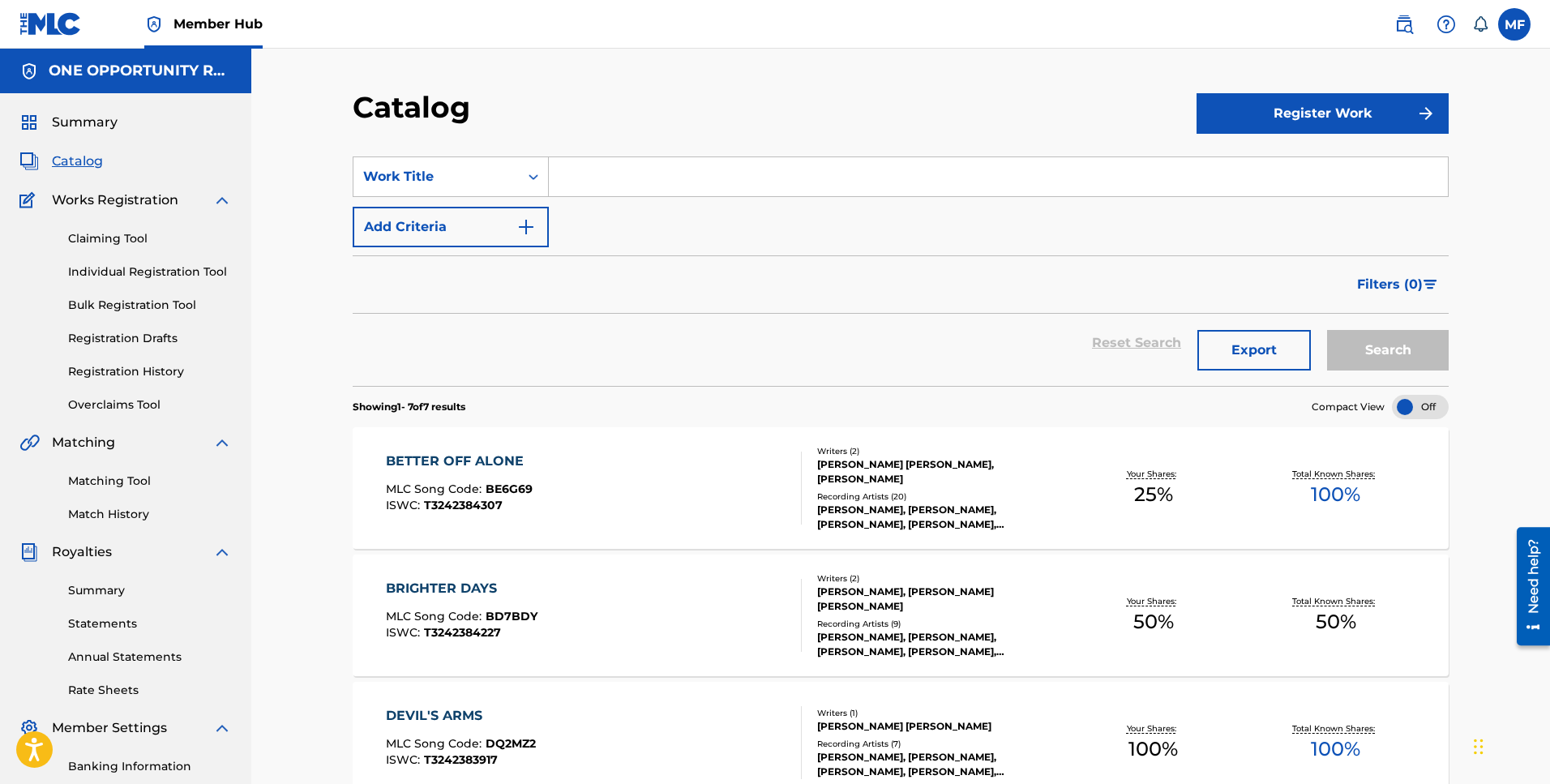
click at [72, 163] on span "Catalog" at bounding box center [77, 161] width 51 height 20
click at [82, 99] on div "Summary Catalog Works Registration Claiming Tool Individual Registration Tool B…" at bounding box center [126, 510] width 252 height 834
click at [74, 121] on span "Summary" at bounding box center [84, 122] width 65 height 20
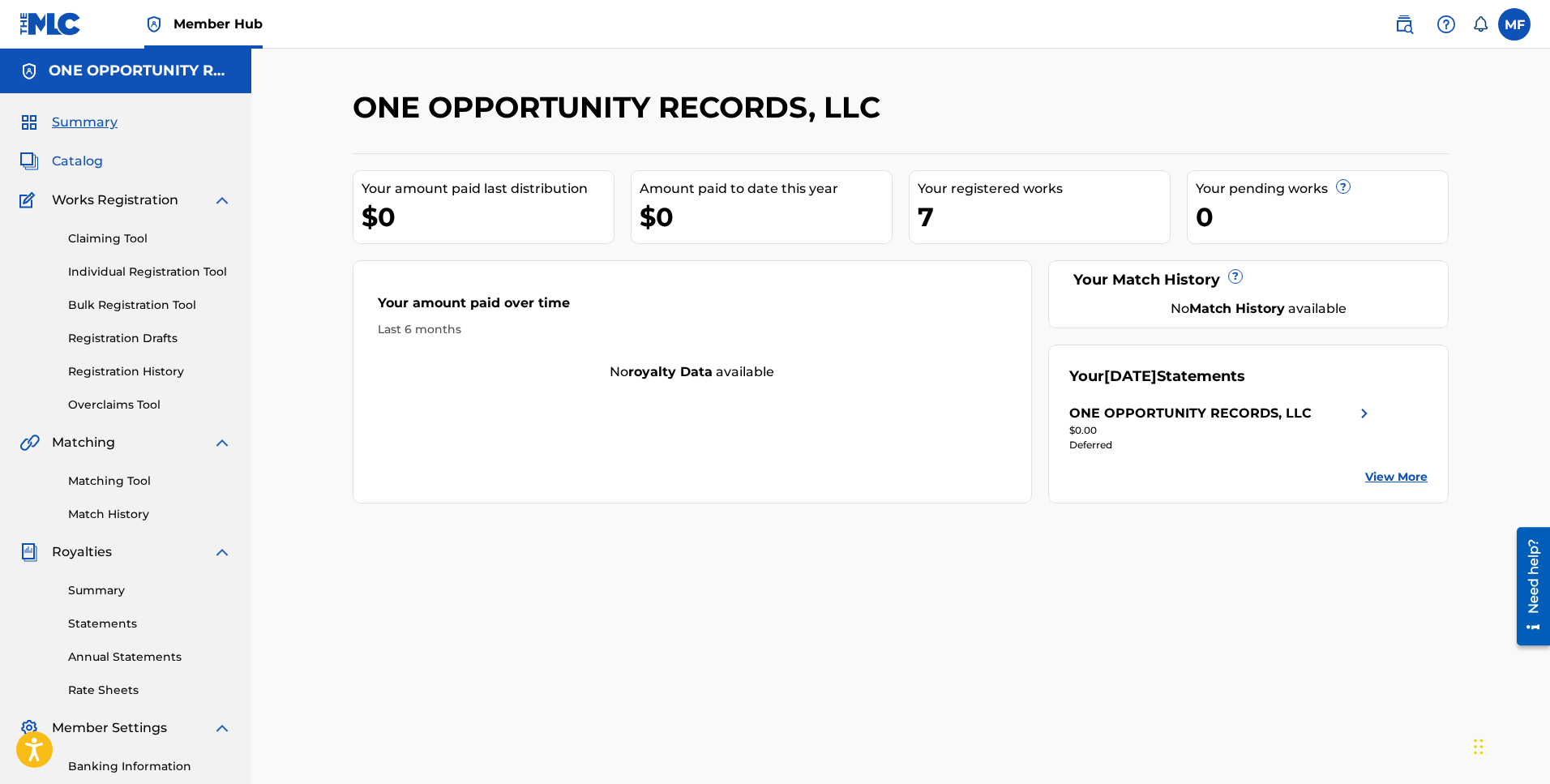
click at [84, 155] on span "Catalog" at bounding box center [77, 161] width 51 height 20
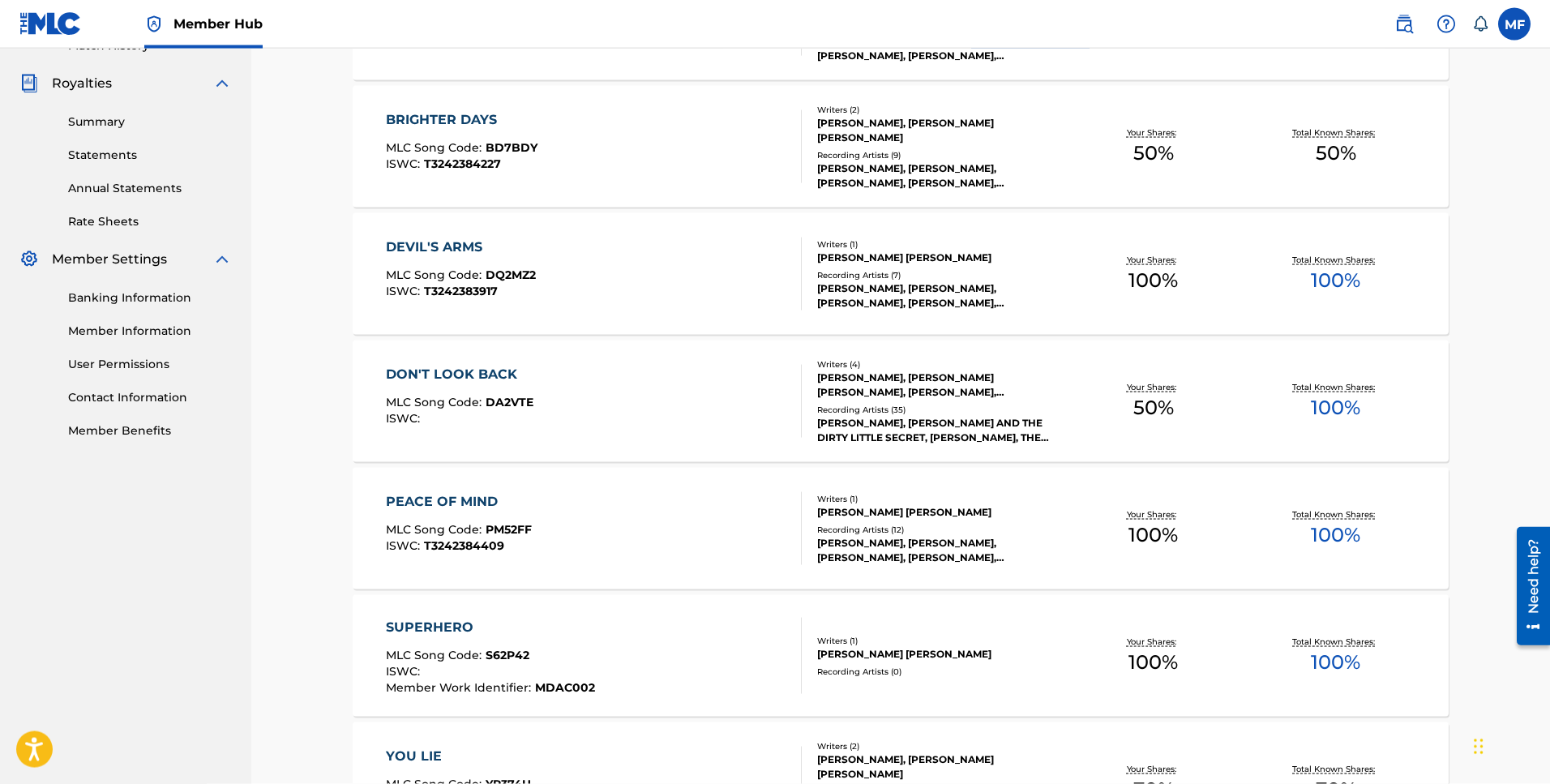
scroll to position [496, 0]
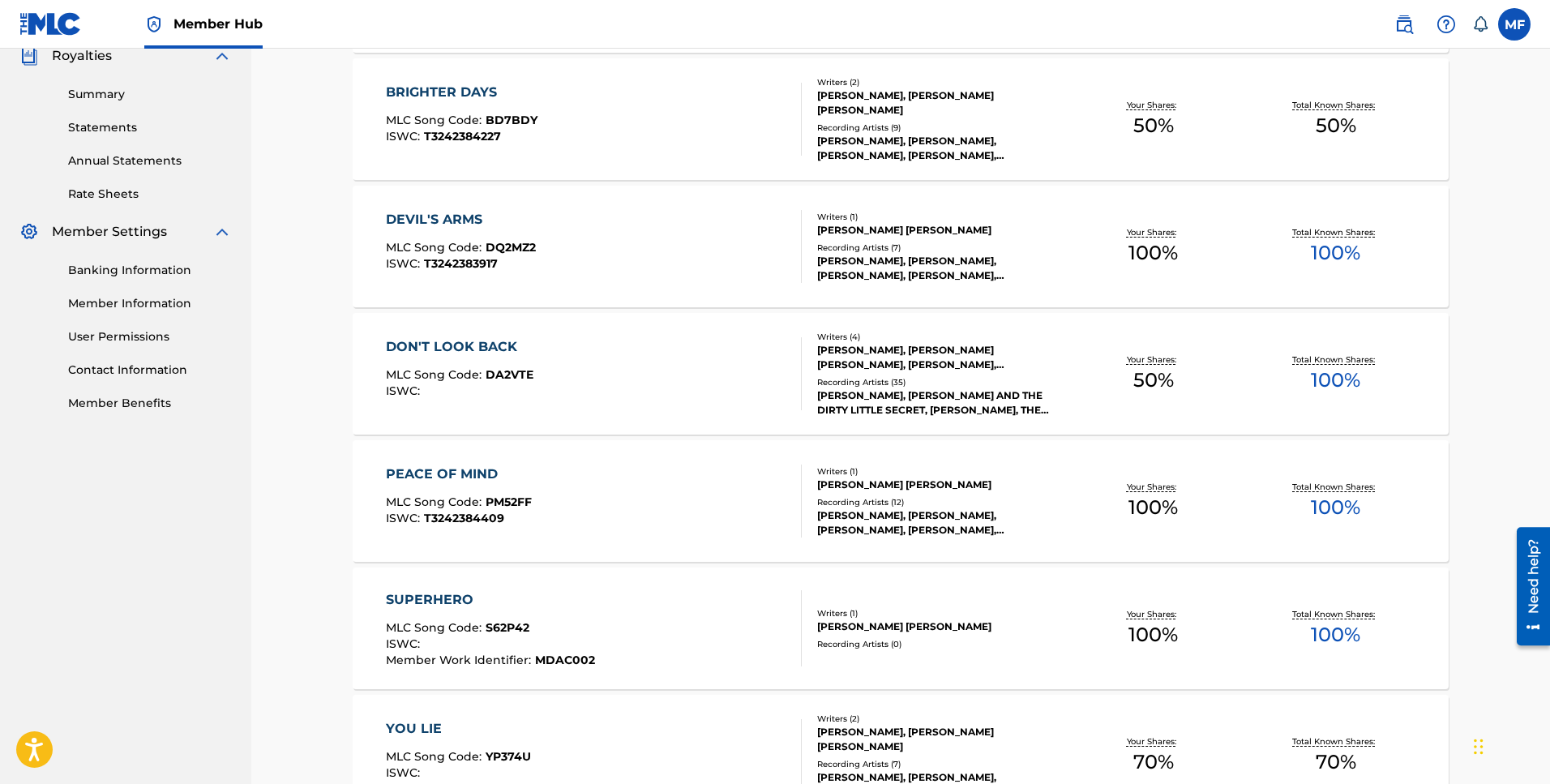
click at [661, 373] on div "DON'T LOOK BACK MLC Song Code : DA2VTE ISWC :" at bounding box center [594, 373] width 417 height 73
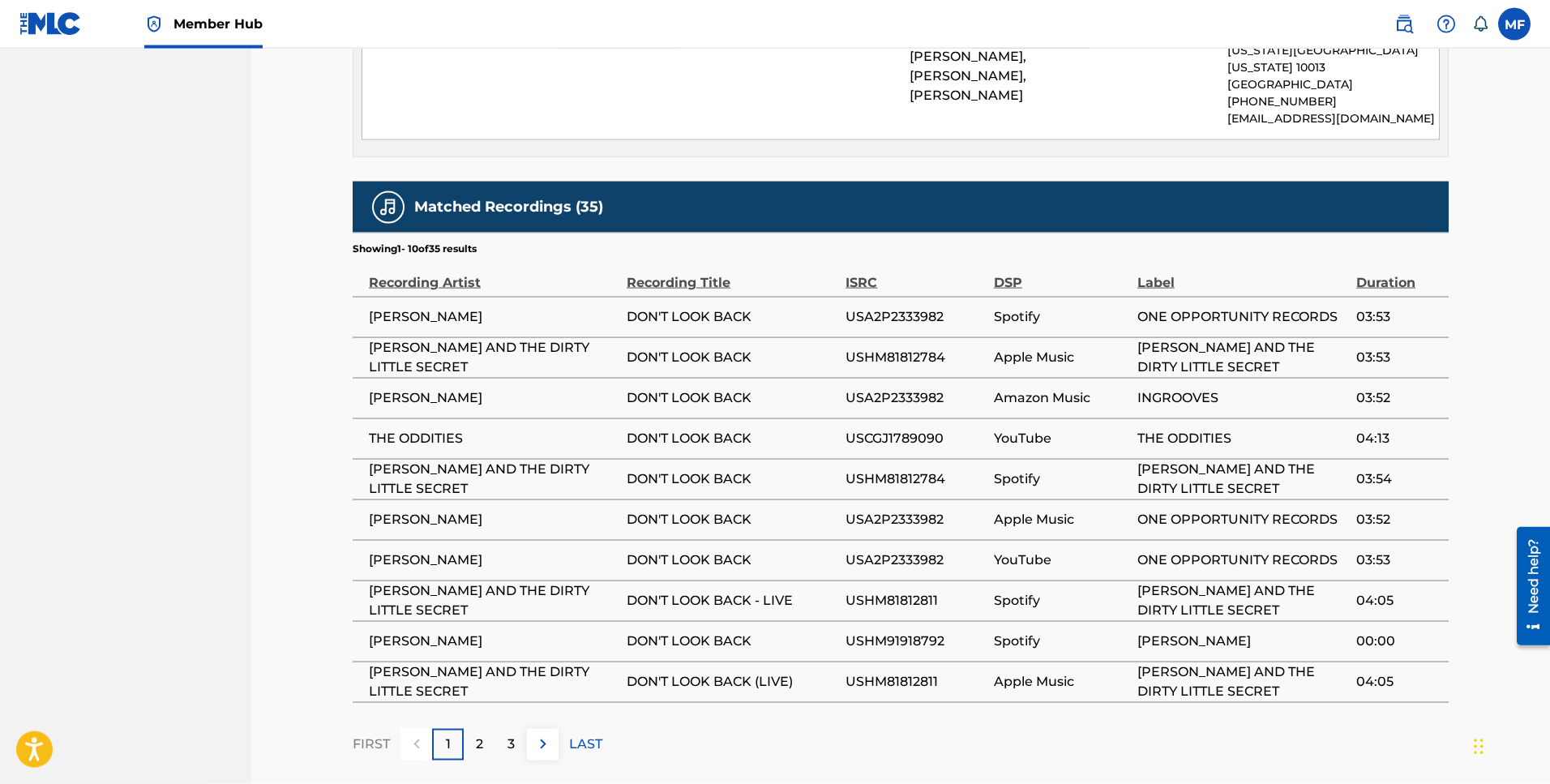
scroll to position [1226, 0]
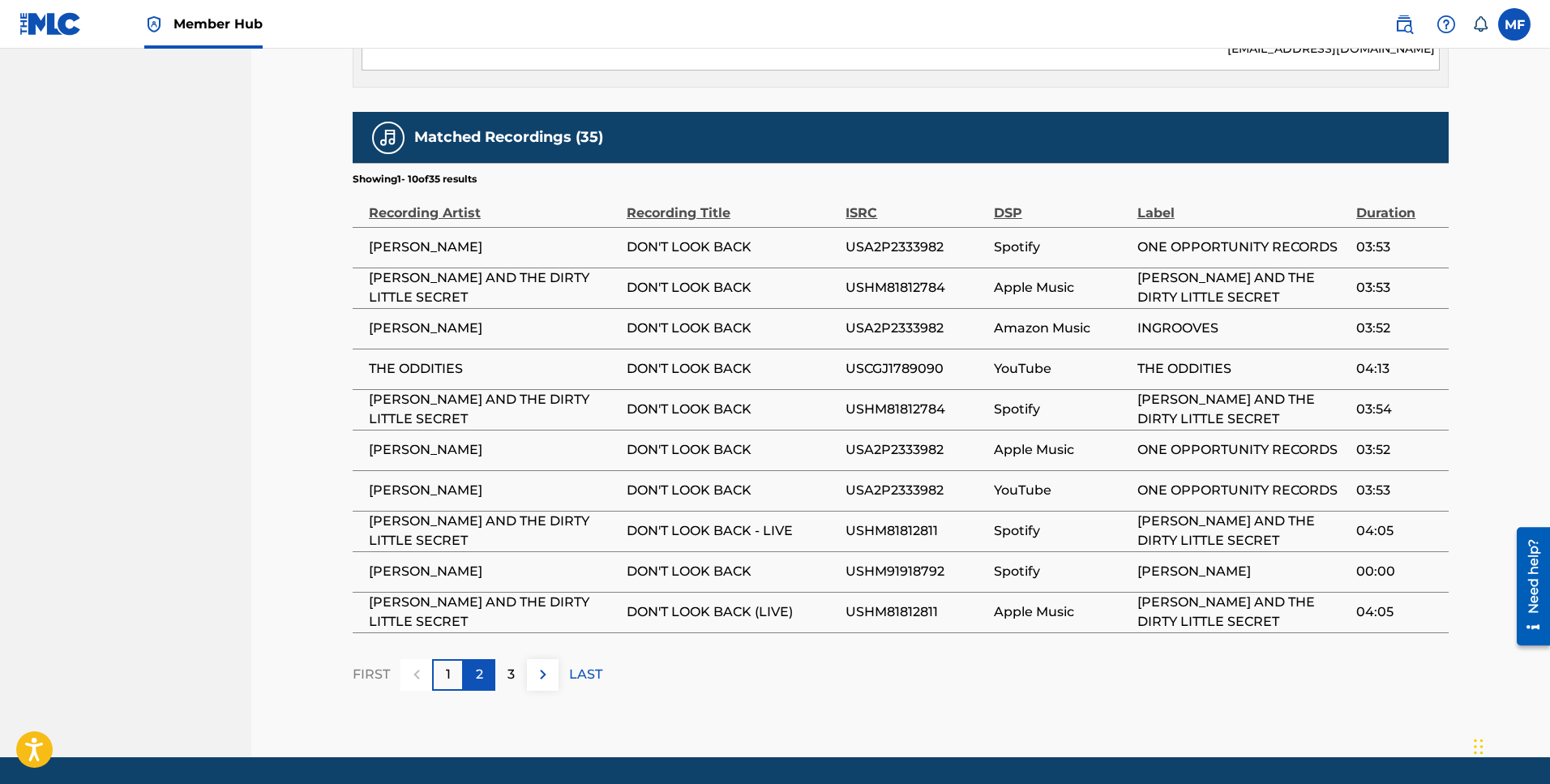
click at [476, 664] on p "2" at bounding box center [479, 674] width 7 height 20
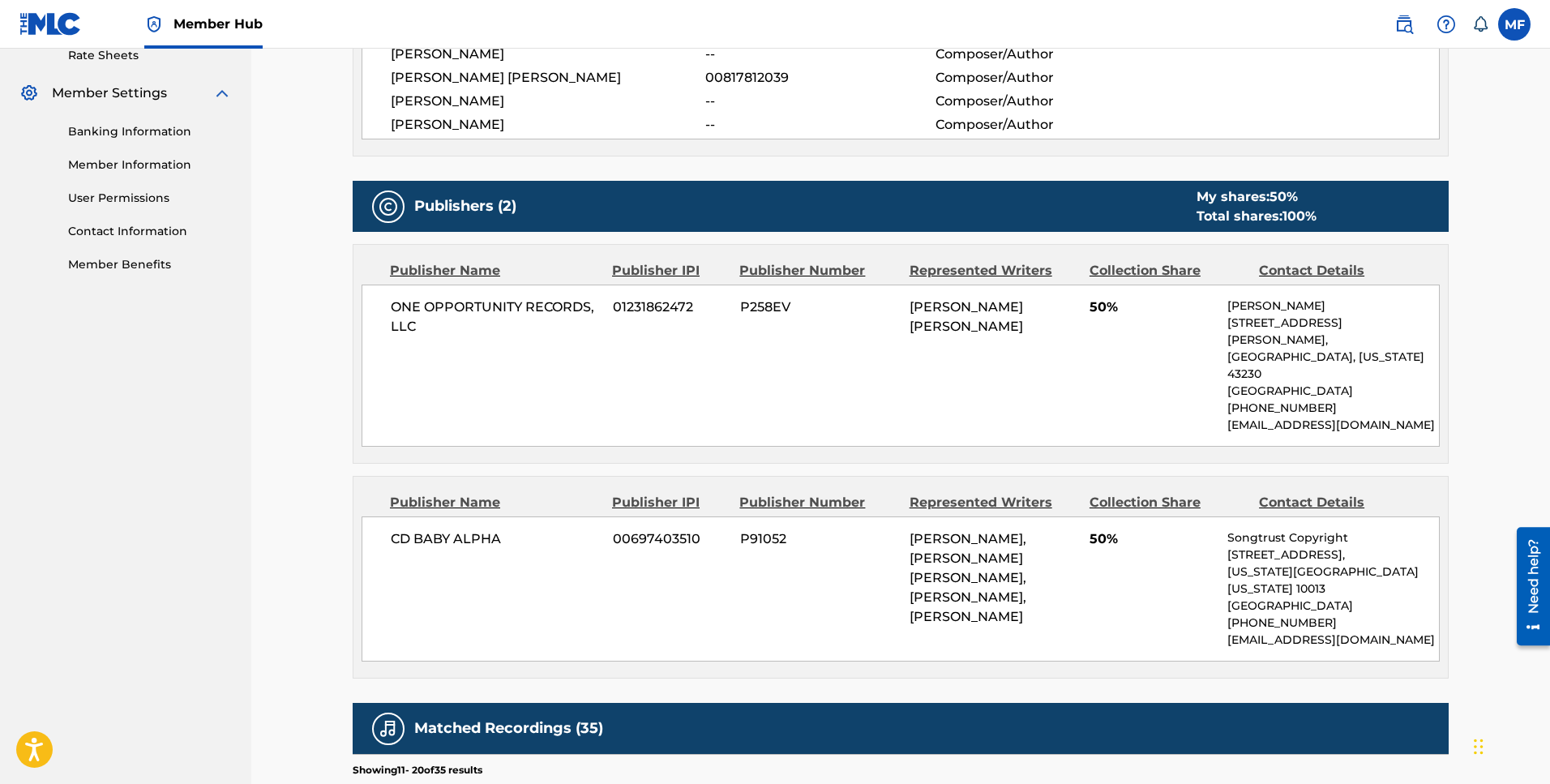
scroll to position [0, 0]
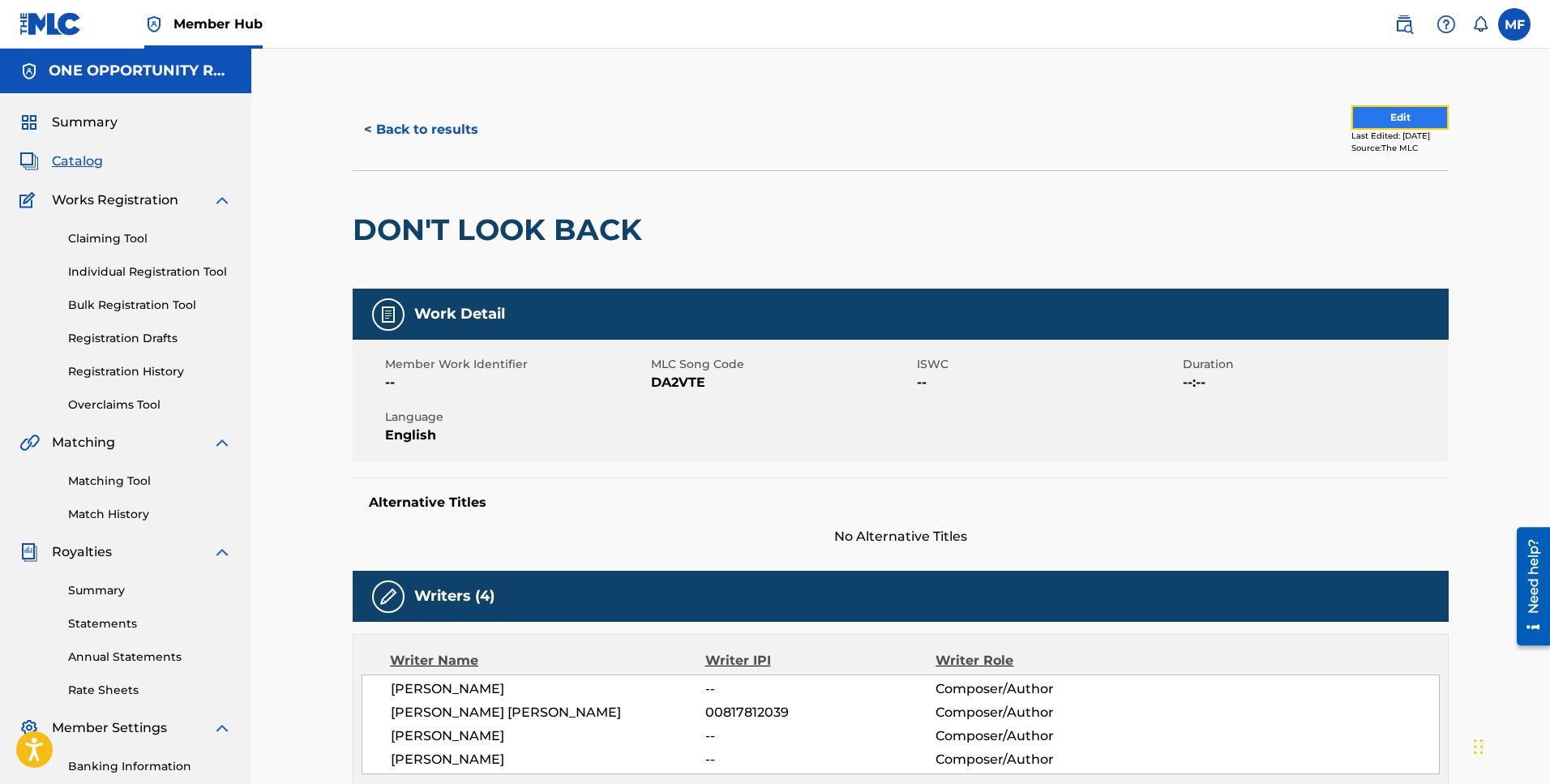
click at [1406, 114] on button "Edit" at bounding box center [1399, 117] width 97 height 24
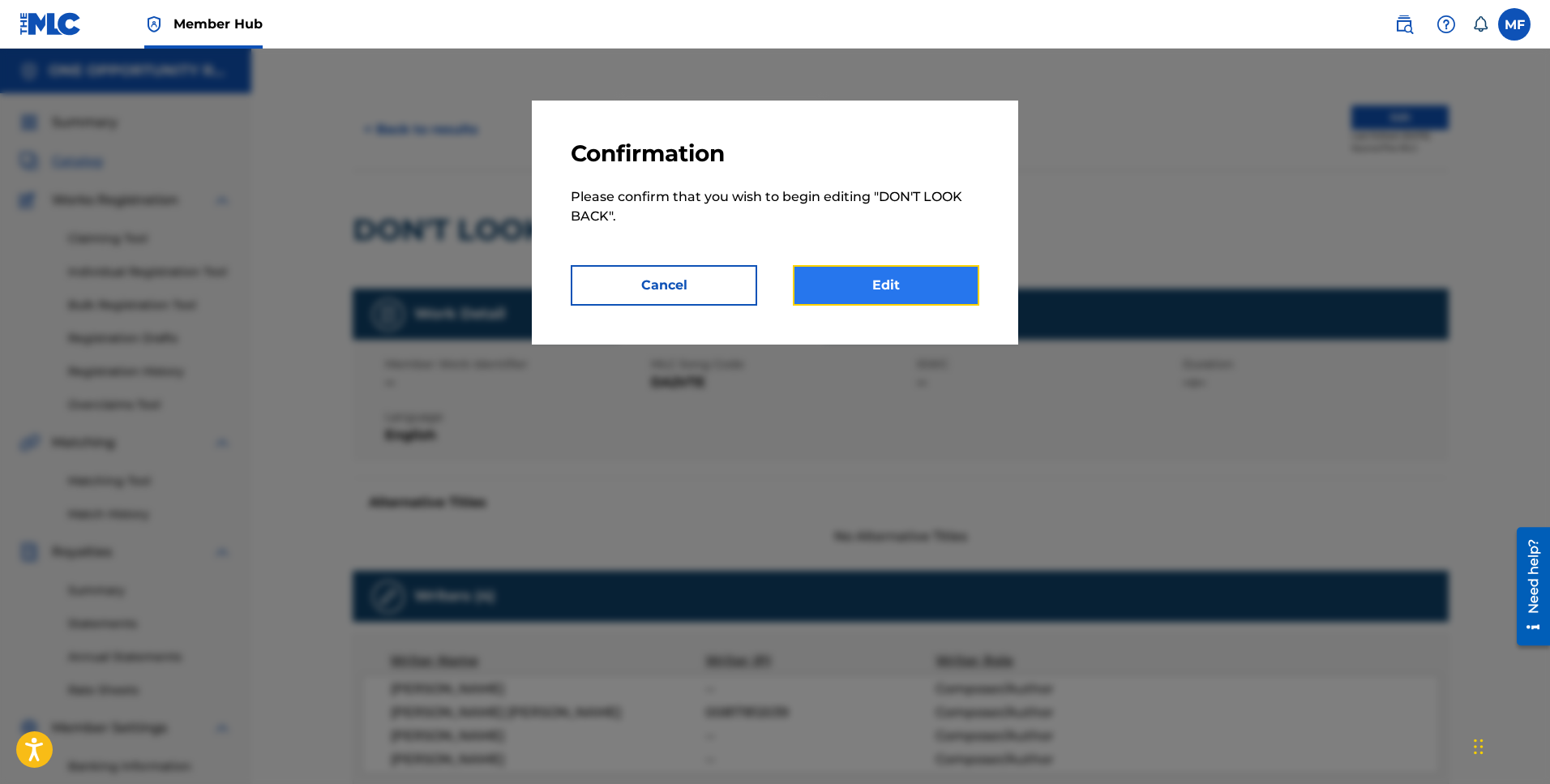
click at [906, 277] on link "Edit" at bounding box center [886, 285] width 186 height 40
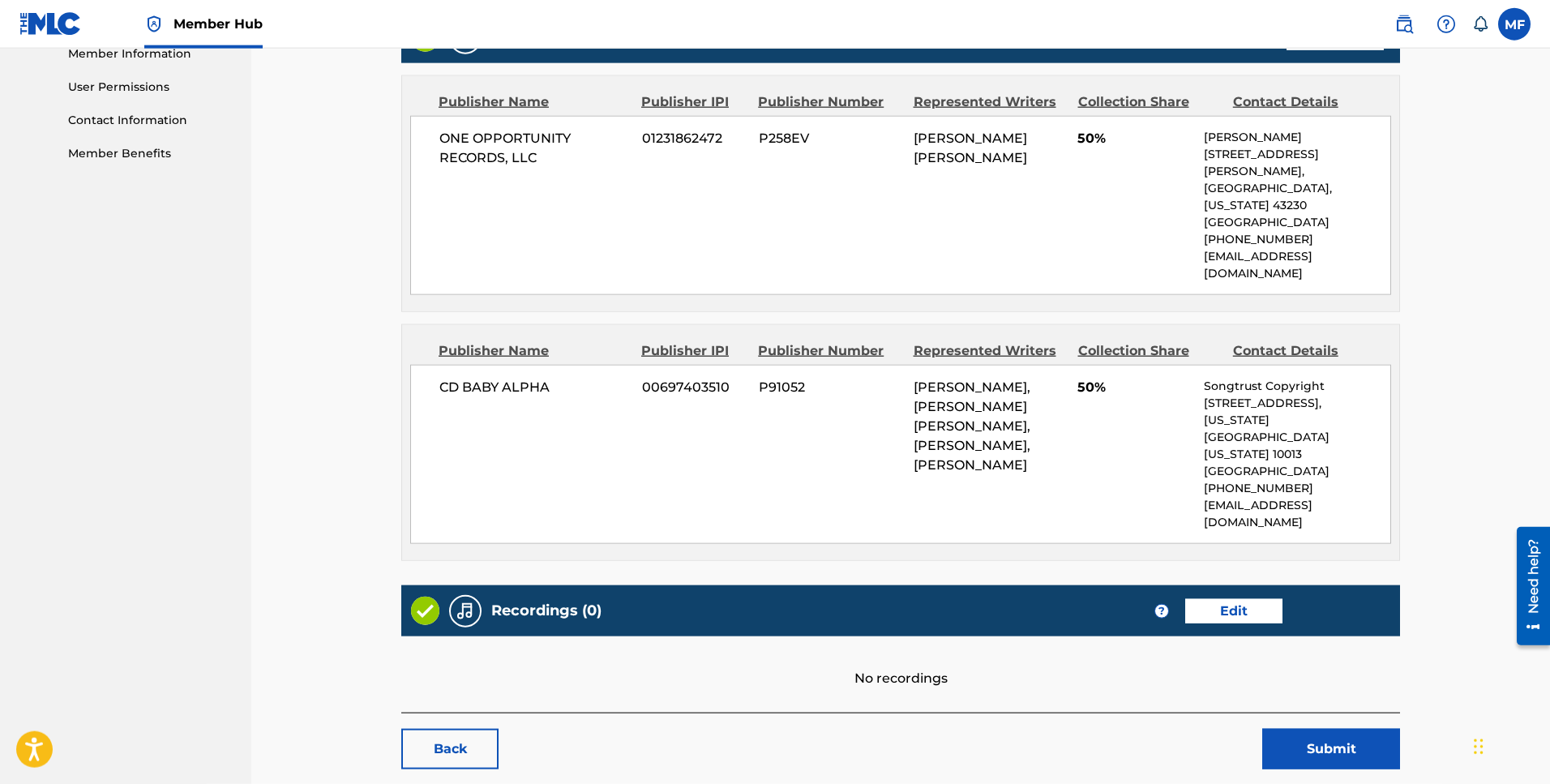
scroll to position [748, 0]
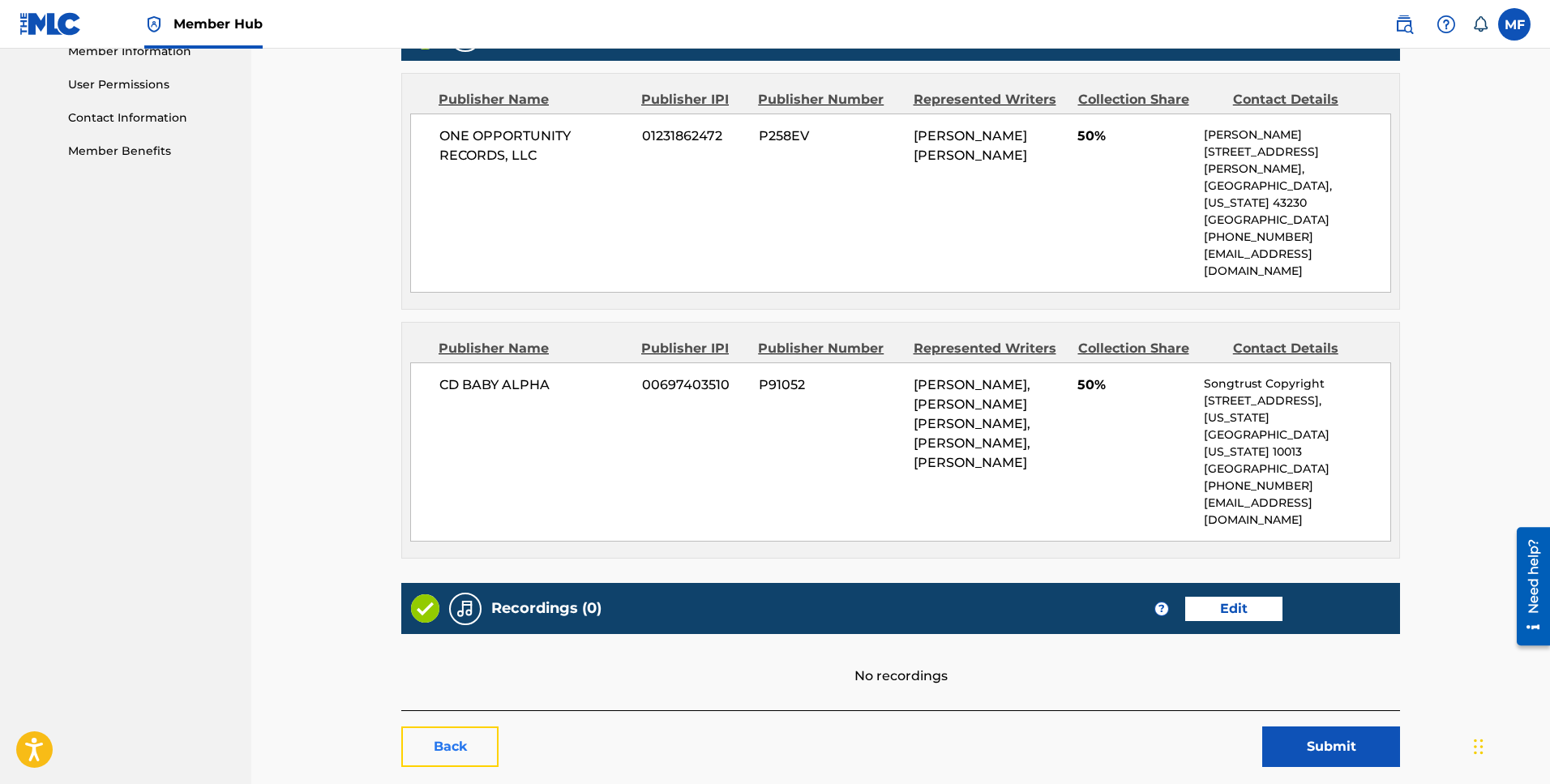
click at [445, 726] on link "Back" at bounding box center [450, 746] width 97 height 40
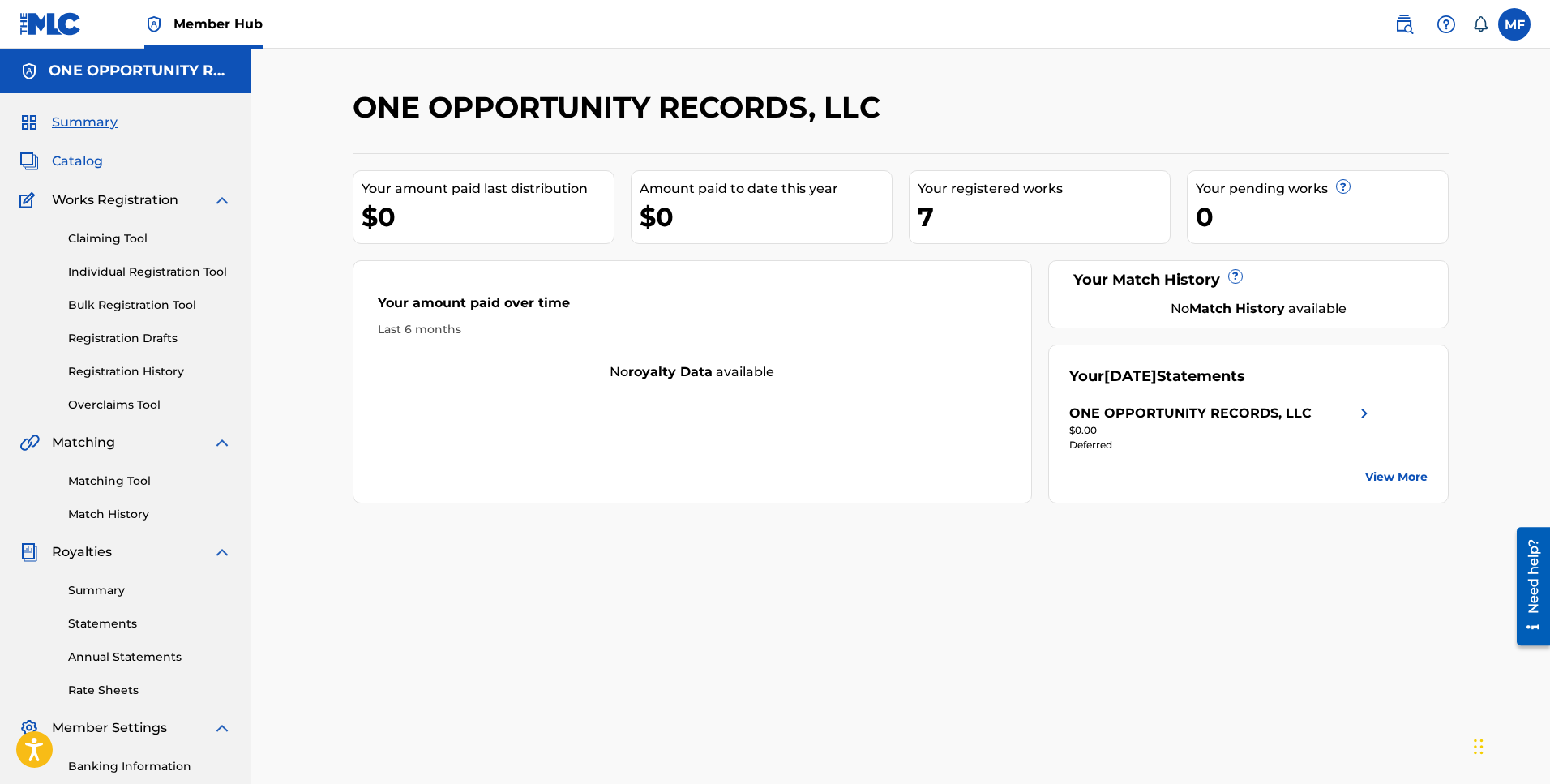
click at [85, 159] on span "Catalog" at bounding box center [77, 161] width 51 height 20
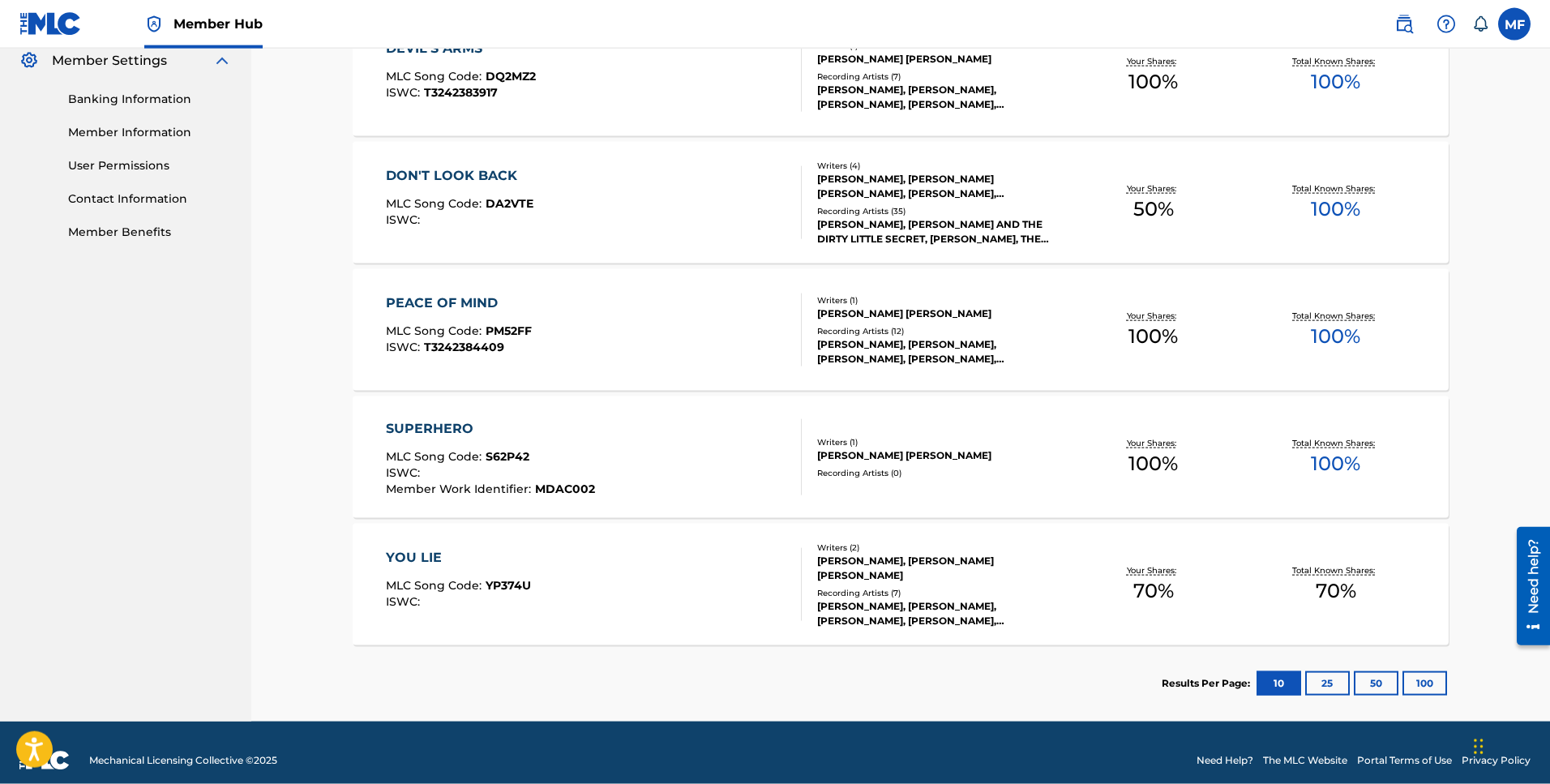
scroll to position [682, 0]
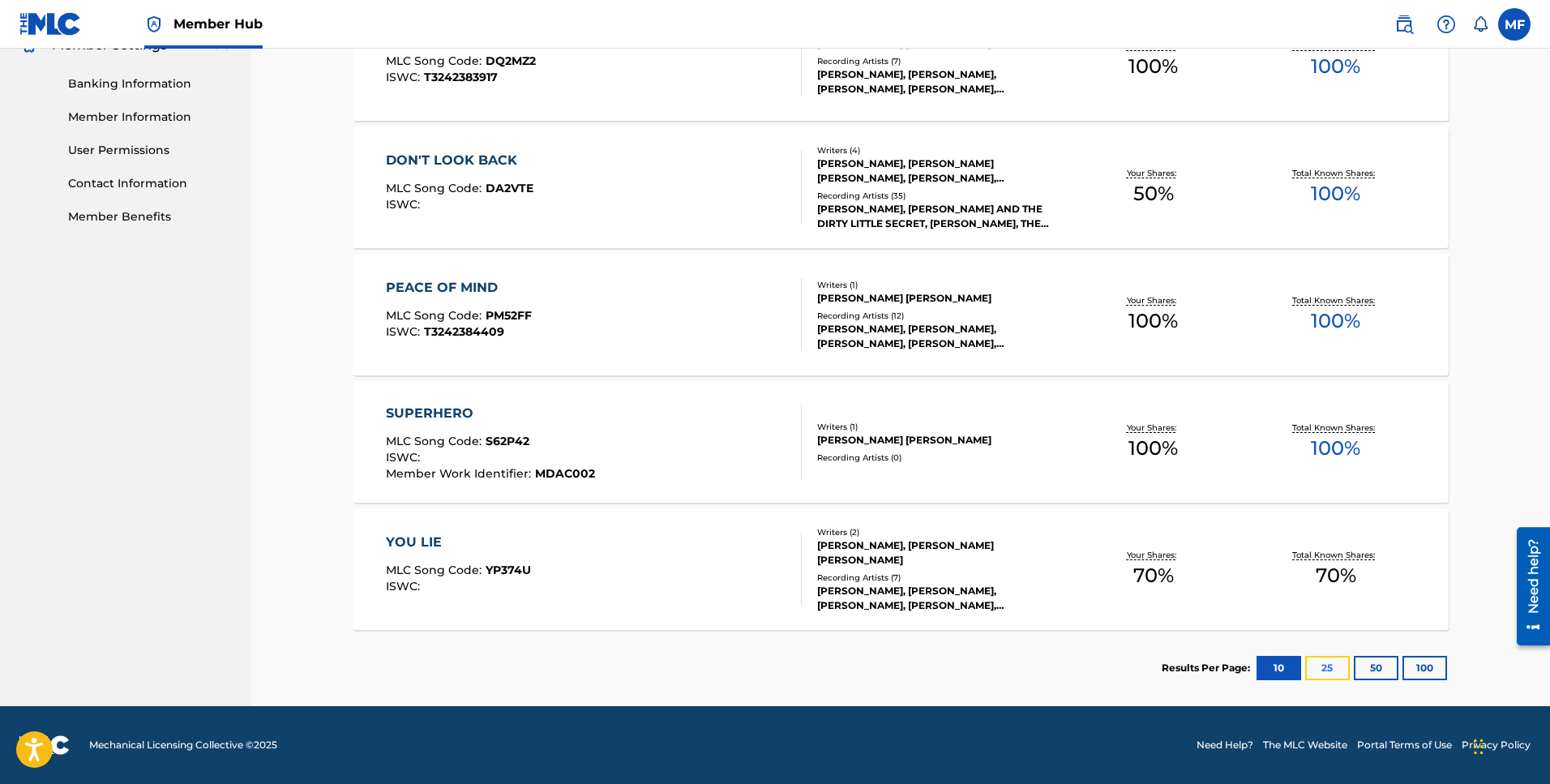
click at [1334, 675] on button "25" at bounding box center [1328, 668] width 45 height 24
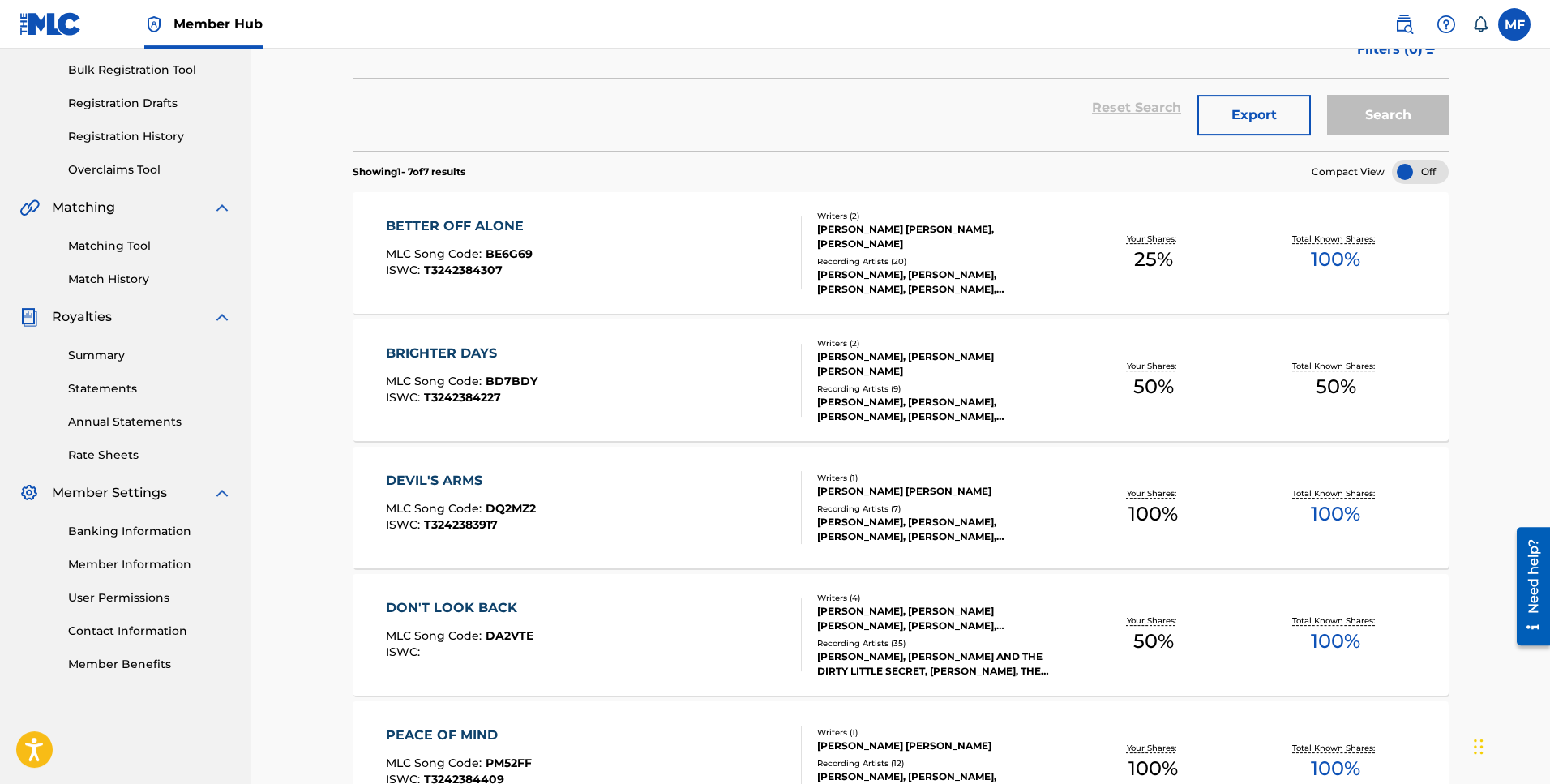
scroll to position [269, 0]
